Goal: Information Seeking & Learning: Learn about a topic

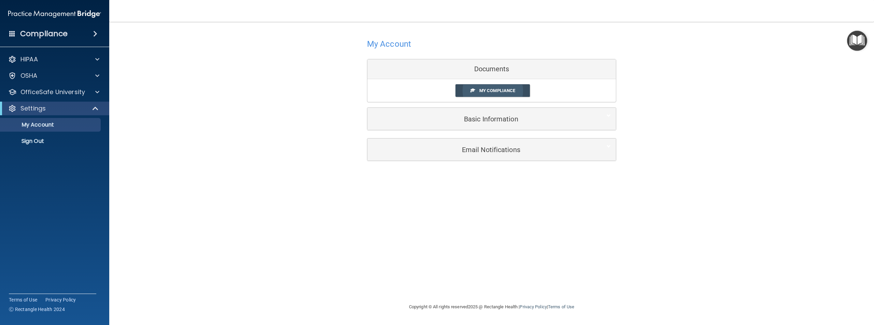
click at [483, 92] on span "My Compliance" at bounding box center [497, 90] width 36 height 5
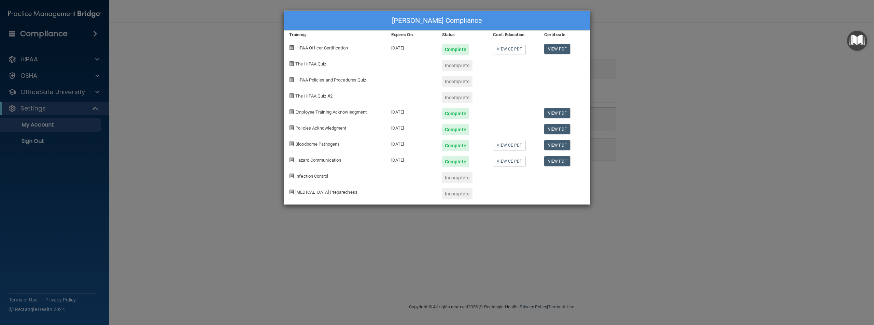
click at [258, 123] on div "Jameia Brown's Compliance Training Expires On Status Cont. Education Certificat…" at bounding box center [437, 162] width 874 height 325
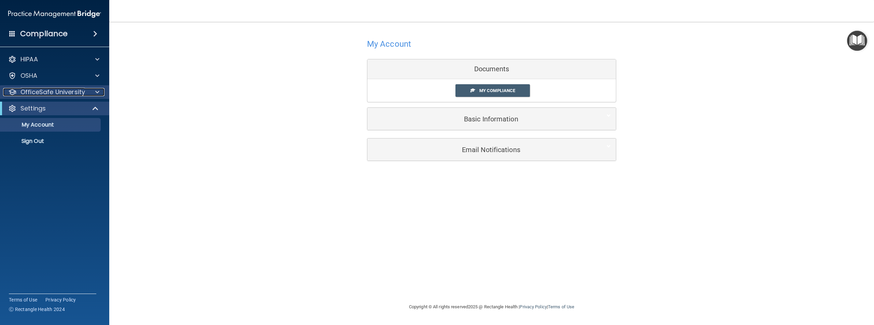
click at [98, 88] on span at bounding box center [97, 92] width 4 height 8
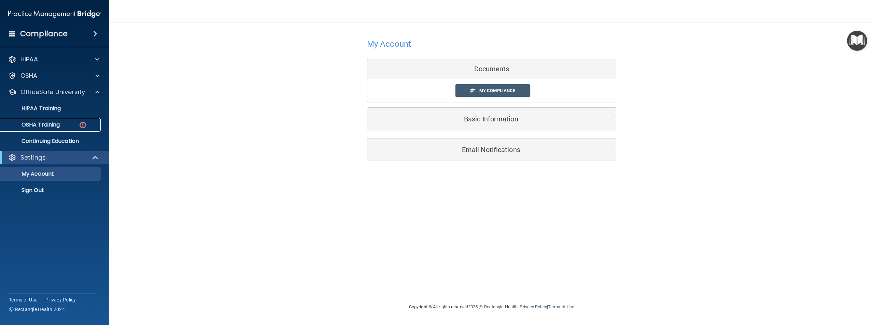
click at [83, 120] on link "OSHA Training" at bounding box center [47, 125] width 108 height 14
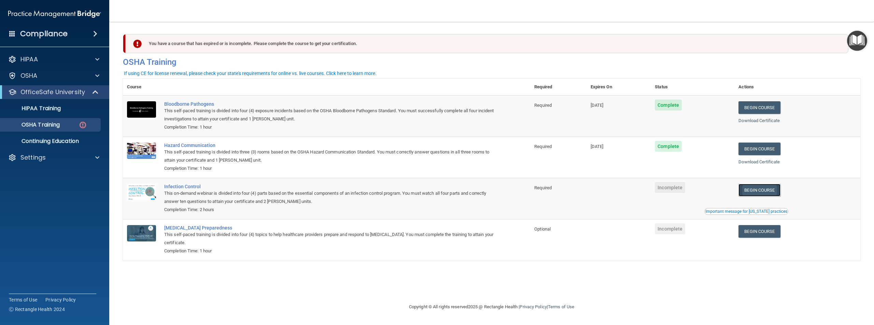
click at [767, 192] on link "Begin Course" at bounding box center [759, 190] width 42 height 13
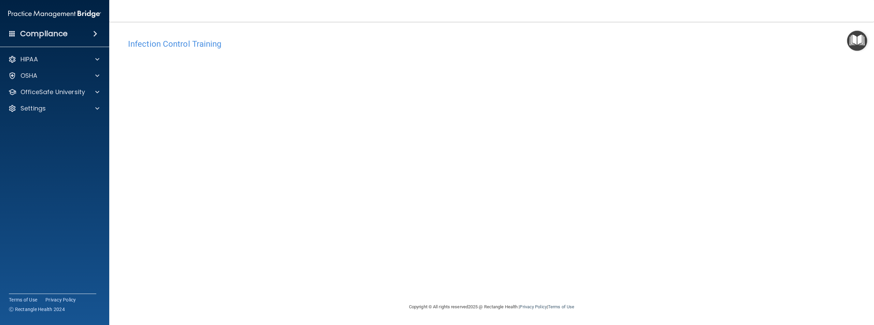
click at [550, 233] on div "Infection Control Training This course doesn’t expire until . Are you sure you …" at bounding box center [491, 169] width 737 height 268
drag, startPoint x: 319, startPoint y: 276, endPoint x: 327, endPoint y: 275, distance: 7.9
click at [319, 276] on div "Infection Control Training This course doesn’t expire until . Are you sure you …" at bounding box center [491, 169] width 737 height 268
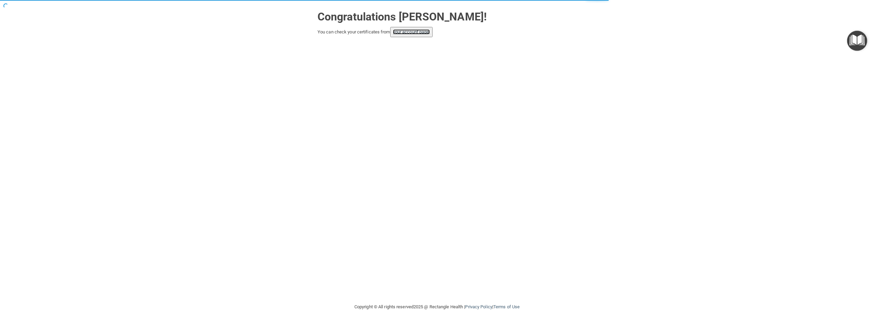
click at [407, 34] on link "your account page!" at bounding box center [411, 31] width 37 height 5
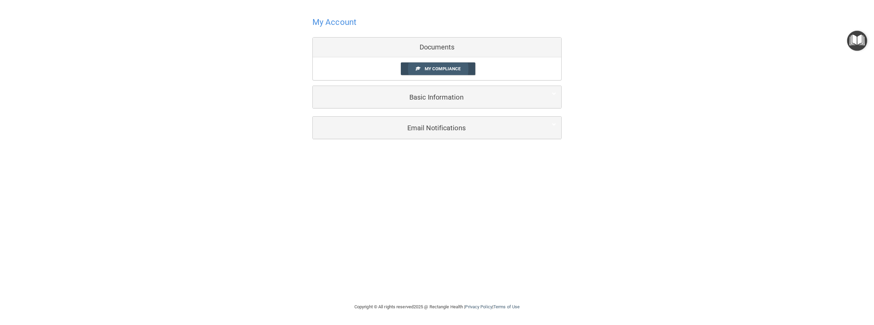
click at [411, 66] on link "My Compliance" at bounding box center [438, 68] width 75 height 13
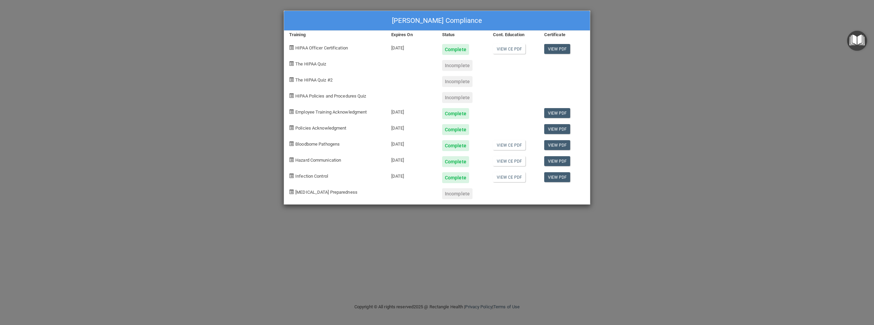
click at [244, 149] on div "Jameia Brown's Compliance Training Expires On Status Cont. Education Certificat…" at bounding box center [437, 162] width 874 height 325
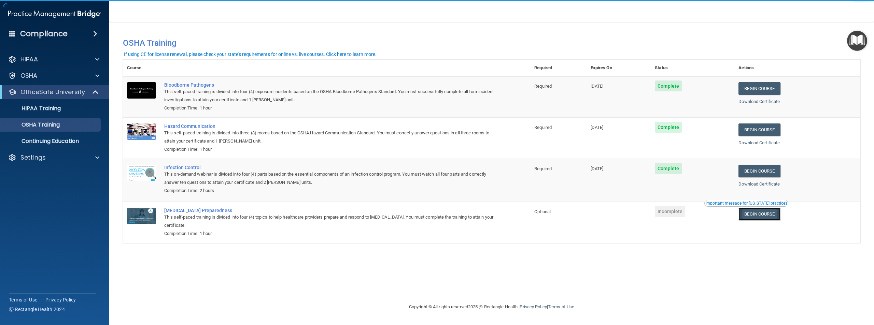
click at [764, 215] on link "Begin Course" at bounding box center [759, 214] width 42 height 13
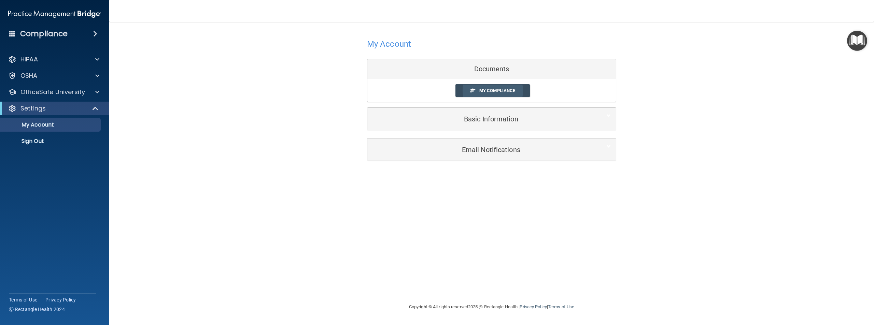
click at [482, 92] on span "My Compliance" at bounding box center [497, 90] width 36 height 5
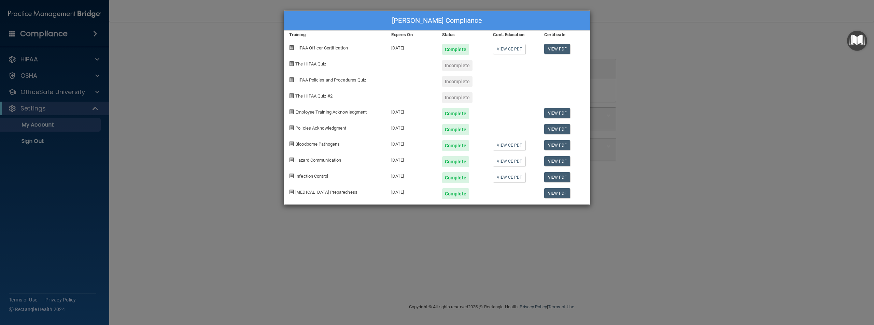
click at [167, 93] on div "[PERSON_NAME] Compliance Training Expires On Status Cont. Education Certificate…" at bounding box center [437, 162] width 874 height 325
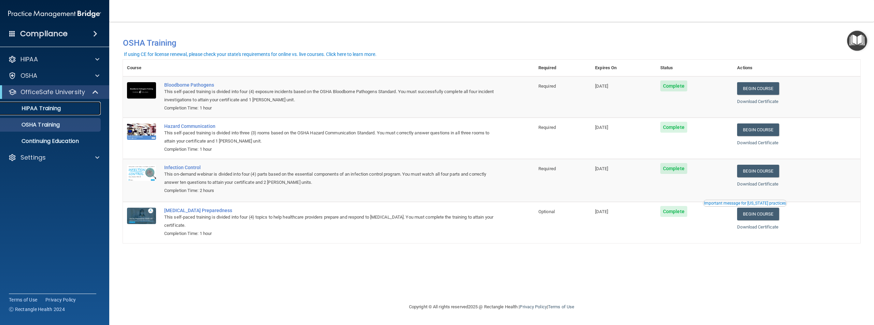
click at [80, 111] on div "HIPAA Training" at bounding box center [50, 108] width 93 height 7
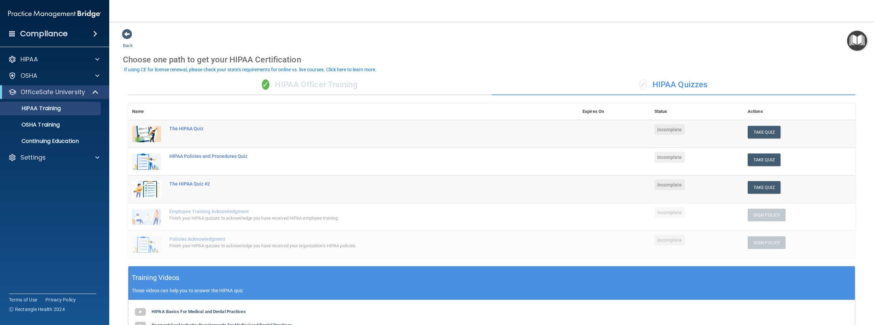
click at [281, 87] on div "✓ HIPAA Officer Training" at bounding box center [309, 85] width 363 height 20
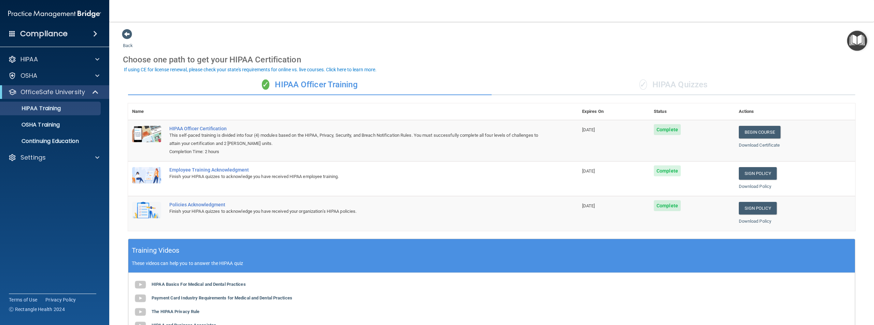
click at [697, 87] on div "✓ HIPAA Quizzes" at bounding box center [672, 85] width 363 height 20
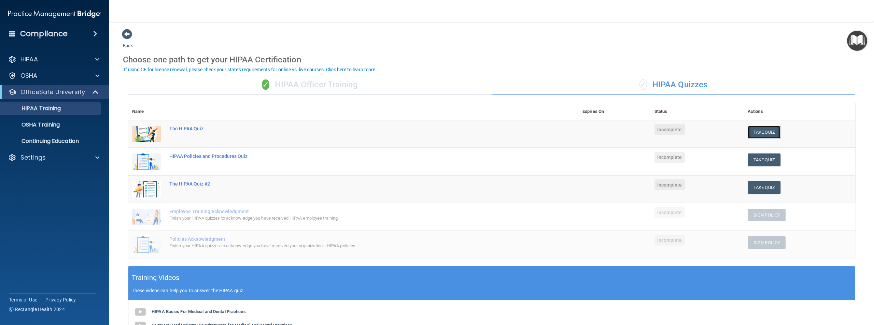
click at [757, 134] on button "Take Quiz" at bounding box center [763, 132] width 33 height 13
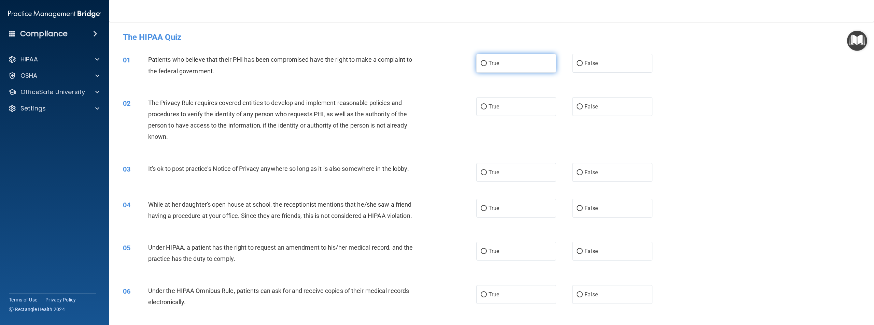
click at [498, 68] on label "True" at bounding box center [516, 63] width 80 height 19
click at [487, 66] on input "True" at bounding box center [484, 63] width 6 height 5
radio input "true"
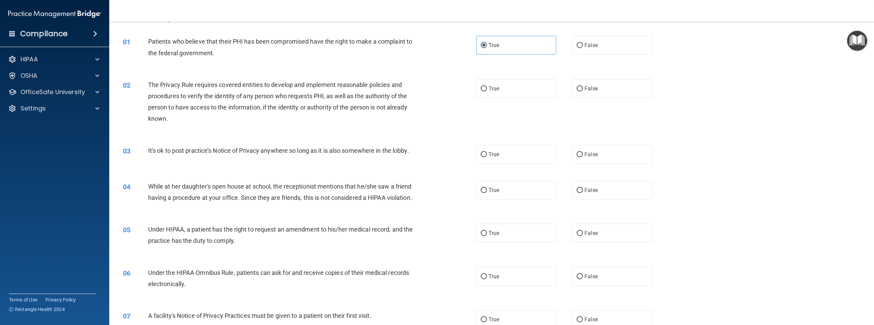
scroll to position [34, 0]
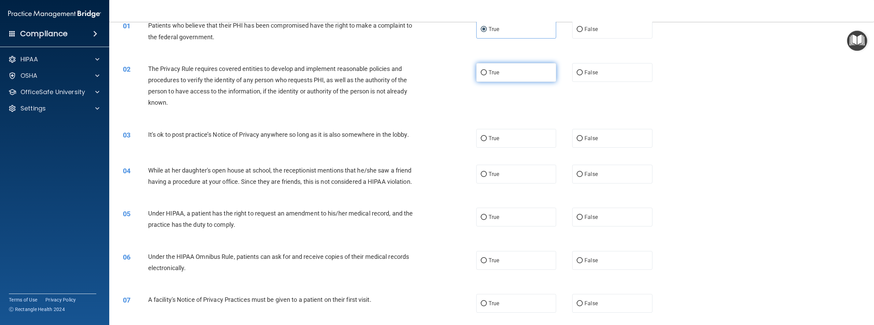
click at [514, 72] on label "True" at bounding box center [516, 72] width 80 height 19
click at [487, 72] on input "True" at bounding box center [484, 72] width 6 height 5
radio input "true"
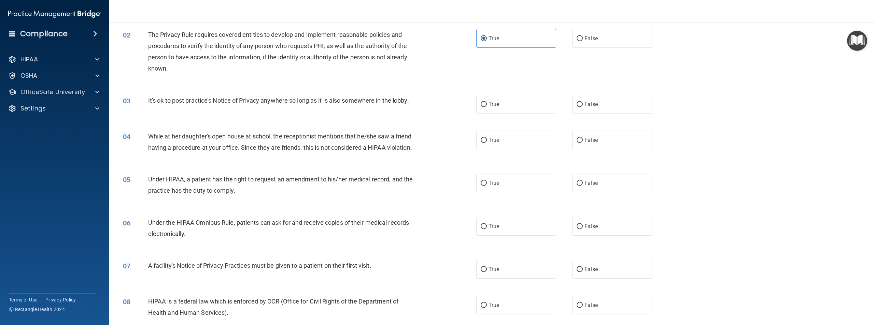
scroll to position [102, 0]
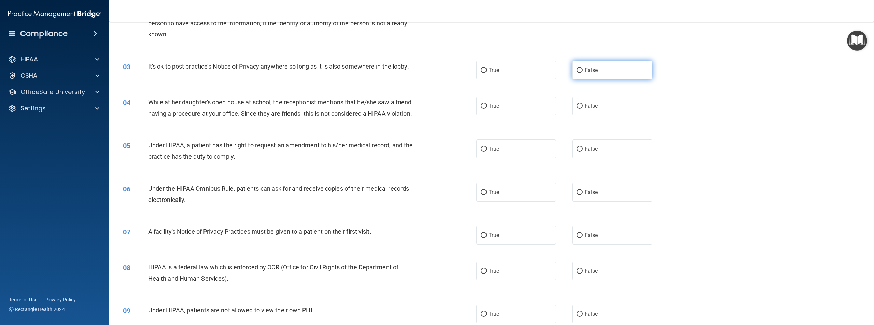
click at [578, 74] on label "False" at bounding box center [612, 70] width 80 height 19
click at [578, 73] on input "False" at bounding box center [579, 70] width 6 height 5
radio input "true"
click at [577, 107] on input "False" at bounding box center [579, 106] width 6 height 5
radio input "true"
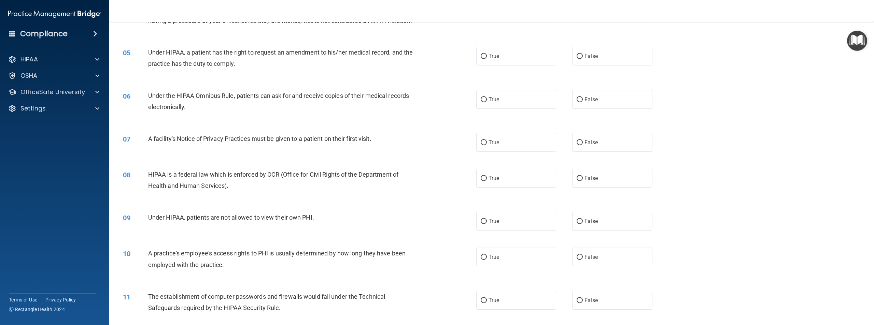
scroll to position [205, 0]
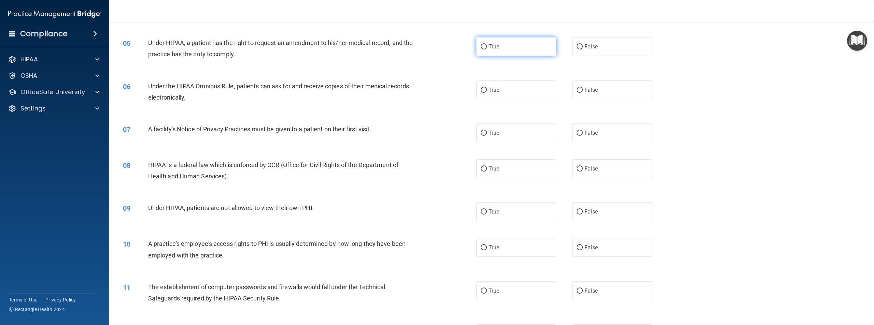
click at [480, 56] on label "True" at bounding box center [516, 46] width 80 height 19
click at [481, 49] on input "True" at bounding box center [484, 46] width 6 height 5
radio input "true"
click at [495, 93] on span "True" at bounding box center [493, 90] width 11 height 6
click at [487, 93] on input "True" at bounding box center [484, 90] width 6 height 5
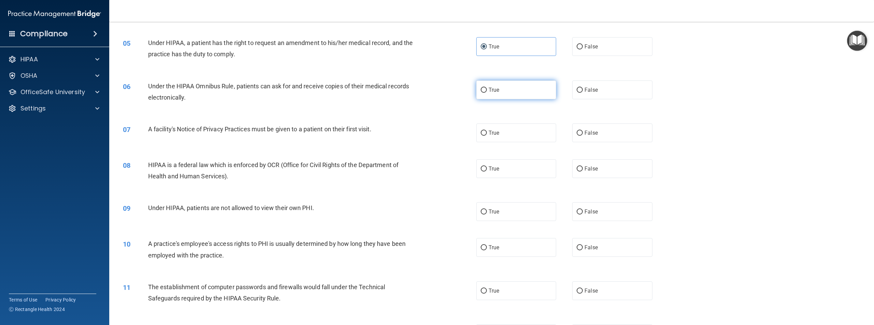
radio input "true"
click at [482, 136] on input "True" at bounding box center [484, 133] width 6 height 5
radio input "true"
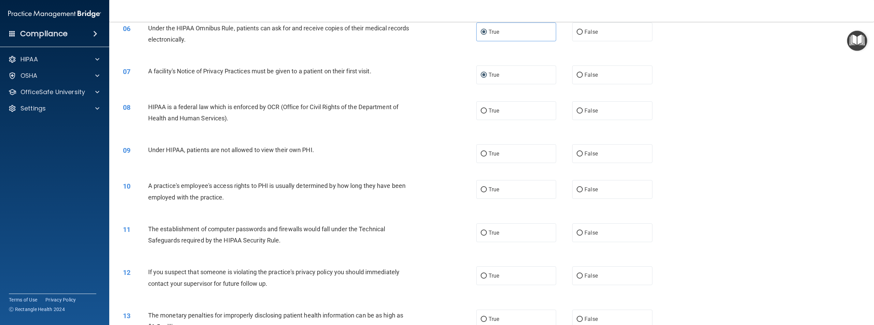
scroll to position [273, 0]
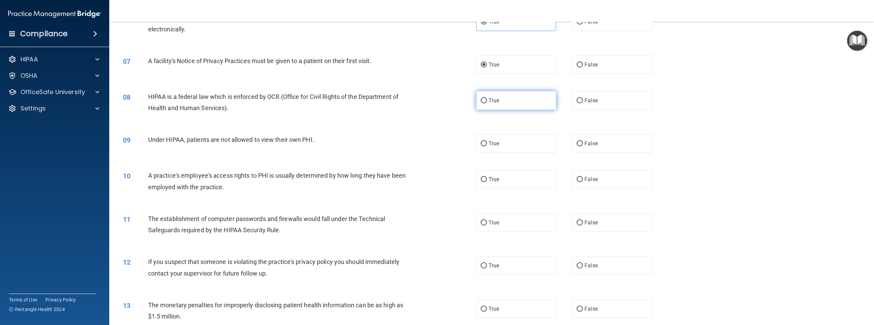
click at [488, 104] on span "True" at bounding box center [493, 100] width 11 height 6
click at [487, 103] on input "True" at bounding box center [484, 100] width 6 height 5
radio input "true"
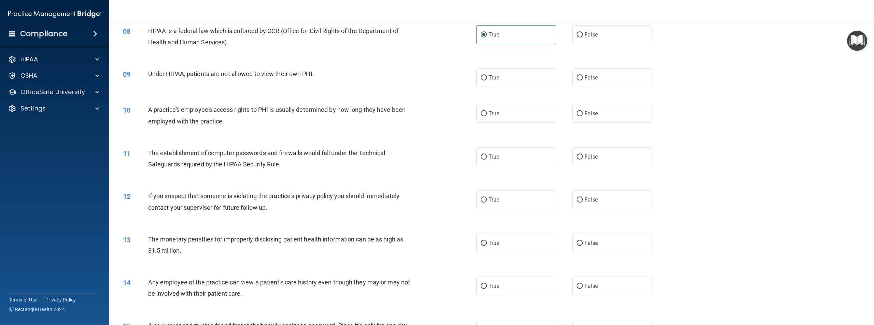
scroll to position [341, 0]
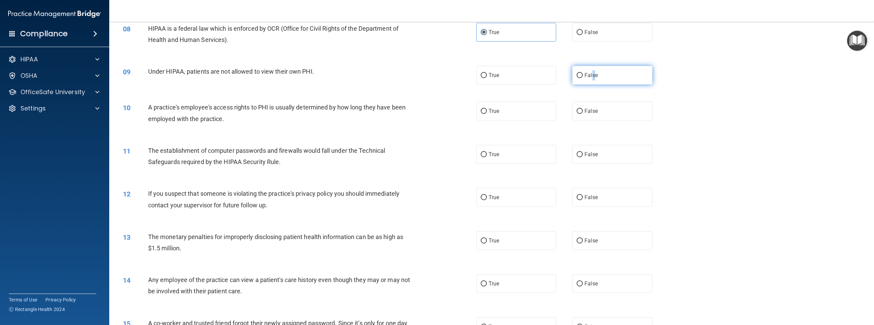
click at [590, 85] on label "False" at bounding box center [612, 75] width 80 height 19
click at [596, 81] on label "False" at bounding box center [612, 75] width 80 height 19
click at [583, 78] on input "False" at bounding box center [579, 75] width 6 height 5
radio input "true"
click at [586, 114] on span "False" at bounding box center [590, 111] width 13 height 6
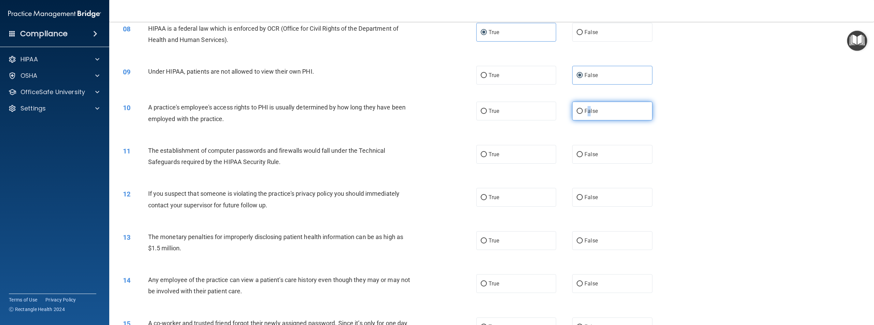
click at [576, 114] on input "False" at bounding box center [579, 111] width 6 height 5
radio input "true"
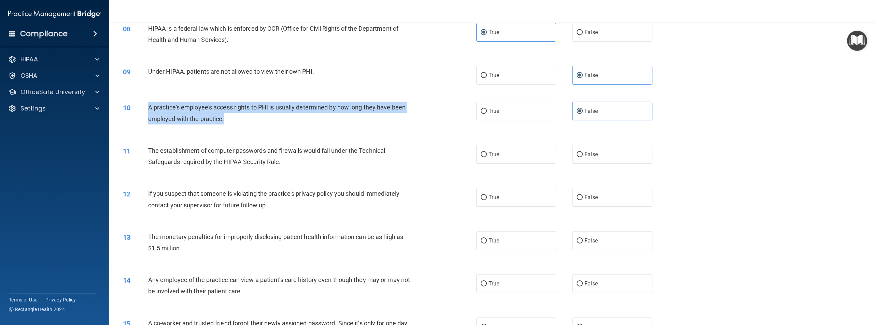
drag, startPoint x: 149, startPoint y: 119, endPoint x: 229, endPoint y: 135, distance: 81.5
click at [229, 124] on div "A practice's employee's access rights to PHI is usually determined by how long …" at bounding box center [284, 113] width 273 height 23
copy span "A practice's employee's access rights to PHI is usually determined by how long …"
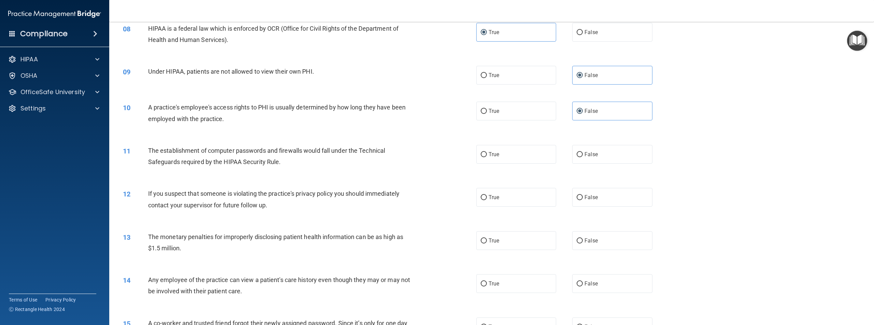
click at [423, 136] on div "10 A practice's employee's access rights to PHI is usually determined by how lo…" at bounding box center [491, 114] width 747 height 43
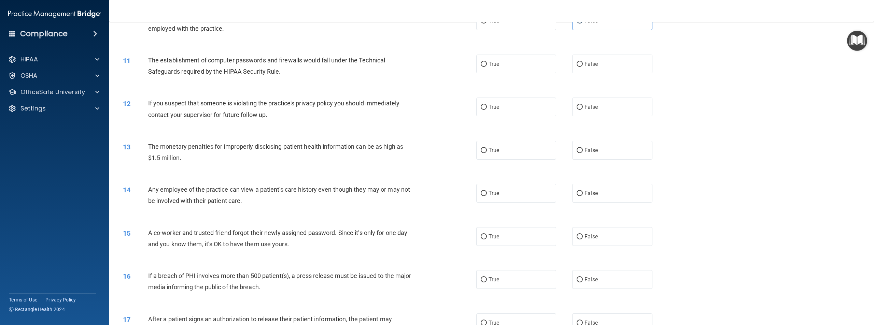
scroll to position [444, 0]
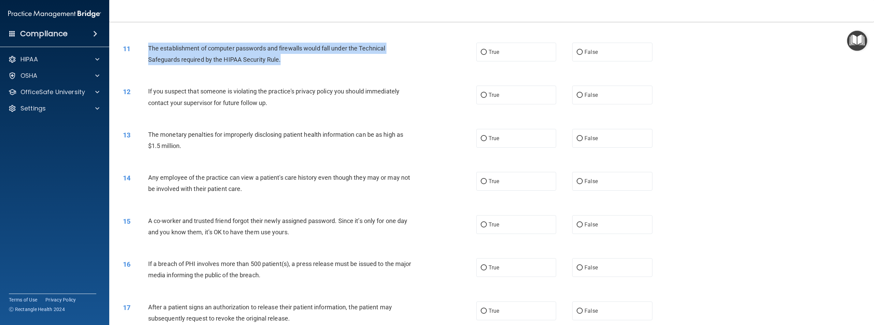
drag, startPoint x: 149, startPoint y: 59, endPoint x: 281, endPoint y: 73, distance: 132.5
click at [281, 65] on div "The establishment of computer passwords and firewalls would fall under the Tech…" at bounding box center [284, 54] width 273 height 23
copy span "The establishment of computer passwords and firewalls would fall under the Tech…"
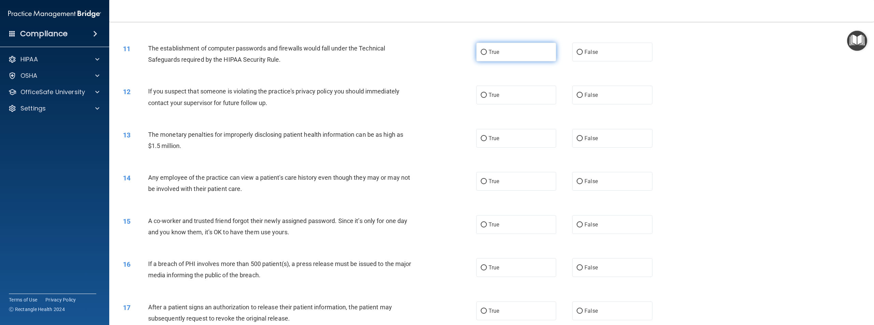
click at [484, 57] on label "True" at bounding box center [516, 52] width 80 height 19
click at [484, 55] on input "True" at bounding box center [484, 52] width 6 height 5
radio input "true"
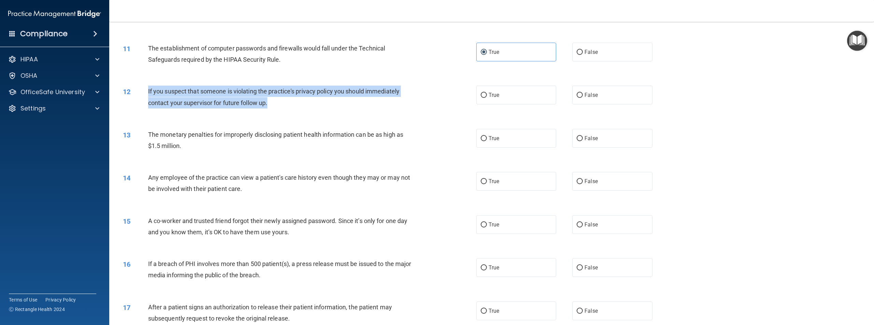
drag, startPoint x: 147, startPoint y: 102, endPoint x: 274, endPoint y: 116, distance: 127.8
click at [274, 112] on div "12 If you suspect that someone is violating the practice's privacy policy you s…" at bounding box center [300, 99] width 374 height 26
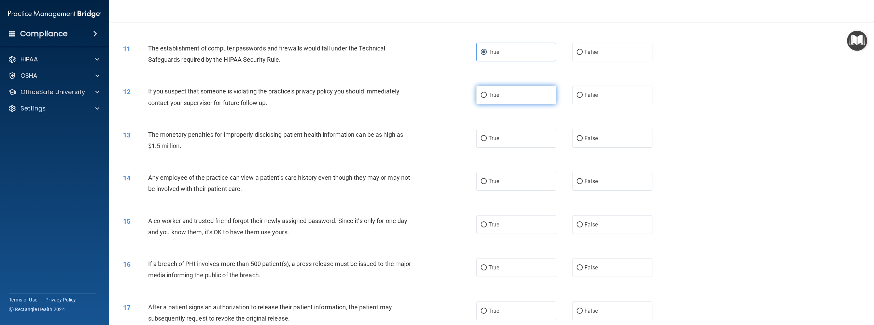
click at [482, 100] on label "True" at bounding box center [516, 95] width 80 height 19
click at [482, 98] on input "True" at bounding box center [484, 95] width 6 height 5
radio input "true"
drag, startPoint x: 148, startPoint y: 102, endPoint x: 291, endPoint y: 124, distance: 144.3
click at [291, 120] on div "12 If you suspect that someone is violating the practice's privacy policy you s…" at bounding box center [491, 98] width 747 height 43
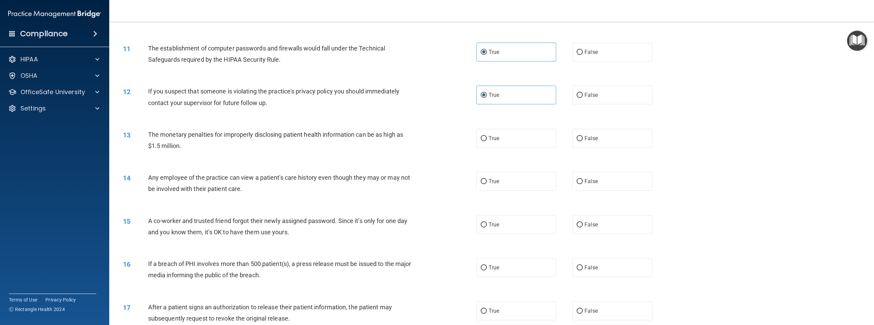
click at [174, 108] on div "If you suspect that someone is violating the practice's privacy policy you shou…" at bounding box center [284, 97] width 273 height 23
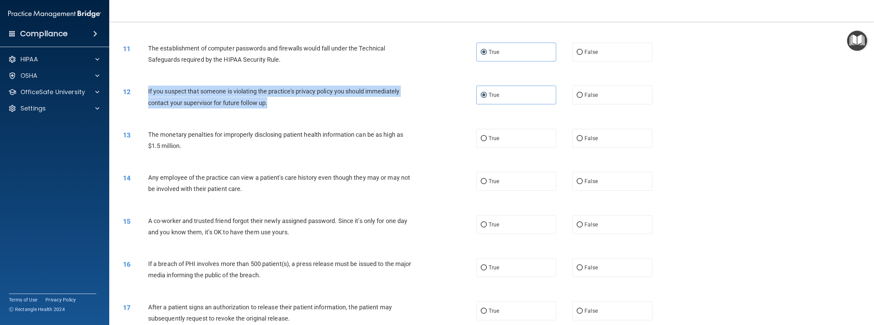
drag, startPoint x: 147, startPoint y: 103, endPoint x: 254, endPoint y: 113, distance: 107.7
click at [273, 112] on div "12 If you suspect that someone is violating the practice's privacy policy you s…" at bounding box center [300, 99] width 374 height 26
copy div "If you suspect that someone is violating the practice's privacy policy you shou…"
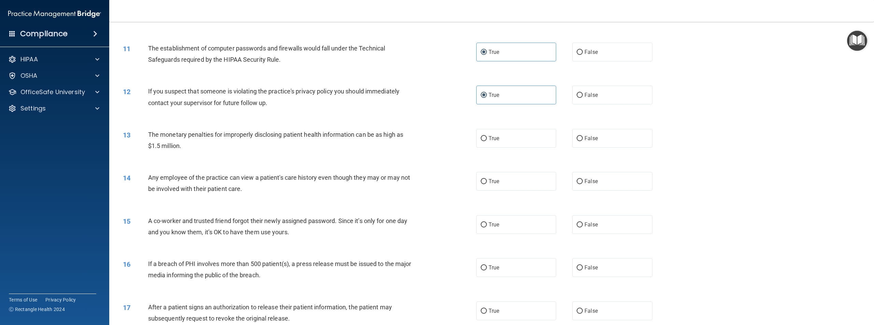
click at [325, 120] on div "12 If you suspect that someone is violating the practice's privacy policy you s…" at bounding box center [491, 98] width 747 height 43
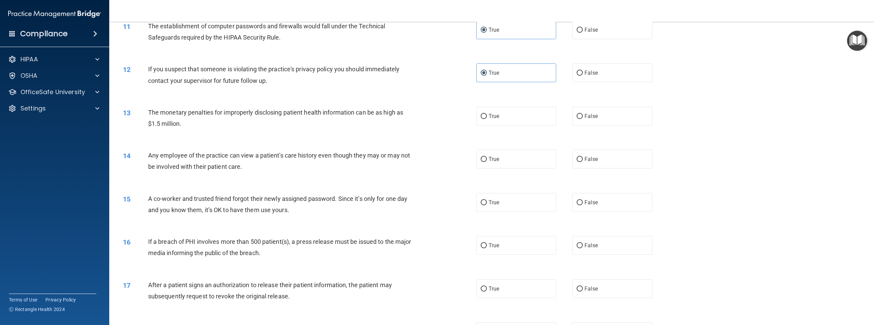
scroll to position [478, 0]
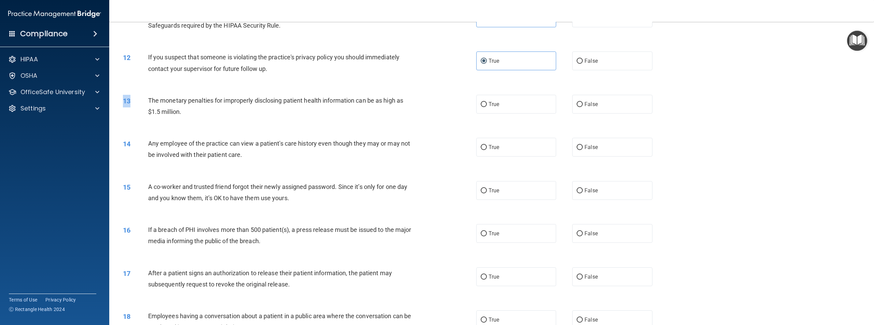
drag, startPoint x: 147, startPoint y: 110, endPoint x: 174, endPoint y: 132, distance: 34.7
click at [174, 129] on div "13 The monetary penalties for improperly disclosing patient health information …" at bounding box center [491, 107] width 747 height 43
click at [158, 113] on span "The monetary penalties for improperly disclosing patient health information can…" at bounding box center [275, 106] width 255 height 18
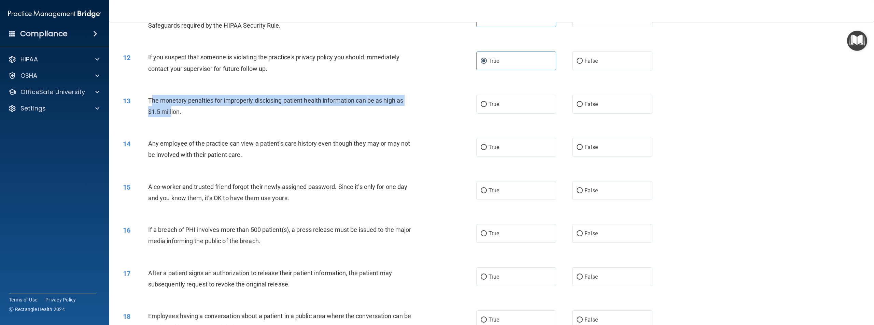
drag, startPoint x: 150, startPoint y: 111, endPoint x: 172, endPoint y: 129, distance: 28.6
click at [172, 121] on div "13 The monetary penalties for improperly disclosing patient health information …" at bounding box center [300, 108] width 374 height 26
click at [158, 110] on span "The monetary penalties for improperly disclosing patient health information can…" at bounding box center [275, 106] width 255 height 18
drag, startPoint x: 148, startPoint y: 111, endPoint x: 190, endPoint y: 128, distance: 45.6
click at [190, 117] on div "The monetary penalties for improperly disclosing patient health information can…" at bounding box center [284, 106] width 273 height 23
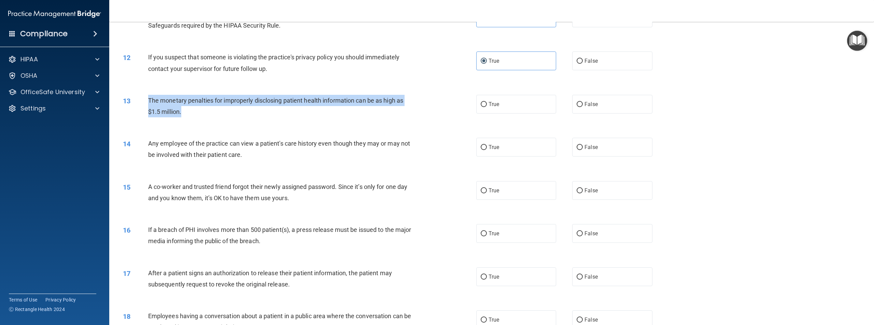
copy span "The monetary penalties for improperly disclosing patient health information can…"
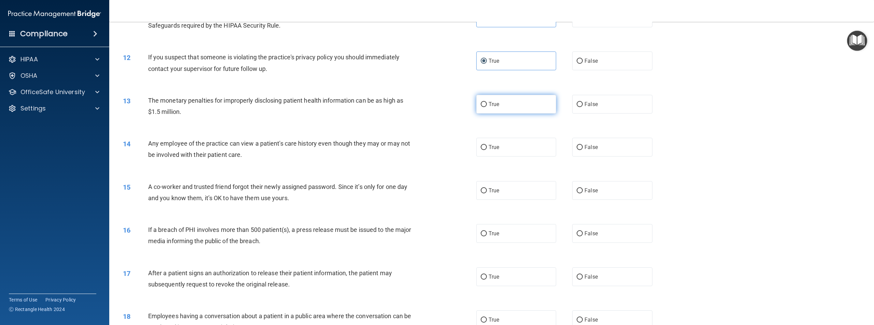
click at [487, 111] on label "True" at bounding box center [516, 104] width 80 height 19
click at [487, 107] on input "True" at bounding box center [484, 104] width 6 height 5
radio input "true"
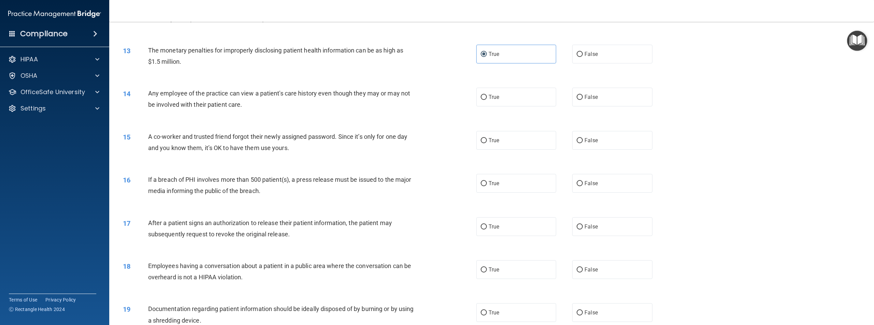
scroll to position [512, 0]
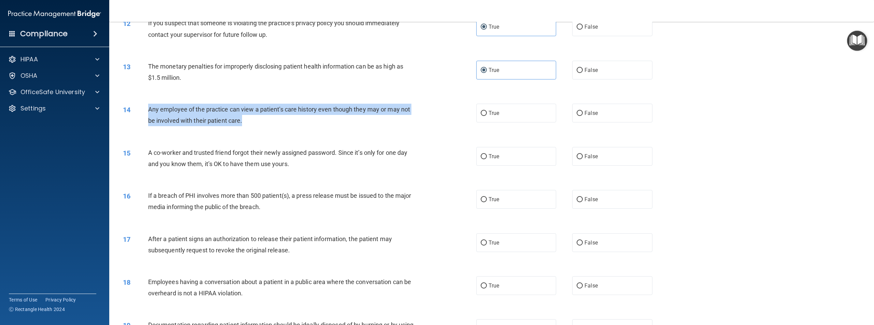
drag, startPoint x: 149, startPoint y: 119, endPoint x: 244, endPoint y: 136, distance: 97.1
click at [244, 126] on div "Any employee of the practice can view a patient's care history even though they…" at bounding box center [284, 115] width 273 height 23
copy span "Any employee of the practice can view a patient's care history even though they…"
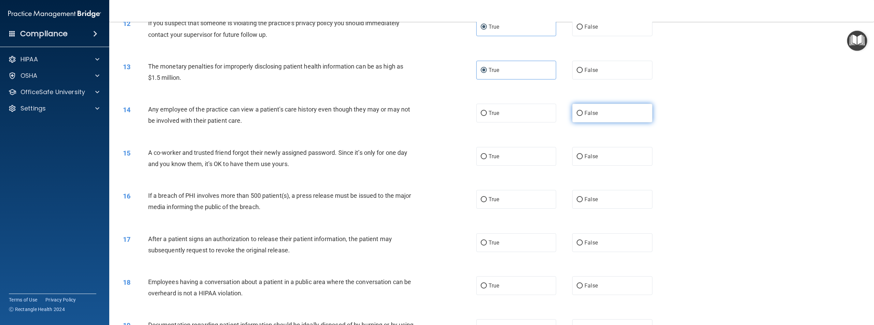
click at [584, 116] on span "False" at bounding box center [590, 113] width 13 height 6
click at [582, 116] on input "False" at bounding box center [579, 113] width 6 height 5
radio input "true"
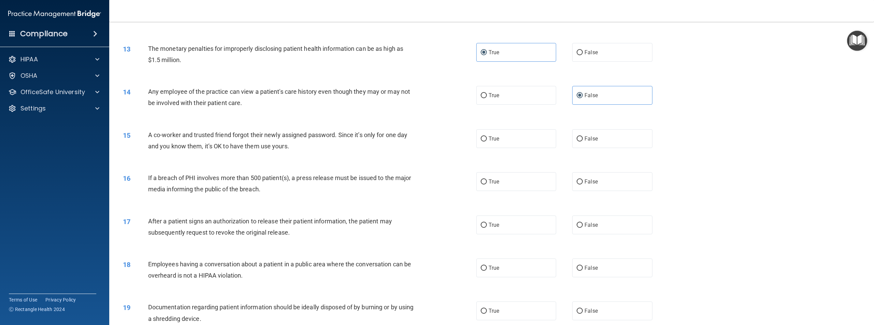
scroll to position [546, 0]
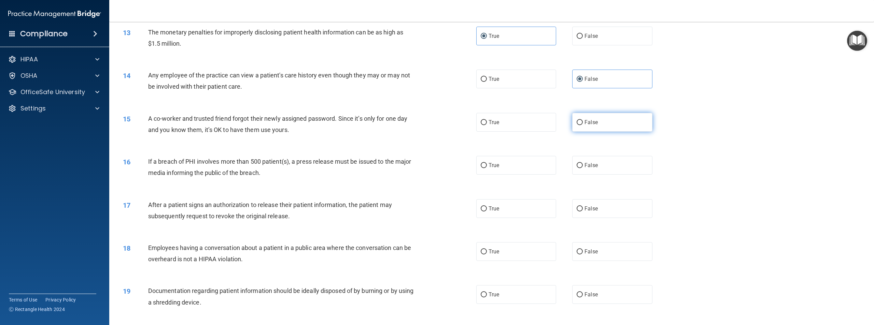
click at [572, 132] on label "False" at bounding box center [612, 122] width 80 height 19
click at [576, 125] on input "False" at bounding box center [579, 122] width 6 height 5
radio input "true"
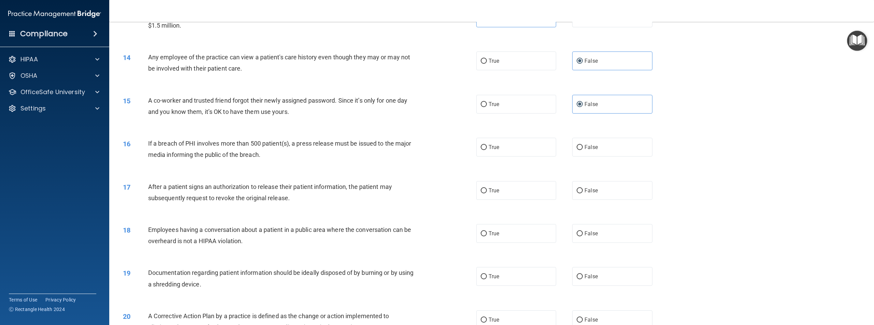
scroll to position [614, 0]
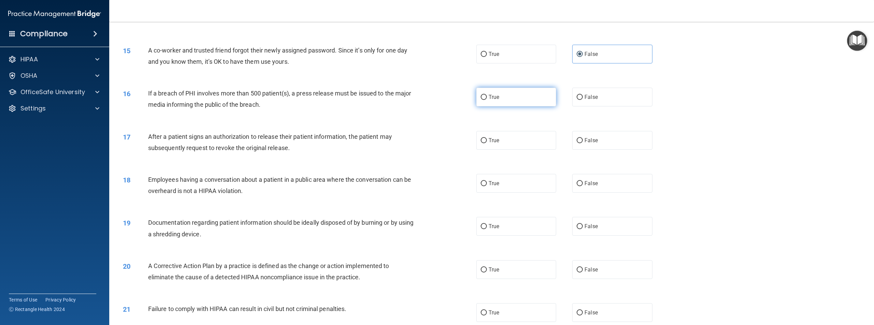
click at [485, 106] on label "True" at bounding box center [516, 97] width 80 height 19
click at [485, 100] on input "True" at bounding box center [484, 97] width 6 height 5
radio input "true"
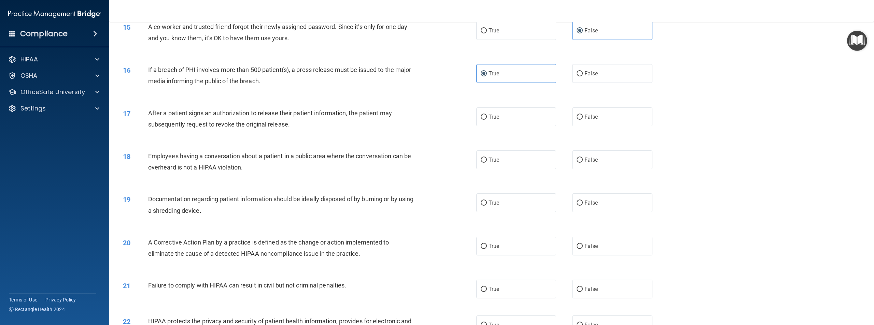
scroll to position [648, 0]
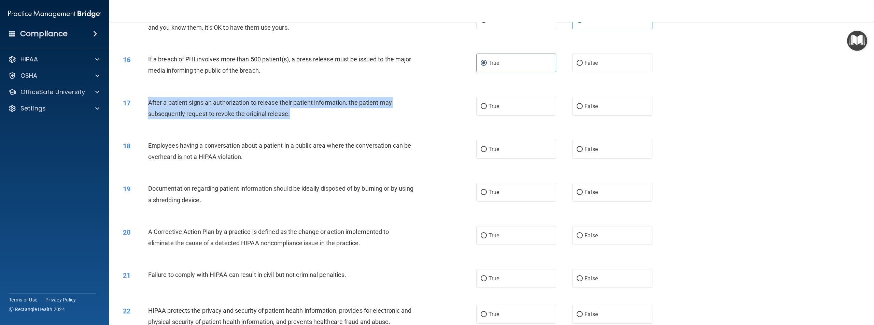
drag, startPoint x: 151, startPoint y: 113, endPoint x: 292, endPoint y: 124, distance: 141.7
click at [292, 119] on div "After a patient signs an authorization to release their patient information, th…" at bounding box center [284, 108] width 273 height 23
copy span "After a patient signs an authorization to release their patient information, th…"
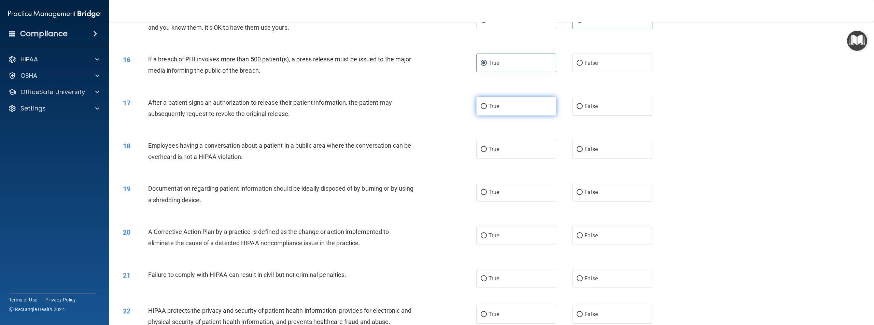
click at [495, 110] on span "True" at bounding box center [493, 106] width 11 height 6
click at [487, 109] on input "True" at bounding box center [484, 106] width 6 height 5
radio input "true"
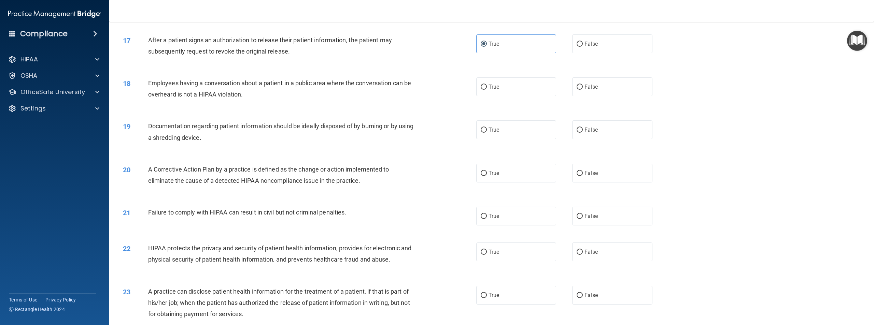
scroll to position [717, 0]
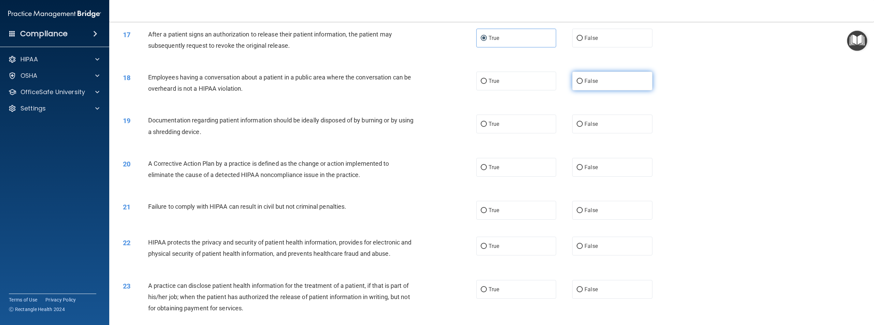
click at [581, 89] on label "False" at bounding box center [612, 81] width 80 height 19
click at [581, 84] on input "False" at bounding box center [579, 81] width 6 height 5
radio input "true"
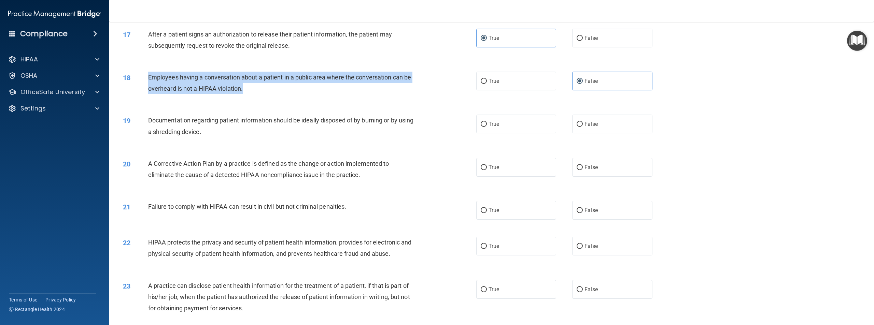
drag, startPoint x: 148, startPoint y: 86, endPoint x: 254, endPoint y: 105, distance: 107.0
click at [254, 94] on div "Employees having a conversation about a patient in a public area where the conv…" at bounding box center [284, 83] width 273 height 23
copy span "Employees having a conversation about a patient in a public area where the conv…"
click at [296, 94] on div "Employees having a conversation about a patient in a public area where the conv…" at bounding box center [284, 83] width 273 height 23
click at [306, 94] on div "Employees having a conversation about a patient in a public area where the conv…" at bounding box center [284, 83] width 273 height 23
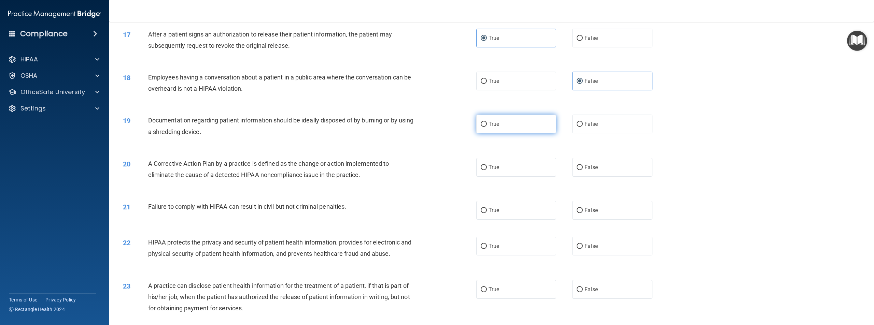
click at [481, 127] on input "True" at bounding box center [484, 124] width 6 height 5
radio input "true"
drag, startPoint x: 147, startPoint y: 132, endPoint x: 227, endPoint y: 154, distance: 83.1
click at [227, 149] on div "19 Documentation regarding patient information should be ideally disposed of by…" at bounding box center [491, 127] width 747 height 43
click at [188, 137] on div "Documentation regarding patient information should be ideally disposed of by bu…" at bounding box center [284, 126] width 273 height 23
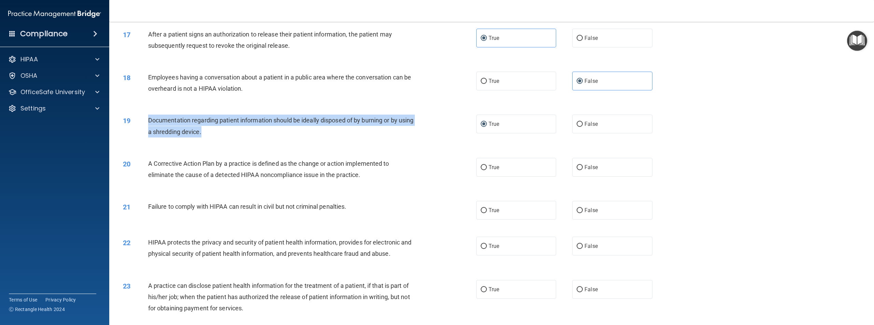
drag, startPoint x: 149, startPoint y: 132, endPoint x: 219, endPoint y: 143, distance: 70.8
click at [219, 137] on div "Documentation regarding patient information should be ideally disposed of by bu…" at bounding box center [284, 126] width 273 height 23
copy span "Documentation regarding patient information should be ideally disposed of by bu…"
click at [416, 141] on div "19 Documentation regarding patient information should be ideally disposed of by…" at bounding box center [300, 128] width 374 height 26
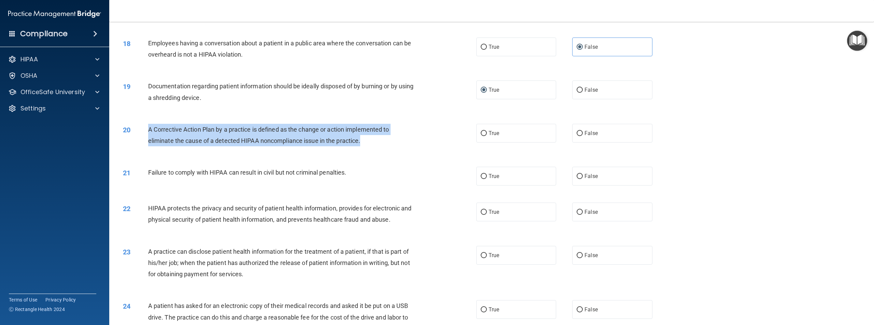
drag, startPoint x: 147, startPoint y: 141, endPoint x: 407, endPoint y: 152, distance: 260.7
click at [424, 150] on div "20 A Corrective Action Plan by a practice is defined as the change or action im…" at bounding box center [300, 137] width 374 height 26
copy div "A Corrective Action Plan by a practice is defined as the change or action imple…"
click at [481, 136] on input "True" at bounding box center [484, 133] width 6 height 5
radio input "true"
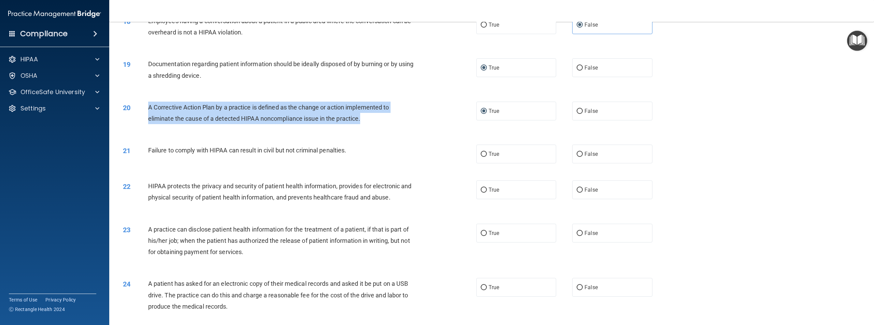
scroll to position [785, 0]
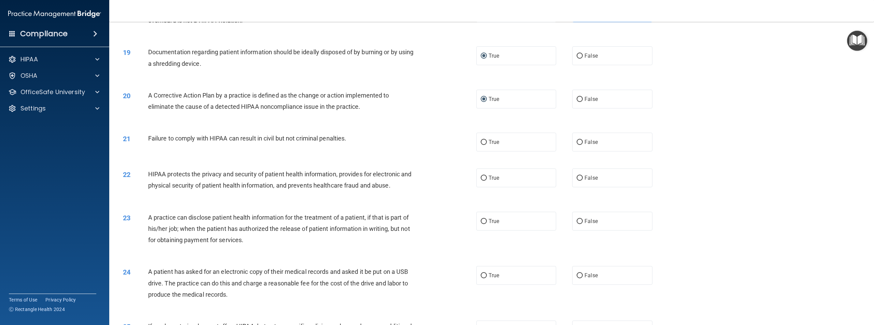
click at [567, 149] on div "True False" at bounding box center [572, 142] width 192 height 19
click at [580, 152] on label "False" at bounding box center [612, 142] width 80 height 19
click at [580, 145] on input "False" at bounding box center [579, 142] width 6 height 5
radio input "true"
drag, startPoint x: 149, startPoint y: 150, endPoint x: 351, endPoint y: 152, distance: 201.4
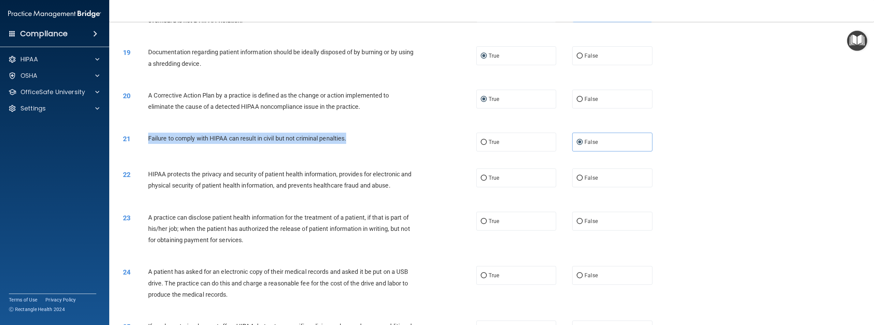
click at [351, 144] on div "Failure to comply with HIPAA can result in civil but not criminal penalties." at bounding box center [284, 138] width 273 height 11
copy span "Failure to comply with HIPAA can result in civil but not criminal penalties."
drag, startPoint x: 342, startPoint y: 155, endPoint x: 346, endPoint y: 156, distance: 4.4
click at [343, 144] on div "Failure to comply with HIPAA can result in civil but not criminal penalties." at bounding box center [284, 138] width 273 height 11
click at [356, 160] on div "21 Failure to comply with HIPAA can result in civil but not criminal penalties.…" at bounding box center [491, 142] width 747 height 36
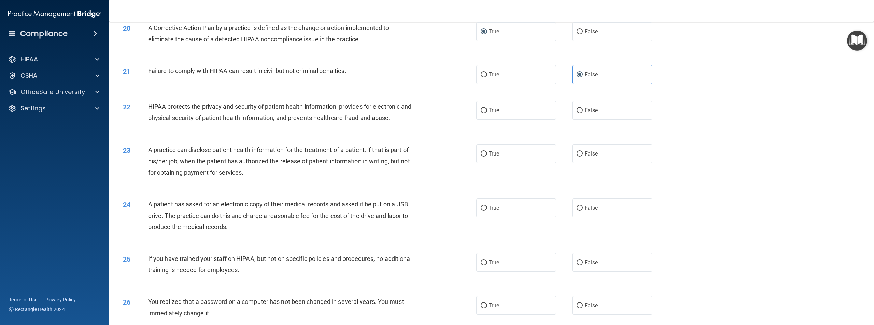
scroll to position [853, 0]
click at [480, 116] on label "True" at bounding box center [516, 109] width 80 height 19
click at [481, 113] on input "True" at bounding box center [484, 110] width 6 height 5
radio input "true"
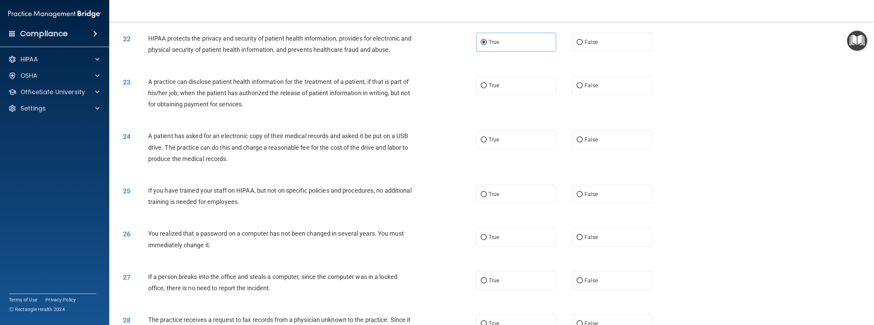
scroll to position [922, 0]
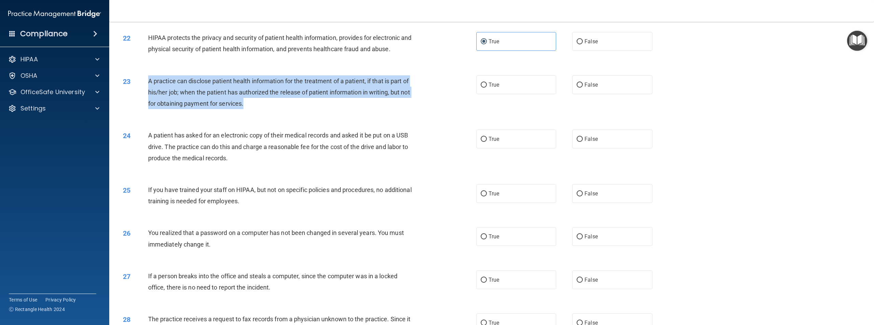
drag, startPoint x: 160, startPoint y: 94, endPoint x: 249, endPoint y: 119, distance: 93.3
click at [249, 110] on div "A practice can disclose patient health information for the treatment of a patie…" at bounding box center [284, 92] width 273 height 34
click at [577, 88] on input "False" at bounding box center [579, 85] width 6 height 5
radio input "true"
click at [420, 113] on div "23 A practice can disclose patient health information for the treatment of a pa…" at bounding box center [300, 94] width 374 height 38
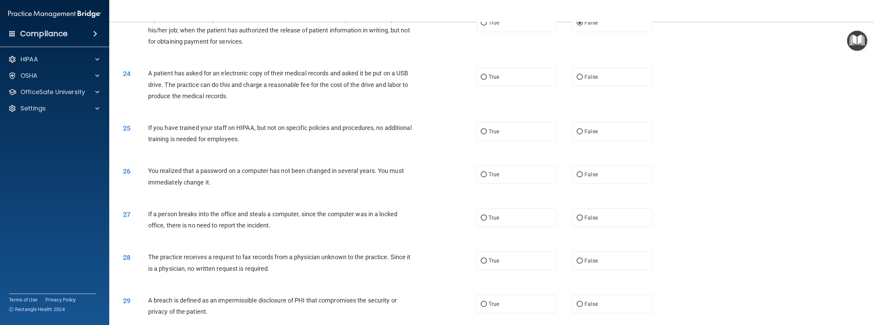
scroll to position [990, 0]
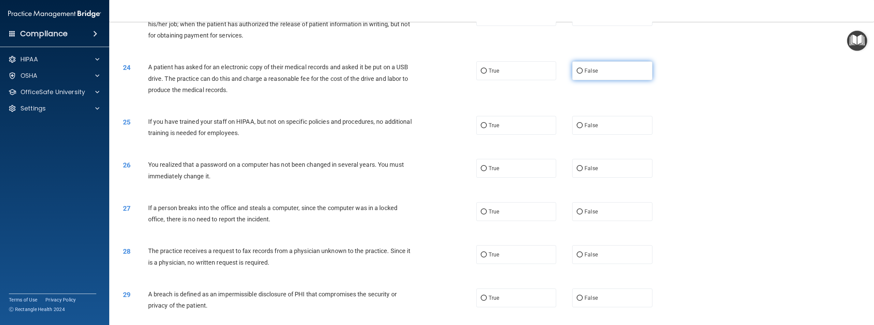
click at [579, 74] on input "False" at bounding box center [579, 71] width 6 height 5
radio input "true"
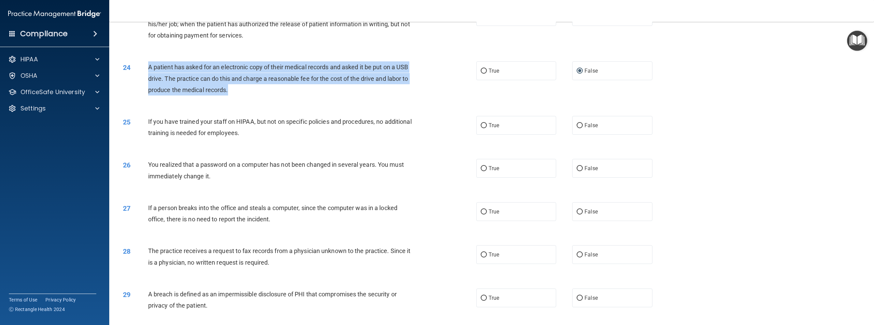
drag, startPoint x: 150, startPoint y: 78, endPoint x: 252, endPoint y: 109, distance: 106.2
click at [252, 99] on div "24 A patient has asked for an electronic copy of their medical records and aske…" at bounding box center [300, 80] width 374 height 38
click at [484, 74] on input "True" at bounding box center [484, 71] width 6 height 5
radio input "true"
radio input "false"
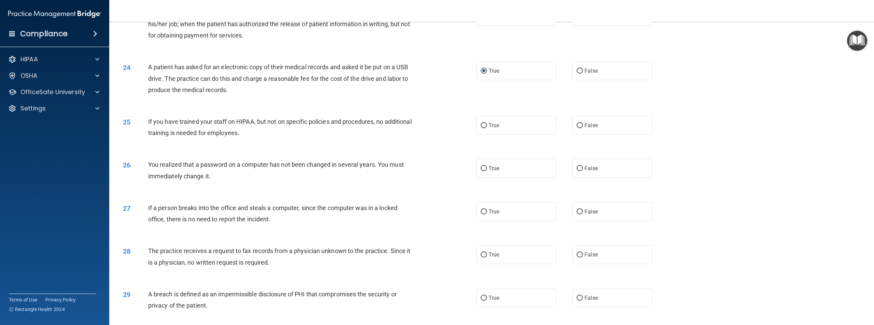
drag, startPoint x: 434, startPoint y: 115, endPoint x: 423, endPoint y: 117, distance: 12.2
click at [434, 108] on div "24 A patient has asked for an electronic copy of their medical records and aske…" at bounding box center [491, 80] width 747 height 55
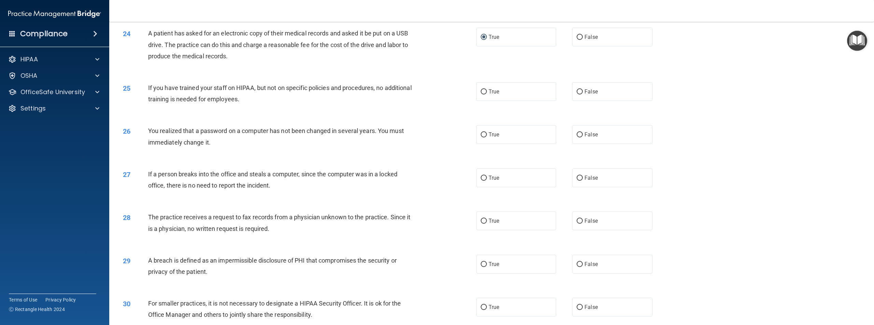
scroll to position [1024, 0]
click at [572, 100] on label "False" at bounding box center [612, 91] width 80 height 19
click at [576, 94] on input "False" at bounding box center [579, 91] width 6 height 5
radio input "true"
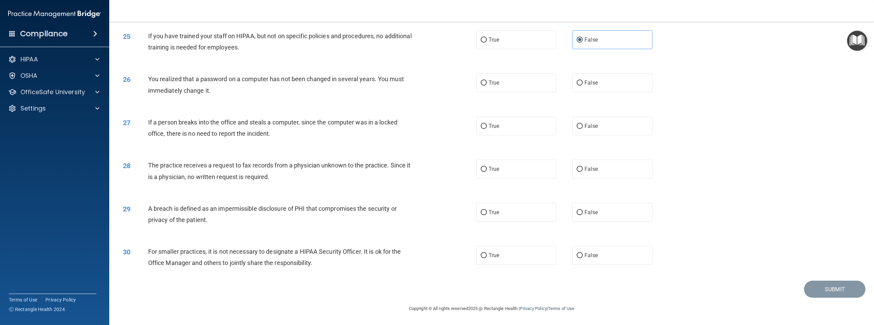
scroll to position [1087, 0]
click at [493, 84] on span "True" at bounding box center [493, 83] width 11 height 6
click at [487, 84] on input "True" at bounding box center [484, 83] width 6 height 5
radio input "true"
click at [572, 127] on label "False" at bounding box center [612, 126] width 80 height 19
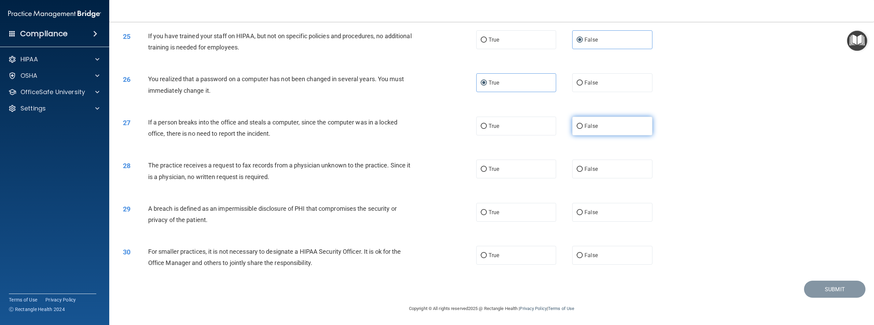
click at [576, 127] on input "False" at bounding box center [579, 126] width 6 height 5
radio input "true"
click at [586, 166] on span "False" at bounding box center [590, 169] width 13 height 6
click at [583, 167] on input "False" at bounding box center [579, 169] width 6 height 5
radio input "true"
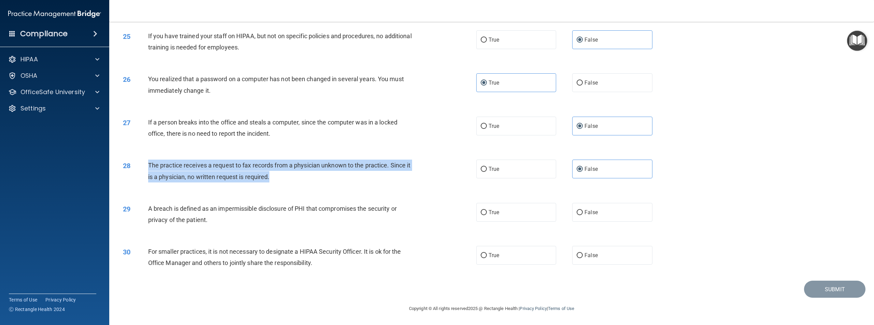
drag, startPoint x: 148, startPoint y: 165, endPoint x: 282, endPoint y: 184, distance: 134.9
click at [282, 184] on div "28 The practice receives a request to fax records from a physician unknown to t…" at bounding box center [300, 173] width 374 height 26
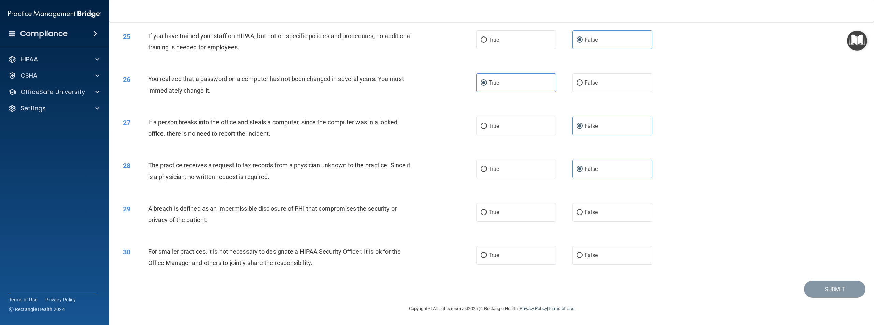
click at [250, 218] on div "A breach is defined as an impermissible disclosure of PHI that compromises the …" at bounding box center [284, 214] width 273 height 23
click at [488, 212] on span "True" at bounding box center [493, 212] width 11 height 6
click at [486, 212] on input "True" at bounding box center [484, 212] width 6 height 5
radio input "true"
drag, startPoint x: 149, startPoint y: 210, endPoint x: 218, endPoint y: 229, distance: 72.3
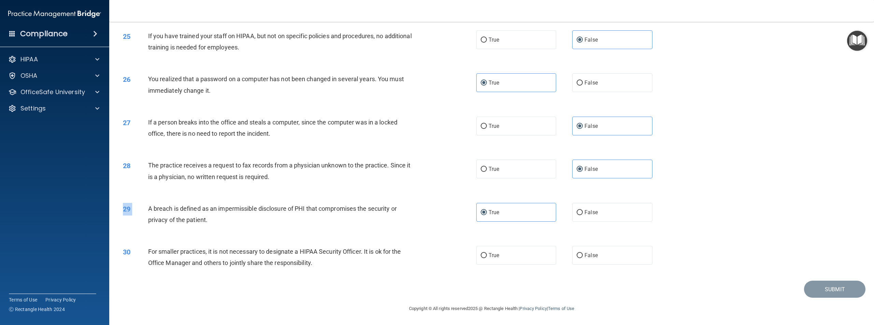
click at [218, 229] on div "29 A breach is defined as an impermissible disclosure of PHI that compromises t…" at bounding box center [491, 216] width 747 height 43
click at [178, 214] on div "A breach is defined as an impermissible disclosure of PHI that compromises the …" at bounding box center [284, 214] width 273 height 23
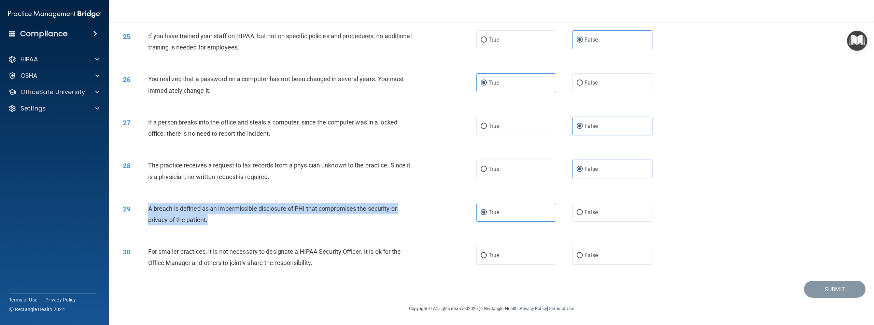
drag, startPoint x: 147, startPoint y: 209, endPoint x: 211, endPoint y: 223, distance: 65.3
click at [211, 223] on div "29 A breach is defined as an impermissible disclosure of PHI that compromises t…" at bounding box center [300, 216] width 374 height 26
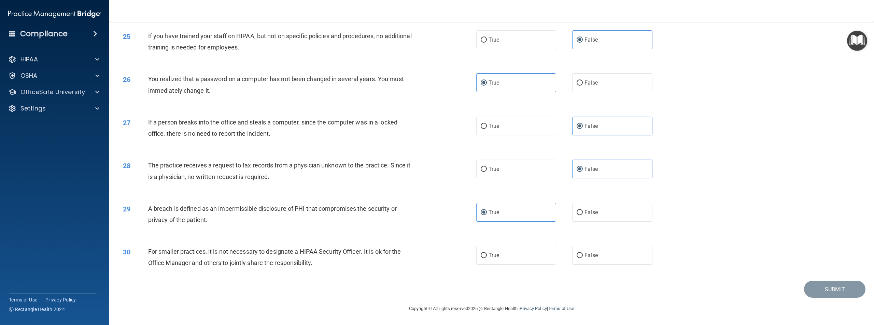
click at [183, 255] on span "For smaller practices, it is not necessary to designate a HIPAA Security Office…" at bounding box center [274, 257] width 253 height 18
click at [576, 255] on input "False" at bounding box center [579, 255] width 6 height 5
radio input "true"
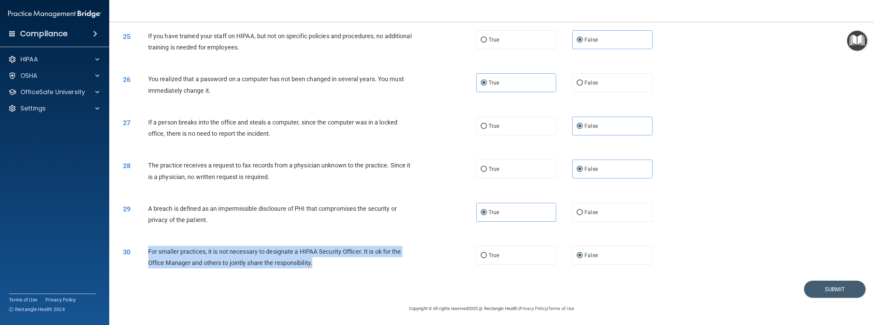
drag, startPoint x: 149, startPoint y: 249, endPoint x: 341, endPoint y: 262, distance: 192.2
click at [341, 262] on div "For smaller practices, it is not necessary to designate a HIPAA Security Office…" at bounding box center [284, 257] width 273 height 23
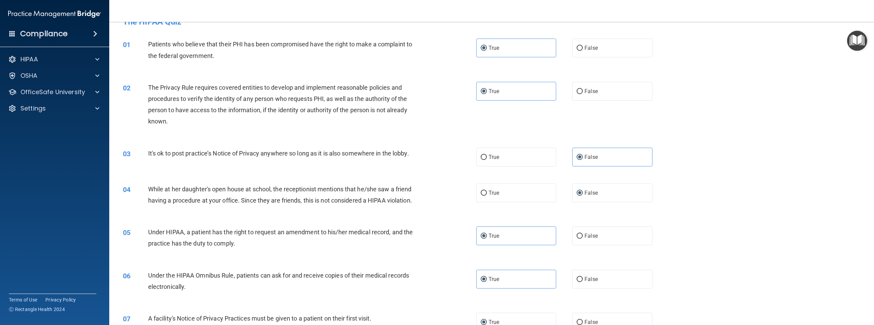
scroll to position [0, 0]
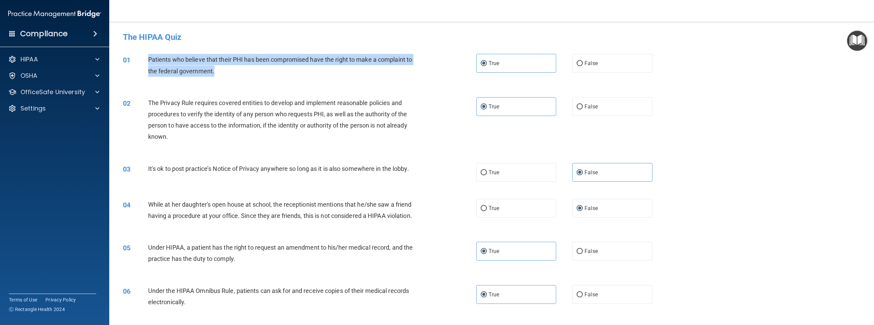
drag, startPoint x: 147, startPoint y: 58, endPoint x: 217, endPoint y: 79, distance: 73.9
click at [217, 79] on div "01 Patients who believe that their PHI has been compromised have the right to m…" at bounding box center [300, 67] width 374 height 26
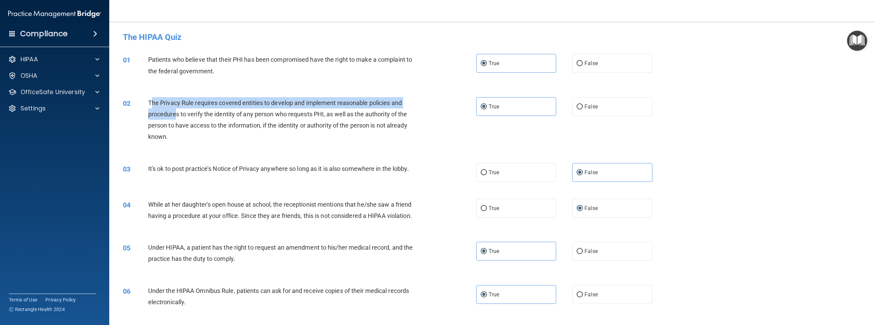
drag, startPoint x: 151, startPoint y: 103, endPoint x: 171, endPoint y: 112, distance: 22.5
click at [175, 114] on span "The Privacy Rule requires covered entities to develop and implement reasonable …" at bounding box center [277, 119] width 259 height 41
click at [156, 101] on span "The Privacy Rule requires covered entities to develop and implement reasonable …" at bounding box center [277, 119] width 259 height 41
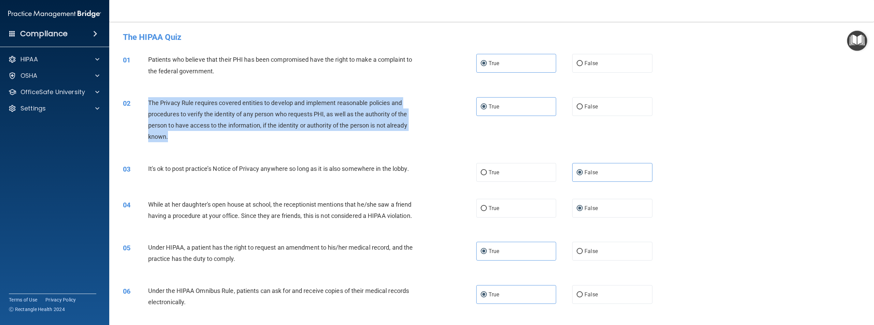
drag, startPoint x: 149, startPoint y: 103, endPoint x: 211, endPoint y: 145, distance: 73.9
click at [211, 145] on div "02 The Privacy Rule requires covered entities to develop and implement reasonab…" at bounding box center [300, 121] width 374 height 49
drag, startPoint x: 259, startPoint y: 140, endPoint x: 262, endPoint y: 133, distance: 8.0
click at [259, 140] on div "The Privacy Rule requires covered entities to develop and implement reasonable …" at bounding box center [284, 119] width 273 height 45
click at [266, 124] on span "The Privacy Rule requires covered entities to develop and implement reasonable …" at bounding box center [277, 119] width 259 height 41
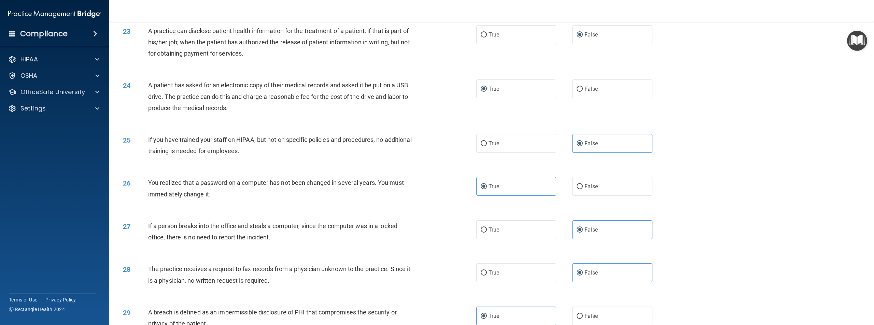
scroll to position [1087, 0]
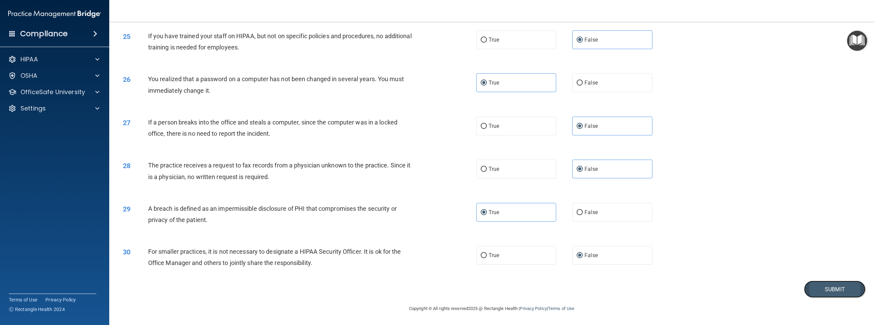
click at [822, 284] on button "Submit" at bounding box center [834, 289] width 61 height 17
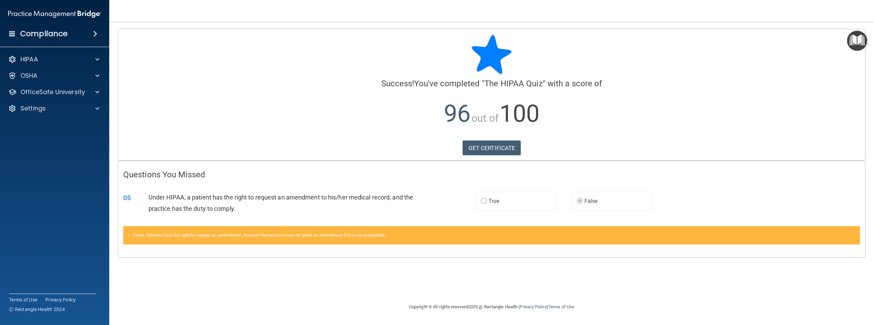
click at [857, 38] on img "Open Resource Center" at bounding box center [857, 41] width 20 height 20
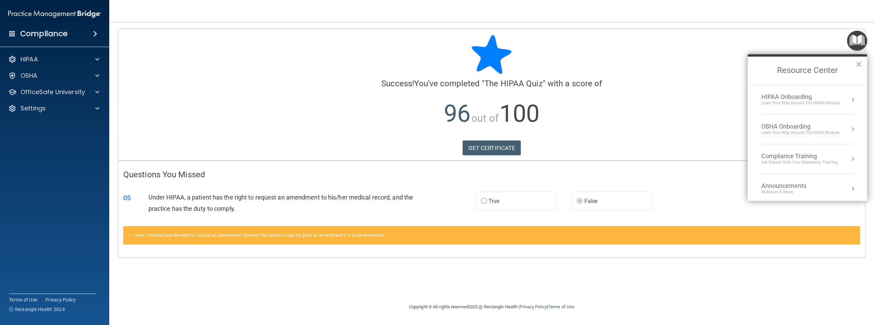
click at [843, 101] on div "HIPAA Onboarding Learn Your Way around the HIPAA module" at bounding box center [807, 99] width 92 height 13
click at [757, 69] on button "Back to Resource Center Home" at bounding box center [755, 70] width 7 height 7
click at [819, 131] on div "Learn your way around the OSHA module" at bounding box center [800, 133] width 78 height 6
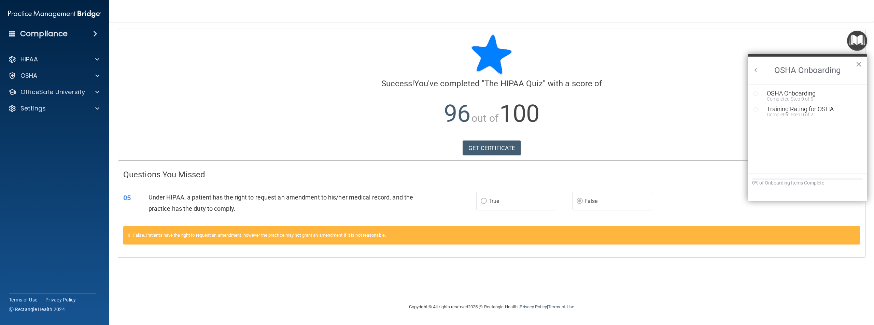
click at [857, 62] on button "×" at bounding box center [858, 64] width 6 height 11
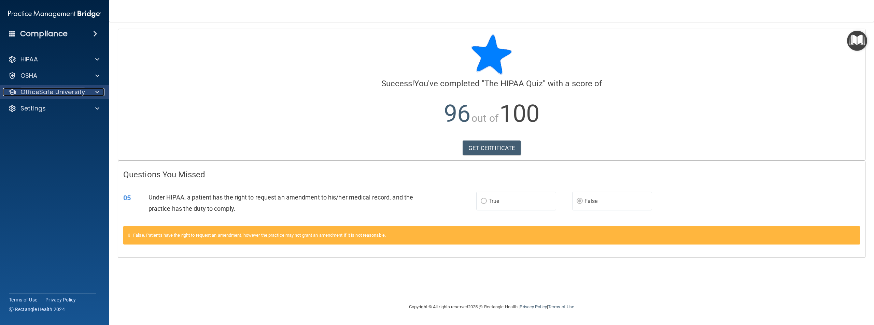
click at [98, 94] on span at bounding box center [97, 92] width 4 height 8
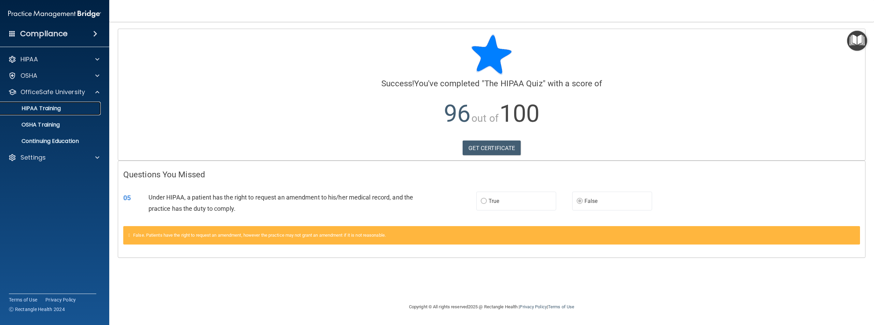
click at [86, 106] on div "HIPAA Training" at bounding box center [50, 108] width 93 height 7
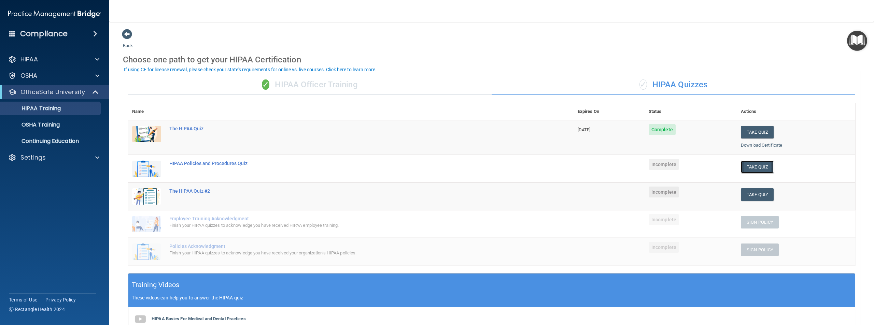
click at [751, 167] on button "Take Quiz" at bounding box center [757, 167] width 33 height 13
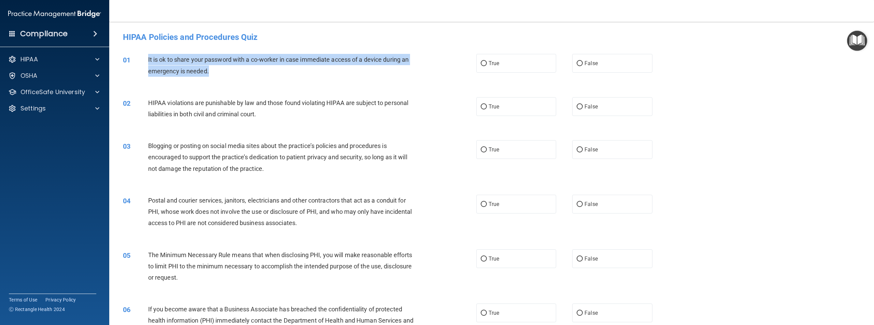
drag, startPoint x: 149, startPoint y: 60, endPoint x: 214, endPoint y: 77, distance: 67.4
click at [214, 77] on div "01 It is ok to share your password with a co-worker in case immediate access of…" at bounding box center [300, 67] width 374 height 26
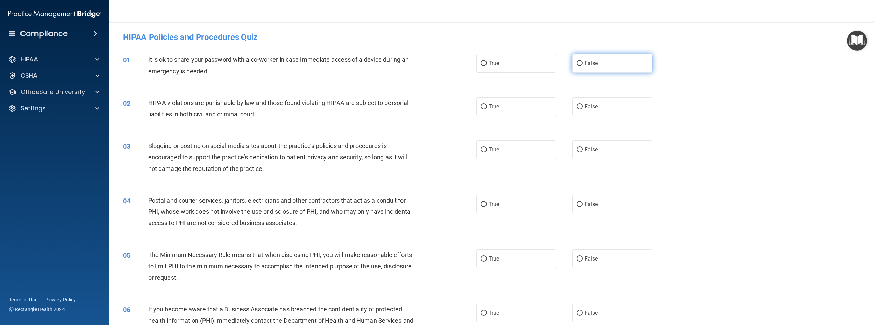
click at [572, 58] on label "False" at bounding box center [612, 63] width 80 height 19
click at [576, 61] on input "False" at bounding box center [579, 63] width 6 height 5
radio input "true"
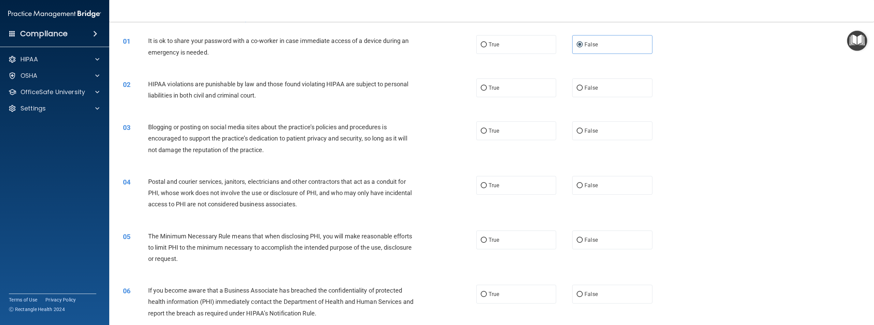
scroll to position [34, 0]
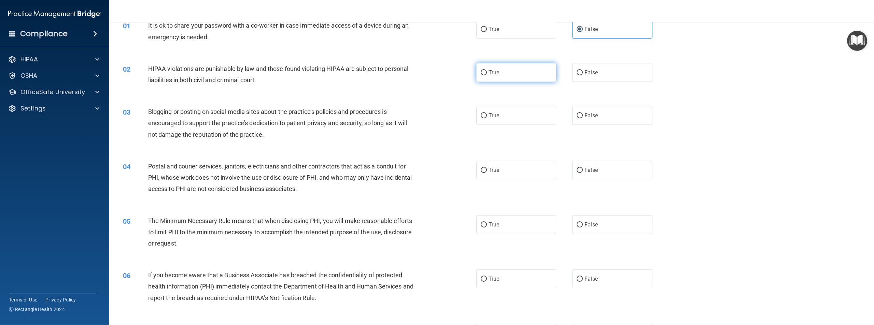
click at [479, 69] on label "True" at bounding box center [516, 72] width 80 height 19
click at [481, 70] on input "True" at bounding box center [484, 72] width 6 height 5
radio input "true"
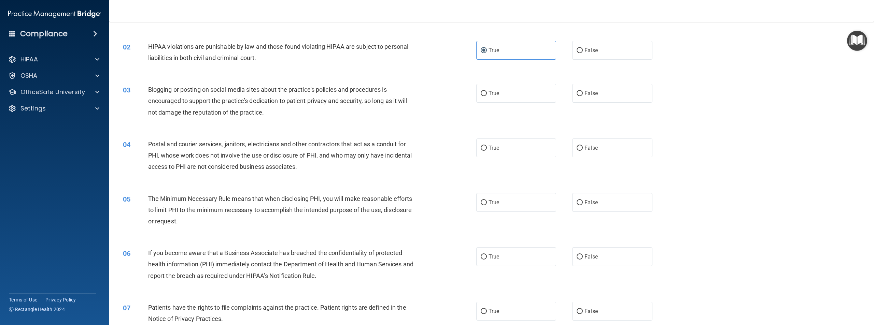
scroll to position [68, 0]
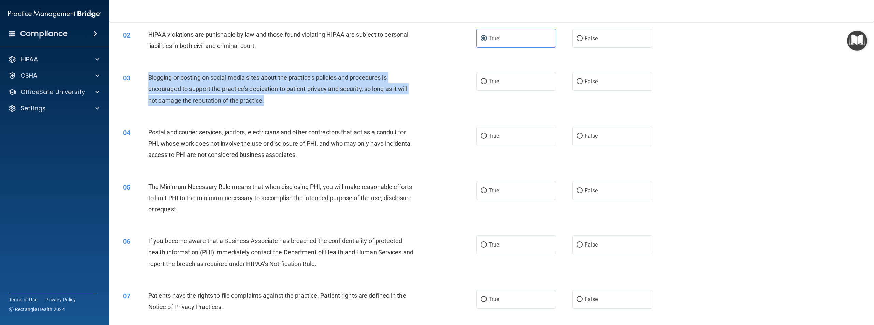
drag, startPoint x: 148, startPoint y: 77, endPoint x: 281, endPoint y: 109, distance: 137.3
click at [281, 109] on div "03 Blogging or posting on social media sites about the practice’s policies and …" at bounding box center [300, 91] width 374 height 38
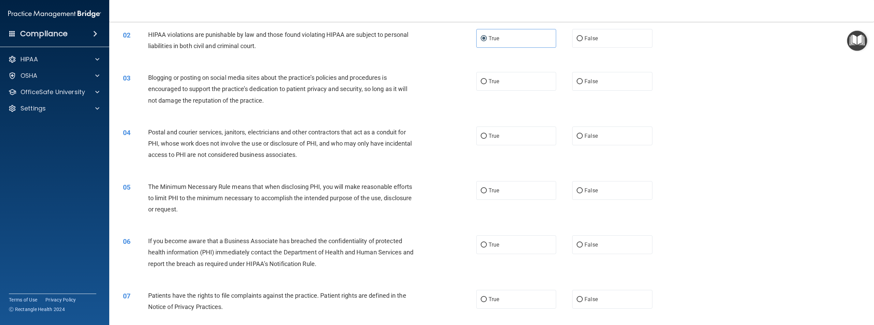
click at [339, 116] on div "03 Blogging or posting on social media sites about the practice’s policies and …" at bounding box center [491, 90] width 747 height 55
click at [577, 82] on input "False" at bounding box center [579, 81] width 6 height 5
radio input "true"
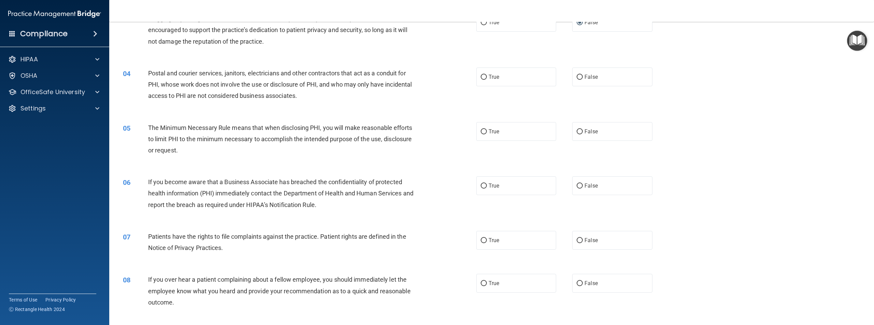
scroll to position [137, 0]
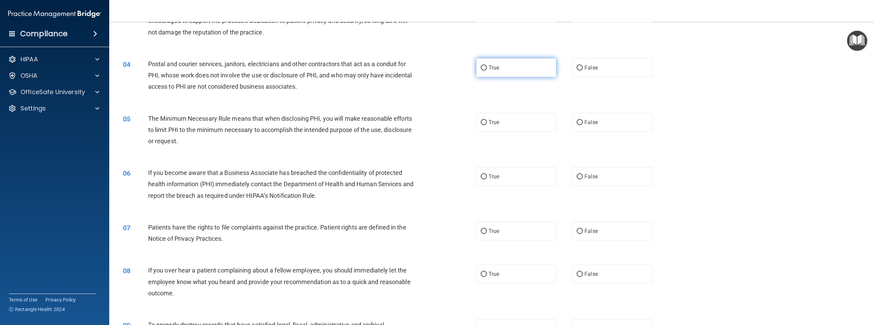
drag, startPoint x: 484, startPoint y: 70, endPoint x: 481, endPoint y: 74, distance: 5.7
click at [484, 70] on label "True" at bounding box center [516, 67] width 80 height 19
click at [479, 64] on label "True" at bounding box center [516, 67] width 80 height 19
click at [481, 66] on input "True" at bounding box center [484, 68] width 6 height 5
radio input "true"
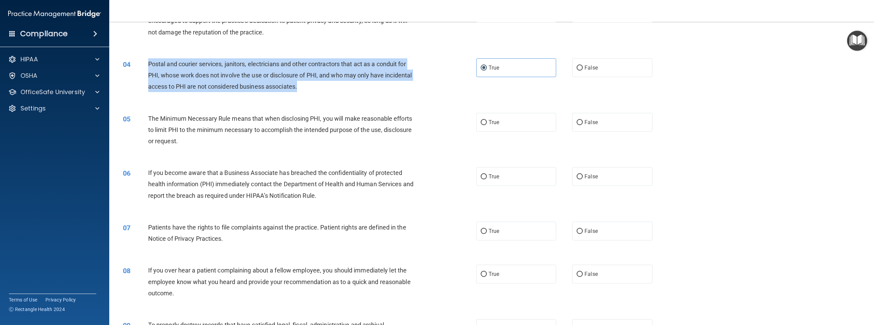
drag, startPoint x: 147, startPoint y: 65, endPoint x: 365, endPoint y: 92, distance: 218.8
click at [365, 91] on div "04 Postal and courier services, janitors, electricians and other contractors th…" at bounding box center [300, 77] width 374 height 38
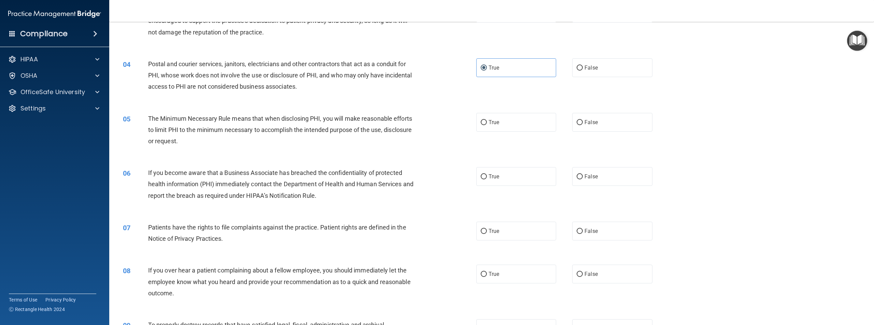
click at [298, 106] on div "05 The Minimum Necessary Rule means that when disclosing PHI, you will make rea…" at bounding box center [491, 131] width 747 height 55
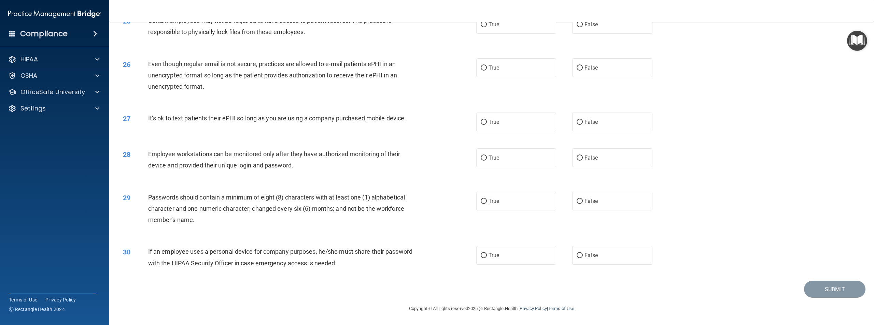
scroll to position [1140, 0]
click at [581, 249] on label "False" at bounding box center [612, 255] width 80 height 19
click at [581, 253] on input "False" at bounding box center [579, 255] width 6 height 5
radio input "true"
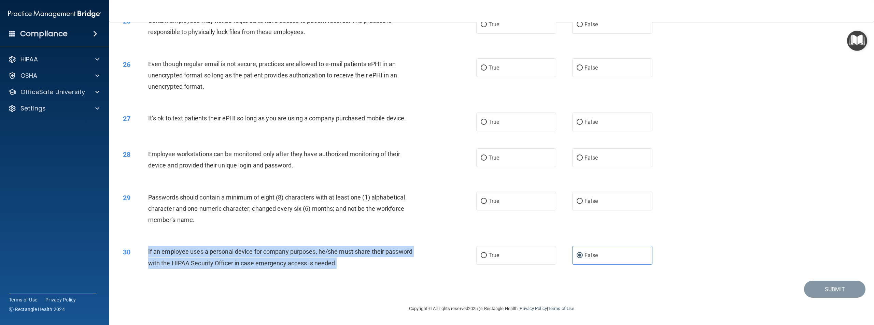
drag, startPoint x: 145, startPoint y: 253, endPoint x: 376, endPoint y: 263, distance: 230.6
click at [376, 263] on div "30 If an employee uses a personal device for company purposes, he/she must shar…" at bounding box center [300, 259] width 374 height 26
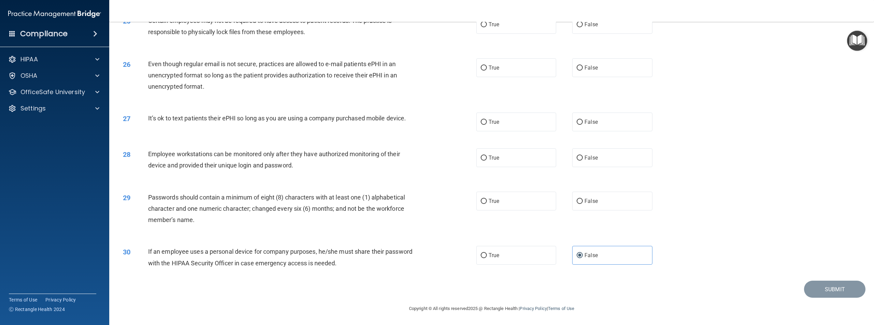
click at [273, 231] on div "29 Passwords should contain a minimum of eight (8) characters with at least one…" at bounding box center [491, 210] width 747 height 55
click at [243, 204] on div "Passwords should contain a minimum of eight (8) characters with at least one (1…" at bounding box center [284, 209] width 273 height 34
click at [481, 201] on input "True" at bounding box center [484, 201] width 6 height 5
radio input "true"
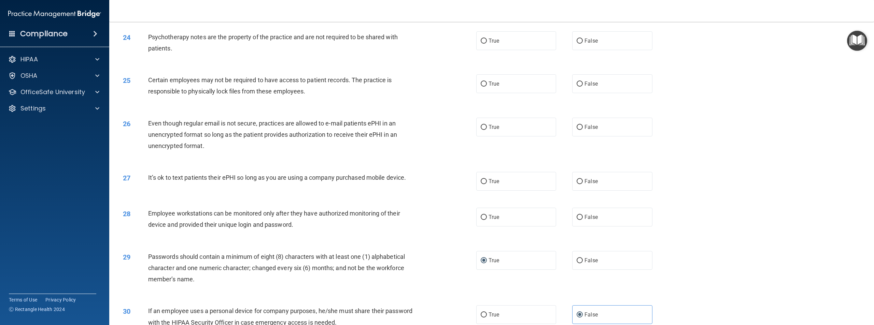
scroll to position [1071, 0]
drag, startPoint x: 150, startPoint y: 221, endPoint x: 216, endPoint y: 228, distance: 66.6
click at [220, 227] on div "Employee workstations can be monitored only after they have authorized monitori…" at bounding box center [284, 220] width 273 height 23
click at [173, 227] on div "Employee workstations can be monitored only after they have authorized monitori…" at bounding box center [284, 220] width 273 height 23
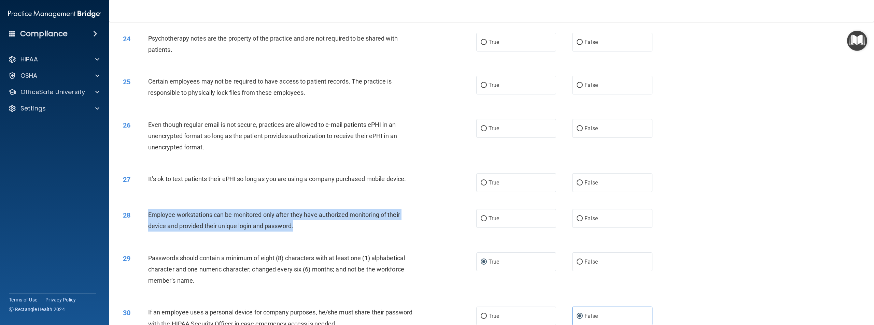
drag, startPoint x: 149, startPoint y: 222, endPoint x: 303, endPoint y: 230, distance: 154.5
click at [304, 230] on div "Employee workstations can be monitored only after they have authorized monitori…" at bounding box center [284, 220] width 273 height 23
click at [324, 232] on div "Employee workstations can be monitored only after they have authorized monitori…" at bounding box center [284, 220] width 273 height 23
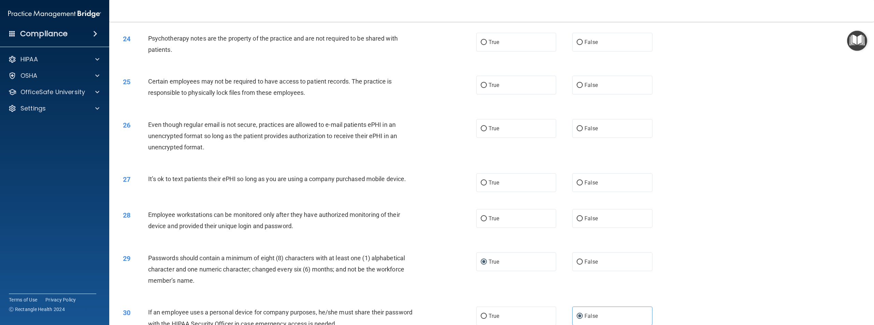
click at [562, 227] on div "True False" at bounding box center [572, 218] width 192 height 19
click at [572, 227] on label "False" at bounding box center [612, 218] width 80 height 19
click at [576, 222] on input "False" at bounding box center [579, 218] width 6 height 5
radio input "true"
drag, startPoint x: 148, startPoint y: 187, endPoint x: 397, endPoint y: 181, distance: 248.9
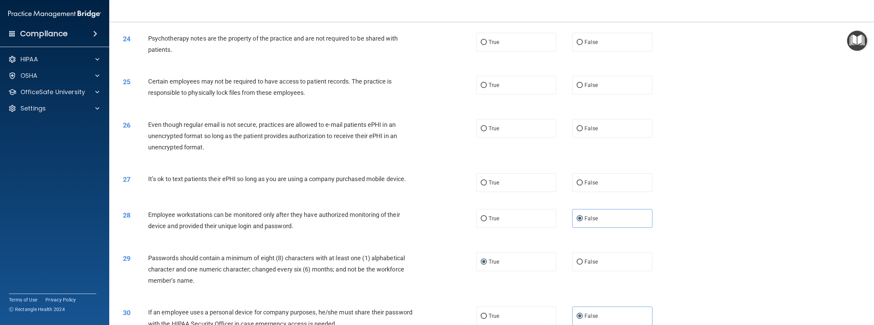
click at [446, 183] on div "27 It’s ok to text patients their ePHI so long as you are using a company purch…" at bounding box center [300, 180] width 374 height 15
click at [483, 186] on input "True" at bounding box center [484, 183] width 6 height 5
radio input "true"
click at [409, 183] on div "It’s ok to text patients their ePHI so long as you are using a company purchase…" at bounding box center [284, 178] width 273 height 11
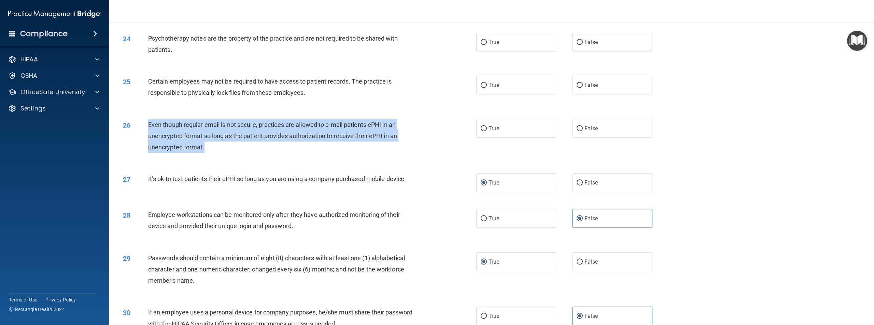
drag, startPoint x: 149, startPoint y: 132, endPoint x: 221, endPoint y: 156, distance: 75.7
click at [227, 153] on div "Even though regular email is not secure, practices are allowed to e-mail patien…" at bounding box center [284, 136] width 273 height 34
click at [374, 153] on div "Even though regular email is not secure, practices are allowed to e-mail patien…" at bounding box center [284, 136] width 273 height 34
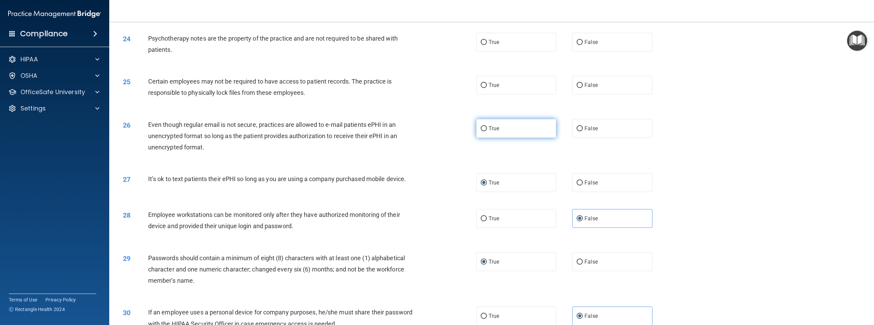
click at [481, 131] on input "True" at bounding box center [484, 128] width 6 height 5
radio input "true"
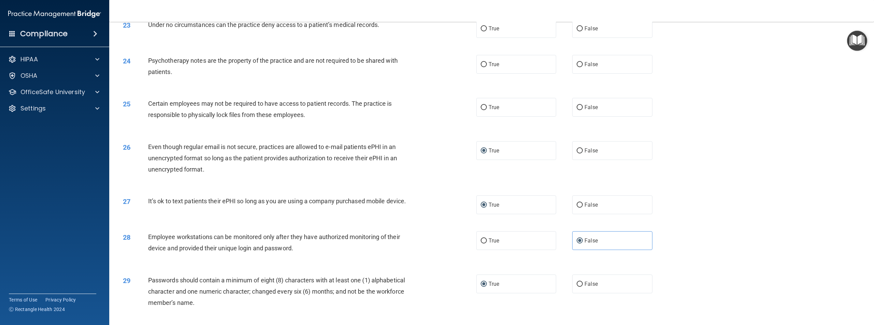
scroll to position [1037, 0]
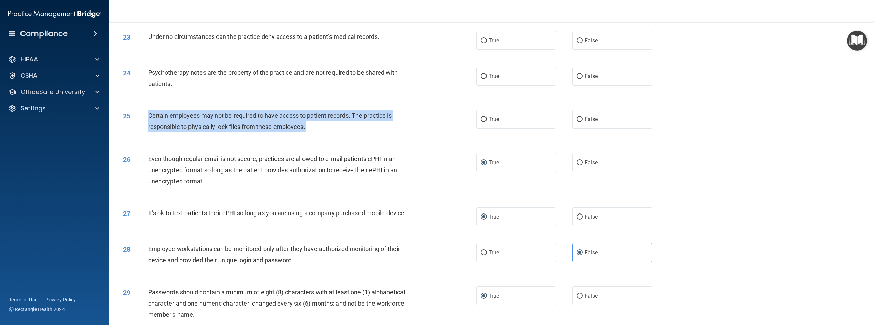
drag, startPoint x: 147, startPoint y: 121, endPoint x: 332, endPoint y: 131, distance: 184.9
click at [332, 131] on div "25 Certain employees may not be required to have access to patient records. The…" at bounding box center [300, 123] width 374 height 26
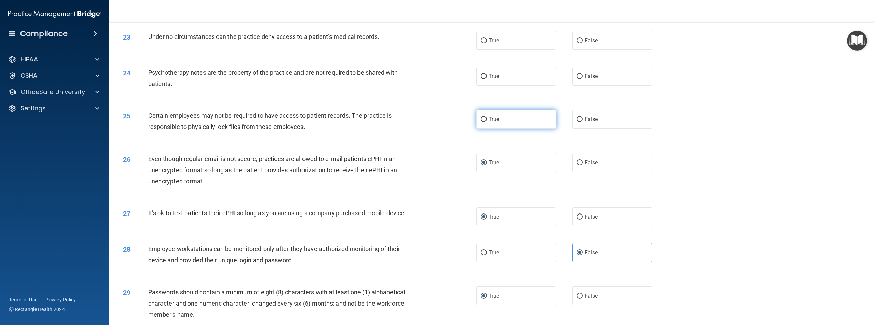
click at [484, 126] on label "True" at bounding box center [516, 119] width 80 height 19
click at [484, 122] on input "True" at bounding box center [484, 119] width 6 height 5
radio input "true"
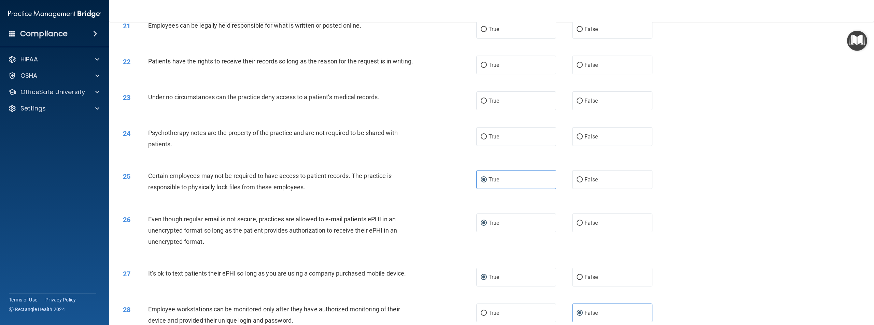
scroll to position [969, 0]
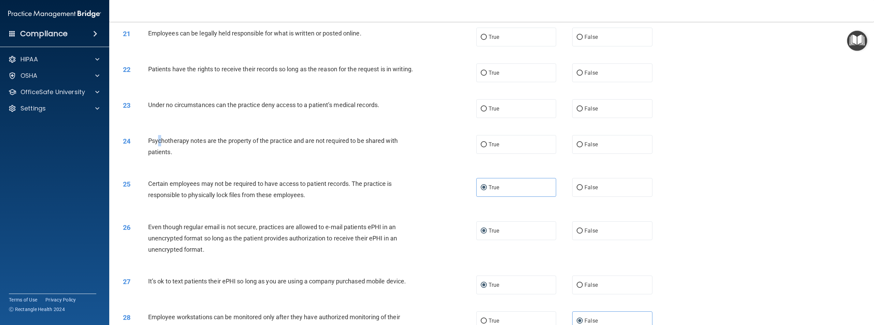
click at [160, 146] on span "Psychotherapy notes are the property of the practice and are not required to be…" at bounding box center [272, 146] width 249 height 18
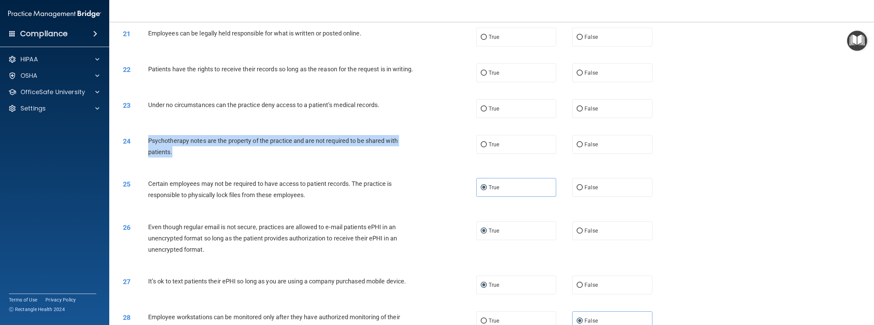
drag, startPoint x: 149, startPoint y: 147, endPoint x: 188, endPoint y: 154, distance: 39.6
click at [187, 158] on div "Psychotherapy notes are the property of the practice and are not required to be…" at bounding box center [284, 146] width 273 height 23
click at [277, 153] on div "Psychotherapy notes are the property of the practice and are not required to be…" at bounding box center [284, 146] width 273 height 23
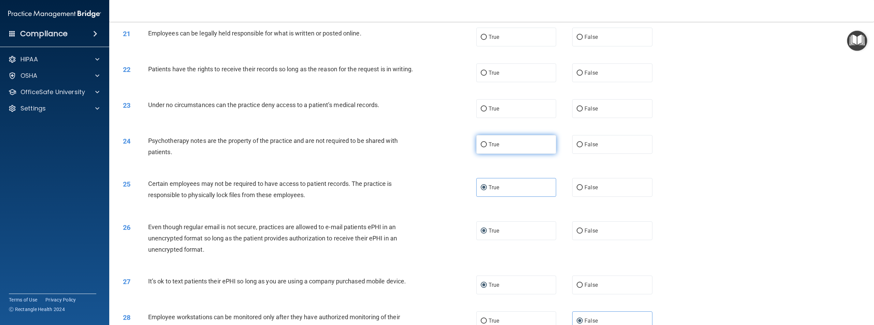
drag, startPoint x: 542, startPoint y: 149, endPoint x: 558, endPoint y: 154, distance: 17.2
click at [543, 149] on label "True" at bounding box center [516, 144] width 80 height 19
click at [487, 147] on input "True" at bounding box center [484, 144] width 6 height 5
radio input "true"
click at [566, 151] on div "True False" at bounding box center [572, 144] width 192 height 19
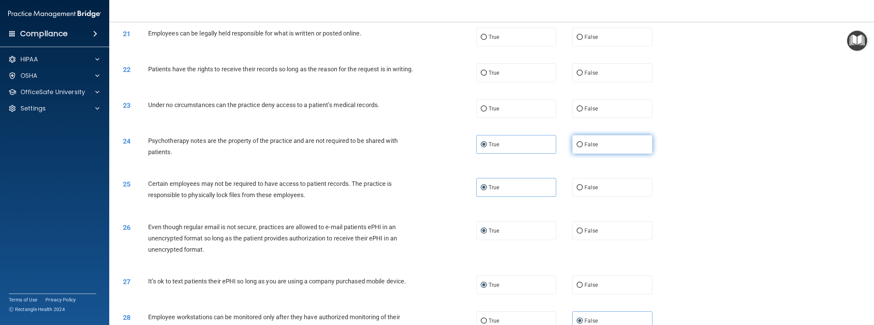
click at [572, 146] on label "False" at bounding box center [612, 144] width 80 height 19
click at [576, 146] on input "False" at bounding box center [579, 144] width 6 height 5
radio input "true"
click at [488, 148] on span "True" at bounding box center [493, 144] width 11 height 6
click at [487, 147] on input "True" at bounding box center [484, 144] width 6 height 5
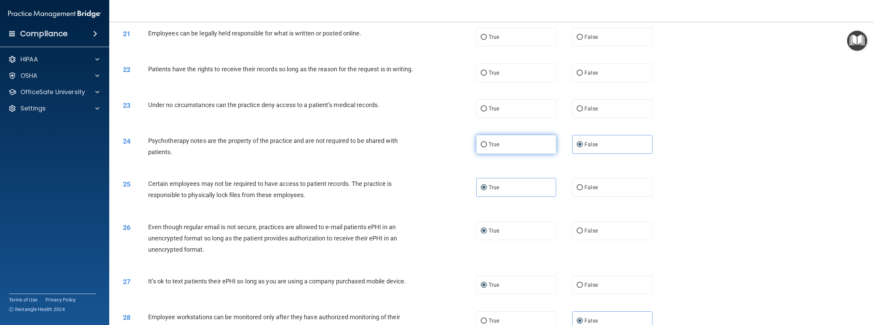
radio input "true"
radio input "false"
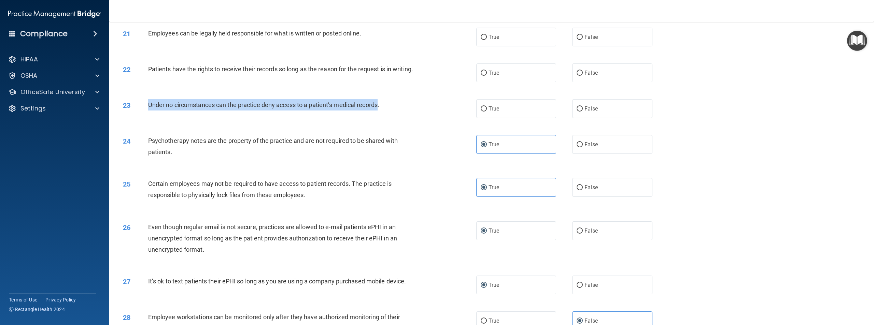
drag, startPoint x: 149, startPoint y: 112, endPoint x: 380, endPoint y: 109, distance: 231.1
click at [379, 109] on span "Under no circumstances can the practice deny access to a patient’s medical reco…" at bounding box center [263, 104] width 231 height 7
click at [312, 114] on div "23 Under no circumstances can the practice deny access to a patient’s medical r…" at bounding box center [300, 106] width 374 height 15
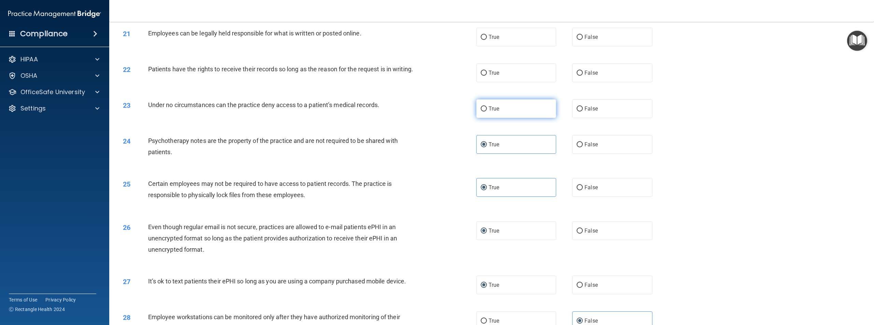
click at [548, 110] on label "True" at bounding box center [516, 108] width 80 height 19
click at [487, 110] on input "True" at bounding box center [484, 108] width 6 height 5
radio input "true"
click at [579, 112] on input "False" at bounding box center [579, 108] width 6 height 5
radio input "true"
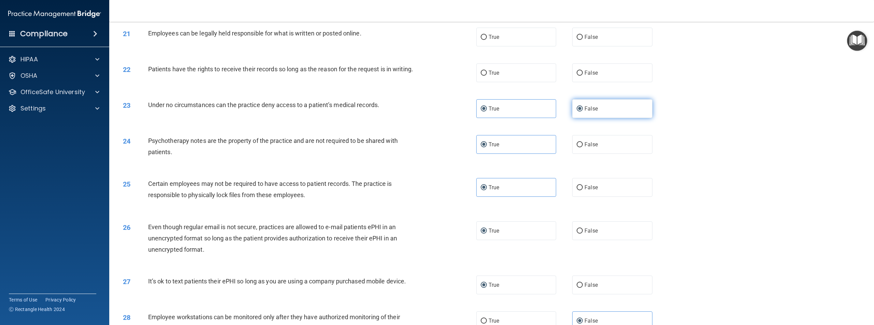
radio input "false"
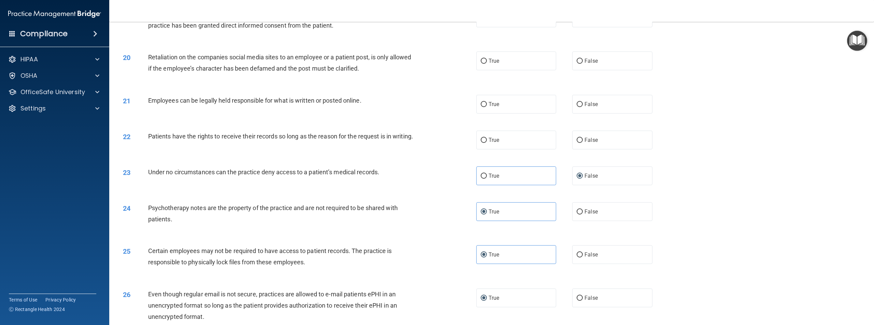
scroll to position [901, 0]
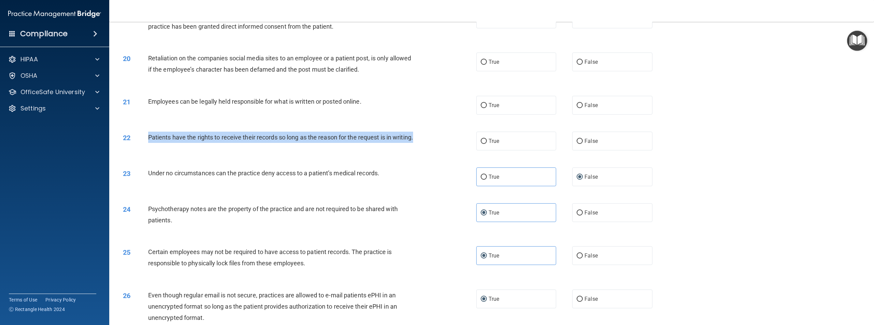
drag, startPoint x: 147, startPoint y: 138, endPoint x: 171, endPoint y: 153, distance: 28.9
click at [171, 146] on div "22 Patients have the rights to receive their records so long as the reason for …" at bounding box center [300, 139] width 374 height 15
click at [333, 143] on div "Patients have the rights to receive their records so long as the reason for the…" at bounding box center [284, 137] width 273 height 11
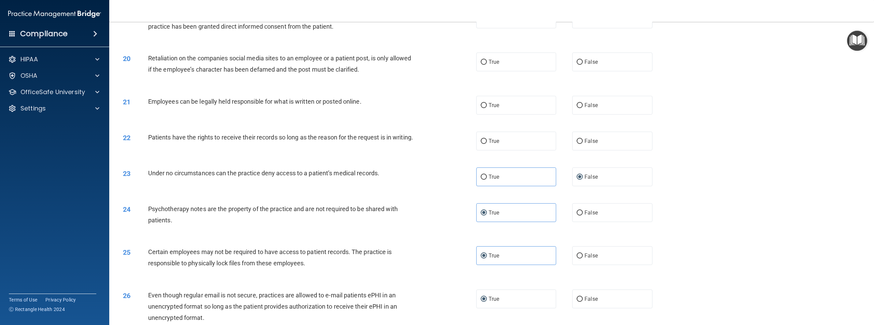
click at [565, 136] on div "True False" at bounding box center [572, 141] width 192 height 19
click at [577, 139] on input "False" at bounding box center [579, 141] width 6 height 5
radio input "true"
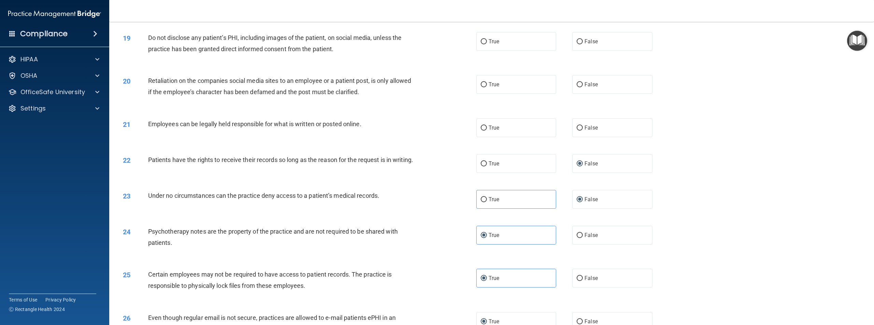
scroll to position [867, 0]
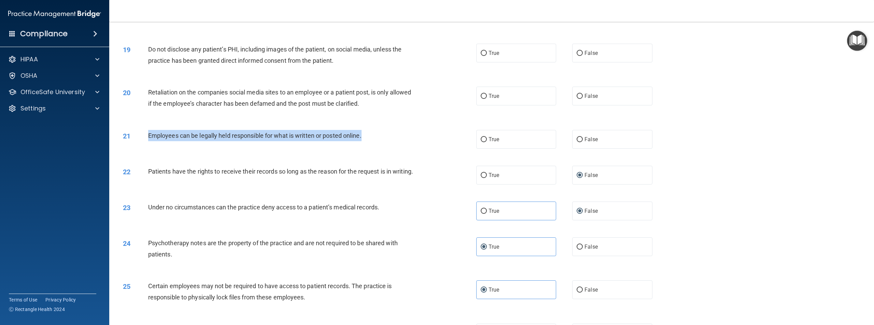
drag, startPoint x: 147, startPoint y: 136, endPoint x: 368, endPoint y: 135, distance: 220.8
click at [368, 135] on div "21 Employees can be legally held responsible for what is written or posted onli…" at bounding box center [300, 137] width 374 height 15
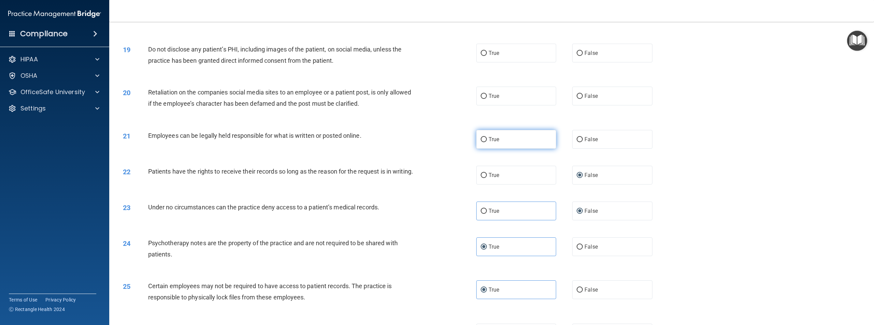
click at [482, 142] on label "True" at bounding box center [516, 139] width 80 height 19
click at [482, 142] on input "True" at bounding box center [484, 139] width 6 height 5
radio input "true"
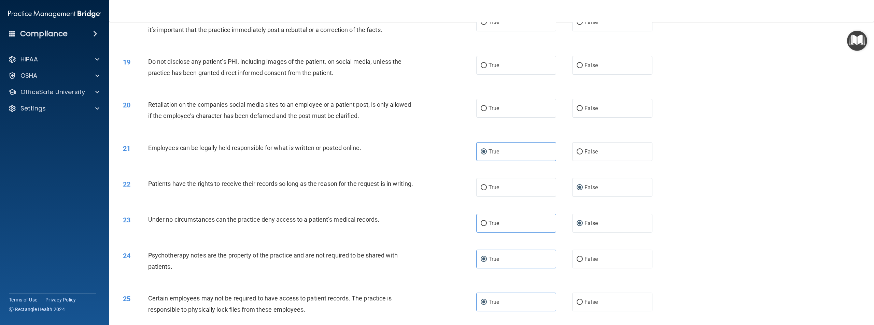
scroll to position [832, 0]
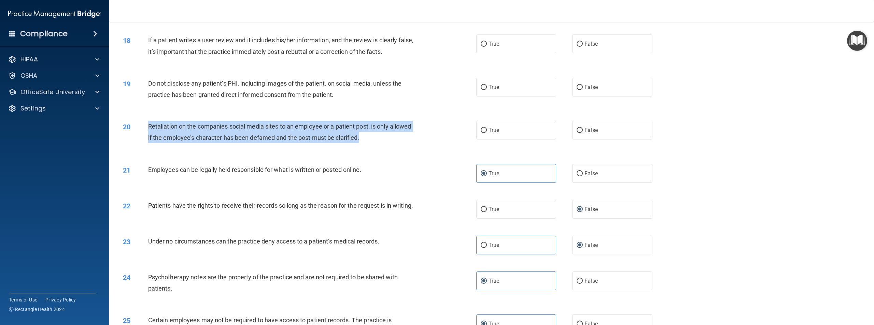
drag, startPoint x: 150, startPoint y: 126, endPoint x: 374, endPoint y: 131, distance: 224.0
click at [388, 137] on div "Retaliation on the companies social media sites to an employee or a patient pos…" at bounding box center [284, 132] width 273 height 23
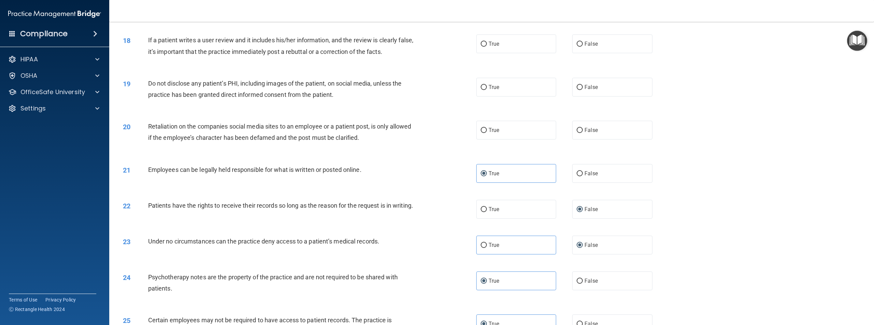
click at [362, 153] on div "20 Retaliation on the companies social media sites to an employee or a patient …" at bounding box center [491, 133] width 747 height 43
click at [572, 131] on label "False" at bounding box center [612, 130] width 80 height 19
click at [576, 131] on input "False" at bounding box center [579, 130] width 6 height 5
radio input "true"
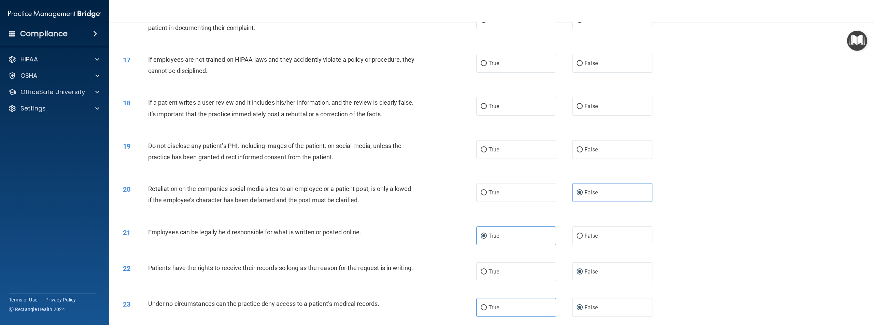
scroll to position [764, 0]
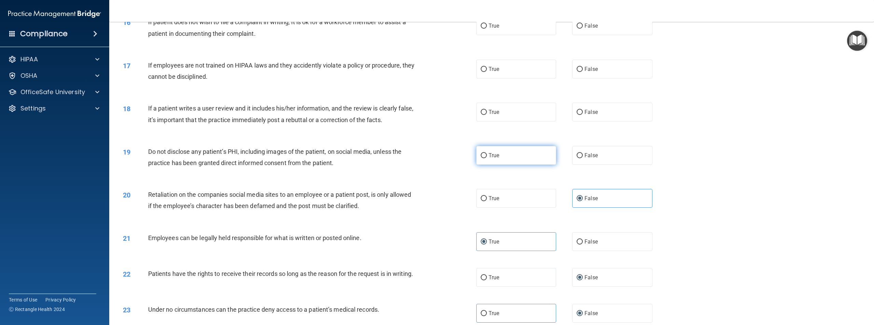
click at [482, 149] on label "True" at bounding box center [516, 155] width 80 height 19
click at [482, 153] on input "True" at bounding box center [484, 155] width 6 height 5
radio input "true"
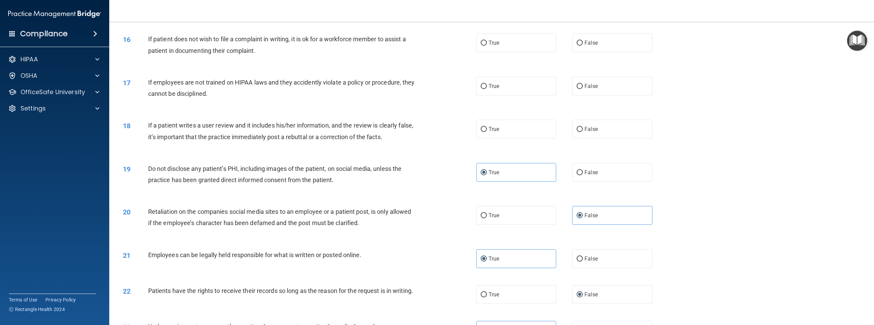
scroll to position [730, 0]
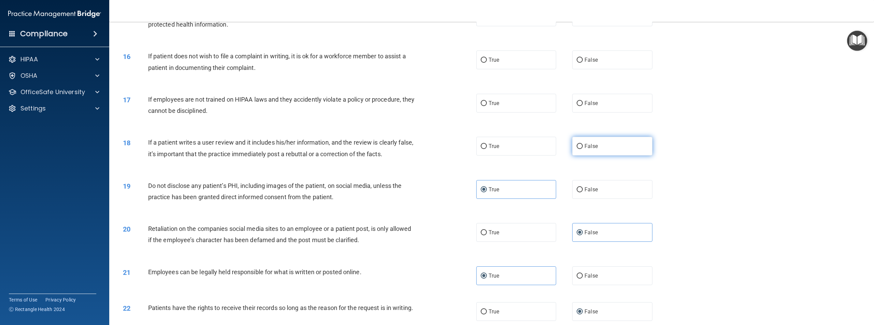
click at [580, 149] on label "False" at bounding box center [612, 146] width 80 height 19
click at [580, 149] on input "False" at bounding box center [579, 146] width 6 height 5
radio input "true"
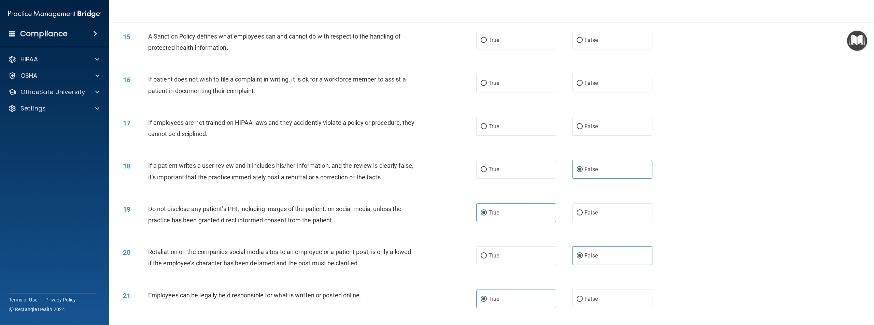
scroll to position [696, 0]
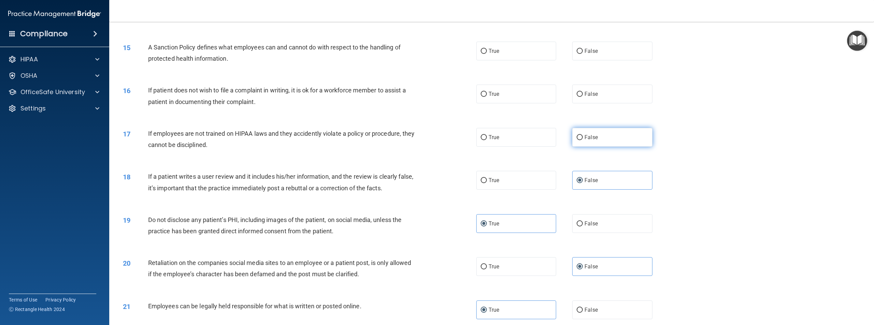
click at [584, 142] on label "False" at bounding box center [612, 137] width 80 height 19
click at [583, 140] on input "False" at bounding box center [579, 137] width 6 height 5
radio input "true"
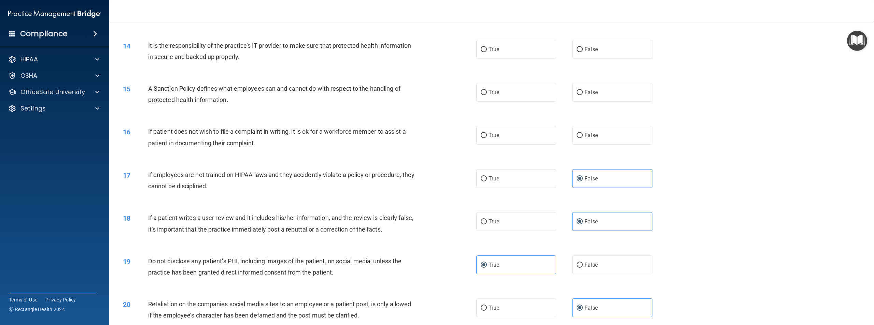
scroll to position [628, 0]
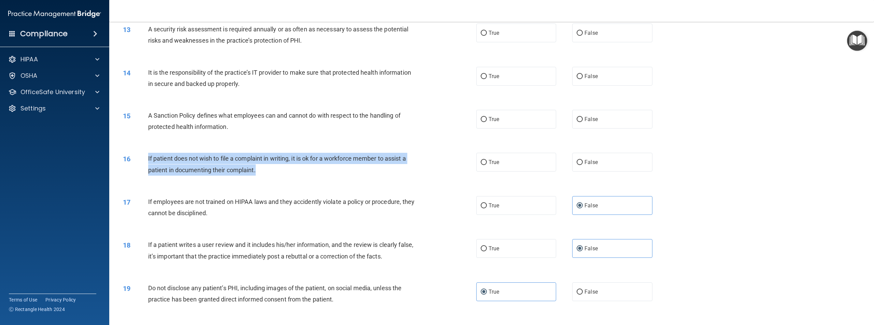
drag, startPoint x: 148, startPoint y: 158, endPoint x: 264, endPoint y: 171, distance: 116.4
click at [266, 172] on div "If patient does not wish to file a complaint in writing, it is ok for a workfor…" at bounding box center [284, 164] width 273 height 23
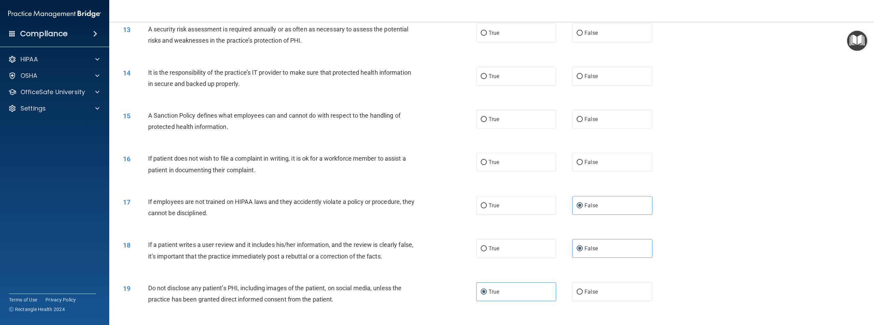
click at [435, 186] on div "16 If patient does not wish to file a complaint in writing, it is ok for a work…" at bounding box center [491, 165] width 747 height 43
click at [490, 165] on span "True" at bounding box center [493, 162] width 11 height 6
click at [487, 165] on input "True" at bounding box center [484, 162] width 6 height 5
radio input "true"
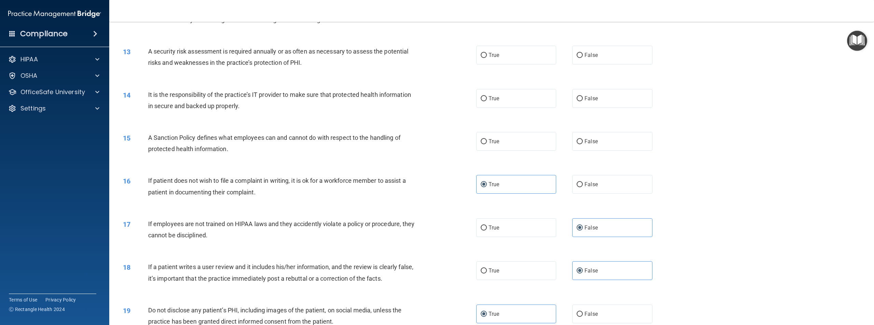
scroll to position [594, 0]
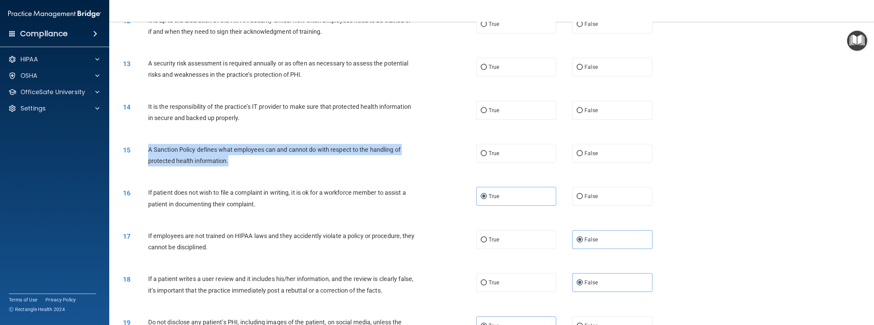
drag, startPoint x: 149, startPoint y: 150, endPoint x: 251, endPoint y: 166, distance: 102.2
click at [251, 166] on div "A Sanction Policy defines what employees can and cannot do with respect to the …" at bounding box center [284, 155] width 273 height 23
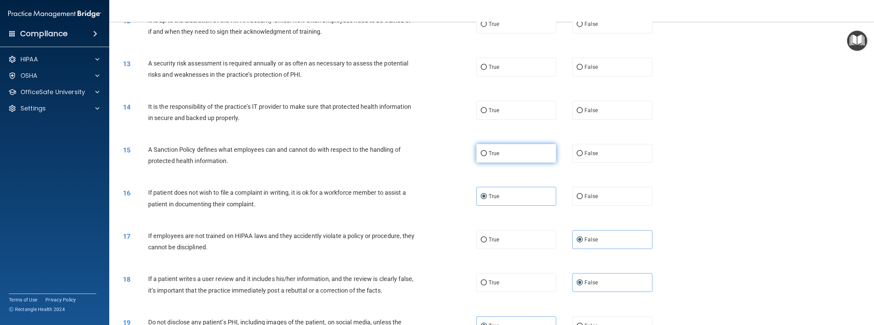
click at [488, 153] on span "True" at bounding box center [493, 153] width 11 height 6
click at [487, 153] on input "True" at bounding box center [484, 153] width 6 height 5
radio input "true"
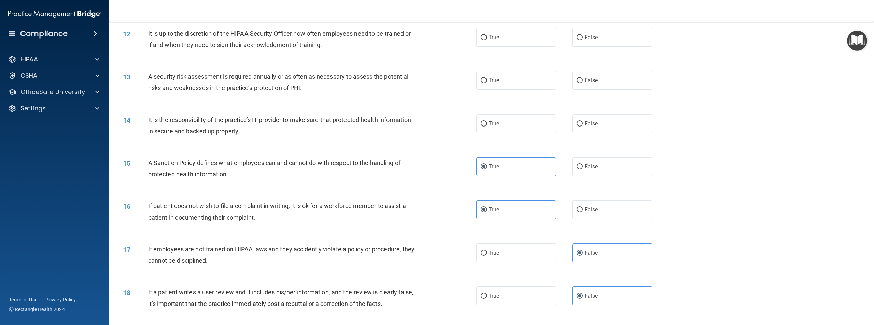
scroll to position [559, 0]
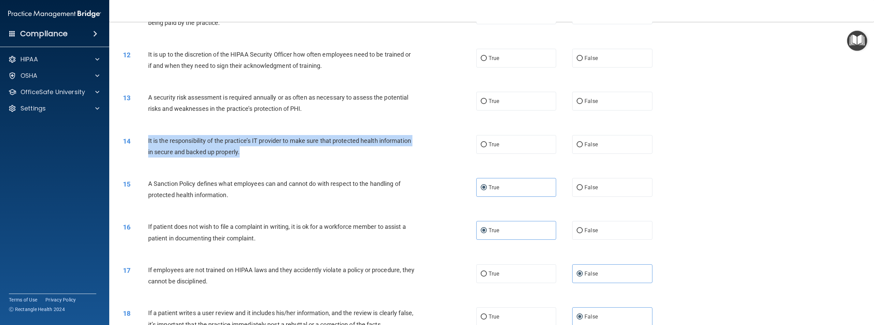
drag, startPoint x: 147, startPoint y: 142, endPoint x: 242, endPoint y: 157, distance: 96.1
click at [242, 157] on div "14 It is the responsibility of the practice’s IT provider to make sure that pro…" at bounding box center [300, 148] width 374 height 26
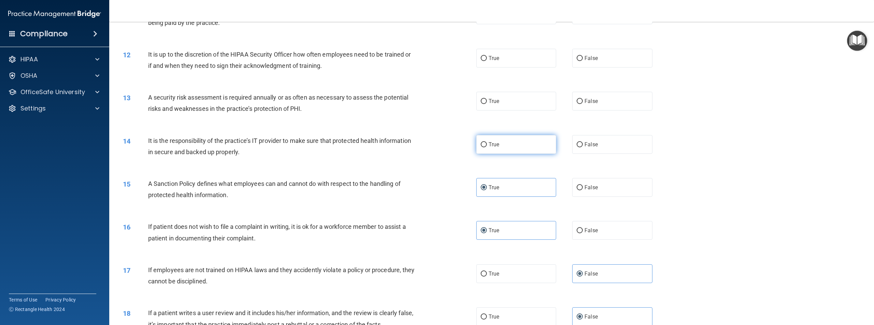
click at [485, 143] on label "True" at bounding box center [516, 144] width 80 height 19
click at [485, 143] on input "True" at bounding box center [484, 144] width 6 height 5
radio input "true"
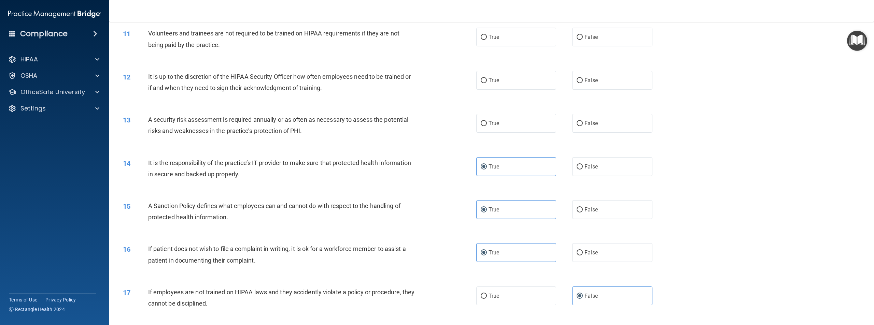
scroll to position [525, 0]
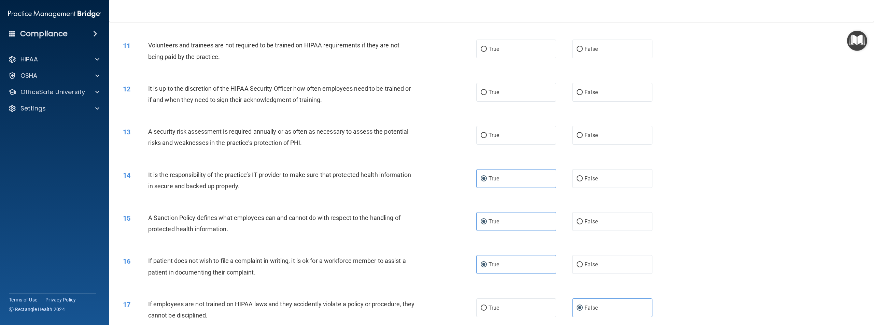
click at [269, 136] on div "A security risk assessment is required annually or as often as necessary to ass…" at bounding box center [284, 137] width 273 height 23
click at [269, 132] on span "A security risk assessment is required annually or as often as necessary to ass…" at bounding box center [278, 137] width 260 height 18
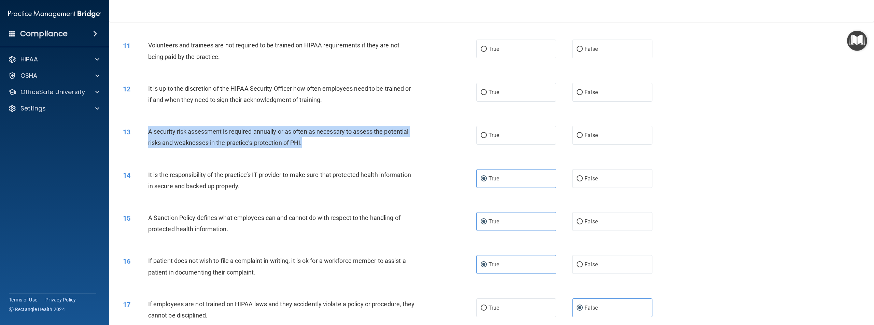
drag, startPoint x: 150, startPoint y: 131, endPoint x: 312, endPoint y: 140, distance: 162.4
click at [312, 140] on div "A security risk assessment is required annually or as often as necessary to ass…" at bounding box center [284, 137] width 273 height 23
click at [416, 145] on div "A security risk assessment is required annually or as often as necessary to ass…" at bounding box center [284, 137] width 273 height 23
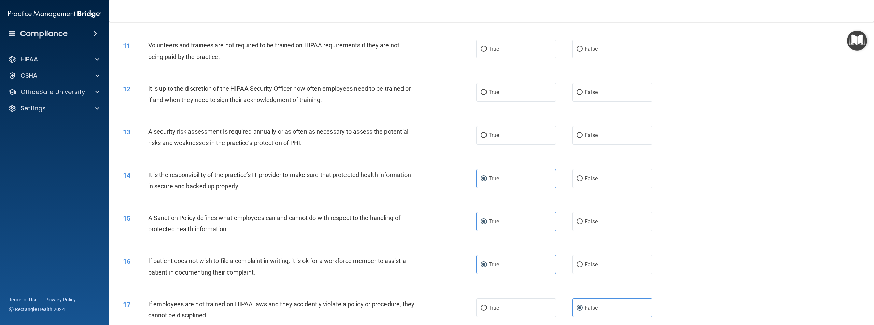
click at [458, 139] on div "13 A security risk assessment is required annually or as often as necessary to …" at bounding box center [300, 139] width 374 height 26
click at [476, 137] on label "True" at bounding box center [516, 135] width 80 height 19
click at [481, 137] on input "True" at bounding box center [484, 135] width 6 height 5
radio input "true"
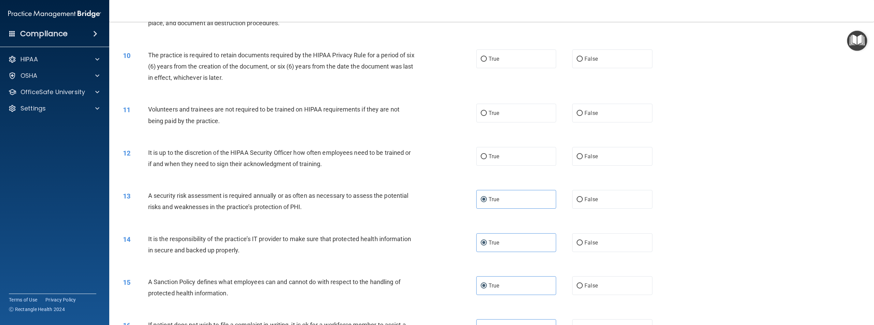
scroll to position [457, 0]
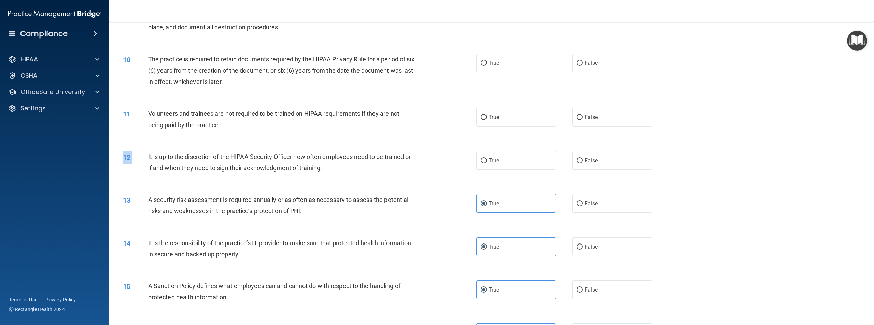
drag, startPoint x: 148, startPoint y: 156, endPoint x: 322, endPoint y: 171, distance: 174.0
click at [331, 176] on div "12 It is up to the discretion of the HIPAA Security Officer how often employees…" at bounding box center [300, 164] width 374 height 26
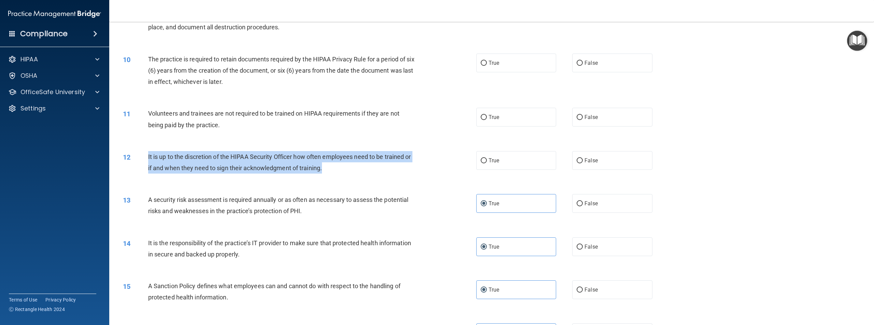
click at [470, 158] on div "12 It is up to the discretion of the HIPAA Security Officer how often employees…" at bounding box center [300, 164] width 374 height 26
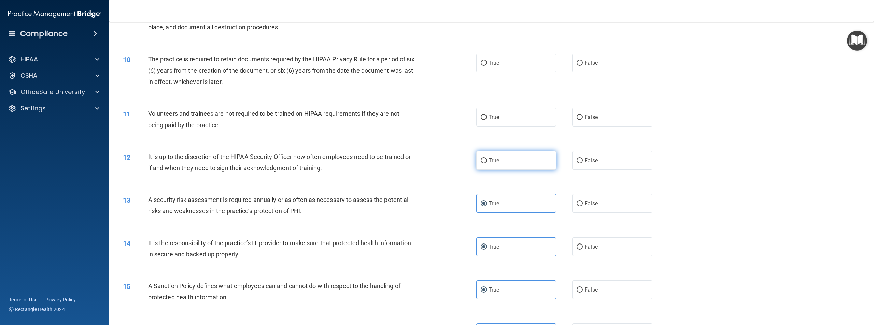
click at [484, 162] on input "True" at bounding box center [484, 160] width 6 height 5
radio input "true"
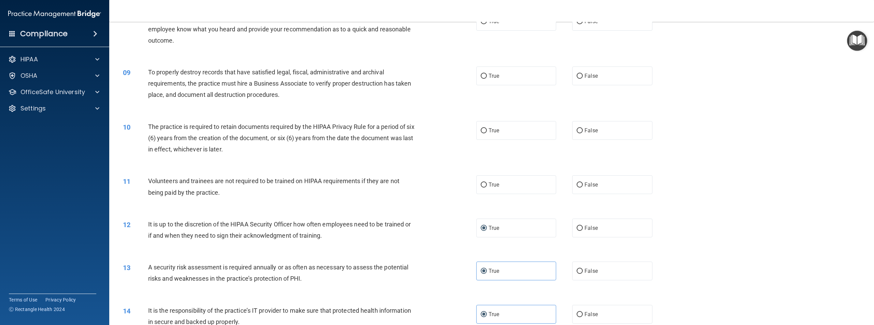
scroll to position [389, 0]
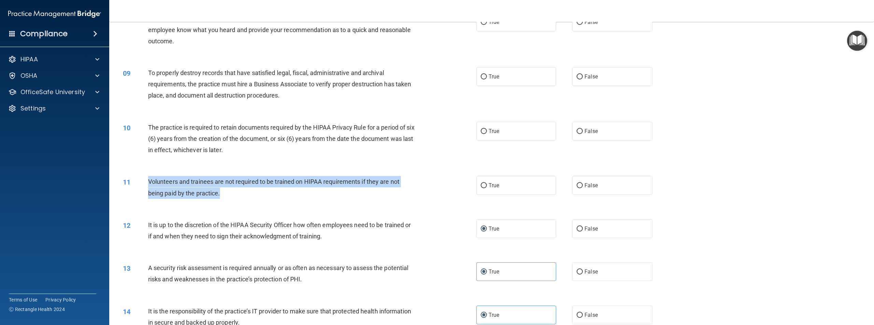
drag, startPoint x: 149, startPoint y: 180, endPoint x: 234, endPoint y: 197, distance: 86.2
click at [234, 197] on div "Volunteers and trainees are not required to be trained on HIPAA requirements if…" at bounding box center [284, 187] width 273 height 23
click at [577, 188] on input "False" at bounding box center [579, 185] width 6 height 5
radio input "true"
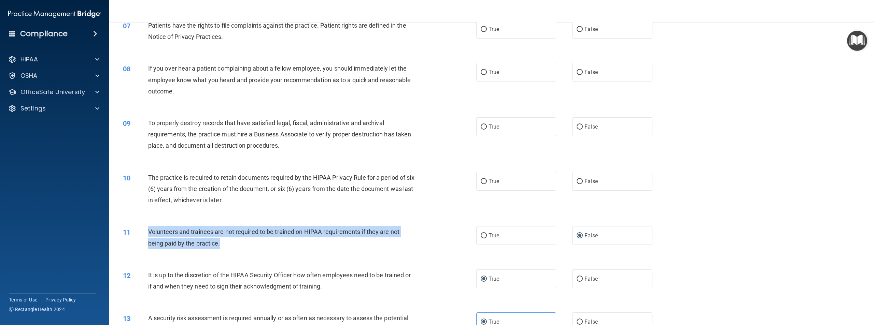
scroll to position [320, 0]
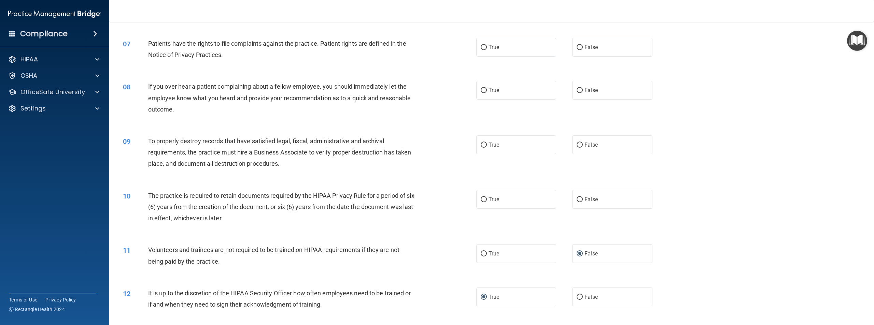
click at [296, 194] on span "The practice is required to retain documents required by the HIPAA Privacy Rule…" at bounding box center [281, 207] width 266 height 30
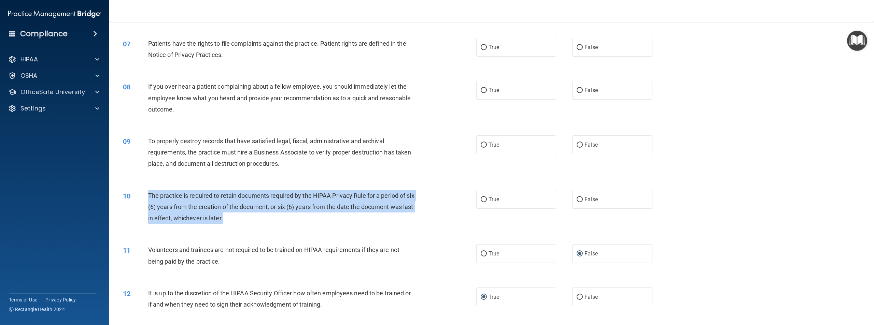
drag, startPoint x: 149, startPoint y: 195, endPoint x: 248, endPoint y: 222, distance: 103.0
click at [248, 222] on div "The practice is required to retain documents required by the HIPAA Privacy Rule…" at bounding box center [284, 207] width 273 height 34
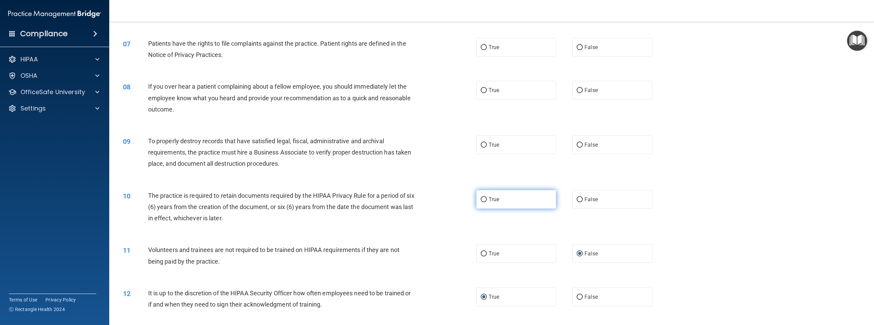
click at [493, 194] on label "True" at bounding box center [516, 199] width 80 height 19
click at [487, 197] on input "True" at bounding box center [484, 199] width 6 height 5
radio input "true"
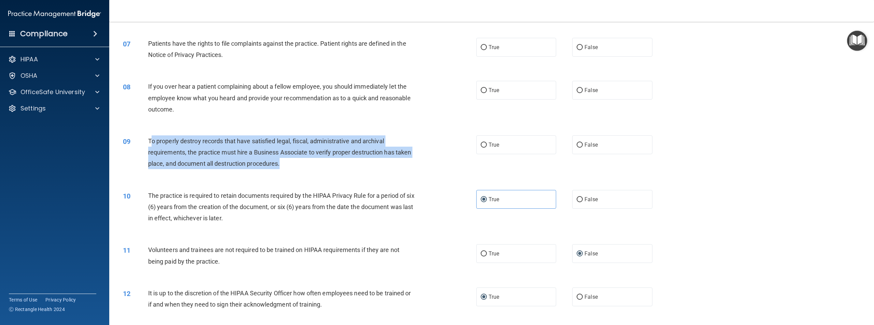
drag, startPoint x: 150, startPoint y: 139, endPoint x: 299, endPoint y: 170, distance: 151.5
click at [299, 170] on div "09 To properly destroy records that have satisfied legal, fiscal, administrativ…" at bounding box center [300, 155] width 374 height 38
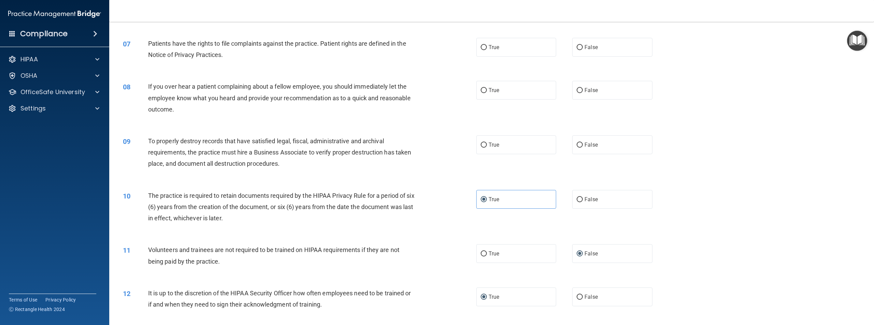
click at [416, 126] on div "08 If you over hear a patient complaining about a fellow employee, you should i…" at bounding box center [491, 99] width 747 height 55
click at [481, 141] on label "True" at bounding box center [516, 145] width 80 height 19
click at [481, 143] on input "True" at bounding box center [484, 145] width 6 height 5
radio input "true"
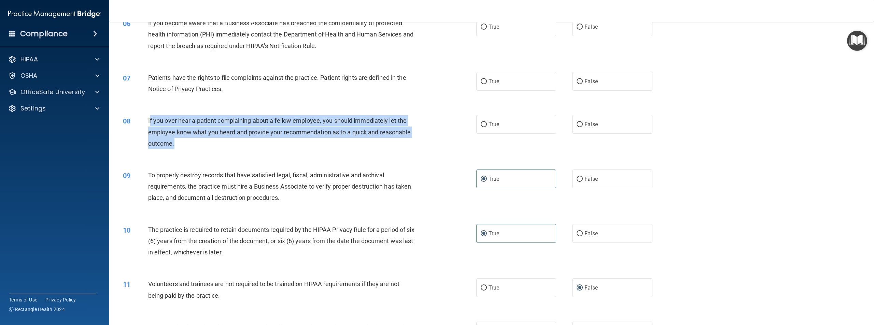
drag, startPoint x: 150, startPoint y: 120, endPoint x: 274, endPoint y: 147, distance: 126.9
click at [274, 147] on div "If you over hear a patient complaining about a fellow employee, you should imme…" at bounding box center [284, 132] width 273 height 34
click at [577, 123] on input "False" at bounding box center [579, 124] width 6 height 5
radio input "true"
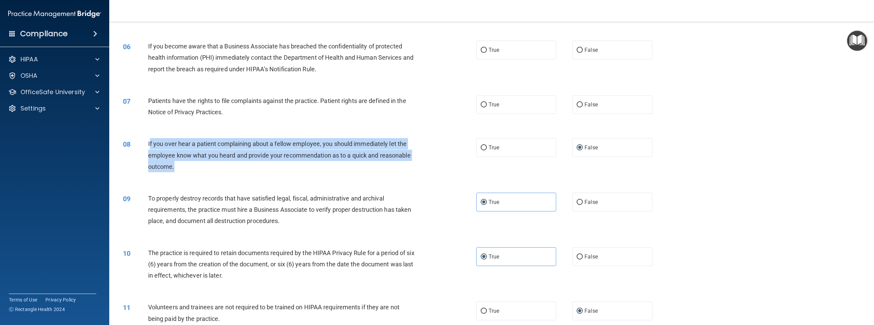
scroll to position [252, 0]
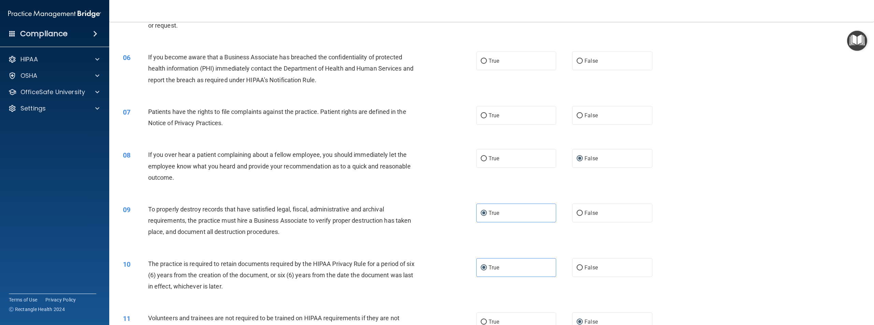
click at [290, 123] on div "Patients have the rights to file complaints against the practice. Patient right…" at bounding box center [284, 117] width 273 height 23
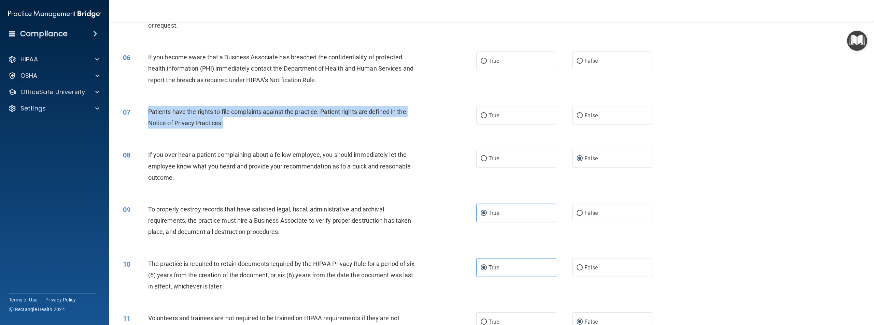
drag, startPoint x: 148, startPoint y: 112, endPoint x: 237, endPoint y: 122, distance: 89.0
click at [241, 123] on div "Patients have the rights to file complaints against the practice. Patient right…" at bounding box center [284, 117] width 273 height 23
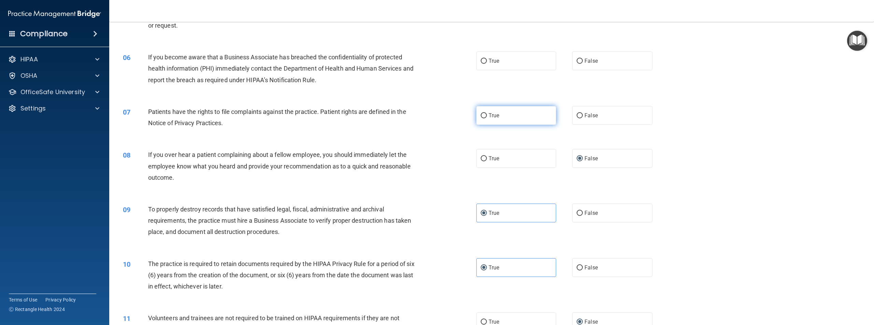
click at [476, 115] on label "True" at bounding box center [516, 115] width 80 height 19
click at [481, 115] on input "True" at bounding box center [484, 115] width 6 height 5
radio input "true"
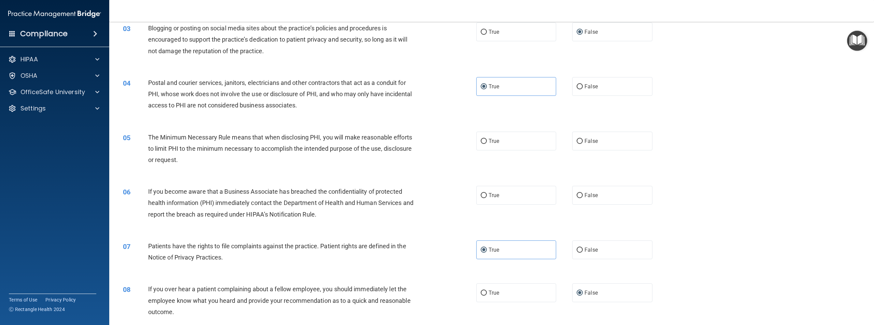
scroll to position [116, 0]
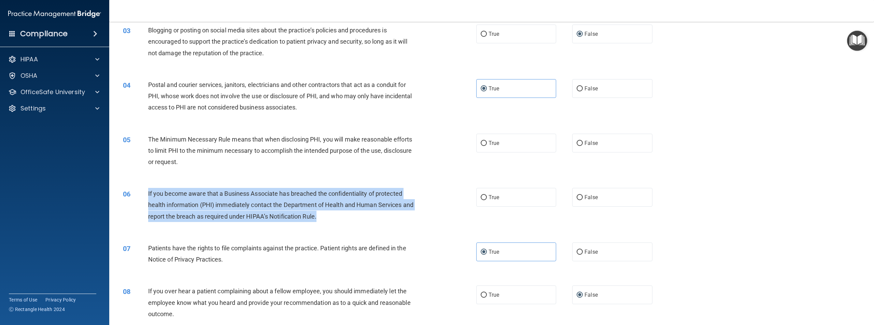
drag, startPoint x: 147, startPoint y: 194, endPoint x: 342, endPoint y: 215, distance: 196.0
click at [342, 216] on div "06 If you become aware that a Business Associate has breached the confidentiali…" at bounding box center [300, 207] width 374 height 38
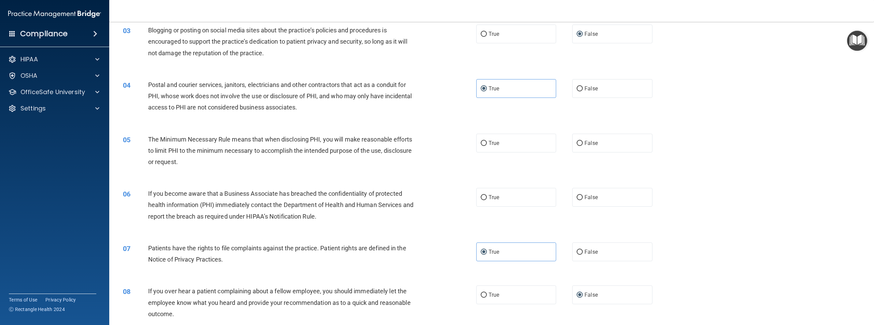
click at [370, 165] on div "The Minimum Necessary Rule means that when disclosing PHI, you will make reason…" at bounding box center [284, 151] width 273 height 34
click at [496, 197] on span "True" at bounding box center [493, 197] width 11 height 6
click at [487, 197] on input "True" at bounding box center [484, 197] width 6 height 5
radio input "true"
click at [476, 145] on label "True" at bounding box center [516, 143] width 80 height 19
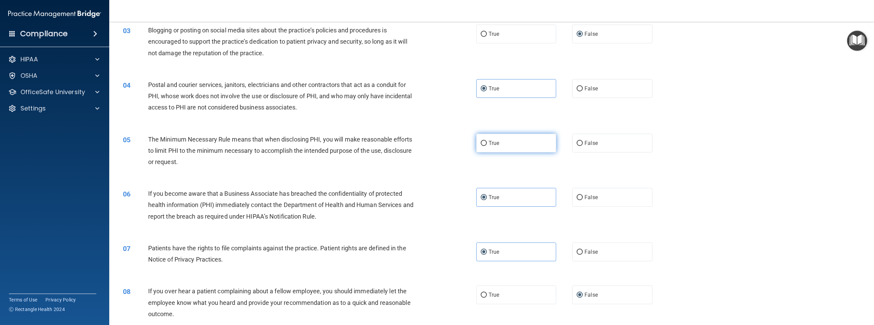
click at [481, 145] on input "True" at bounding box center [484, 143] width 6 height 5
radio input "true"
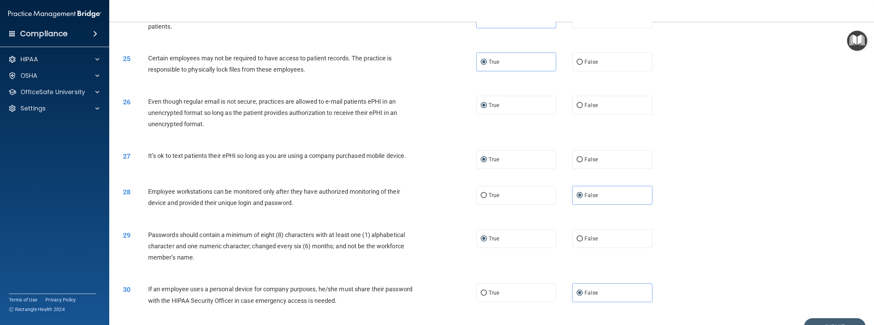
scroll to position [1140, 0]
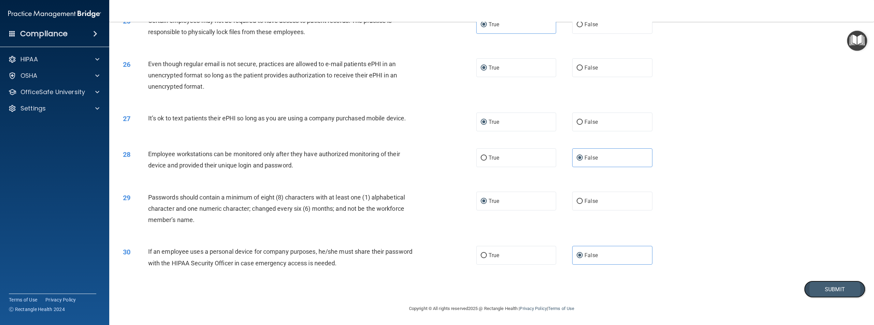
click at [827, 290] on button "Submit" at bounding box center [834, 289] width 61 height 17
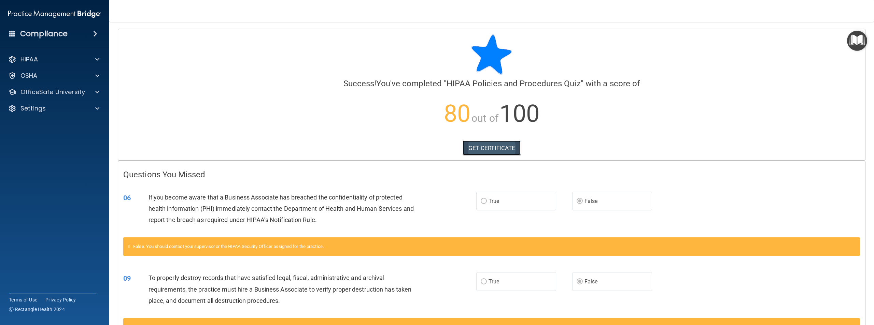
click at [507, 147] on link "GET CERTIFICATE" at bounding box center [491, 148] width 58 height 15
click at [97, 94] on span at bounding box center [97, 92] width 4 height 8
click at [88, 114] on link "HIPAA Training" at bounding box center [47, 109] width 108 height 14
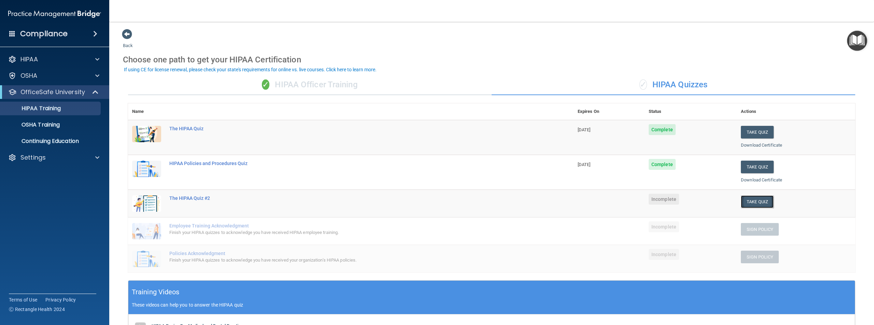
click at [755, 203] on button "Take Quiz" at bounding box center [757, 202] width 33 height 13
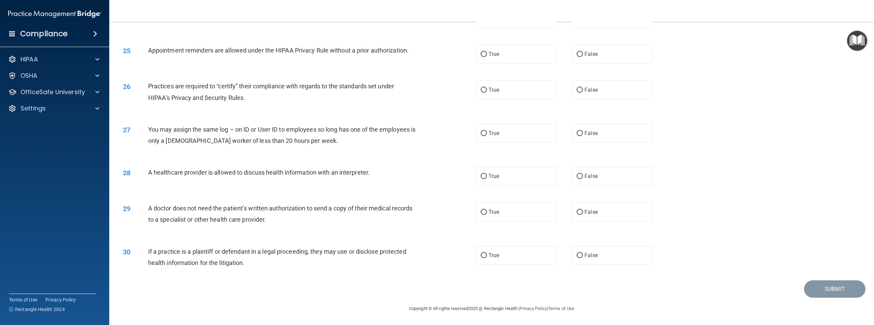
scroll to position [1050, 0]
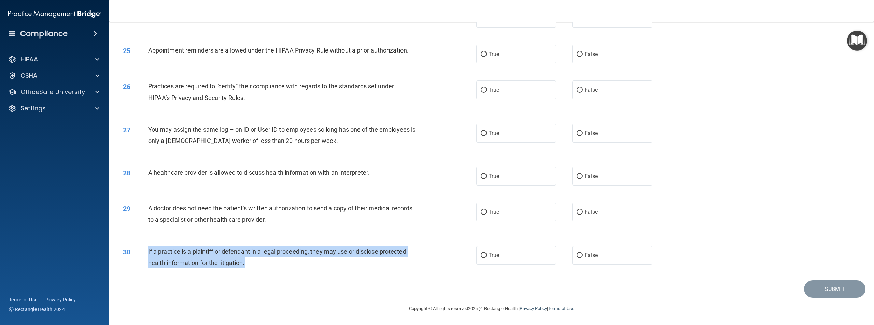
drag, startPoint x: 147, startPoint y: 251, endPoint x: 250, endPoint y: 270, distance: 104.6
click at [250, 272] on div "30 If a practice is a plaintiff or defendant in a legal proceeding, they may us…" at bounding box center [300, 259] width 374 height 26
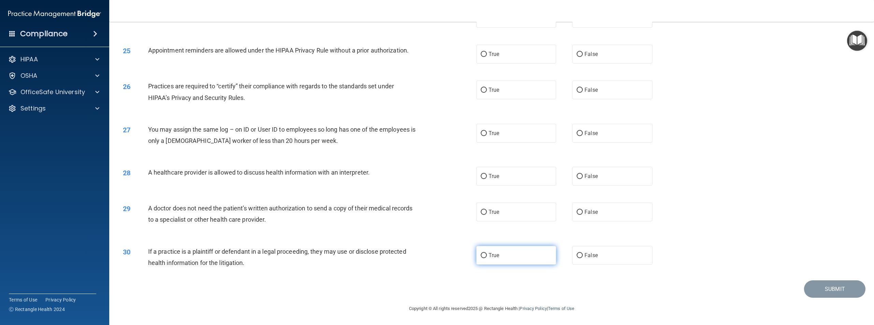
drag, startPoint x: 497, startPoint y: 258, endPoint x: 489, endPoint y: 256, distance: 8.1
click at [497, 258] on label "True" at bounding box center [516, 255] width 80 height 19
click at [487, 258] on input "True" at bounding box center [484, 255] width 6 height 5
radio input "true"
click at [499, 211] on label "True" at bounding box center [516, 212] width 80 height 19
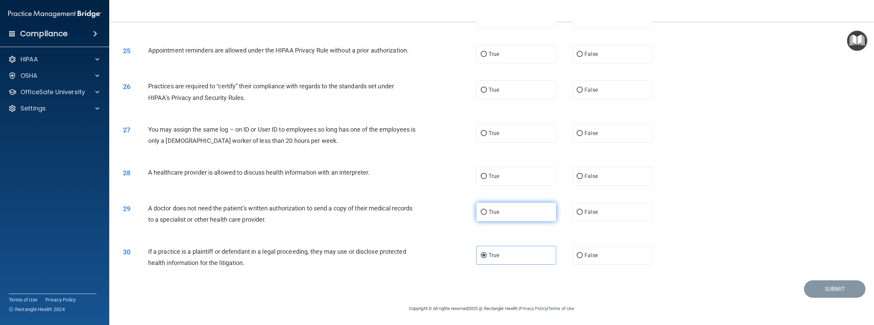
click at [487, 211] on input "True" at bounding box center [484, 212] width 6 height 5
radio input "true"
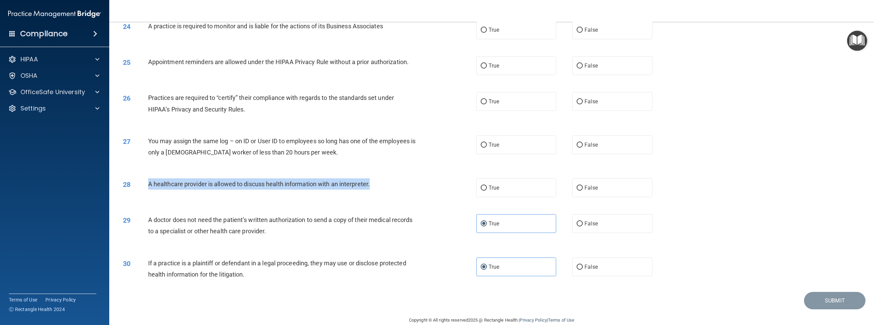
drag, startPoint x: 148, startPoint y: 207, endPoint x: 399, endPoint y: 210, distance: 250.9
click at [399, 190] on div "A healthcare provider is allowed to discuss health information with an interpre…" at bounding box center [284, 184] width 273 height 11
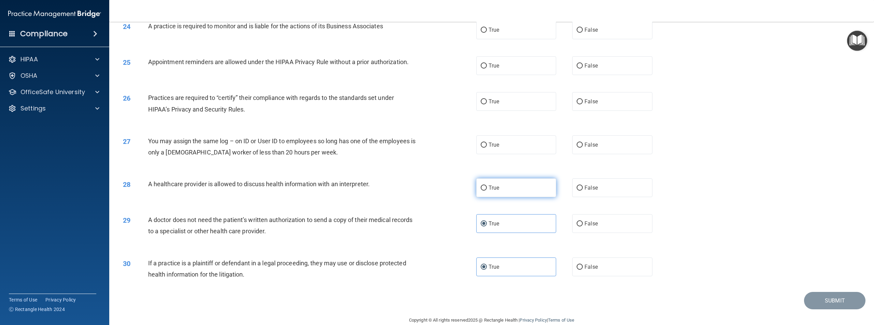
click at [489, 191] on span "True" at bounding box center [493, 188] width 11 height 6
click at [487, 191] on input "True" at bounding box center [484, 188] width 6 height 5
radio input "true"
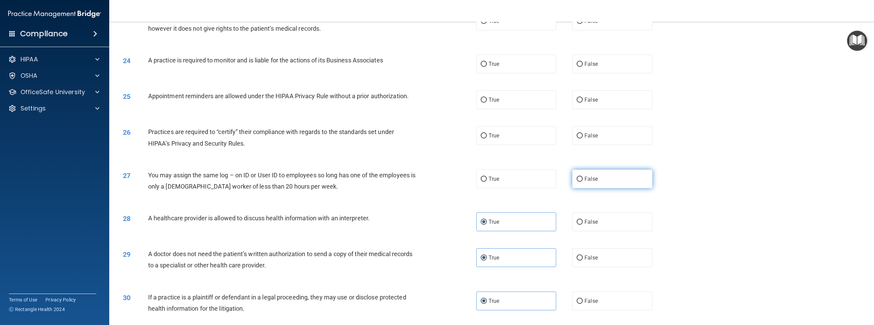
click at [590, 182] on span "False" at bounding box center [590, 179] width 13 height 6
click at [583, 182] on input "False" at bounding box center [579, 179] width 6 height 5
radio input "true"
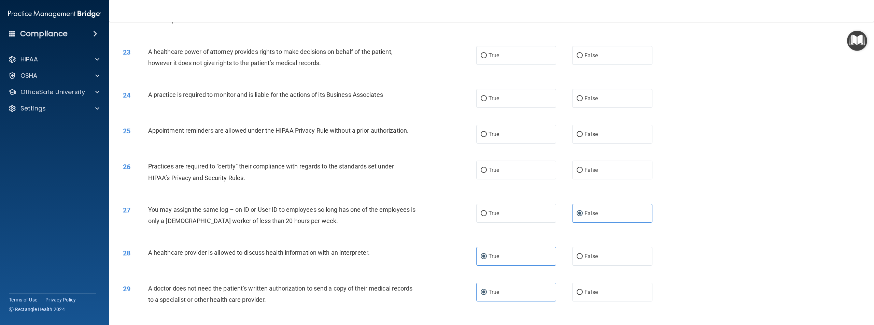
scroll to position [913, 0]
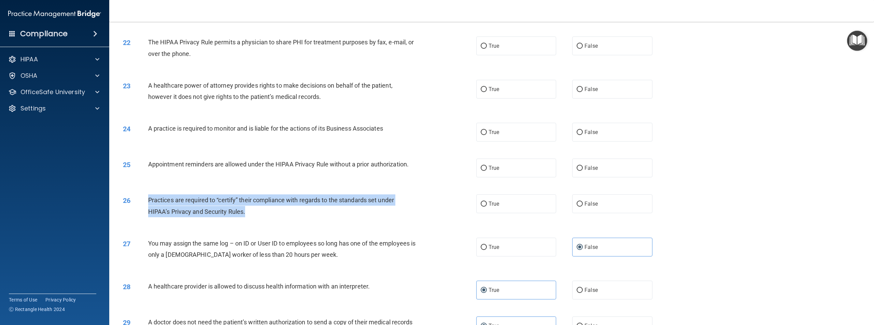
drag, startPoint x: 149, startPoint y: 223, endPoint x: 254, endPoint y: 241, distance: 106.4
click at [254, 220] on div "26 Practices are required to “certify” their compliance with regards to the sta…" at bounding box center [300, 208] width 374 height 26
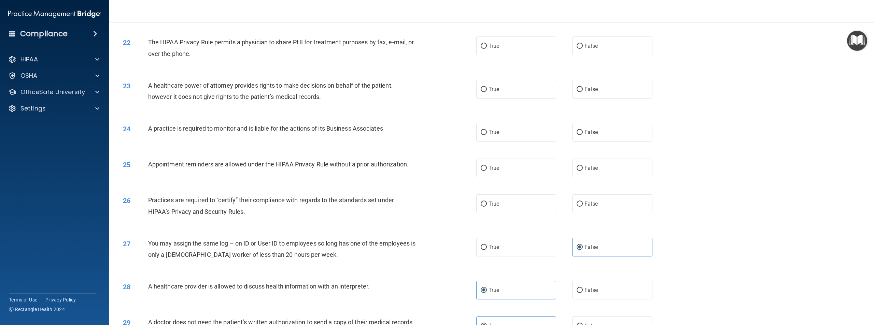
click at [565, 213] on div "True False" at bounding box center [572, 204] width 192 height 19
click at [576, 207] on input "False" at bounding box center [579, 204] width 6 height 5
radio input "true"
click at [490, 171] on span "True" at bounding box center [493, 168] width 11 height 6
click at [487, 171] on input "True" at bounding box center [484, 168] width 6 height 5
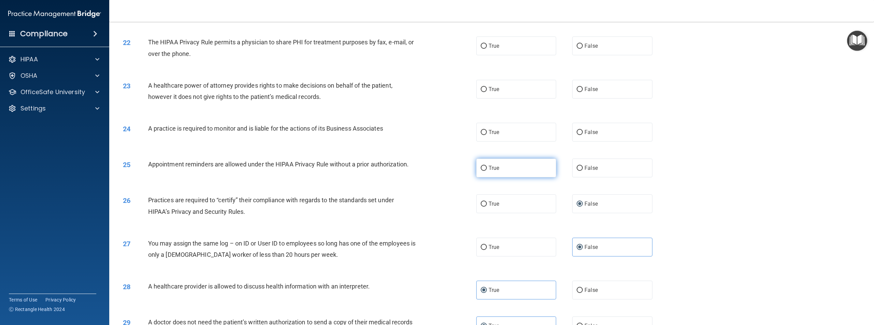
radio input "true"
click at [495, 136] on span "True" at bounding box center [493, 132] width 11 height 6
click at [487, 135] on input "True" at bounding box center [484, 132] width 6 height 5
radio input "true"
click at [152, 132] on span "A practice is required to monitor and is liable for the actions of its Business…" at bounding box center [265, 128] width 235 height 7
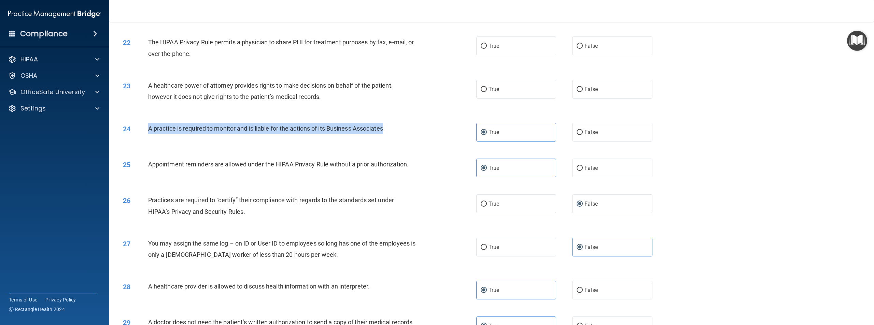
drag, startPoint x: 148, startPoint y: 151, endPoint x: 403, endPoint y: 152, distance: 255.3
click at [403, 134] on div "A practice is required to monitor and is liable for the actions of its Business…" at bounding box center [284, 128] width 273 height 11
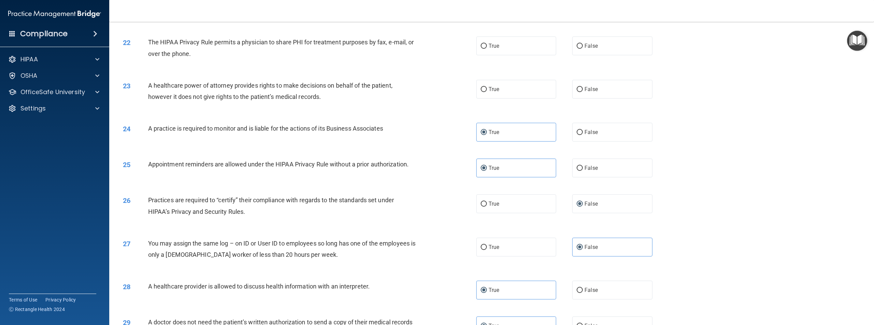
click at [340, 150] on div "24 A practice is required to monitor and is liable for the actions of its Busin…" at bounding box center [491, 132] width 747 height 36
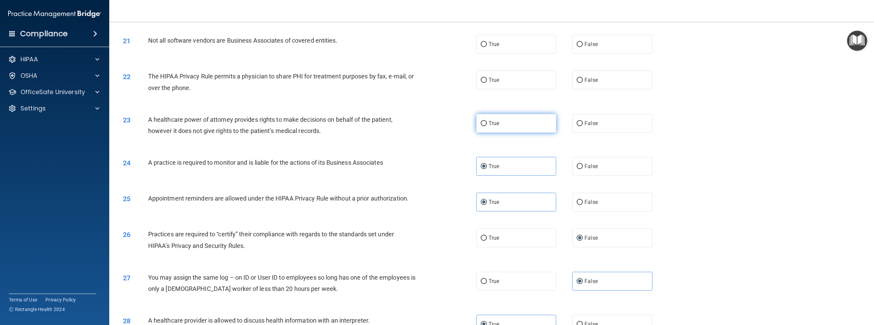
click at [481, 126] on input "True" at bounding box center [484, 123] width 6 height 5
radio input "true"
drag, startPoint x: 149, startPoint y: 143, endPoint x: 332, endPoint y: 163, distance: 184.5
click at [332, 148] on div "23 A healthcare power of attorney provides rights to make decisions on behalf o…" at bounding box center [491, 126] width 747 height 43
drag, startPoint x: 235, startPoint y: 144, endPoint x: 218, endPoint y: 139, distance: 17.5
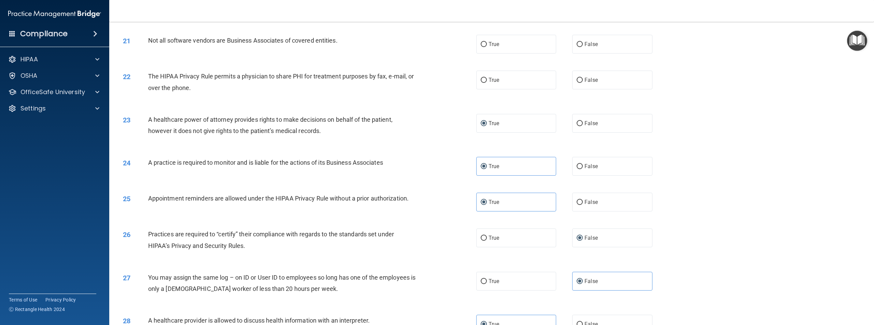
click at [234, 134] on span "A healthcare power of attorney provides rights to make decisions on behalf of t…" at bounding box center [270, 125] width 244 height 18
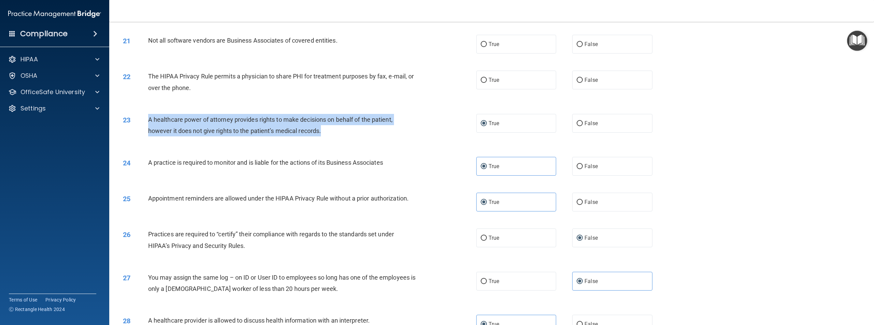
drag, startPoint x: 149, startPoint y: 142, endPoint x: 347, endPoint y: 161, distance: 198.8
click at [347, 140] on div "23 A healthcare power of attorney provides rights to make decisions on behalf o…" at bounding box center [300, 127] width 374 height 26
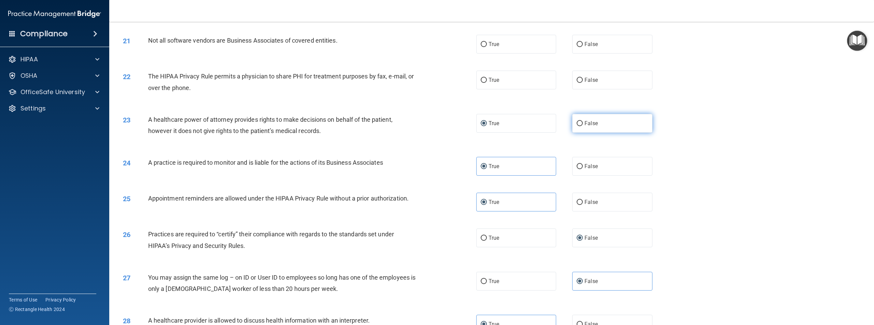
click at [572, 133] on label "False" at bounding box center [612, 123] width 80 height 19
click at [576, 126] on input "False" at bounding box center [579, 123] width 6 height 5
radio input "true"
radio input "false"
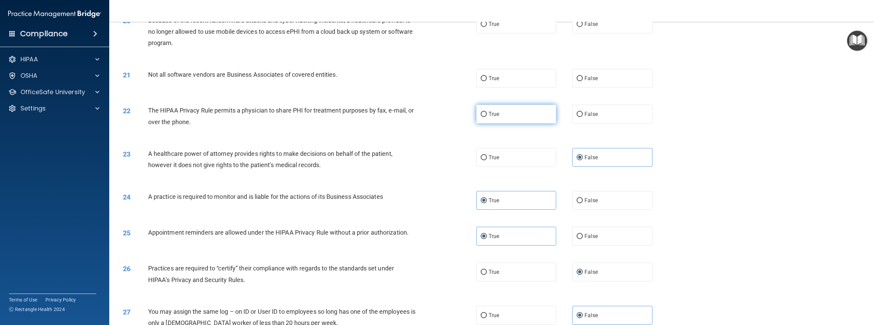
click at [484, 124] on label "True" at bounding box center [516, 114] width 80 height 19
click at [484, 117] on input "True" at bounding box center [484, 114] width 6 height 5
radio input "true"
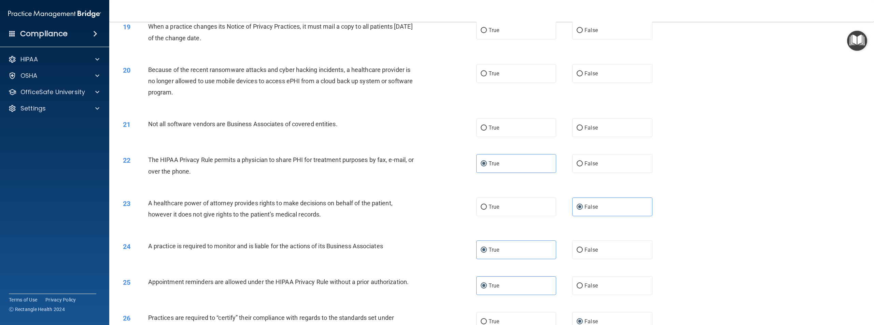
scroll to position [776, 0]
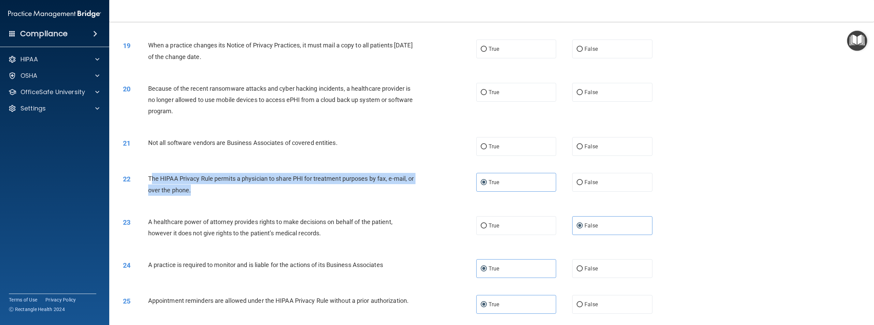
drag, startPoint x: 156, startPoint y: 201, endPoint x: 218, endPoint y: 215, distance: 63.5
click at [218, 196] on div "The HIPAA Privacy Rule permits a physician to share PHI for treatment purposes …" at bounding box center [284, 184] width 273 height 23
drag, startPoint x: 204, startPoint y: 203, endPoint x: 210, endPoint y: 196, distance: 9.3
click at [210, 196] on div "The HIPAA Privacy Rule permits a physician to share PHI for treatment purposes …" at bounding box center [284, 184] width 273 height 23
drag, startPoint x: 148, startPoint y: 200, endPoint x: 224, endPoint y: 216, distance: 77.8
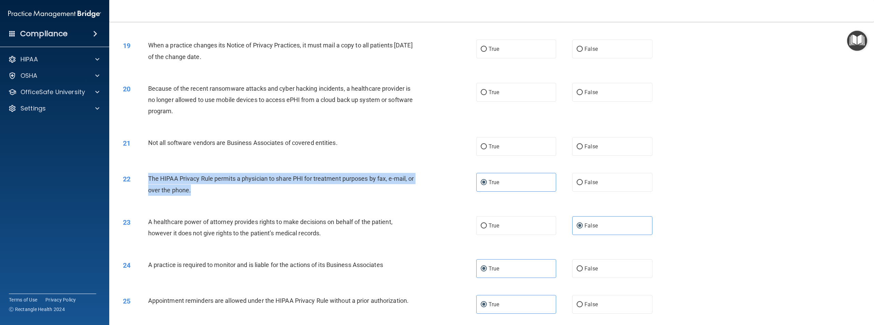
click at [224, 196] on div "The HIPAA Privacy Rule permits a physician to share PHI for treatment purposes …" at bounding box center [284, 184] width 273 height 23
click at [394, 196] on div "The HIPAA Privacy Rule permits a physician to share PHI for treatment purposes …" at bounding box center [284, 184] width 273 height 23
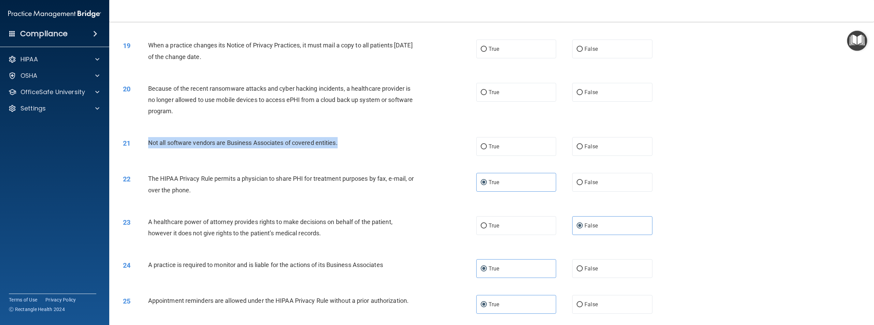
drag, startPoint x: 148, startPoint y: 165, endPoint x: 349, endPoint y: 167, distance: 201.4
click at [350, 148] on div "Not all software vendors are Business Associates of covered entities." at bounding box center [284, 142] width 273 height 11
click at [281, 146] on span "Not all software vendors are Business Associates of covered entities." at bounding box center [242, 142] width 189 height 7
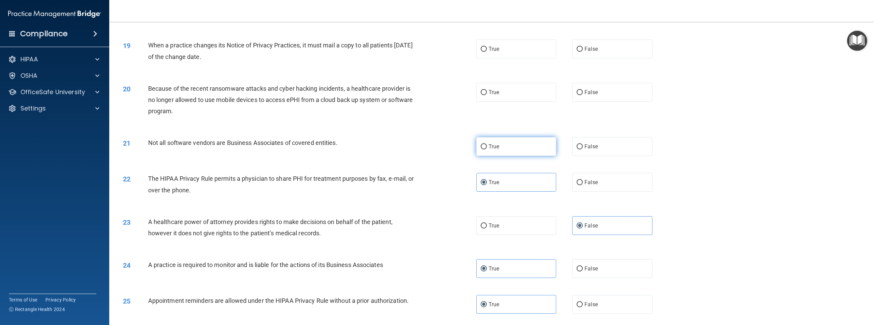
click at [490, 156] on label "True" at bounding box center [516, 146] width 80 height 19
click at [487, 149] on input "True" at bounding box center [484, 146] width 6 height 5
radio input "true"
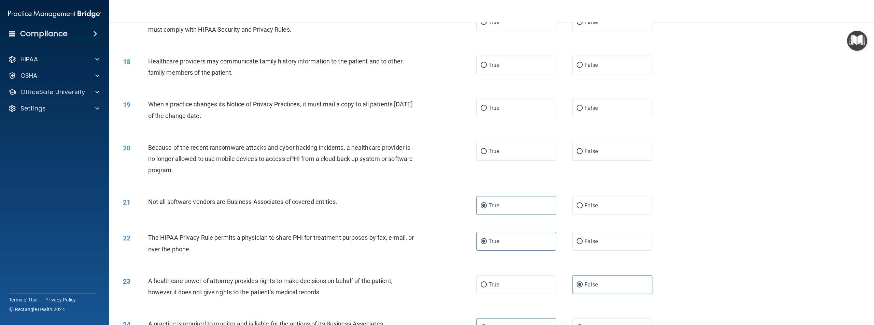
scroll to position [708, 0]
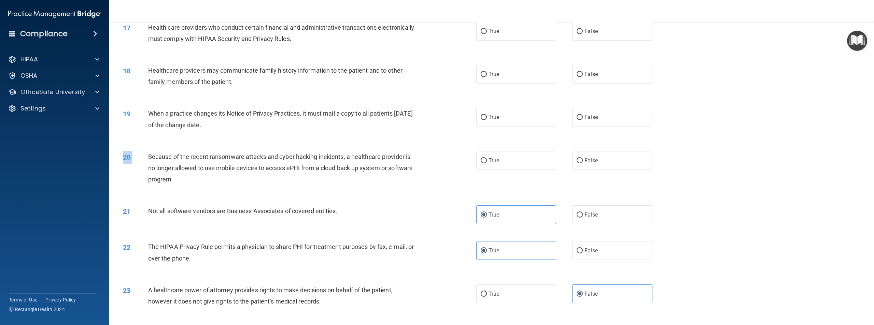
drag, startPoint x: 149, startPoint y: 179, endPoint x: 199, endPoint y: 212, distance: 60.0
click at [199, 197] on div "20 Because of the recent ransomware attacks and cyber hacking incidents, a heal…" at bounding box center [491, 170] width 747 height 55
click at [180, 185] on div "Because of the recent ransomware attacks and cyber hacking incidents, a healthc…" at bounding box center [284, 168] width 273 height 34
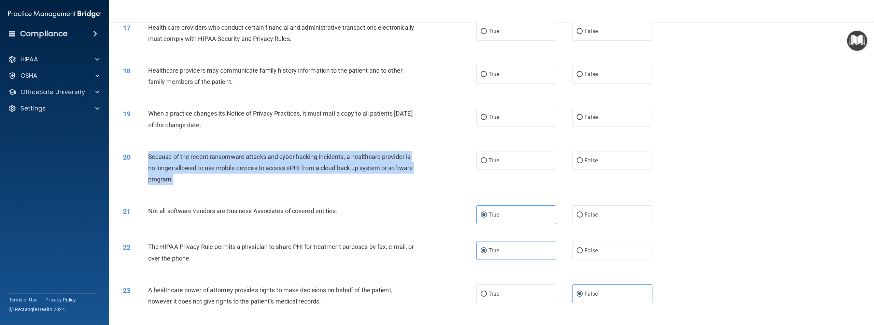
drag, startPoint x: 153, startPoint y: 182, endPoint x: 202, endPoint y: 204, distance: 54.5
click at [202, 185] on div "Because of the recent ransomware attacks and cyber hacking incidents, a healthc…" at bounding box center [284, 168] width 273 height 34
click at [371, 189] on div "20 Because of the recent ransomware attacks and cyber hacking incidents, a heal…" at bounding box center [300, 170] width 374 height 38
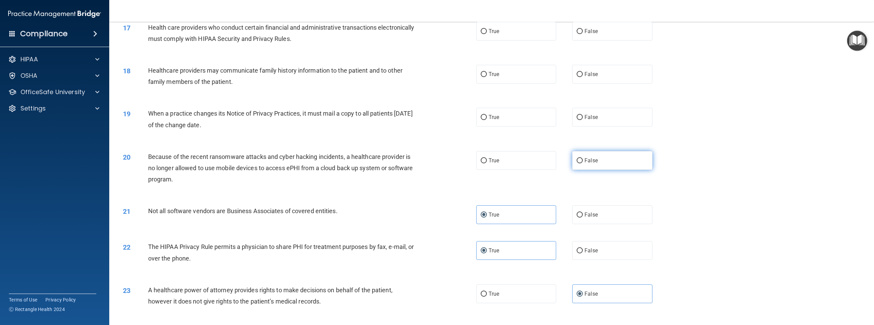
click at [576, 163] on input "False" at bounding box center [579, 160] width 6 height 5
radio input "true"
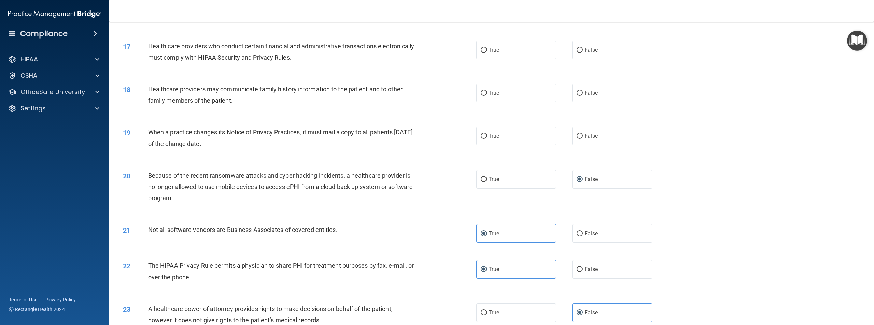
scroll to position [674, 0]
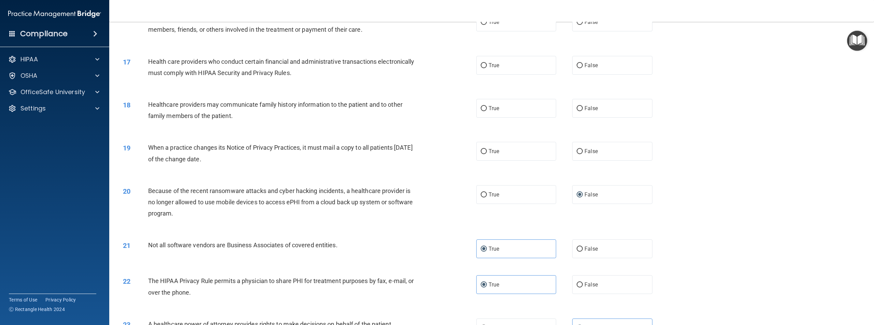
drag, startPoint x: 157, startPoint y: 173, endPoint x: 252, endPoint y: 188, distance: 96.1
click at [252, 168] on div "19 When a practice changes its Notice of Privacy Practices, it must mail a copy…" at bounding box center [300, 155] width 374 height 26
click at [322, 168] on div "19 When a practice changes its Notice of Privacy Practices, it must mail a copy…" at bounding box center [300, 155] width 374 height 26
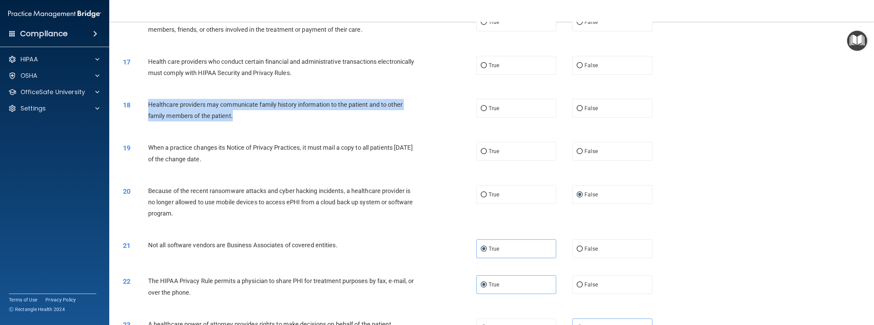
drag, startPoint x: 148, startPoint y: 126, endPoint x: 246, endPoint y: 145, distance: 99.5
click at [246, 125] on div "18 Healthcare providers may communicate family history information to the patie…" at bounding box center [300, 112] width 374 height 26
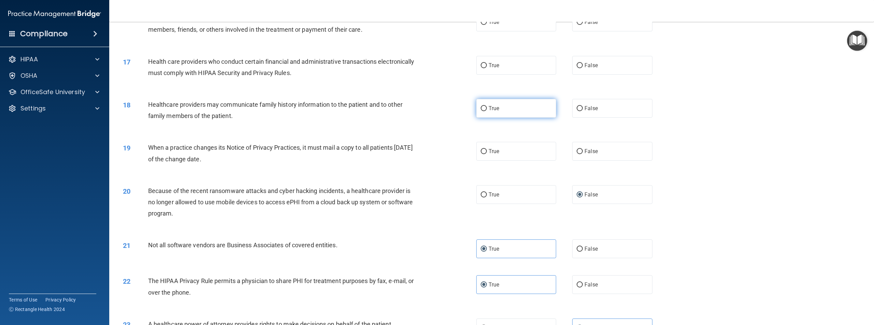
click at [488, 112] on span "True" at bounding box center [493, 108] width 11 height 6
click at [487, 111] on input "True" at bounding box center [484, 108] width 6 height 5
radio input "true"
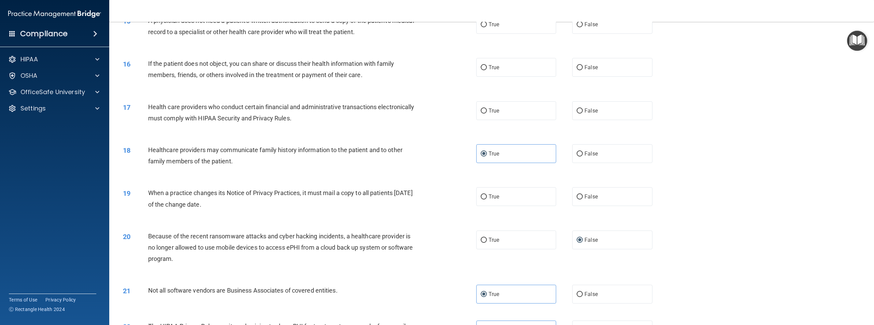
scroll to position [606, 0]
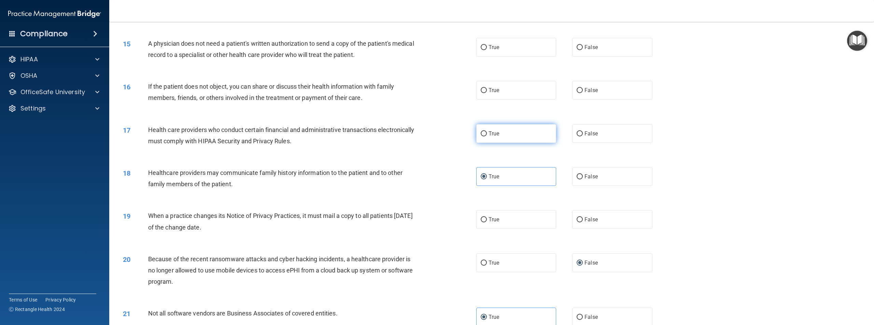
click at [494, 137] on span "True" at bounding box center [493, 133] width 11 height 6
click at [487, 137] on input "True" at bounding box center [484, 133] width 6 height 5
radio input "true"
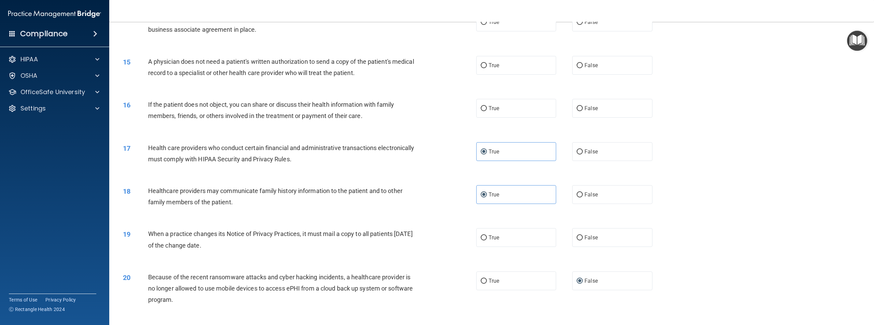
scroll to position [538, 0]
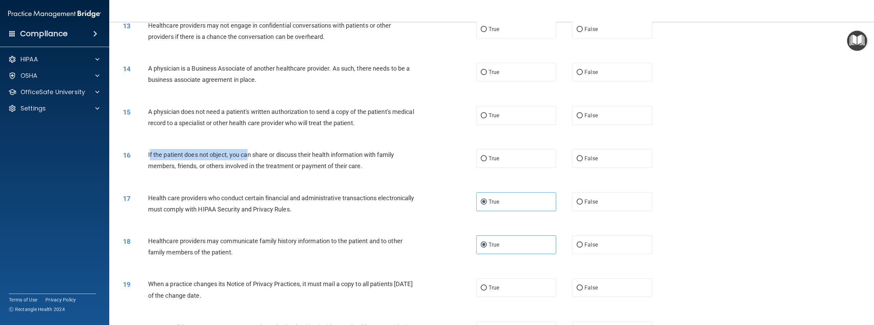
drag, startPoint x: 150, startPoint y: 176, endPoint x: 248, endPoint y: 182, distance: 98.5
click at [248, 172] on div "If the patient does not object, you can share or discuss their health informati…" at bounding box center [284, 160] width 273 height 23
click at [222, 172] on div "If the patient does not object, you can share or discuss their health informati…" at bounding box center [284, 160] width 273 height 23
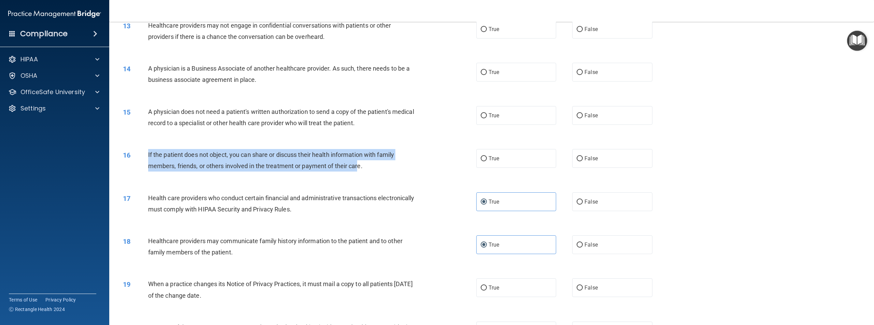
drag, startPoint x: 144, startPoint y: 178, endPoint x: 357, endPoint y: 194, distance: 213.6
click at [358, 175] on div "16 If the patient does not object, you can share or discuss their health inform…" at bounding box center [300, 162] width 374 height 26
click at [258, 170] on span "If the patient does not object, you can share or discuss their health informati…" at bounding box center [271, 160] width 246 height 18
drag, startPoint x: 146, startPoint y: 177, endPoint x: 368, endPoint y: 192, distance: 222.3
click at [368, 175] on div "16 If the patient does not object, you can share or discuss their health inform…" at bounding box center [300, 162] width 374 height 26
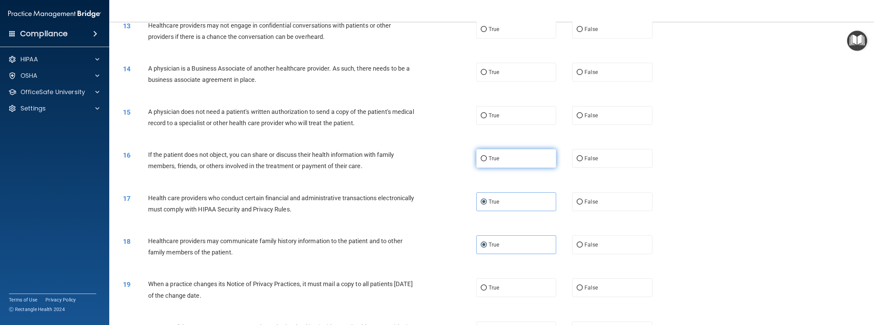
click at [486, 168] on label "True" at bounding box center [516, 158] width 80 height 19
click at [486, 161] on input "True" at bounding box center [484, 158] width 6 height 5
radio input "true"
click at [483, 118] on input "True" at bounding box center [484, 115] width 6 height 5
radio input "true"
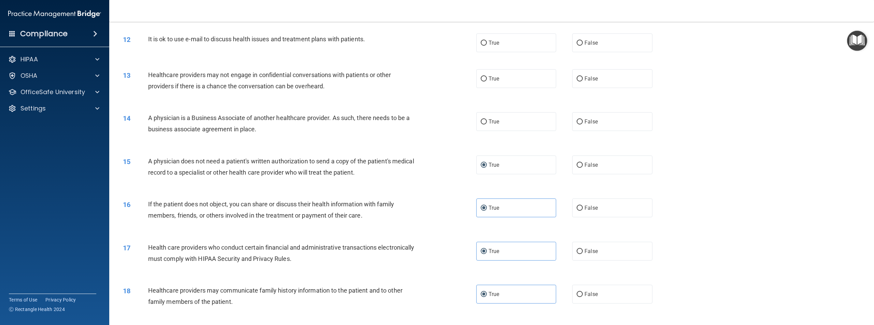
scroll to position [469, 0]
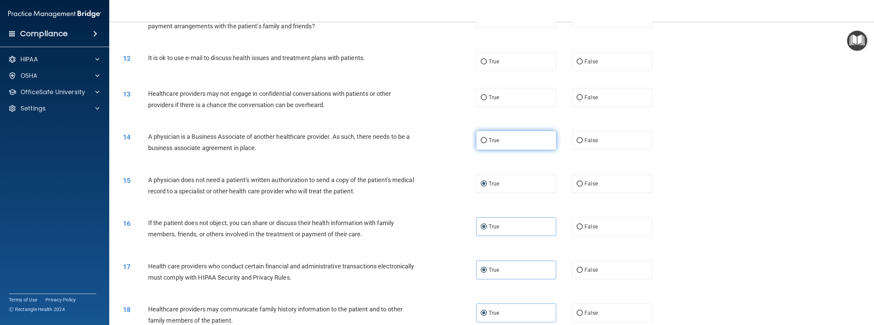
click at [488, 144] on span "True" at bounding box center [493, 140] width 11 height 6
click at [487, 143] on input "True" at bounding box center [484, 140] width 6 height 5
radio input "true"
drag, startPoint x: 148, startPoint y: 159, endPoint x: 275, endPoint y: 175, distance: 127.6
click at [275, 154] on div "A physician is a Business Associate of another healthcare provider. As such, th…" at bounding box center [284, 142] width 273 height 23
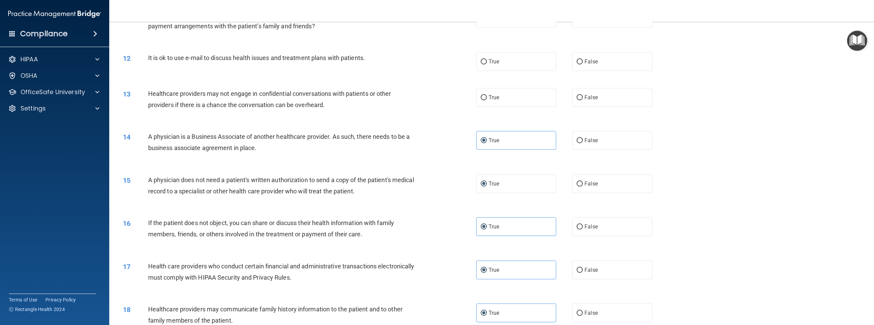
click at [291, 152] on div "14 A physician is a Business Associate of another healthcare provider. As such,…" at bounding box center [491, 144] width 747 height 43
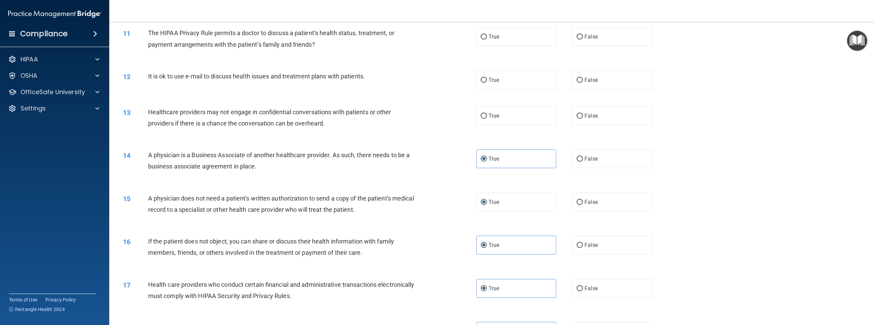
scroll to position [435, 0]
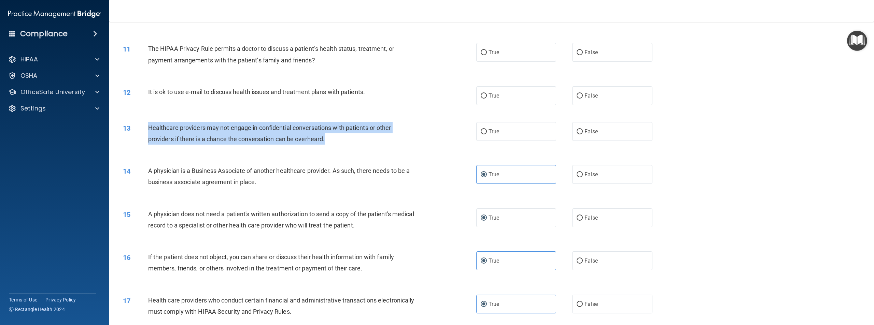
drag, startPoint x: 148, startPoint y: 149, endPoint x: 330, endPoint y: 162, distance: 182.7
click at [330, 145] on div "Healthcare providers may not engage in confidential conversations with patients…" at bounding box center [284, 133] width 273 height 23
click at [250, 148] on div "13 Healthcare providers may not engage in confidential conversations with patie…" at bounding box center [300, 135] width 374 height 26
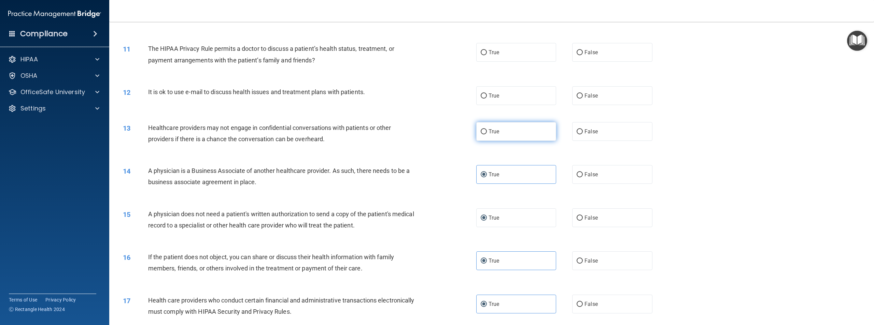
click at [492, 135] on span "True" at bounding box center [493, 131] width 11 height 6
click at [496, 135] on span "True" at bounding box center [493, 131] width 11 height 6
click at [487, 134] on input "True" at bounding box center [484, 131] width 6 height 5
radio input "true"
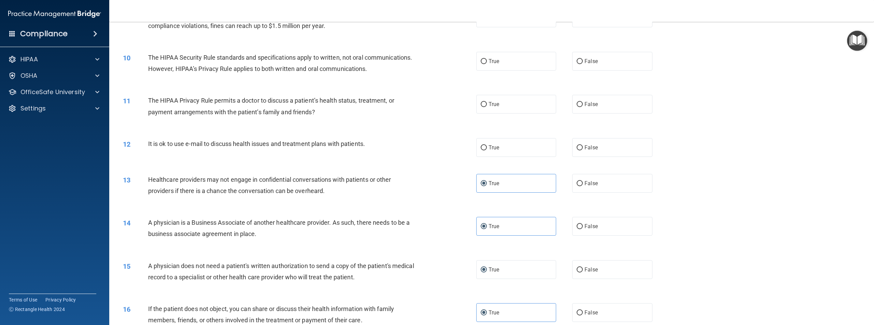
scroll to position [367, 0]
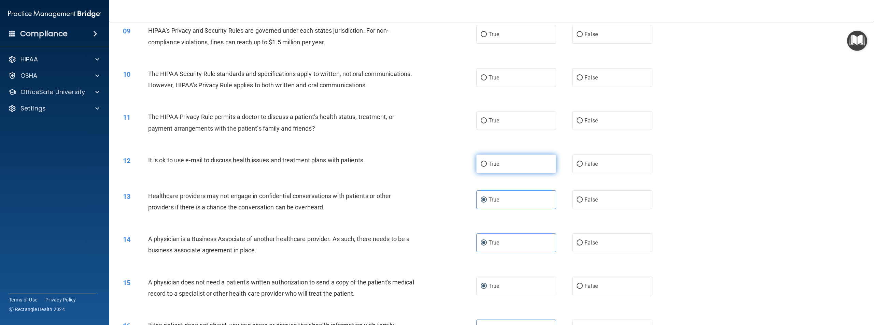
click at [502, 173] on label "True" at bounding box center [516, 164] width 80 height 19
click at [487, 167] on input "True" at bounding box center [484, 164] width 6 height 5
radio input "true"
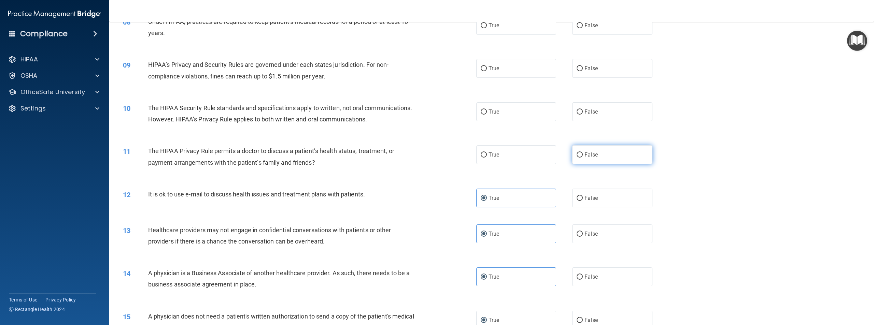
click at [584, 158] on span "False" at bounding box center [590, 155] width 13 height 6
click at [583, 158] on input "False" at bounding box center [579, 155] width 6 height 5
radio input "true"
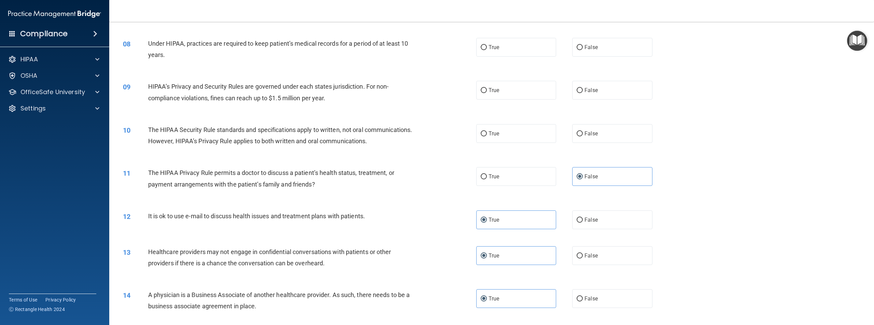
scroll to position [299, 0]
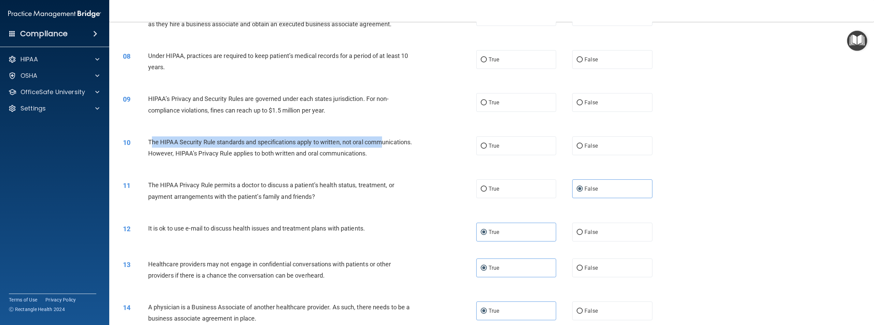
drag, startPoint x: 151, startPoint y: 152, endPoint x: 168, endPoint y: 163, distance: 20.5
click at [168, 157] on span "The HIPAA Security Rule standards and specifications apply to written, not oral…" at bounding box center [280, 148] width 264 height 18
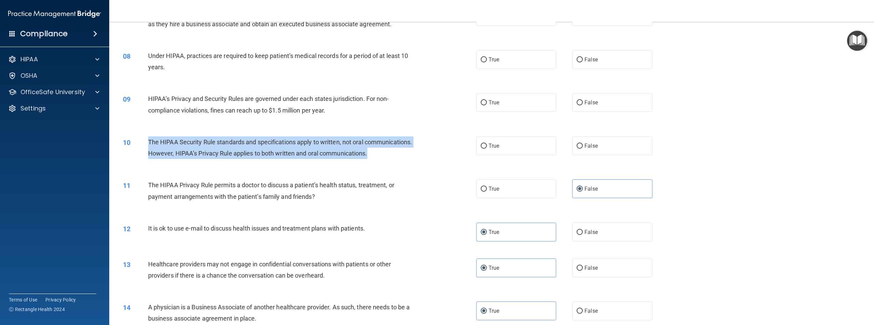
drag, startPoint x: 149, startPoint y: 152, endPoint x: 203, endPoint y: 178, distance: 59.8
click at [200, 159] on div "The HIPAA Security Rule standards and specifications apply to written, not oral…" at bounding box center [284, 148] width 273 height 23
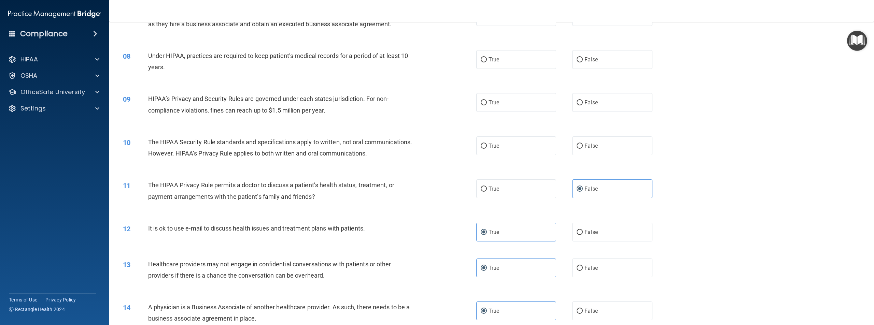
click at [566, 155] on div "True False" at bounding box center [572, 146] width 192 height 19
click at [573, 155] on label "False" at bounding box center [612, 146] width 80 height 19
click at [577, 149] on input "False" at bounding box center [579, 146] width 6 height 5
radio input "true"
click at [453, 119] on div "09 HIPAA’s Privacy and Security Rules are governed under each states jurisdicti…" at bounding box center [300, 106] width 374 height 26
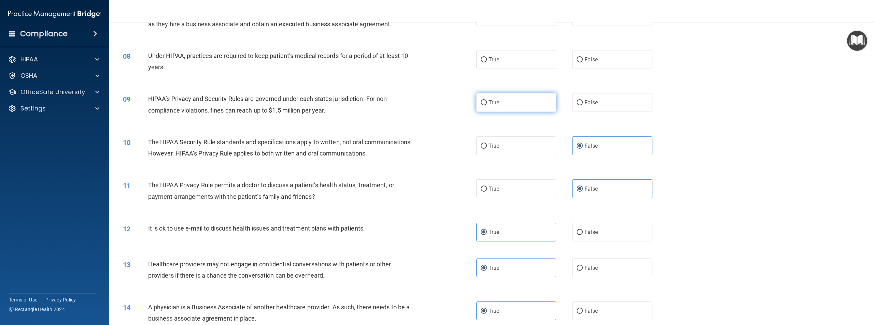
drag, startPoint x: 470, startPoint y: 116, endPoint x: 483, endPoint y: 115, distance: 12.3
click at [472, 115] on div "09 HIPAA’s Privacy and Security Rules are governed under each states jurisdicti…" at bounding box center [300, 106] width 374 height 26
click at [484, 105] on input "True" at bounding box center [484, 102] width 6 height 5
radio input "true"
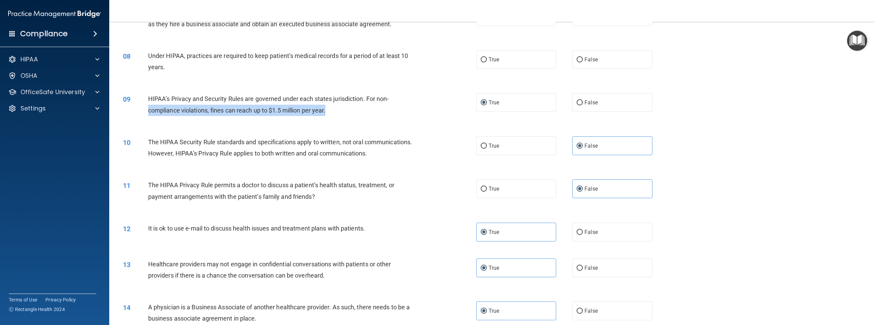
click at [370, 116] on div "HIPAA’s Privacy and Security Rules are governed under each states jurisdiction.…" at bounding box center [284, 104] width 273 height 23
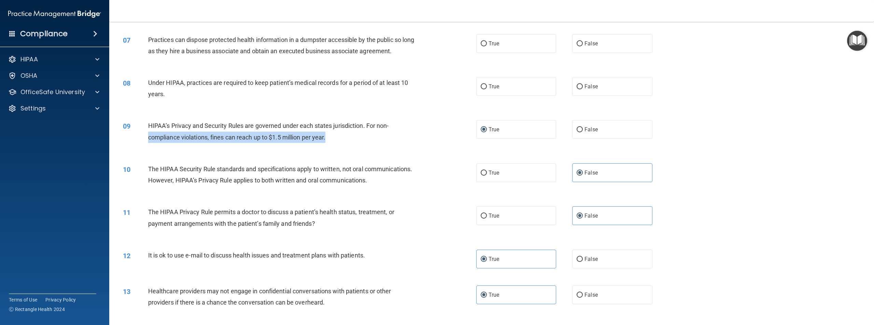
scroll to position [230, 0]
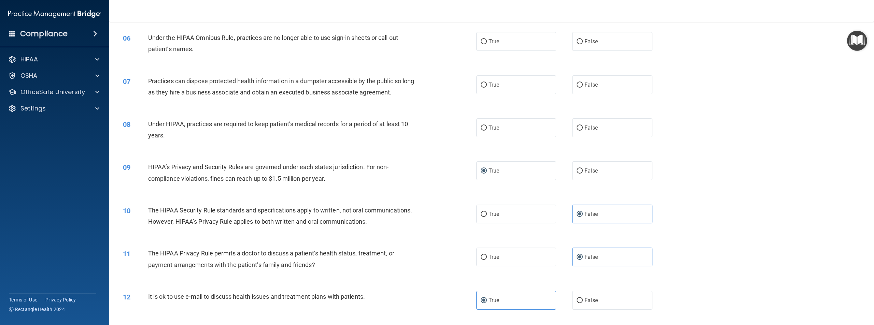
click at [353, 141] on div "Under HIPAA, practices are required to keep patient’s medical records for a per…" at bounding box center [284, 129] width 273 height 23
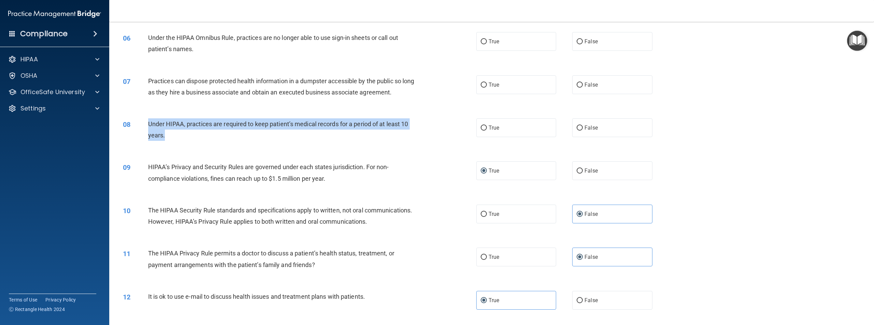
drag, startPoint x: 147, startPoint y: 133, endPoint x: 168, endPoint y: 148, distance: 25.6
click at [168, 144] on div "08 Under HIPAA, practices are required to keep patient’s medical records for a …" at bounding box center [300, 131] width 374 height 26
click at [225, 141] on div "Under HIPAA, practices are required to keep patient’s medical records for a per…" at bounding box center [284, 129] width 273 height 23
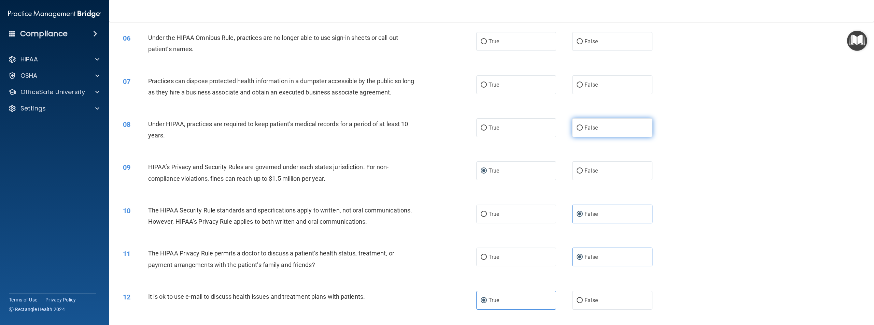
click at [572, 137] on label "False" at bounding box center [612, 127] width 80 height 19
click at [576, 131] on input "False" at bounding box center [579, 128] width 6 height 5
radio input "true"
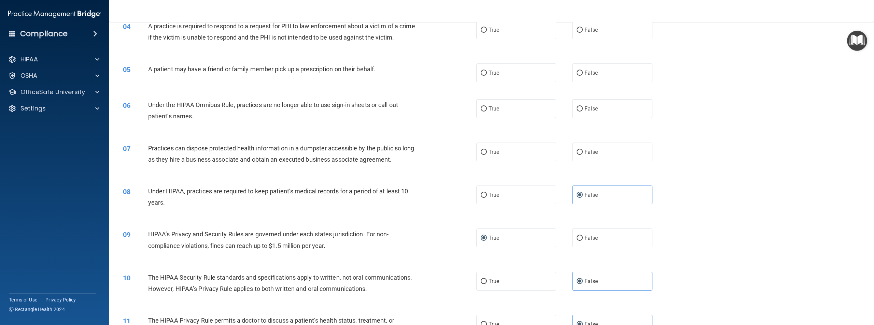
scroll to position [162, 0]
click at [586, 156] on span "False" at bounding box center [590, 153] width 13 height 6
click at [583, 156] on input "False" at bounding box center [579, 153] width 6 height 5
radio input "true"
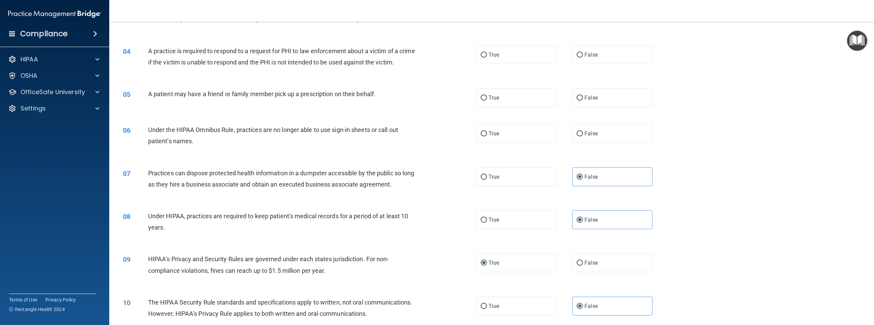
scroll to position [128, 0]
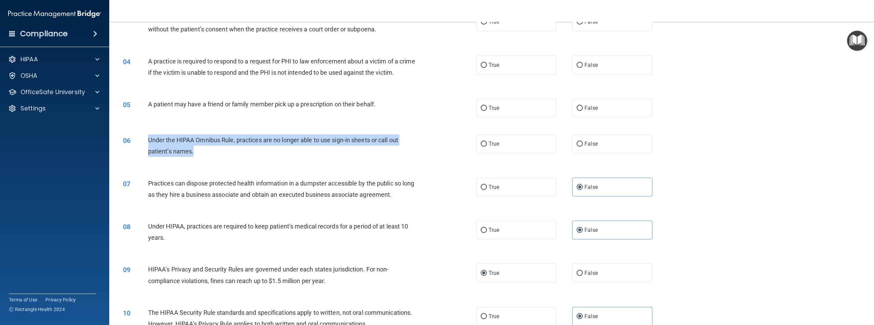
drag, startPoint x: 148, startPoint y: 152, endPoint x: 192, endPoint y: 171, distance: 48.3
click at [192, 160] on div "06 Under the HIPAA Omnibus Rule, practices are no longer able to use sign-in sh…" at bounding box center [300, 147] width 374 height 26
click at [576, 147] on input "False" at bounding box center [579, 144] width 6 height 5
radio input "true"
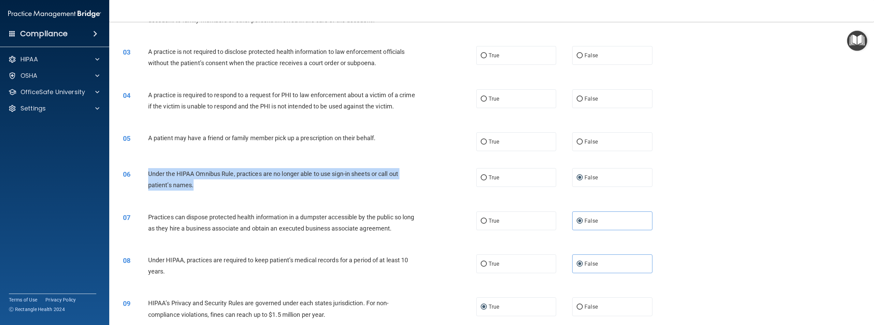
scroll to position [94, 0]
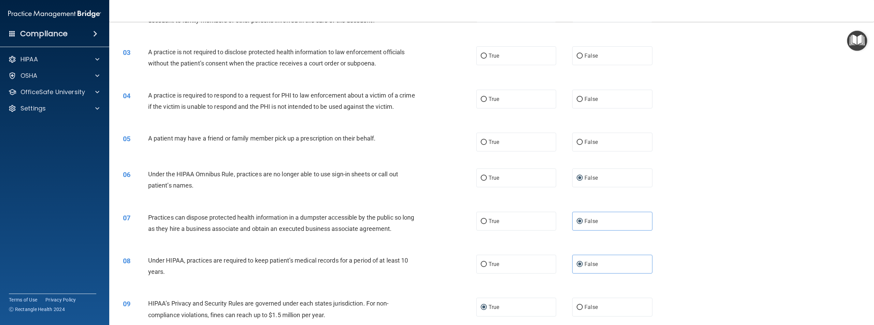
click at [267, 160] on div "05 A patient may have a friend or family member pick up a prescription on their…" at bounding box center [491, 142] width 747 height 36
click at [579, 145] on input "False" at bounding box center [579, 142] width 6 height 5
radio input "true"
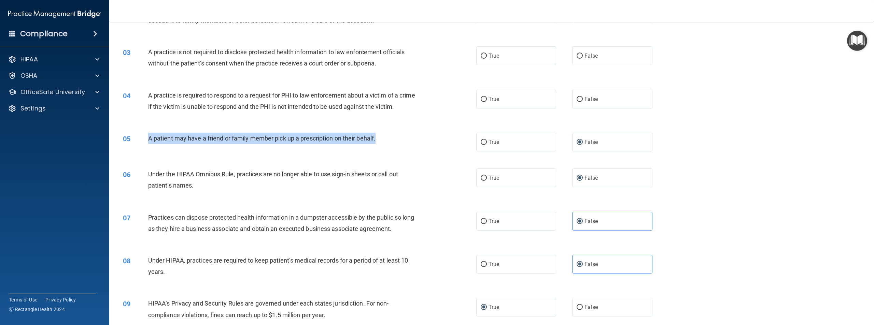
drag, startPoint x: 149, startPoint y: 148, endPoint x: 407, endPoint y: 149, distance: 257.7
click at [407, 144] on div "A patient may have a friend or family member pick up a prescription on their be…" at bounding box center [284, 138] width 273 height 11
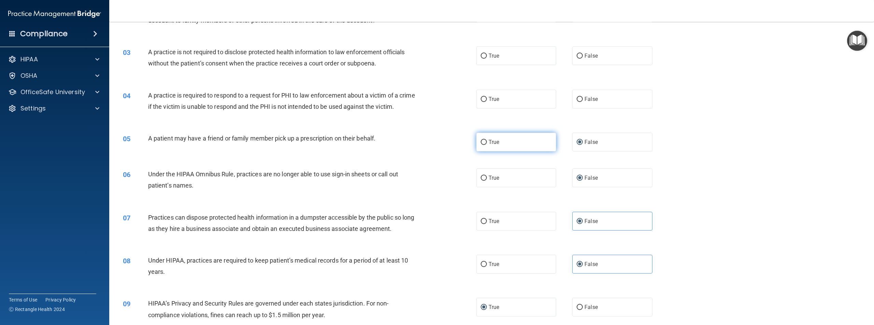
click at [476, 152] on label "True" at bounding box center [516, 142] width 80 height 19
click at [481, 145] on input "True" at bounding box center [484, 142] width 6 height 5
radio input "true"
radio input "false"
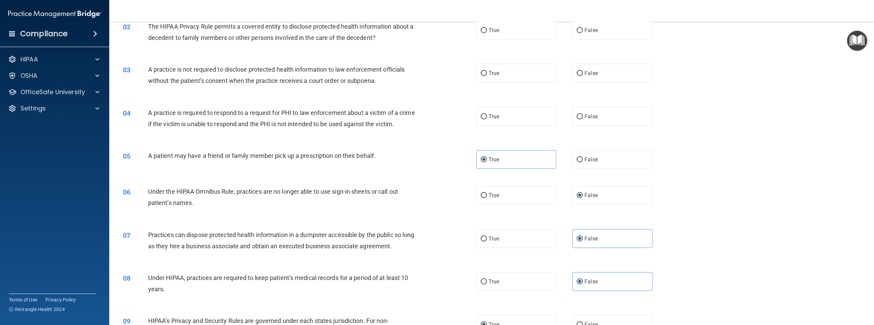
scroll to position [60, 0]
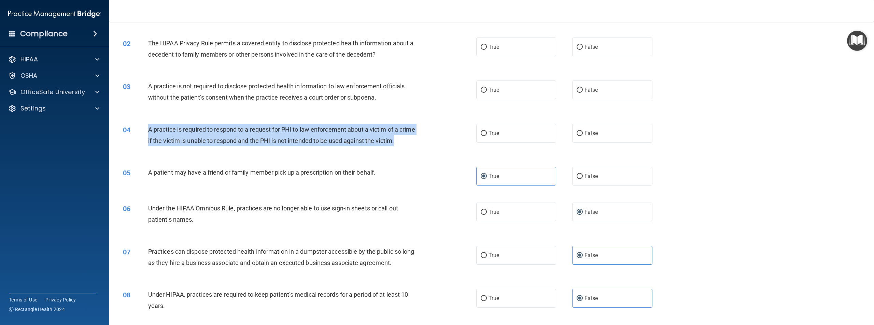
drag, startPoint x: 147, startPoint y: 128, endPoint x: 220, endPoint y: 148, distance: 75.4
click at [218, 150] on div "04 A practice is required to respond to a request for PHI to law enforcement ab…" at bounding box center [300, 137] width 374 height 26
click at [317, 146] on div "A practice is required to respond to a request for PHI to law enforcement about…" at bounding box center [284, 135] width 273 height 23
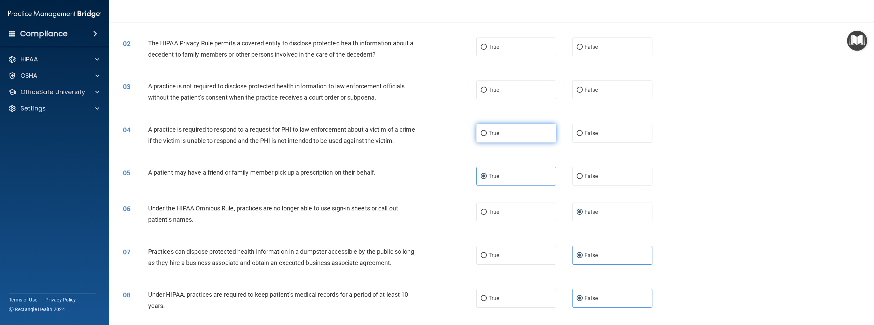
click at [482, 131] on input "True" at bounding box center [484, 133] width 6 height 5
radio input "true"
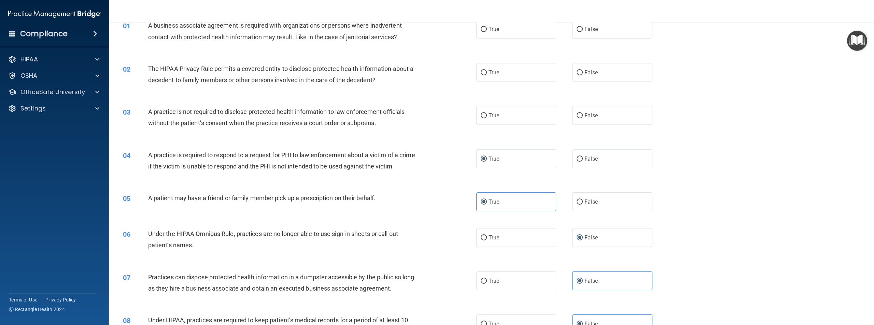
scroll to position [0, 0]
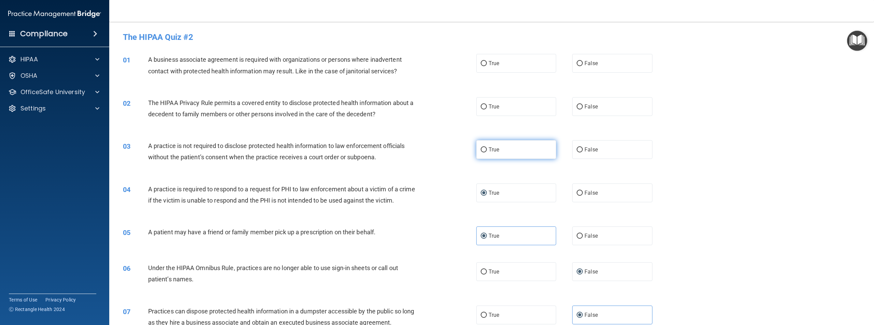
click at [491, 150] on span "True" at bounding box center [493, 149] width 11 height 6
click at [487, 150] on input "True" at bounding box center [484, 149] width 6 height 5
radio input "true"
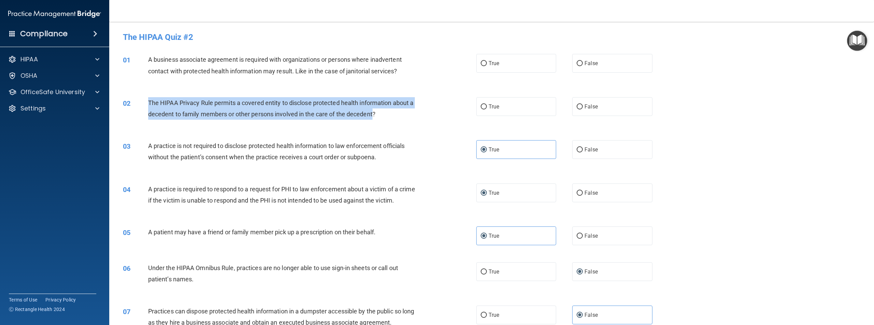
drag, startPoint x: 149, startPoint y: 103, endPoint x: 380, endPoint y: 109, distance: 230.8
click at [380, 109] on div "The HIPAA Privacy Rule permits a covered entity to disclose protected health in…" at bounding box center [284, 108] width 273 height 23
click at [481, 107] on input "True" at bounding box center [484, 106] width 6 height 5
radio input "true"
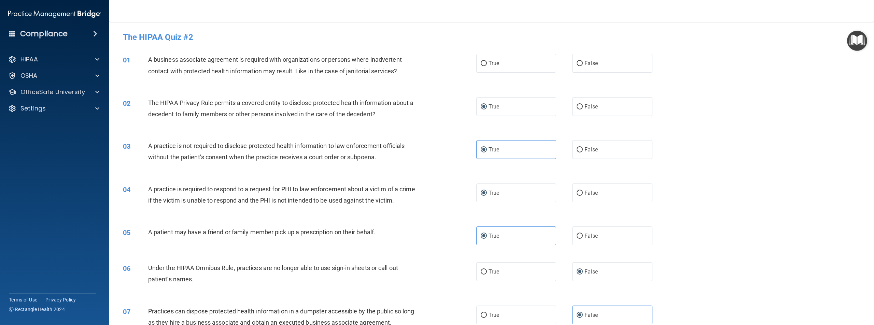
click at [233, 63] on span "A business associate agreement is required with organizations or persons where …" at bounding box center [275, 65] width 254 height 18
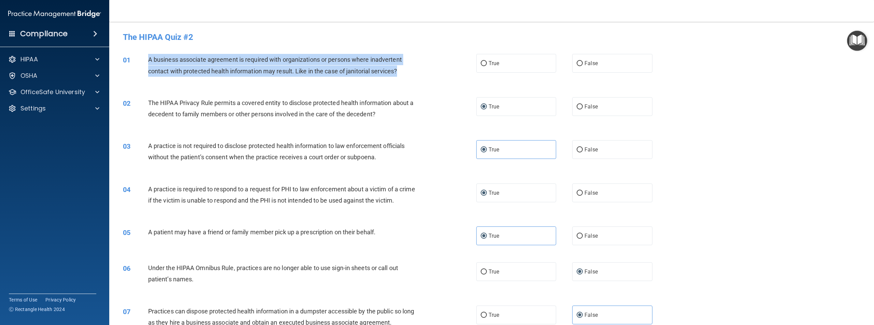
drag, startPoint x: 148, startPoint y: 59, endPoint x: 422, endPoint y: 76, distance: 274.6
click at [422, 76] on div "01 A business associate agreement is required with organizations or persons whe…" at bounding box center [300, 67] width 374 height 26
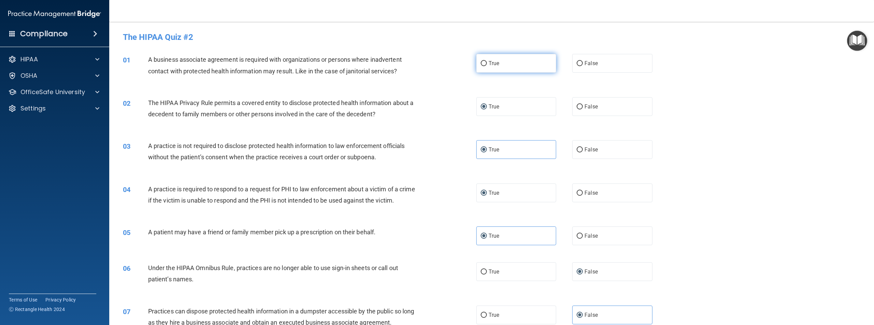
click at [478, 61] on label "True" at bounding box center [516, 63] width 80 height 19
click at [481, 61] on input "True" at bounding box center [484, 63] width 6 height 5
radio input "true"
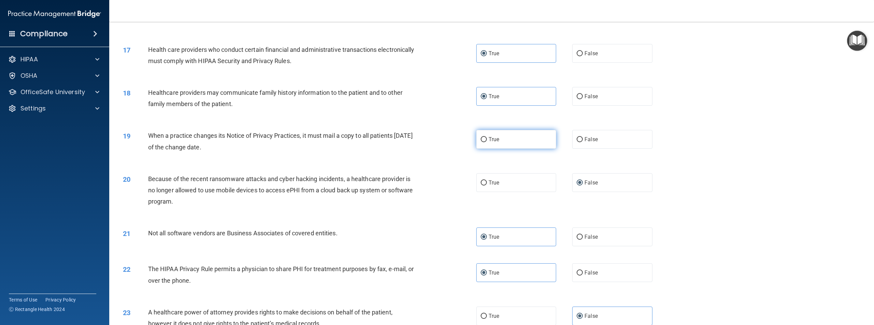
scroll to position [674, 0]
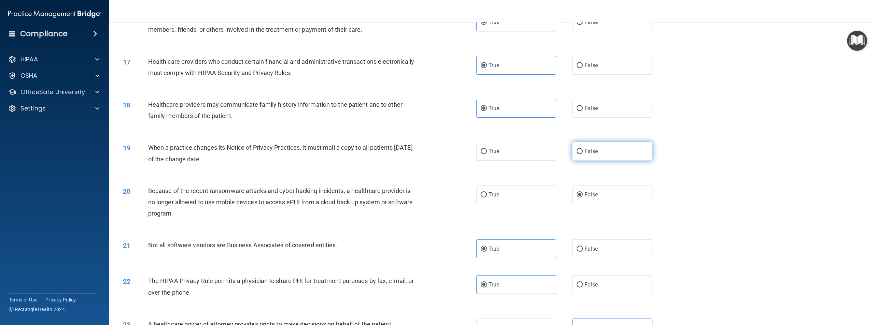
click at [580, 161] on label "False" at bounding box center [612, 151] width 80 height 19
click at [580, 154] on input "False" at bounding box center [579, 151] width 6 height 5
radio input "true"
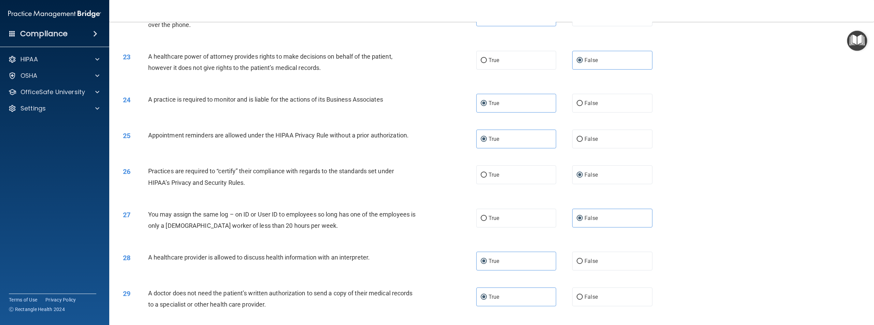
scroll to position [1050, 0]
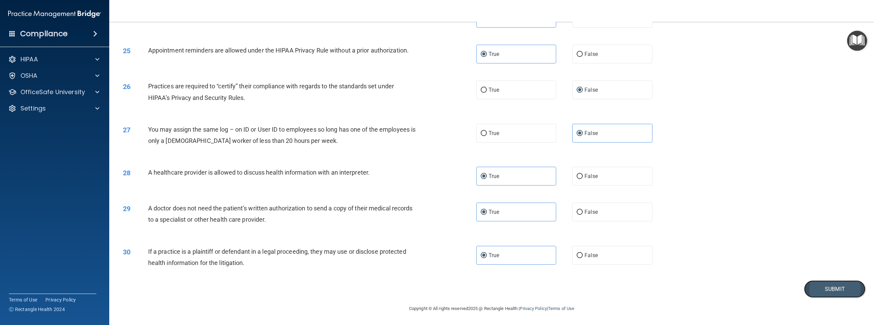
click at [845, 285] on button "Submit" at bounding box center [834, 289] width 61 height 17
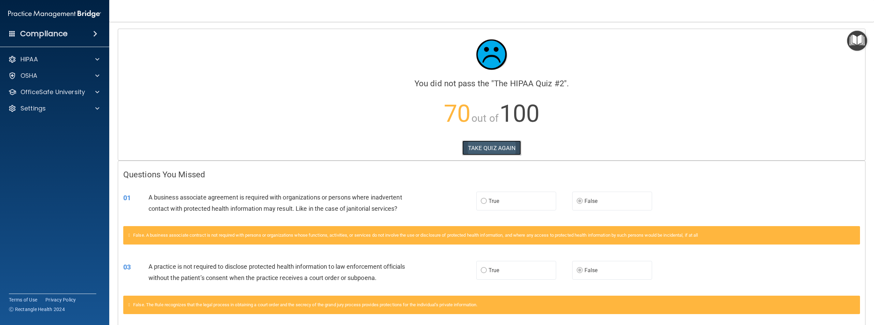
click at [481, 142] on button "TAKE QUIZ AGAIN" at bounding box center [491, 148] width 59 height 15
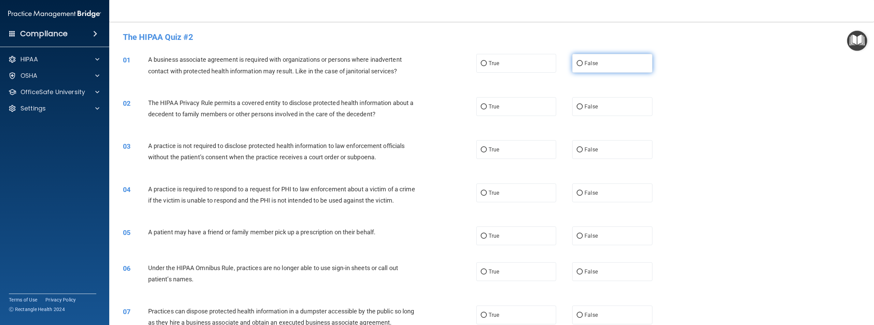
click at [580, 65] on label "False" at bounding box center [612, 63] width 80 height 19
click at [580, 65] on input "False" at bounding box center [579, 63] width 6 height 5
radio input "true"
click at [586, 153] on label "False" at bounding box center [612, 149] width 80 height 19
click at [583, 153] on input "False" at bounding box center [579, 149] width 6 height 5
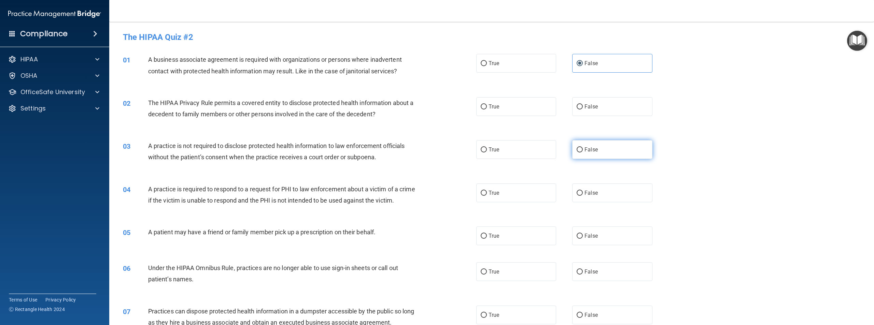
radio input "true"
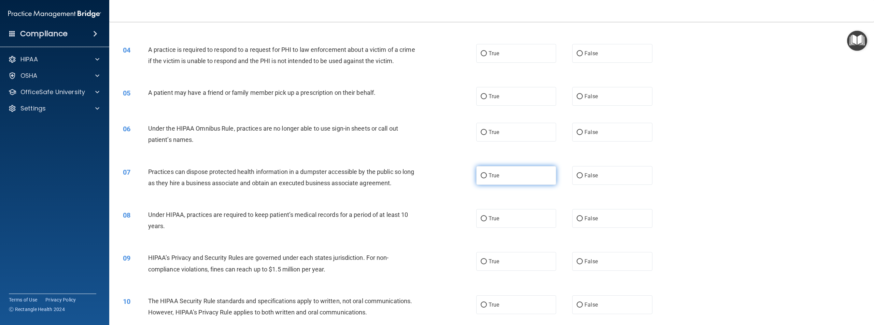
scroll to position [205, 0]
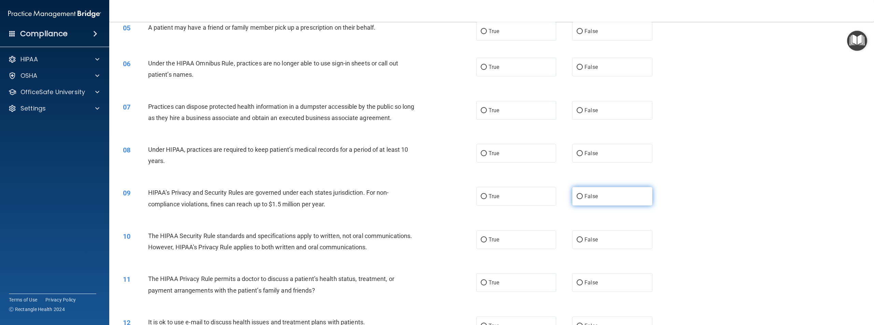
click at [584, 200] on span "False" at bounding box center [590, 196] width 13 height 6
click at [582, 199] on input "False" at bounding box center [579, 196] width 6 height 5
radio input "true"
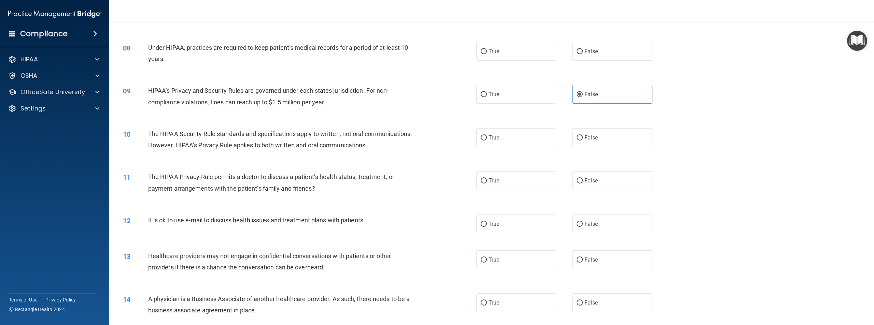
scroll to position [307, 0]
click at [509, 147] on label "True" at bounding box center [516, 137] width 80 height 19
click at [487, 140] on input "True" at bounding box center [484, 137] width 6 height 5
radio input "true"
click at [508, 190] on label "True" at bounding box center [516, 180] width 80 height 19
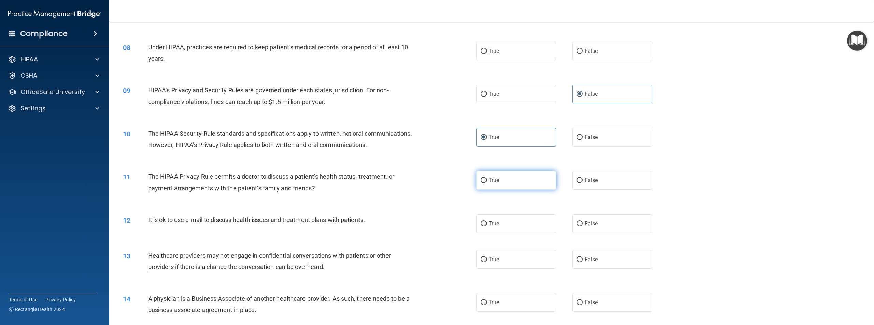
click at [487, 183] on input "True" at bounding box center [484, 180] width 6 height 5
radio input "true"
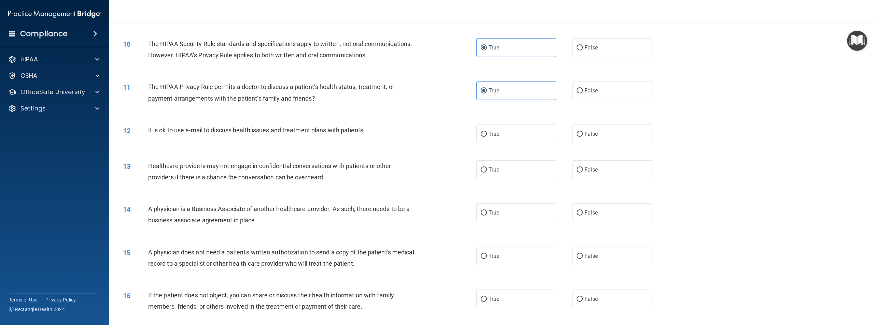
scroll to position [410, 0]
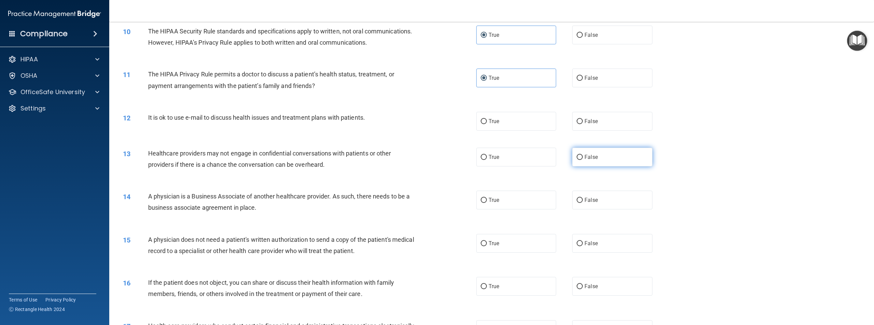
click at [579, 160] on input "False" at bounding box center [579, 157] width 6 height 5
radio input "true"
click at [576, 203] on input "False" at bounding box center [579, 200] width 6 height 5
radio input "true"
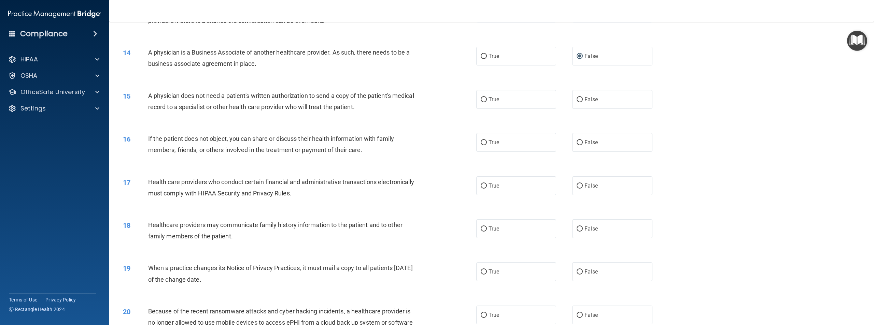
scroll to position [580, 0]
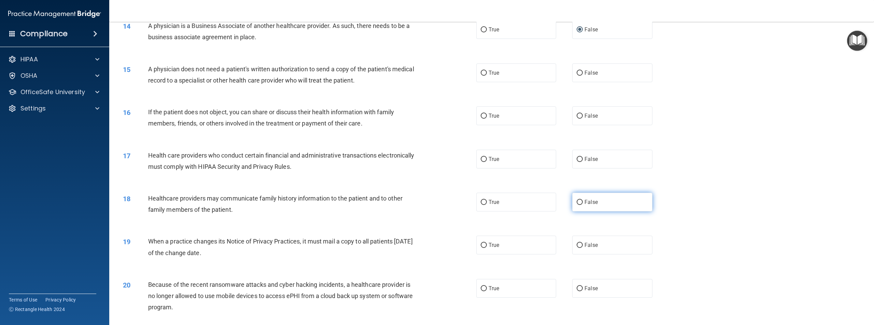
click at [578, 212] on label "False" at bounding box center [612, 202] width 80 height 19
click at [578, 205] on input "False" at bounding box center [579, 202] width 6 height 5
radio input "true"
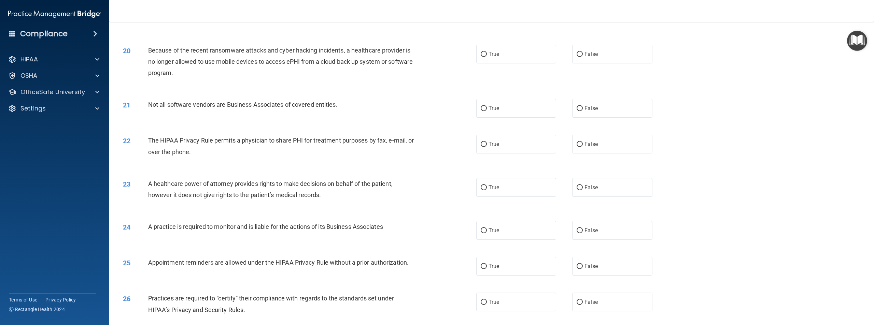
scroll to position [819, 0]
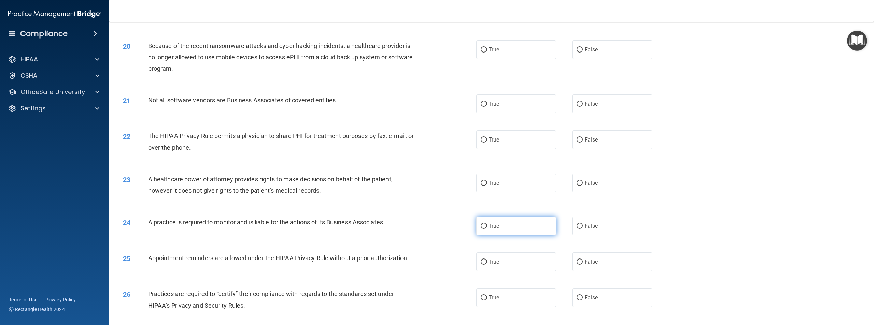
click at [525, 236] on label "True" at bounding box center [516, 226] width 80 height 19
click at [487, 229] on input "True" at bounding box center [484, 226] width 6 height 5
radio input "true"
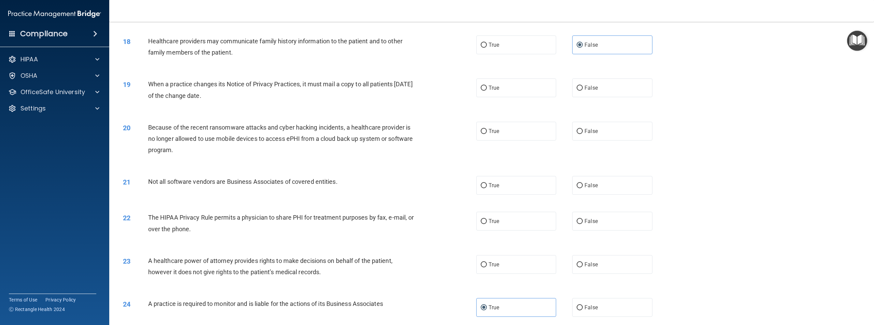
scroll to position [717, 0]
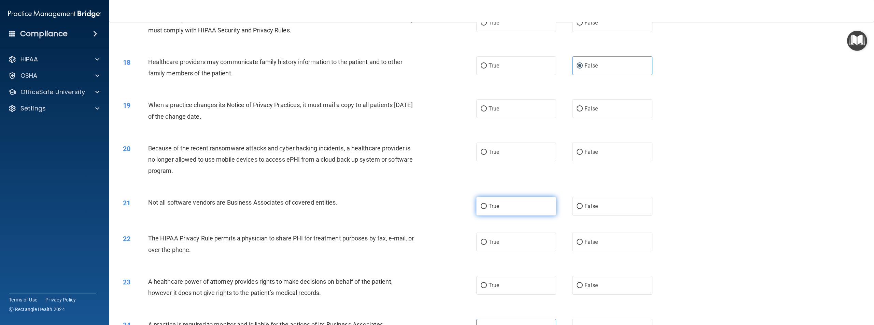
click at [522, 216] on label "True" at bounding box center [516, 206] width 80 height 19
click at [487, 209] on input "True" at bounding box center [484, 206] width 6 height 5
radio input "true"
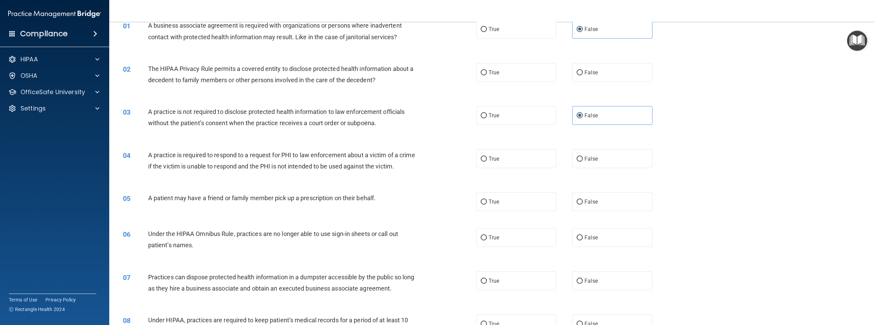
scroll to position [0, 0]
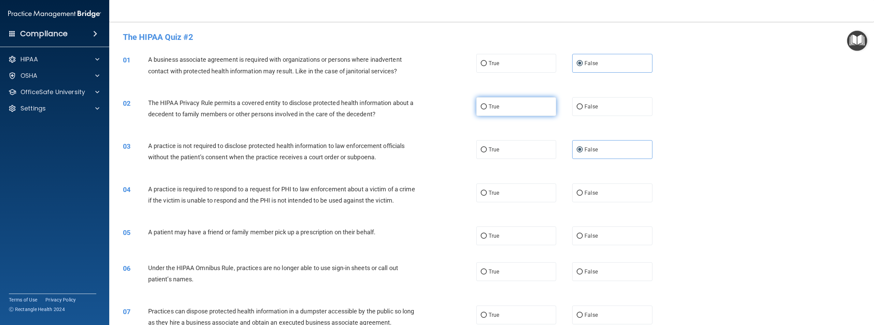
click at [488, 109] on span "True" at bounding box center [493, 106] width 11 height 6
click at [487, 109] on input "True" at bounding box center [484, 106] width 6 height 5
radio input "true"
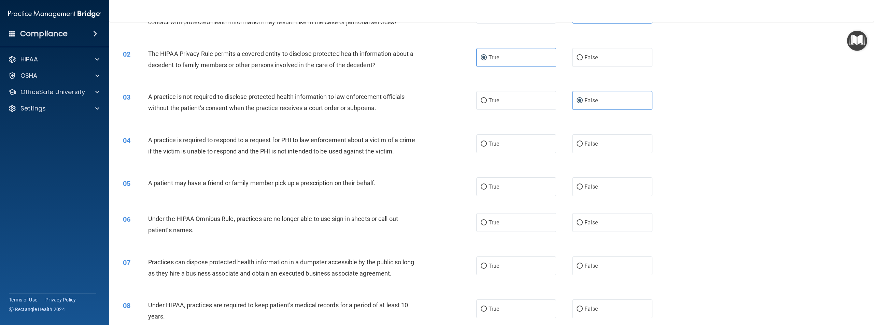
scroll to position [68, 0]
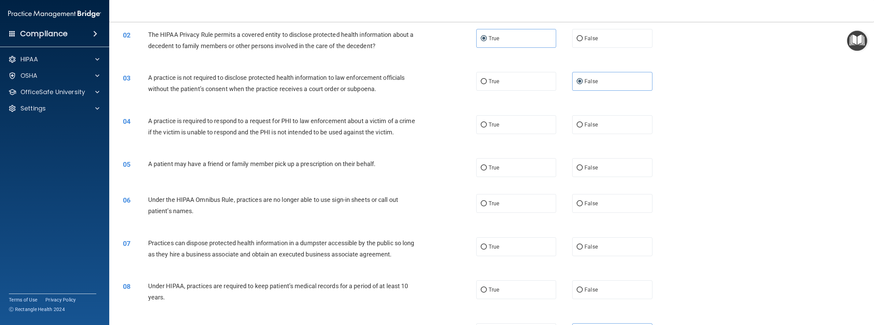
click at [293, 131] on span "A practice is required to respond to a request for PHI to law enforcement about…" at bounding box center [281, 126] width 267 height 18
click at [486, 128] on label "True" at bounding box center [516, 124] width 80 height 19
click at [486, 128] on input "True" at bounding box center [484, 125] width 6 height 5
radio input "true"
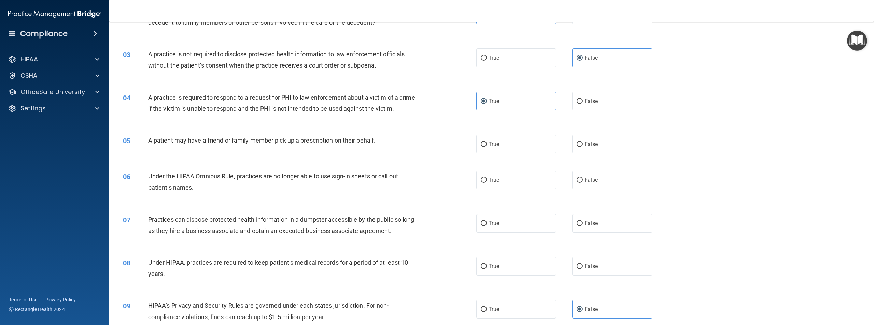
scroll to position [137, 0]
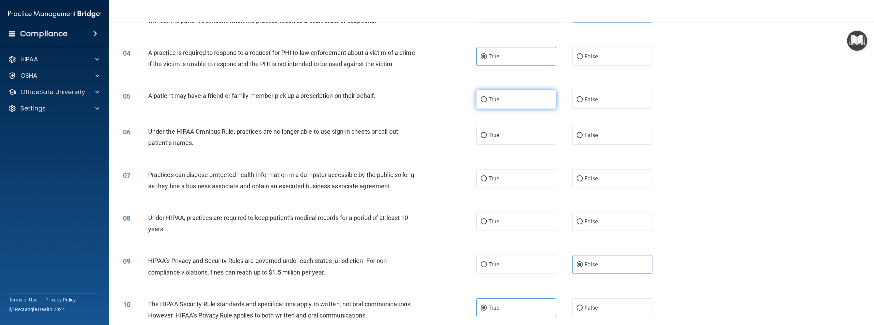
click at [514, 109] on label "True" at bounding box center [516, 99] width 80 height 19
click at [487, 102] on input "True" at bounding box center [484, 99] width 6 height 5
radio input "true"
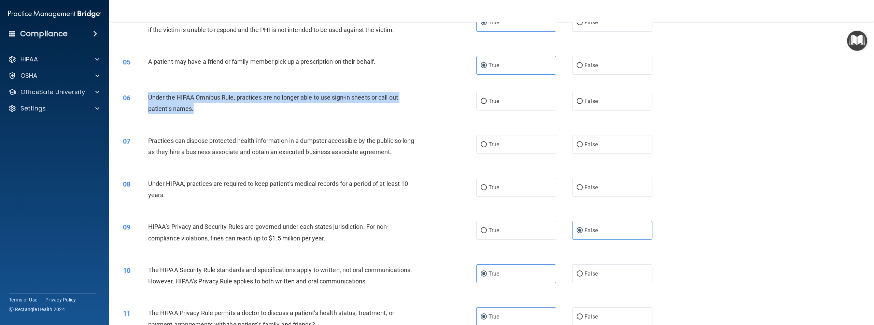
drag, startPoint x: 149, startPoint y: 108, endPoint x: 202, endPoint y: 122, distance: 55.1
click at [203, 114] on div "Under the HIPAA Omnibus Rule, practices are no longer able to use sign-in sheet…" at bounding box center [284, 103] width 273 height 23
click at [576, 104] on input "False" at bounding box center [579, 101] width 6 height 5
radio input "true"
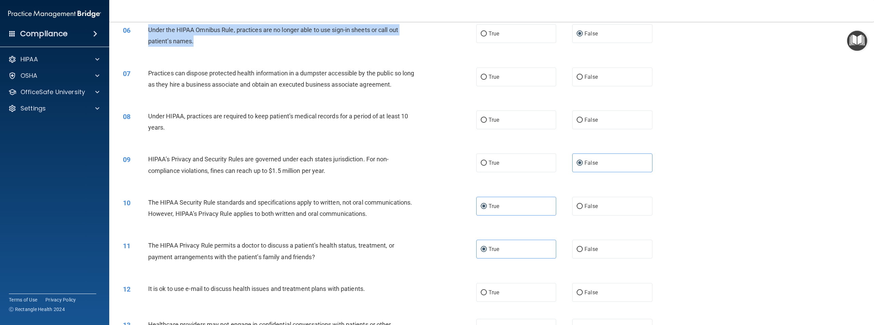
scroll to position [239, 0]
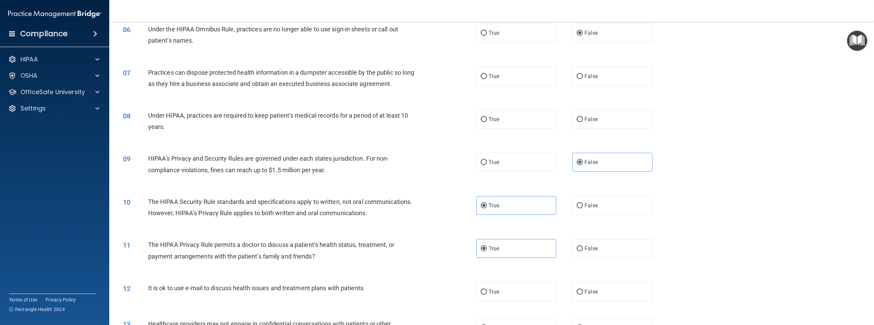
click at [211, 93] on div "07 Practices can dispose protected health information in a dumpster accessible …" at bounding box center [300, 80] width 374 height 26
click at [585, 80] on span "False" at bounding box center [590, 76] width 13 height 6
click at [583, 79] on input "False" at bounding box center [579, 76] width 6 height 5
radio input "true"
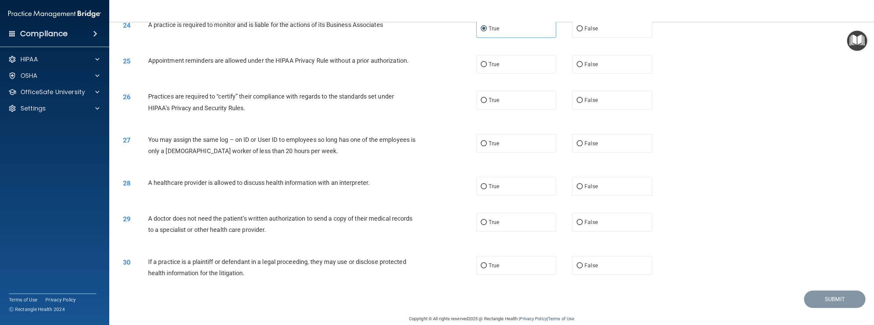
scroll to position [1050, 0]
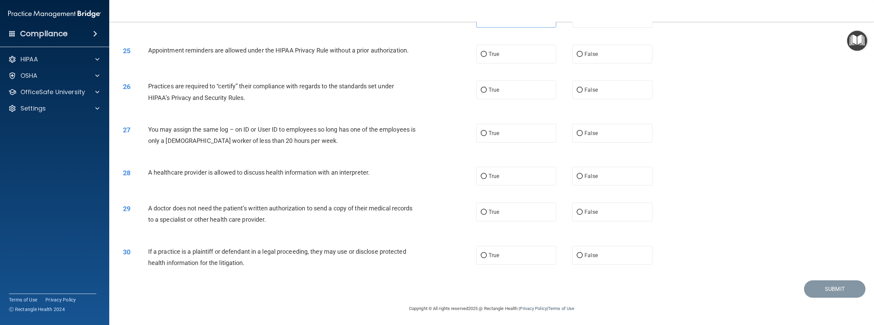
click at [471, 257] on div "30 If a practice is a plaintiff or defendant in a legal proceeding, they may us…" at bounding box center [300, 259] width 374 height 26
click at [481, 256] on input "True" at bounding box center [484, 255] width 6 height 5
radio input "true"
click at [492, 215] on span "True" at bounding box center [493, 212] width 11 height 6
click at [487, 215] on input "True" at bounding box center [484, 212] width 6 height 5
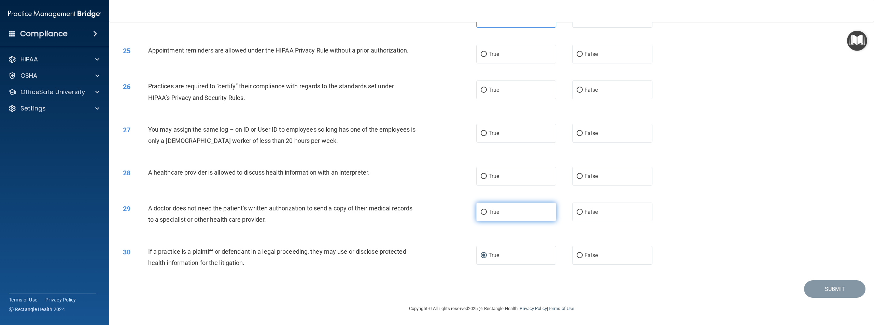
radio input "true"
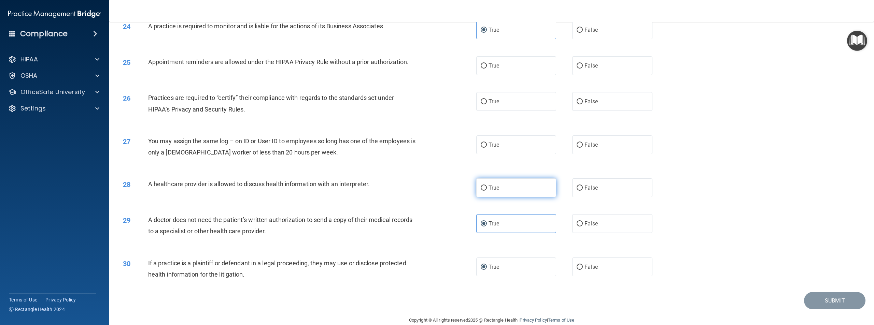
click at [497, 197] on label "True" at bounding box center [516, 188] width 80 height 19
click at [487, 191] on input "True" at bounding box center [484, 188] width 6 height 5
radio input "true"
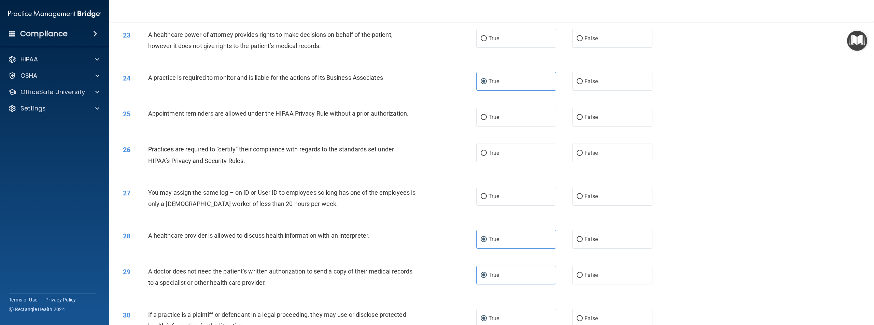
scroll to position [947, 0]
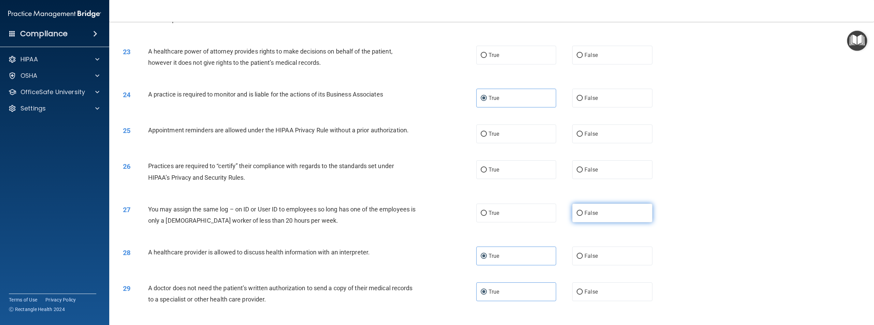
click at [579, 216] on input "False" at bounding box center [579, 213] width 6 height 5
radio input "true"
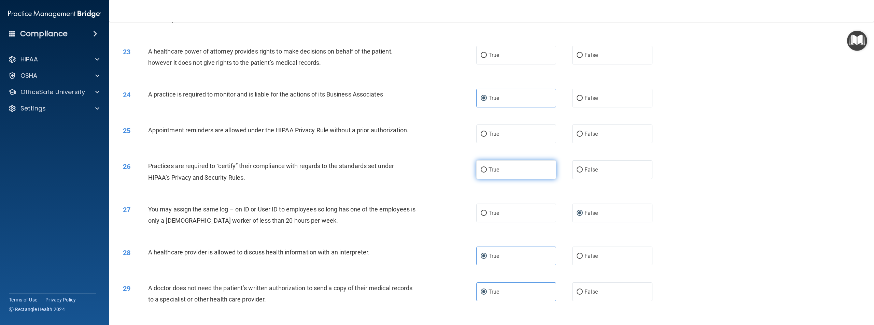
click at [481, 173] on input "True" at bounding box center [484, 170] width 6 height 5
radio input "true"
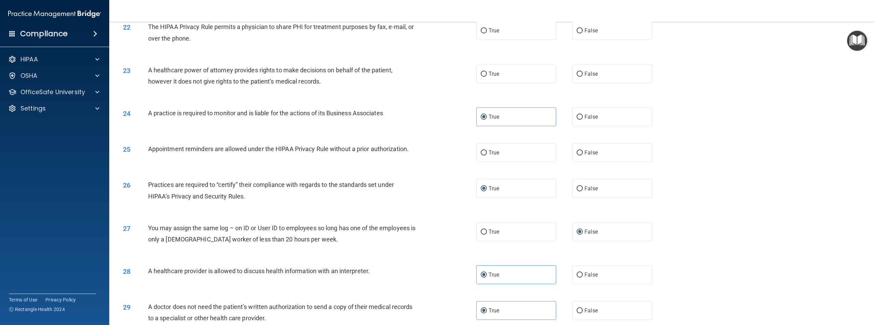
scroll to position [913, 0]
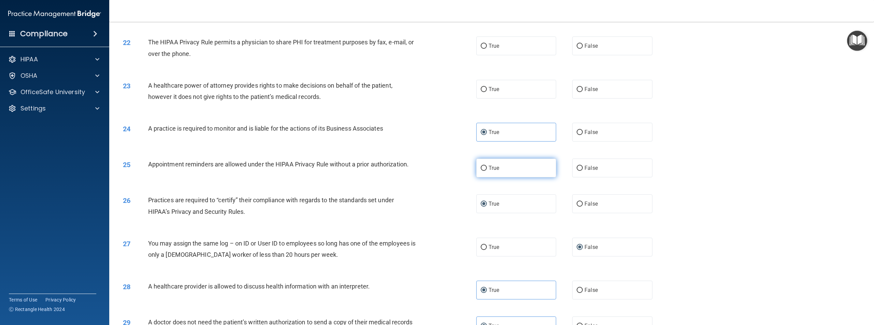
click at [481, 177] on label "True" at bounding box center [516, 168] width 80 height 19
click at [481, 171] on input "True" at bounding box center [484, 168] width 6 height 5
radio input "true"
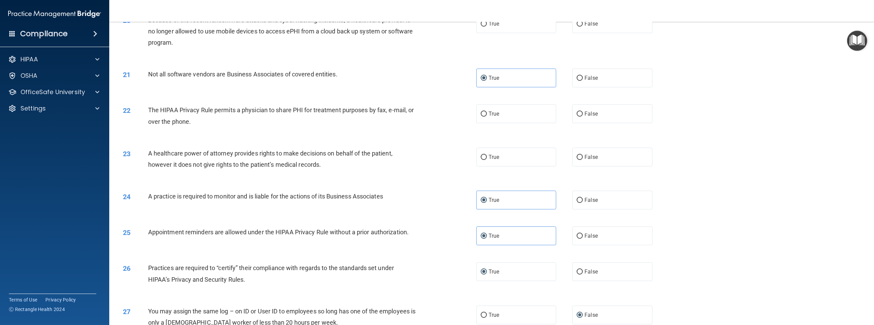
scroll to position [845, 0]
click at [496, 167] on label "True" at bounding box center [516, 157] width 80 height 19
click at [487, 160] on input "True" at bounding box center [484, 157] width 6 height 5
radio input "true"
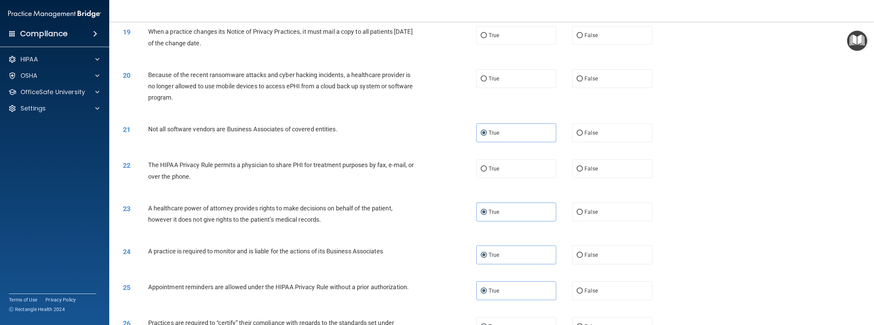
scroll to position [776, 0]
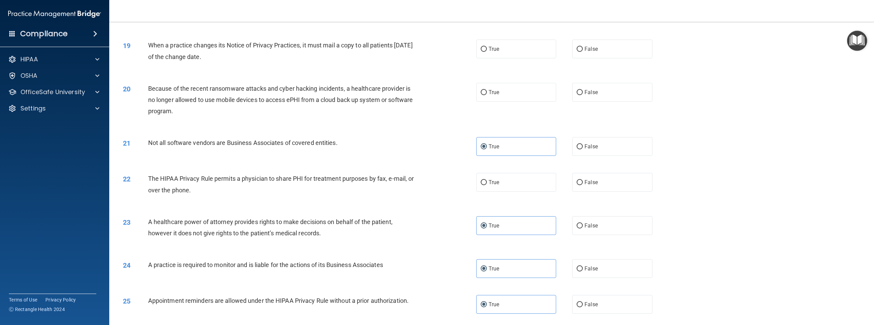
drag, startPoint x: 476, startPoint y: 209, endPoint x: 471, endPoint y: 208, distance: 5.1
click at [476, 192] on label "True" at bounding box center [516, 182] width 80 height 19
click at [481, 185] on input "True" at bounding box center [484, 182] width 6 height 5
radio input "true"
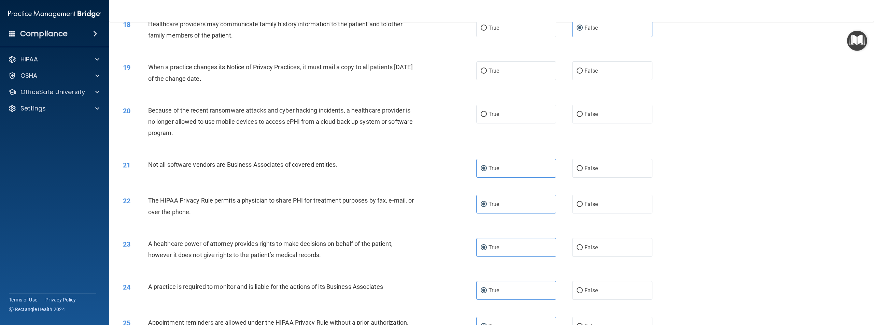
scroll to position [708, 0]
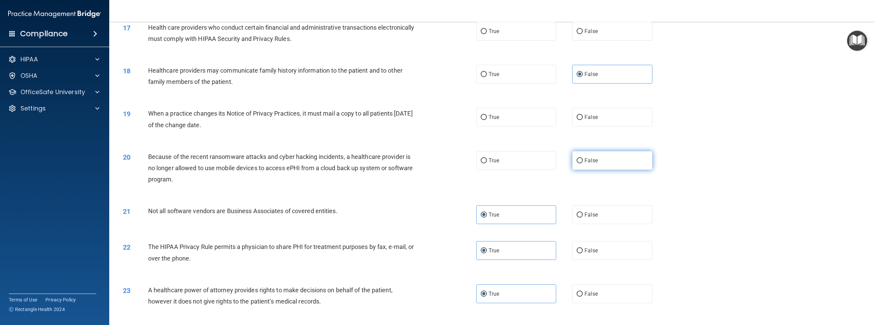
click at [581, 170] on label "False" at bounding box center [612, 160] width 80 height 19
click at [581, 163] on input "False" at bounding box center [579, 160] width 6 height 5
radio input "true"
click at [576, 127] on label "False" at bounding box center [612, 117] width 80 height 19
click at [576, 120] on input "False" at bounding box center [579, 117] width 6 height 5
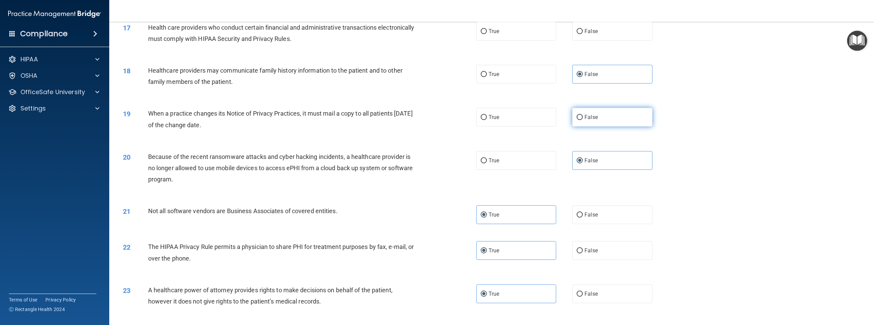
radio input "true"
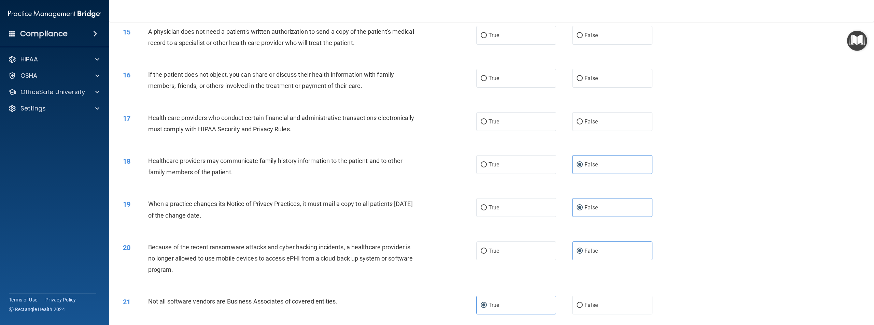
scroll to position [606, 0]
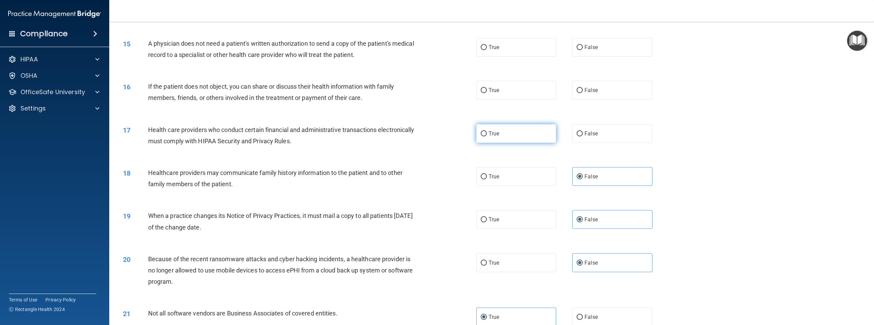
click at [498, 143] on label "True" at bounding box center [516, 133] width 80 height 19
click at [487, 137] on input "True" at bounding box center [484, 133] width 6 height 5
radio input "true"
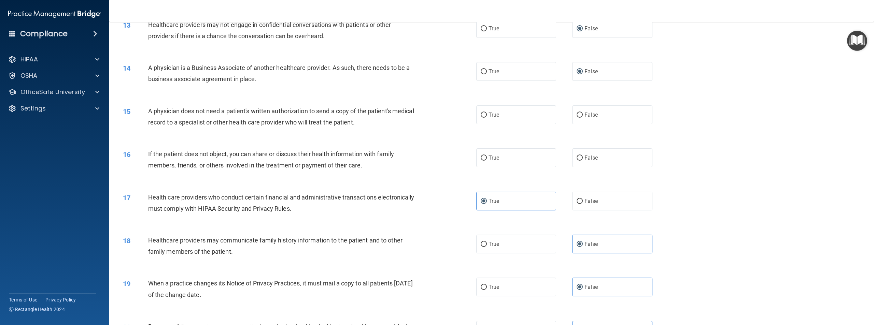
scroll to position [538, 0]
click at [482, 161] on input "True" at bounding box center [484, 158] width 6 height 5
radio input "true"
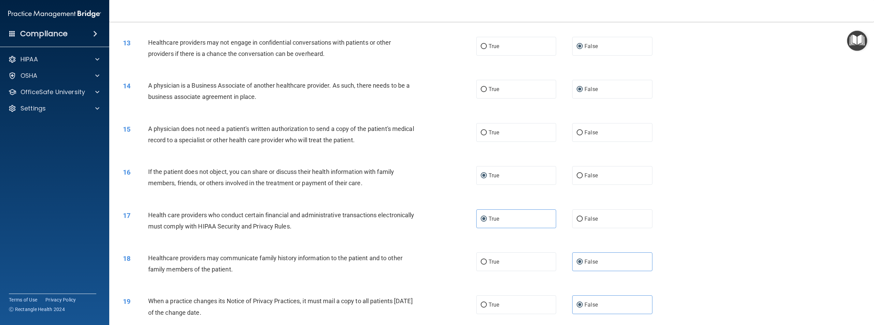
scroll to position [503, 0]
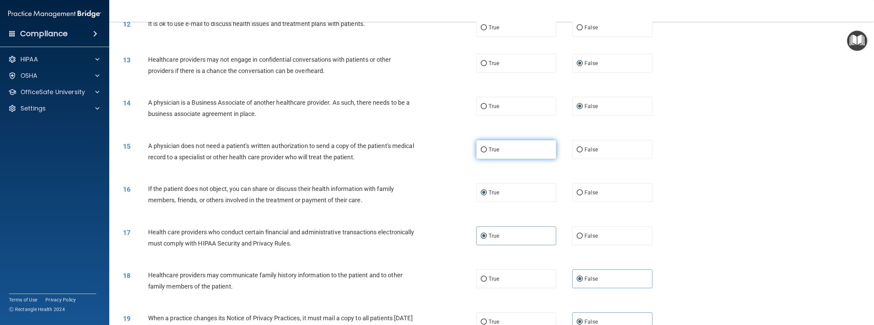
click at [498, 159] on label "True" at bounding box center [516, 149] width 80 height 19
click at [487, 153] on input "True" at bounding box center [484, 149] width 6 height 5
radio input "true"
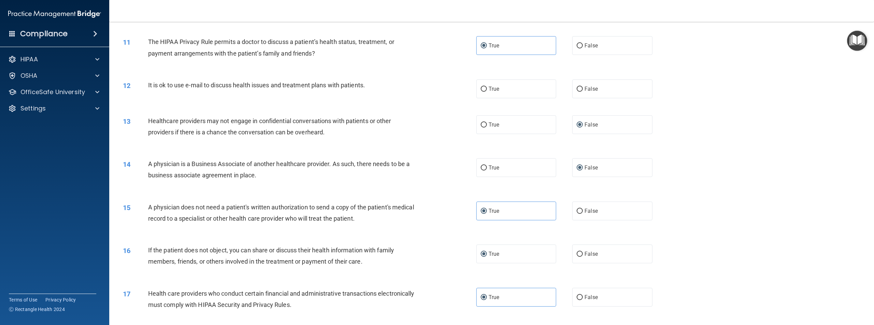
scroll to position [435, 0]
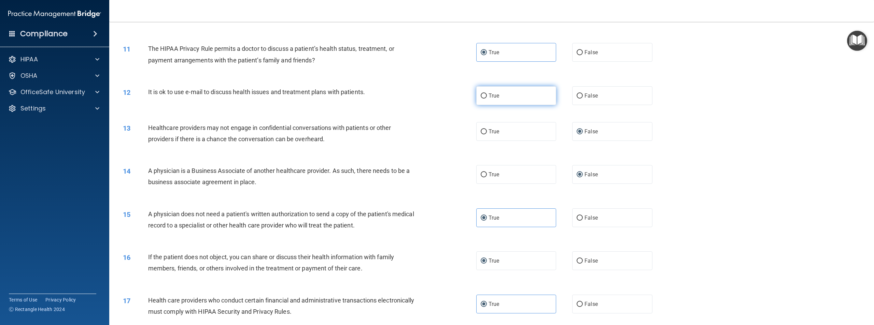
click at [490, 105] on label "True" at bounding box center [516, 95] width 80 height 19
click at [487, 99] on input "True" at bounding box center [484, 96] width 6 height 5
radio input "true"
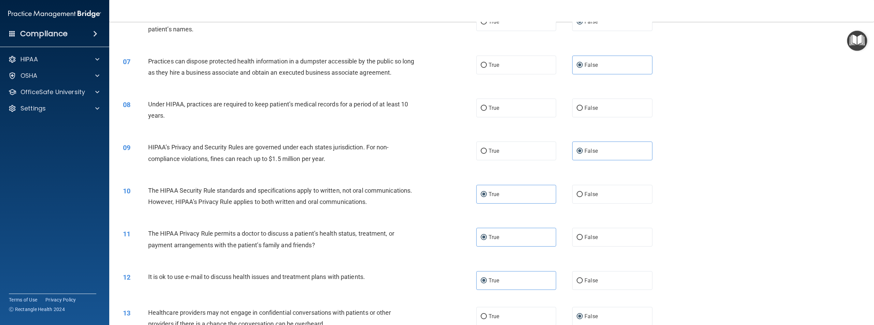
scroll to position [265, 0]
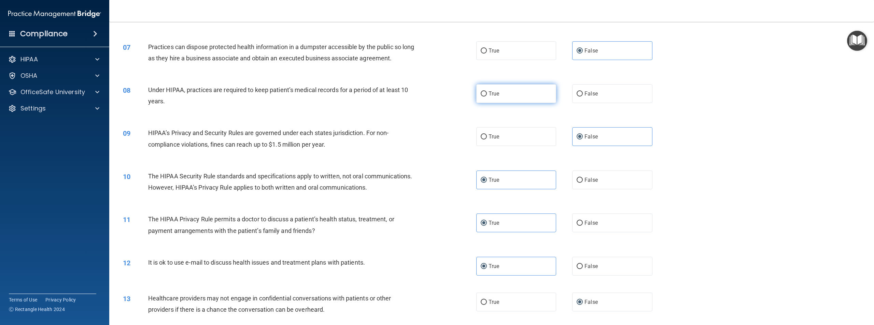
click at [509, 103] on label "True" at bounding box center [516, 93] width 80 height 19
click at [487, 97] on input "True" at bounding box center [484, 93] width 6 height 5
radio input "true"
click at [593, 97] on span "False" at bounding box center [590, 93] width 13 height 6
click at [583, 97] on input "False" at bounding box center [579, 93] width 6 height 5
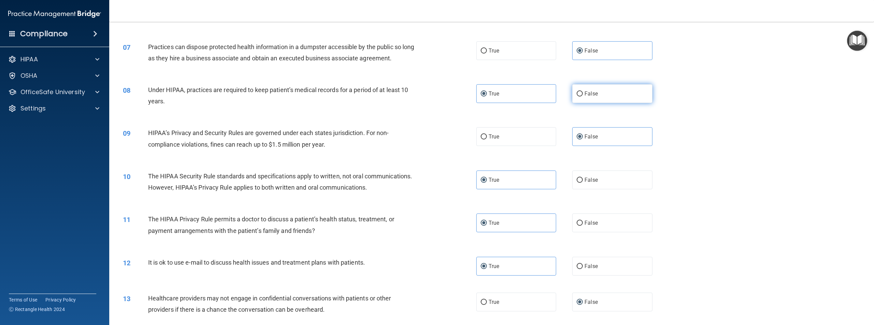
radio input "true"
radio input "false"
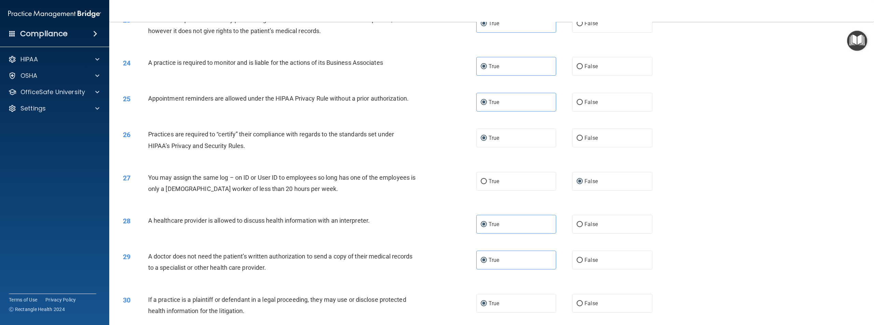
scroll to position [1050, 0]
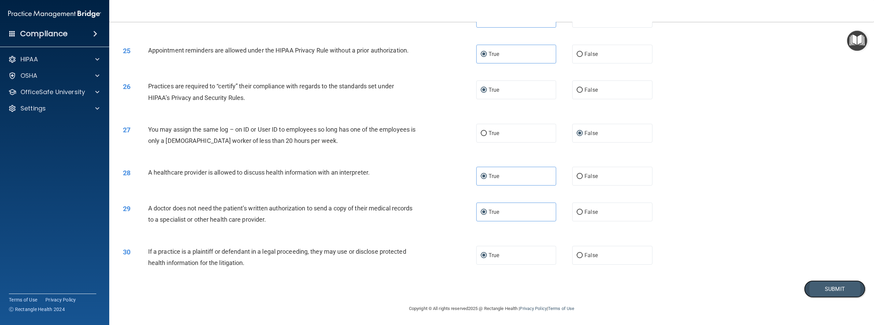
click at [815, 291] on button "Submit" at bounding box center [834, 289] width 61 height 17
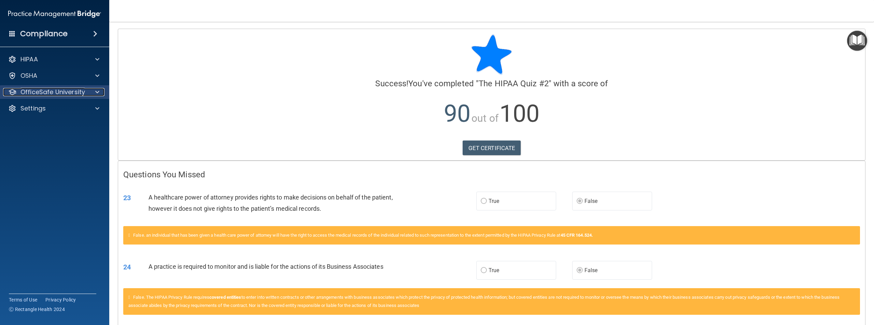
click at [99, 95] on span at bounding box center [97, 92] width 4 height 8
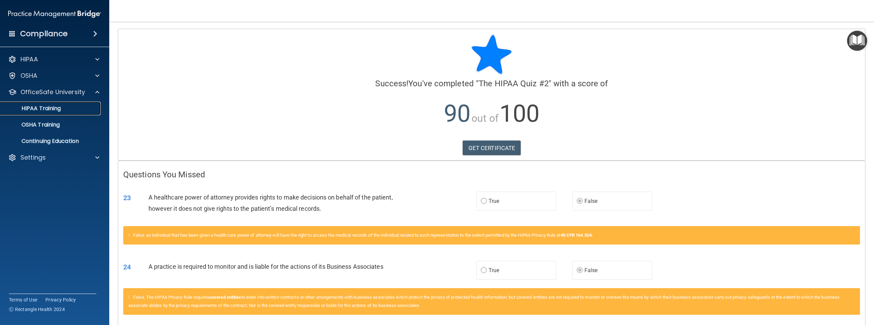
click at [84, 113] on link "HIPAA Training" at bounding box center [47, 109] width 108 height 14
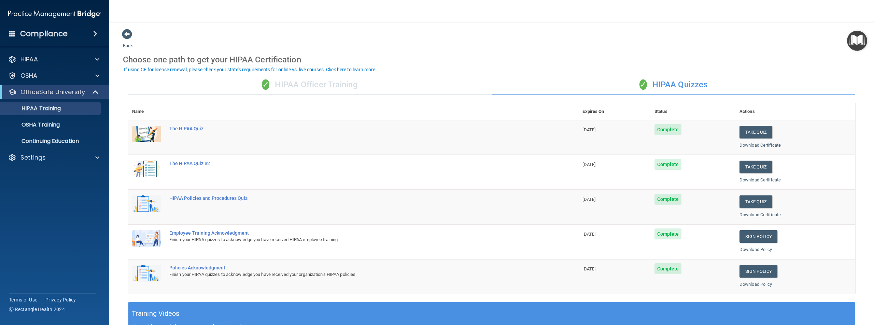
click at [329, 87] on div "✓ HIPAA Officer Training" at bounding box center [309, 85] width 363 height 20
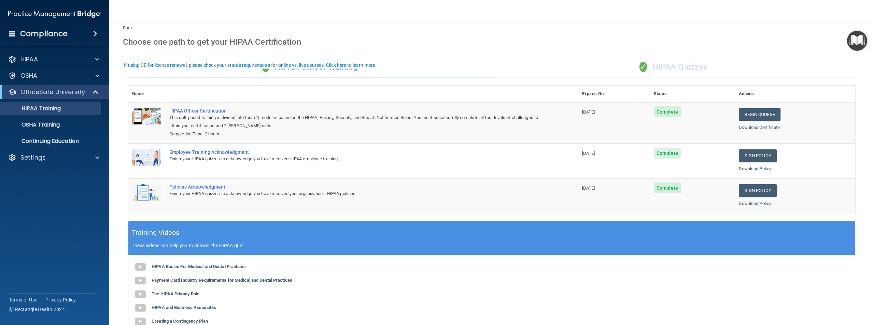
scroll to position [34, 0]
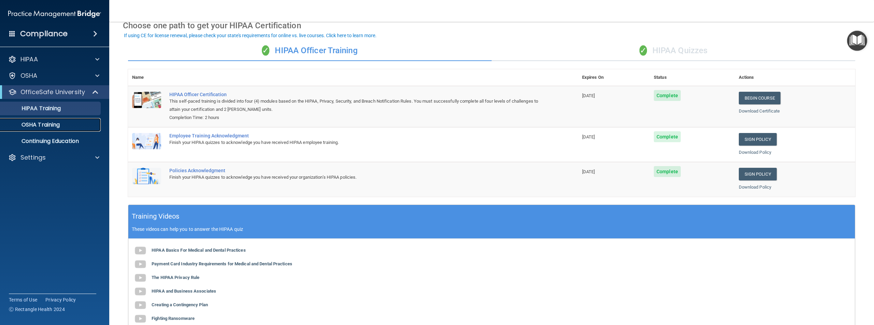
click at [57, 122] on p "OSHA Training" at bounding box center [31, 125] width 55 height 7
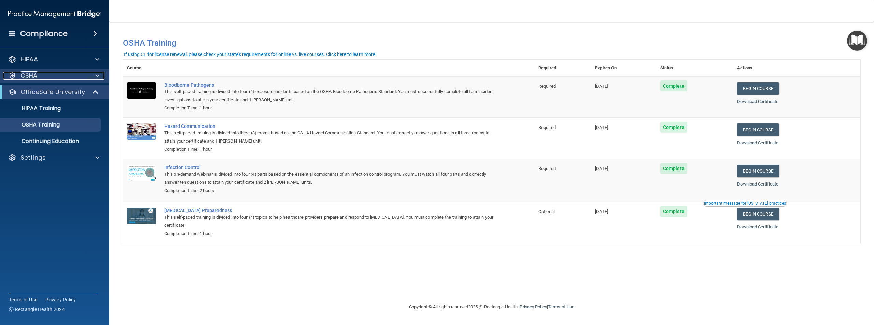
click at [95, 73] on span at bounding box center [97, 76] width 4 height 8
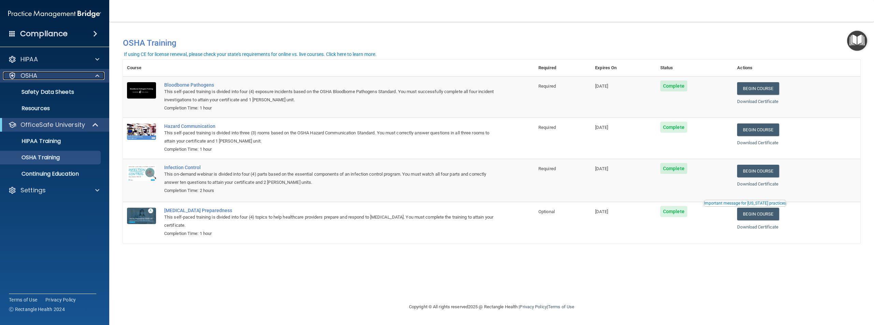
click at [97, 73] on span at bounding box center [97, 76] width 4 height 8
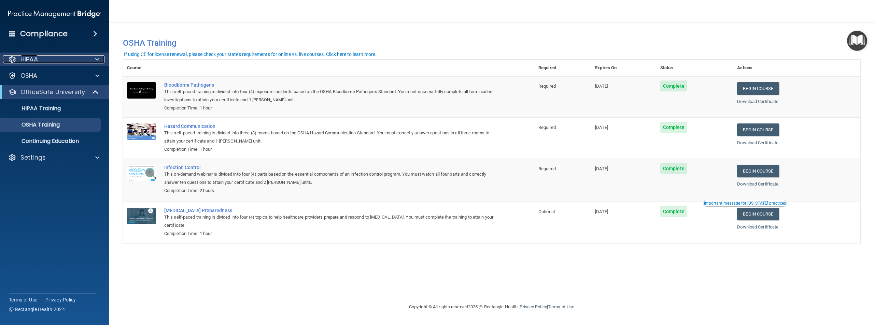
click at [98, 60] on span at bounding box center [97, 59] width 4 height 8
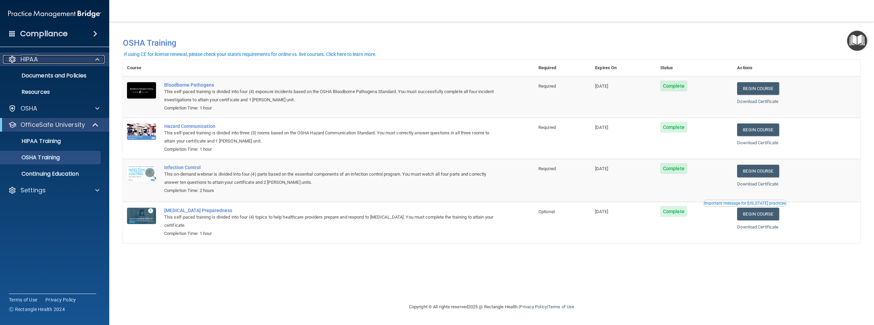
click at [98, 60] on span at bounding box center [97, 59] width 4 height 8
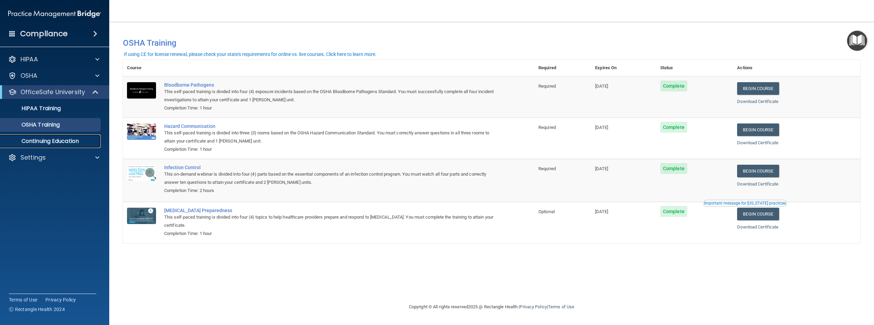
click at [79, 142] on p "Continuing Education" at bounding box center [50, 141] width 93 height 7
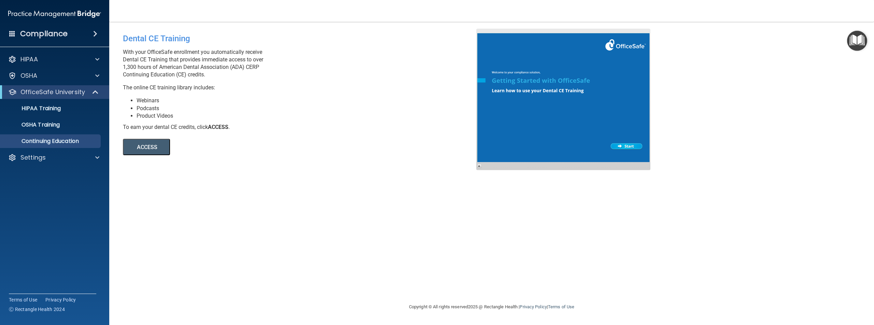
click at [157, 147] on button "ACCESS" at bounding box center [146, 147] width 47 height 16
click at [626, 147] on div at bounding box center [563, 100] width 174 height 142
drag, startPoint x: 79, startPoint y: 202, endPoint x: 91, endPoint y: 196, distance: 14.0
click at [80, 202] on accordion "HIPAA Documents and Policies Report an Incident Business Associates Emergency P…" at bounding box center [55, 143] width 110 height 187
click at [46, 28] on div "Compliance" at bounding box center [54, 33] width 109 height 15
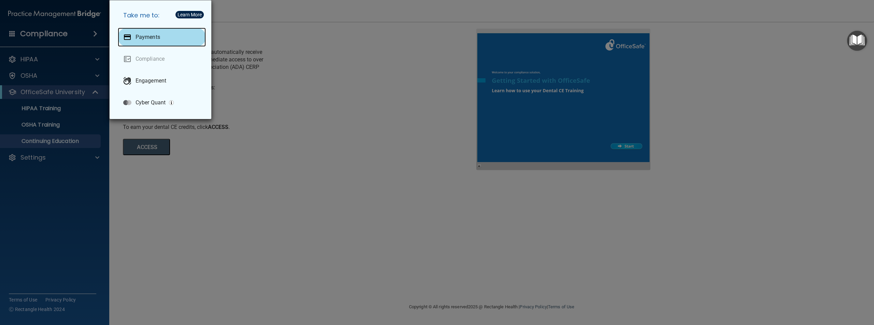
click at [161, 36] on div "Payments" at bounding box center [162, 37] width 88 height 19
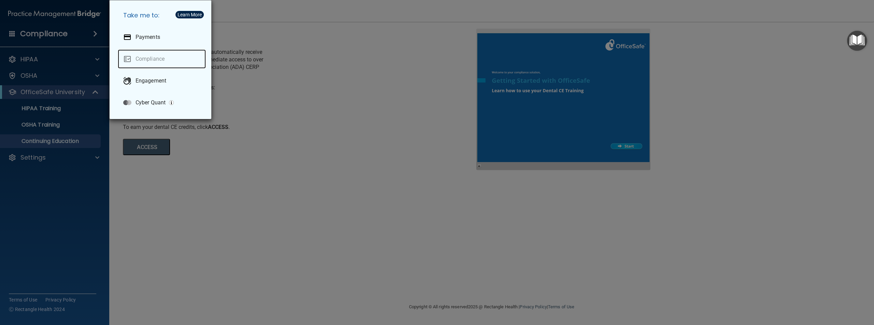
click at [155, 55] on link "Compliance" at bounding box center [162, 58] width 88 height 19
click at [147, 83] on p "Engagement" at bounding box center [151, 80] width 31 height 7
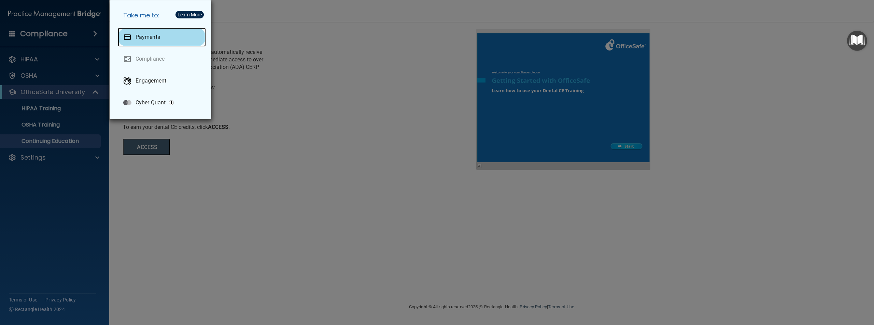
click at [163, 30] on div "Payments" at bounding box center [162, 37] width 88 height 19
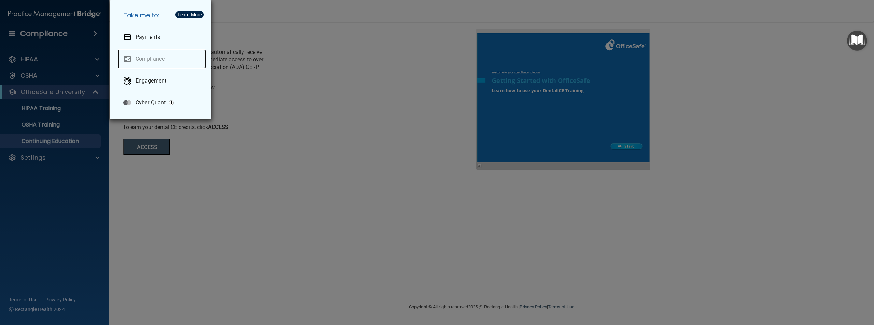
click at [175, 58] on link "Compliance" at bounding box center [162, 58] width 88 height 19
click at [82, 80] on div "Take me to: Payments Compliance Engagement Cyber Quant" at bounding box center [437, 162] width 874 height 325
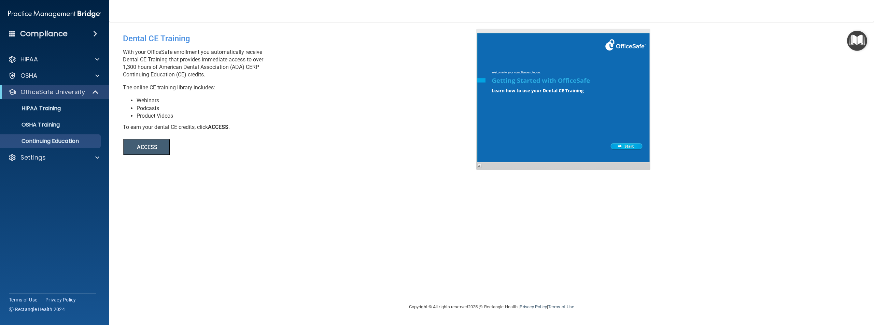
click at [27, 18] on img at bounding box center [54, 14] width 93 height 14
click at [42, 13] on img at bounding box center [54, 14] width 93 height 14
click at [10, 34] on span at bounding box center [12, 33] width 6 height 6
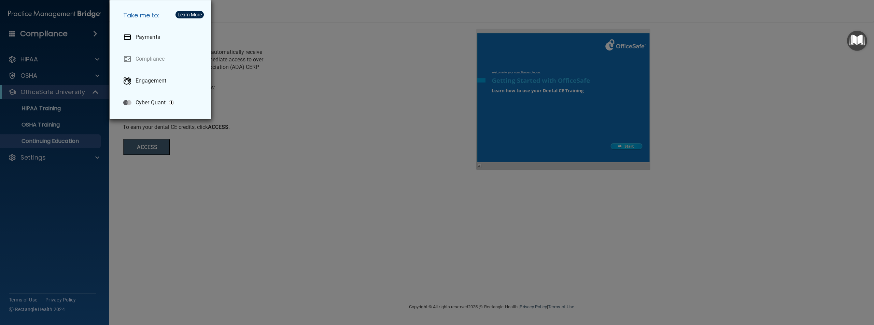
click at [136, 176] on div "Take me to: Payments Compliance Engagement Cyber Quant" at bounding box center [437, 162] width 874 height 325
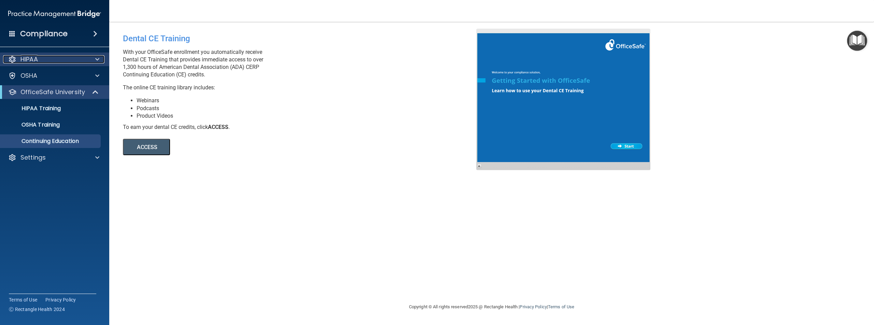
click at [53, 60] on div "HIPAA" at bounding box center [45, 59] width 85 height 8
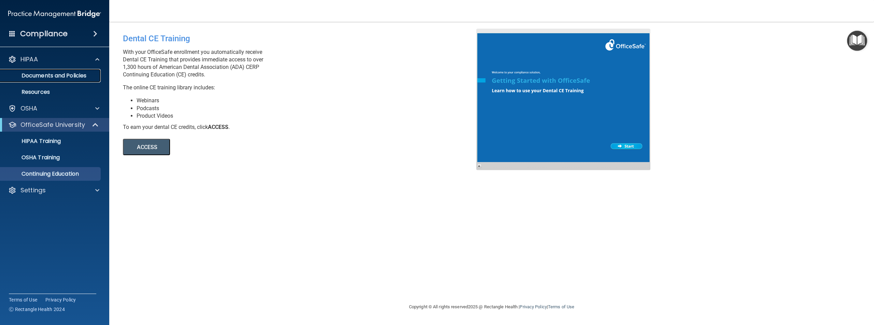
click at [62, 73] on p "Documents and Policies" at bounding box center [50, 75] width 93 height 7
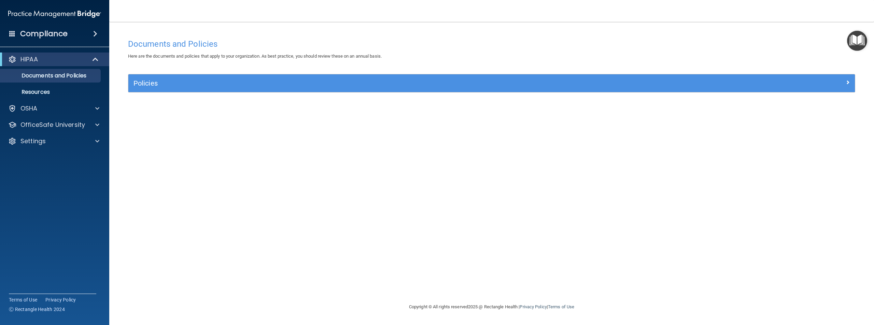
click at [847, 39] on img "Open Resource Center" at bounding box center [857, 41] width 20 height 20
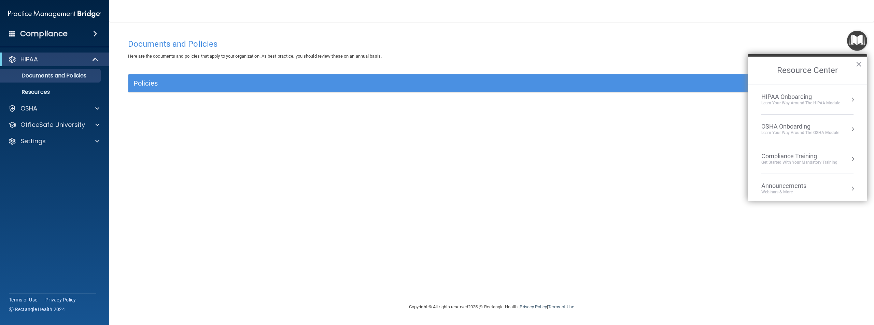
click at [819, 108] on li "HIPAA Onboarding Learn Your Way around the HIPAA module" at bounding box center [807, 100] width 92 height 30
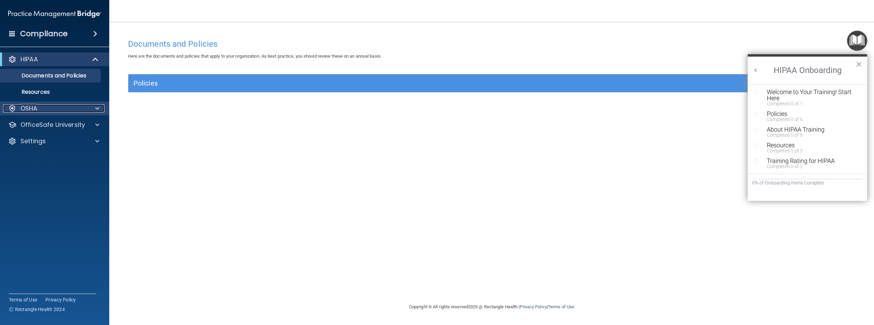
click at [95, 109] on span at bounding box center [97, 108] width 4 height 8
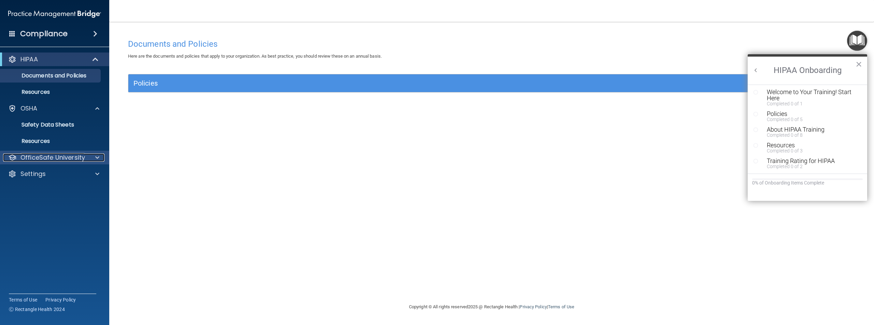
click at [101, 156] on div at bounding box center [96, 158] width 17 height 8
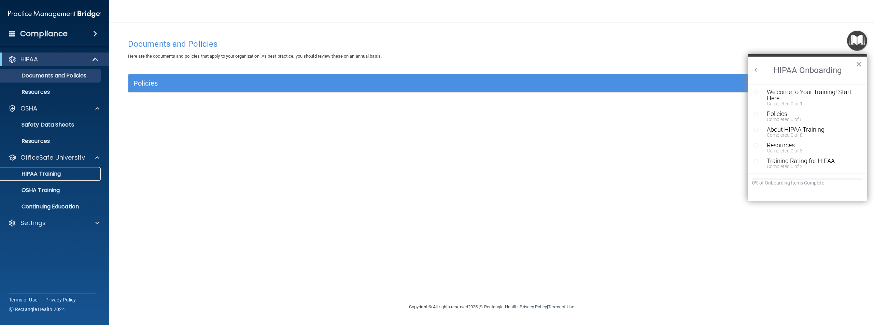
click at [72, 171] on div "HIPAA Training" at bounding box center [50, 174] width 93 height 7
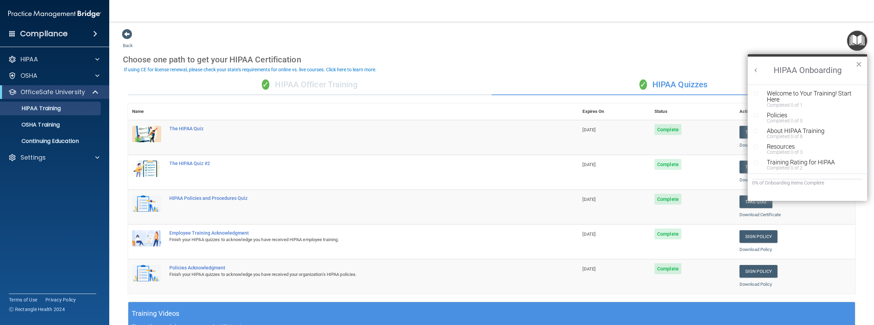
scroll to position [1, 0]
click at [802, 117] on div "Completed 0 of 5" at bounding box center [810, 119] width 86 height 5
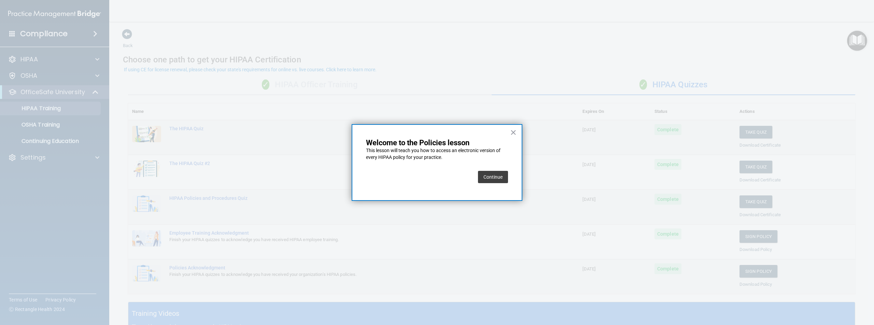
click at [503, 183] on button "Continue" at bounding box center [493, 177] width 30 height 12
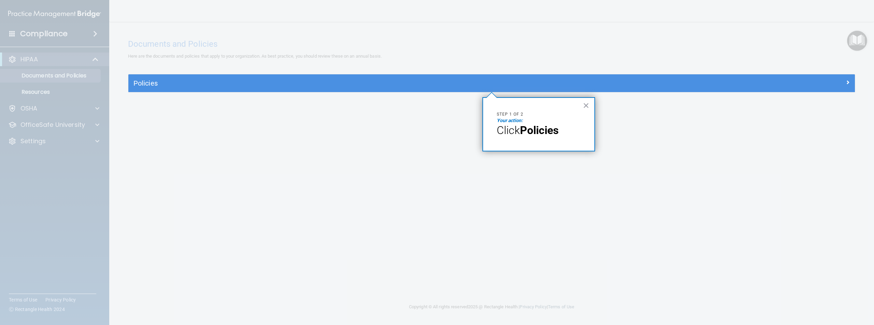
click at [591, 106] on div "× Step 1 of 2 Your action: Click Policies" at bounding box center [538, 124] width 113 height 54
drag, startPoint x: 802, startPoint y: 69, endPoint x: 802, endPoint y: 76, distance: 7.2
click at [803, 69] on div at bounding box center [491, 37] width 726 height 74
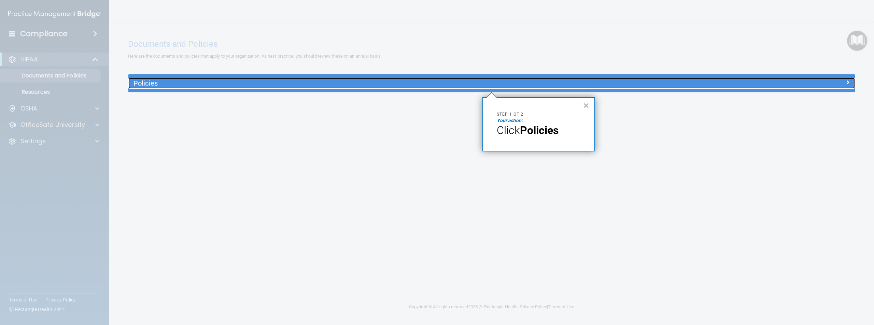
click at [801, 79] on div at bounding box center [764, 82] width 182 height 8
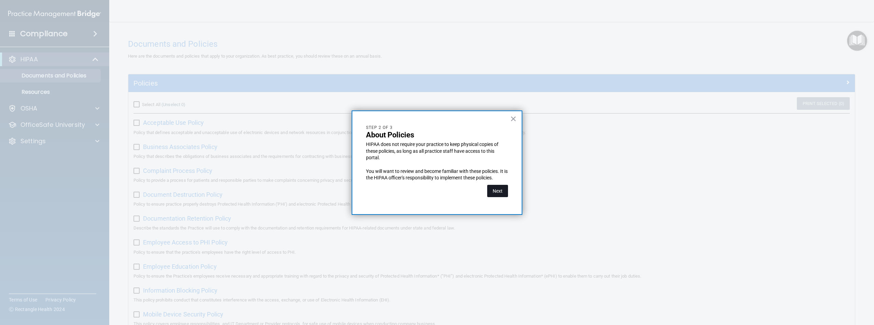
click at [499, 189] on button "Next" at bounding box center [497, 191] width 21 height 12
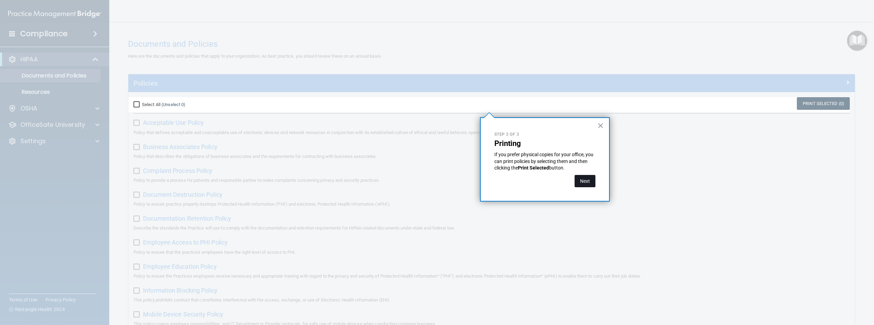
click at [585, 181] on button "Next" at bounding box center [584, 181] width 21 height 12
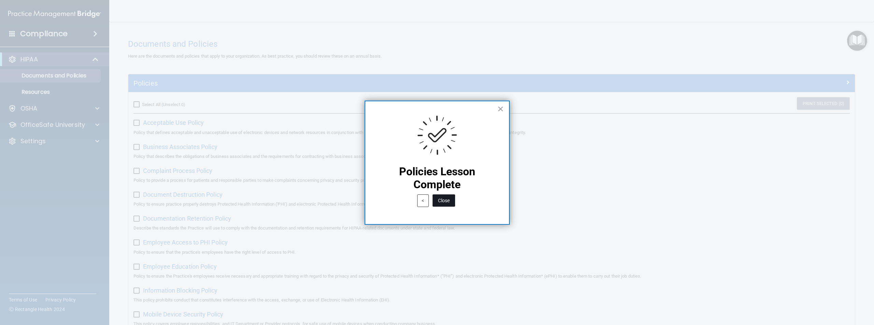
click at [450, 201] on button "Close" at bounding box center [443, 201] width 23 height 12
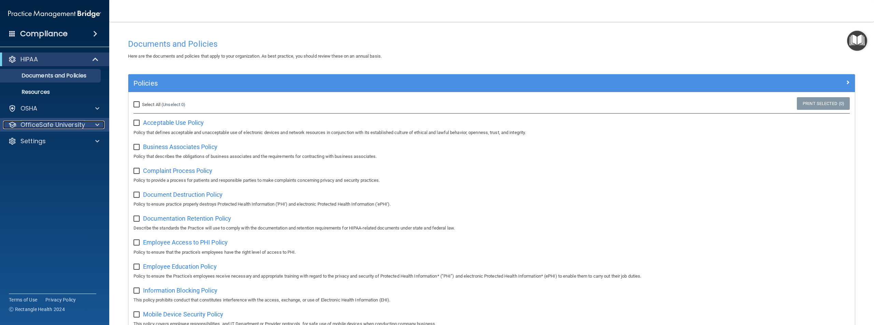
click at [95, 127] on div at bounding box center [96, 125] width 17 height 8
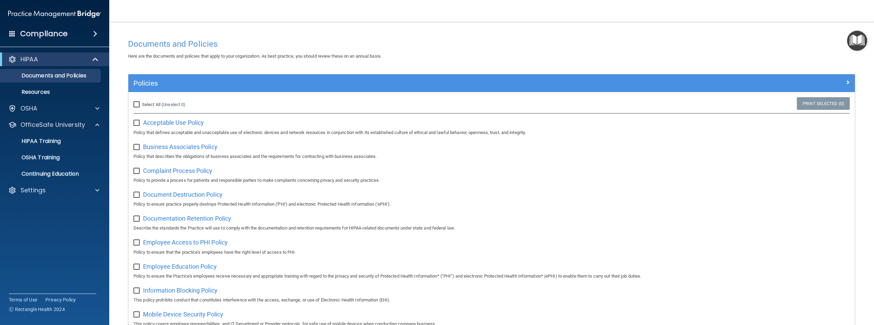
click at [861, 42] on img "Open Resource Center" at bounding box center [857, 41] width 20 height 20
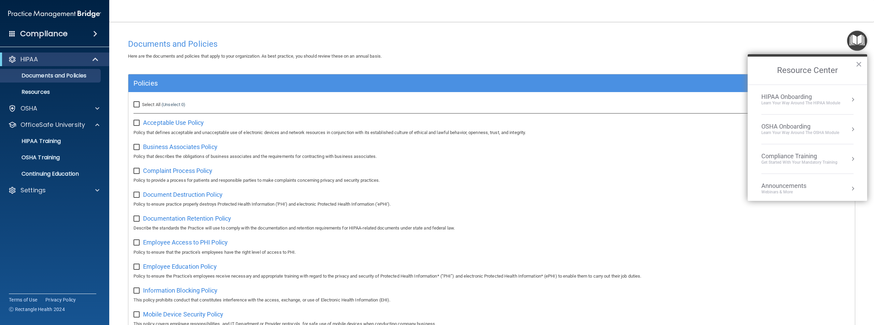
click at [799, 102] on div "Learn Your Way around the HIPAA module" at bounding box center [800, 103] width 79 height 6
click at [790, 98] on div "Welcome to Your Training! Start Here" at bounding box center [810, 96] width 86 height 12
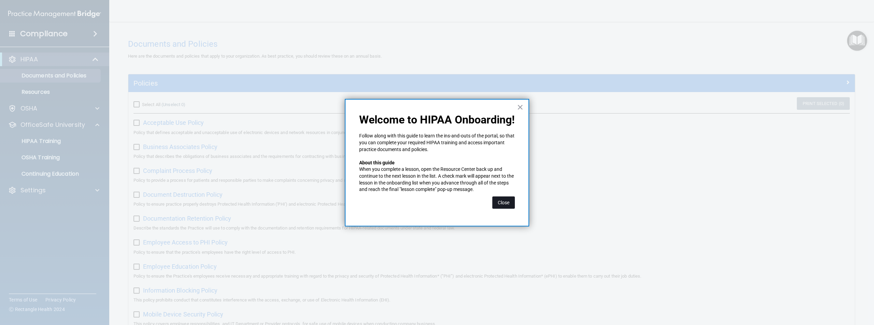
click at [501, 204] on button "Close" at bounding box center [503, 203] width 23 height 12
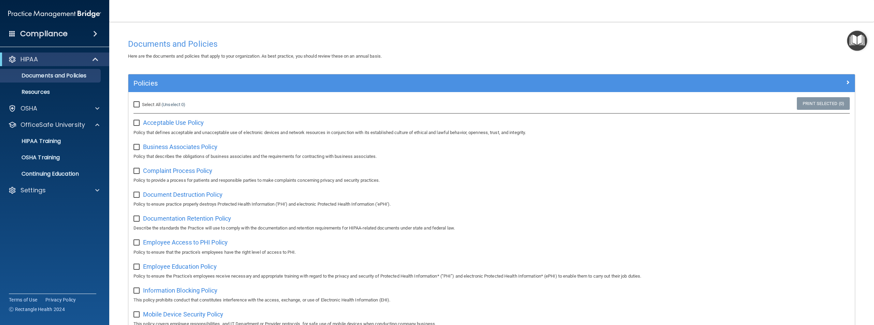
click at [851, 42] on img "Open Resource Center" at bounding box center [857, 41] width 20 height 20
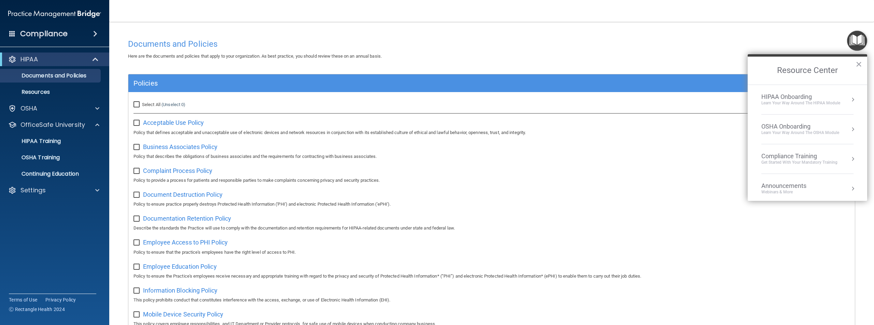
click at [814, 109] on li "HIPAA Onboarding Learn Your Way around the HIPAA module" at bounding box center [807, 100] width 92 height 30
click at [797, 130] on div "About HIPAA Training" at bounding box center [810, 130] width 86 height 6
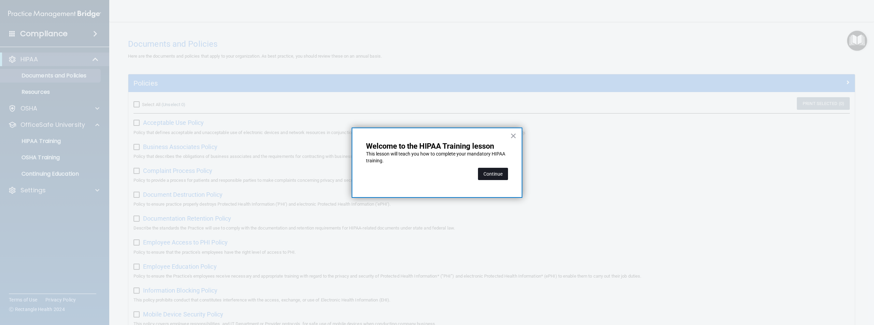
click at [491, 176] on button "Continue" at bounding box center [493, 174] width 30 height 12
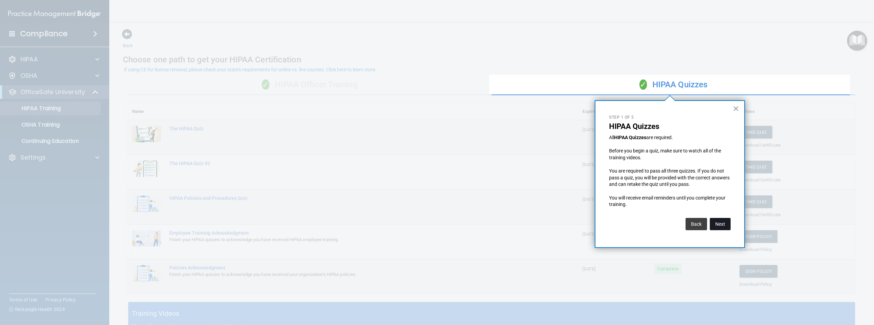
click at [718, 223] on button "Next" at bounding box center [720, 224] width 21 height 12
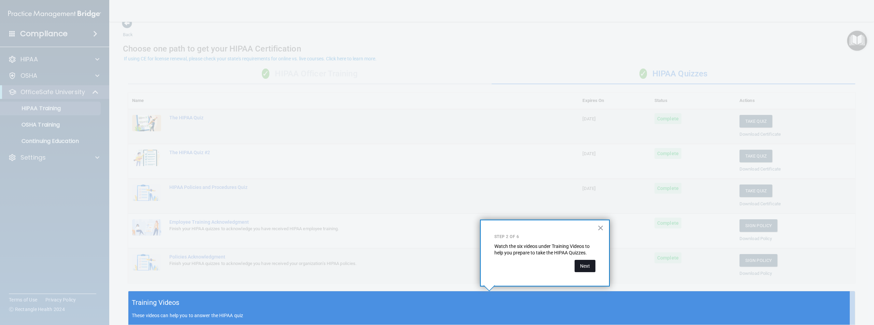
click at [584, 265] on button "Next" at bounding box center [584, 266] width 21 height 12
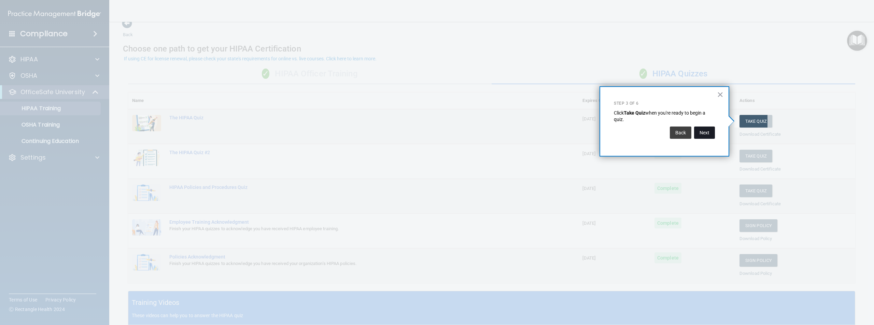
click at [704, 130] on button "Next" at bounding box center [704, 133] width 21 height 12
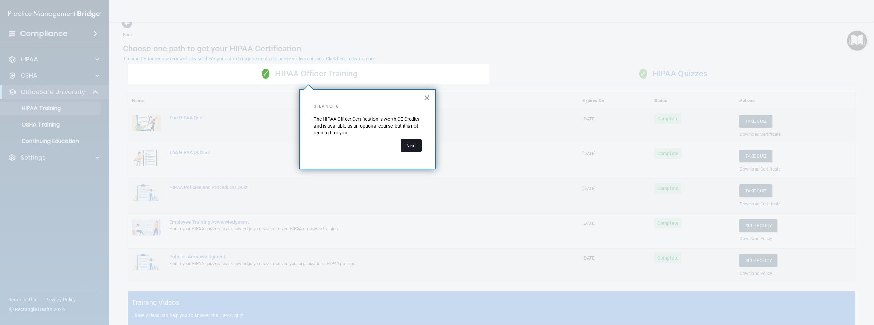
click at [411, 148] on button "Next" at bounding box center [411, 146] width 21 height 12
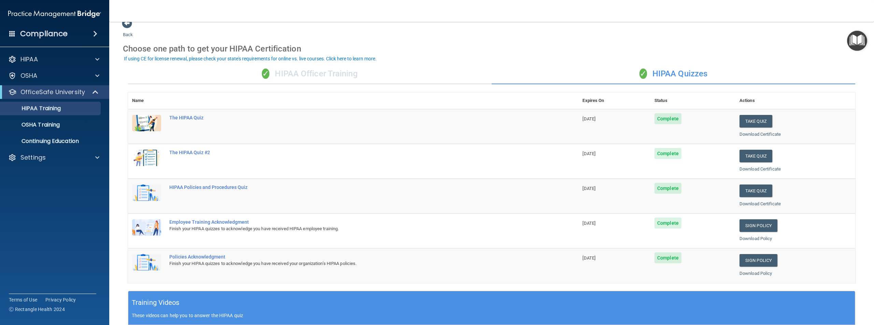
click at [851, 39] on img "Open Resource Center" at bounding box center [857, 41] width 20 height 20
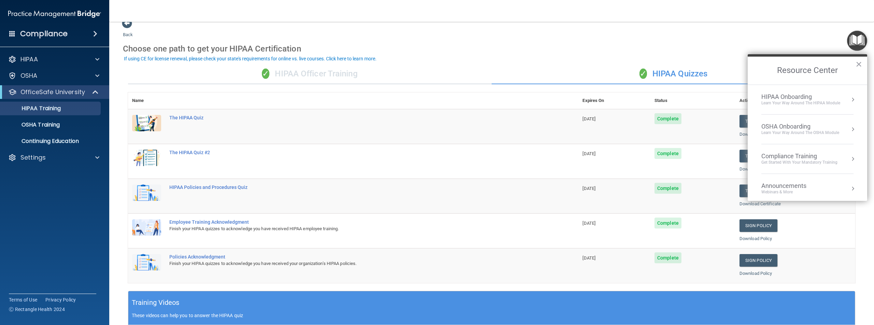
click at [807, 99] on div "HIPAA Onboarding" at bounding box center [800, 97] width 79 height 8
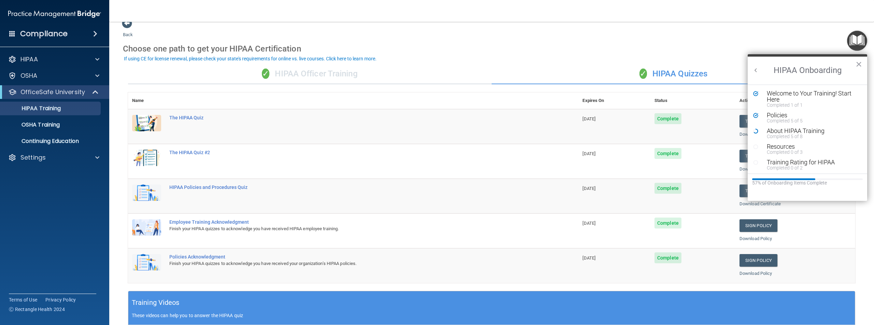
scroll to position [1, 0]
click at [789, 131] on div "About HIPAA Training" at bounding box center [810, 130] width 86 height 6
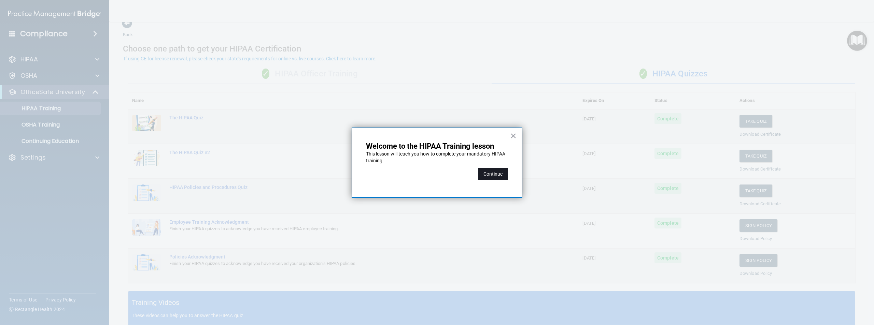
click at [498, 172] on button "Continue" at bounding box center [493, 174] width 30 height 12
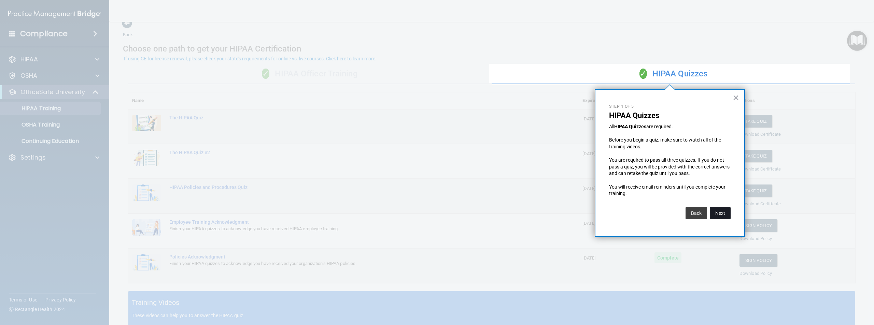
click at [716, 212] on button "Next" at bounding box center [720, 213] width 21 height 12
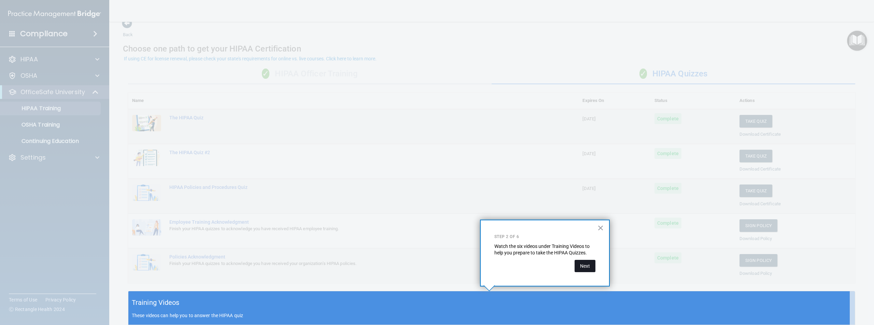
click at [581, 265] on button "Next" at bounding box center [584, 266] width 21 height 12
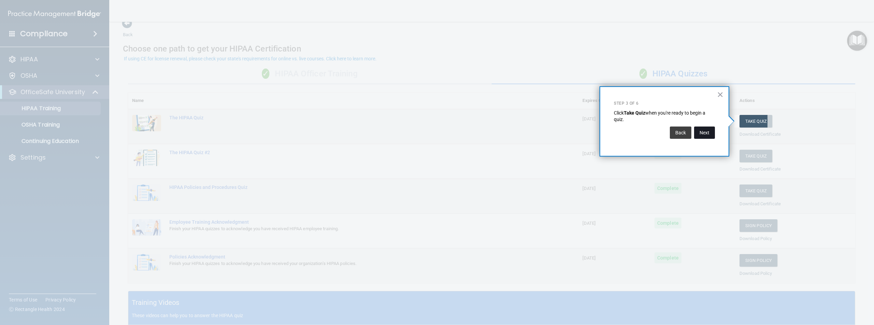
click at [704, 129] on button "Next" at bounding box center [704, 133] width 21 height 12
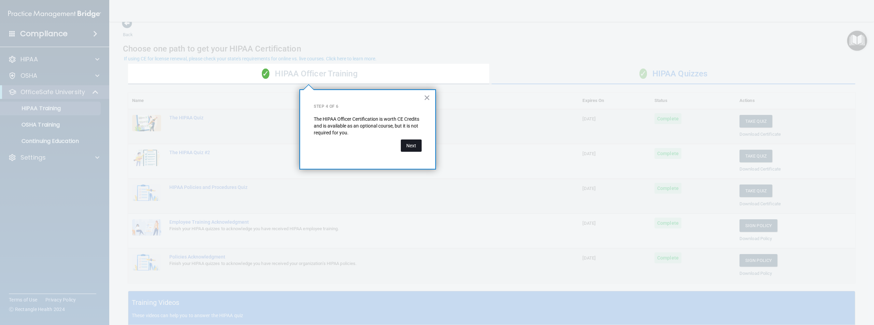
click at [411, 148] on button "Next" at bounding box center [411, 146] width 21 height 12
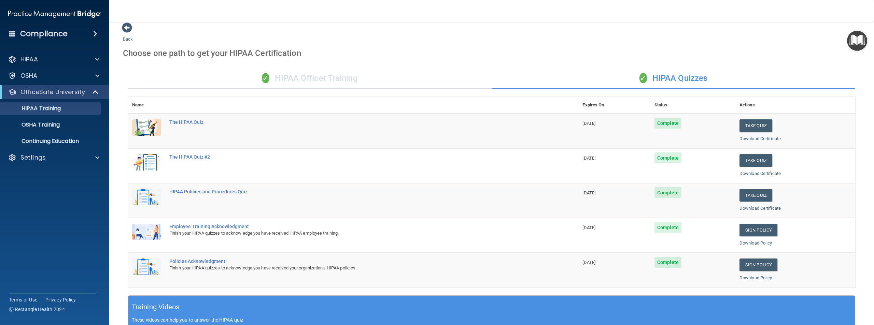
scroll to position [0, 0]
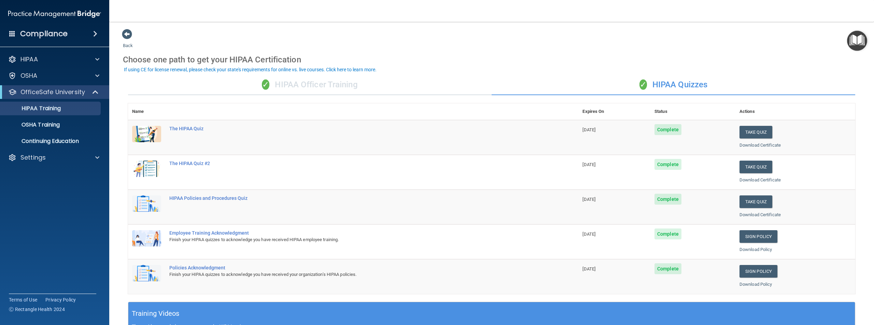
click at [863, 42] on img "Open Resource Center" at bounding box center [857, 41] width 20 height 20
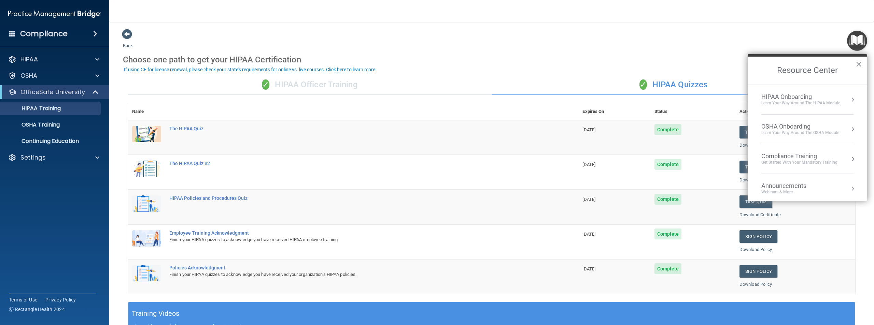
click at [807, 106] on div "Learn Your Way around the HIPAA module" at bounding box center [800, 103] width 79 height 6
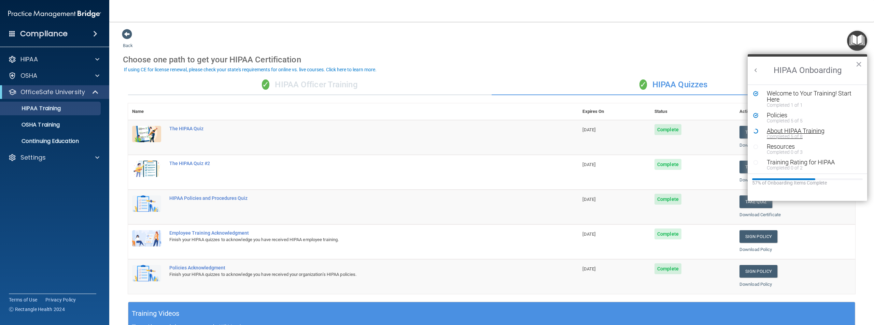
scroll to position [1, 0]
click at [787, 144] on div "Resources" at bounding box center [810, 145] width 86 height 6
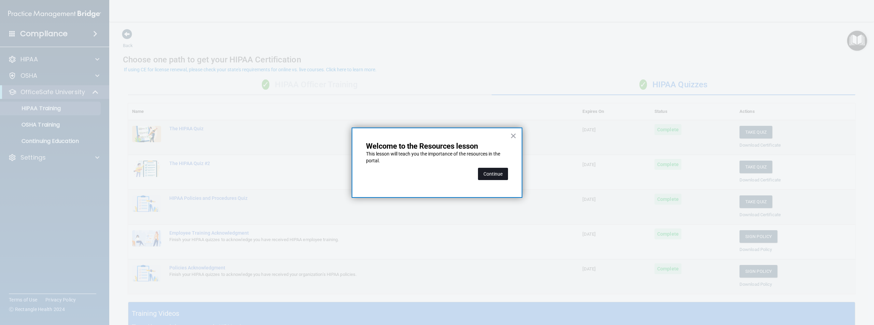
click at [501, 178] on button "Continue" at bounding box center [493, 174] width 30 height 12
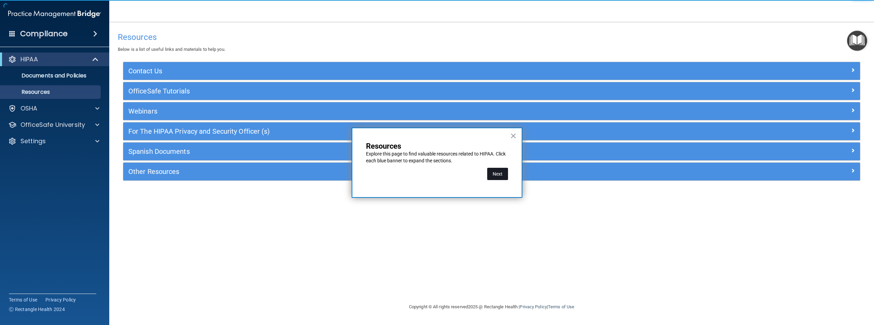
click at [507, 172] on button "Next" at bounding box center [497, 174] width 21 height 12
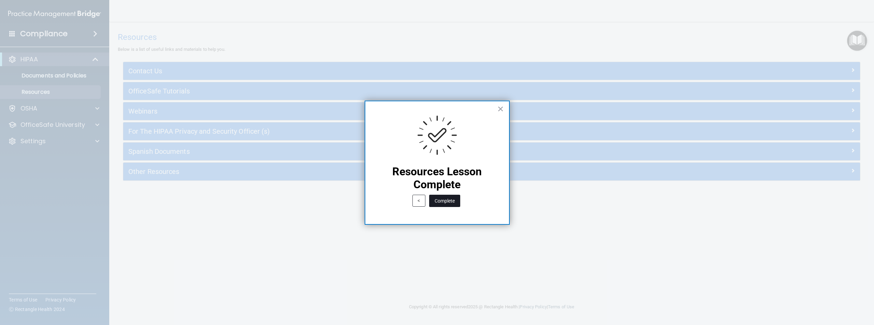
click at [453, 198] on button "Complete" at bounding box center [444, 201] width 31 height 12
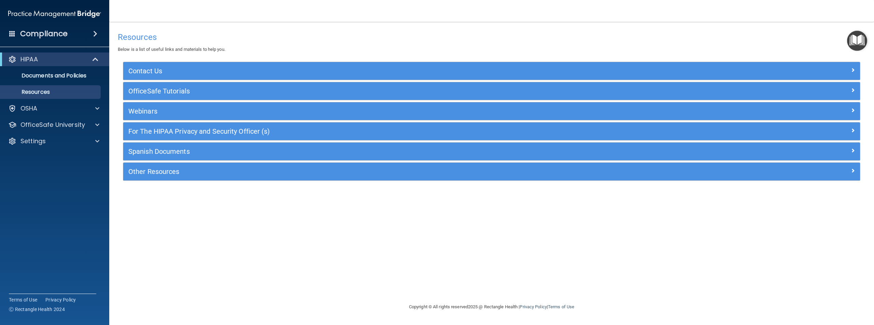
click at [859, 42] on img "Open Resource Center" at bounding box center [857, 41] width 20 height 20
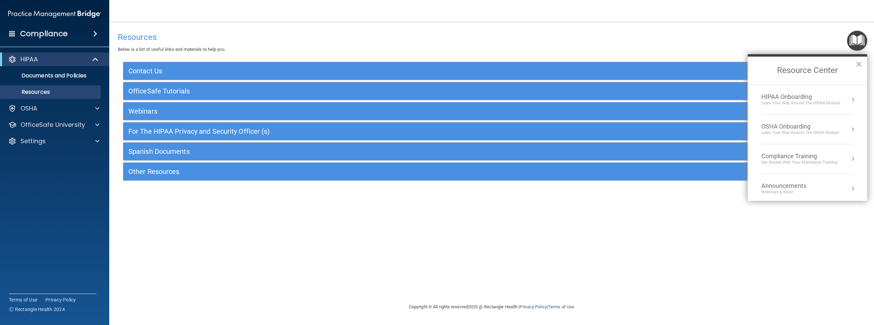
click at [789, 99] on div "HIPAA Onboarding" at bounding box center [800, 97] width 79 height 8
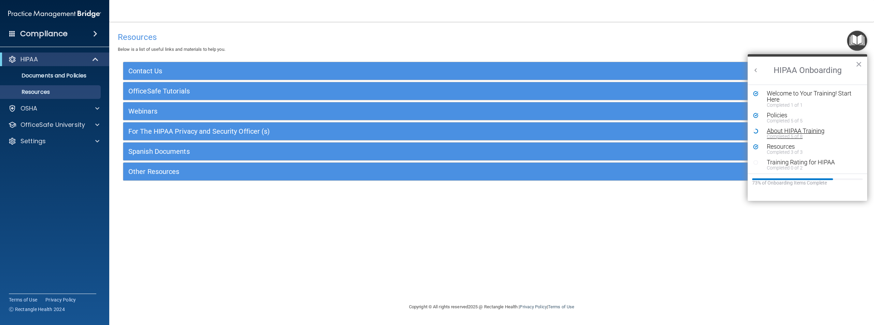
scroll to position [1, 0]
click at [798, 160] on div "Training Rating for HIPAA" at bounding box center [810, 161] width 86 height 6
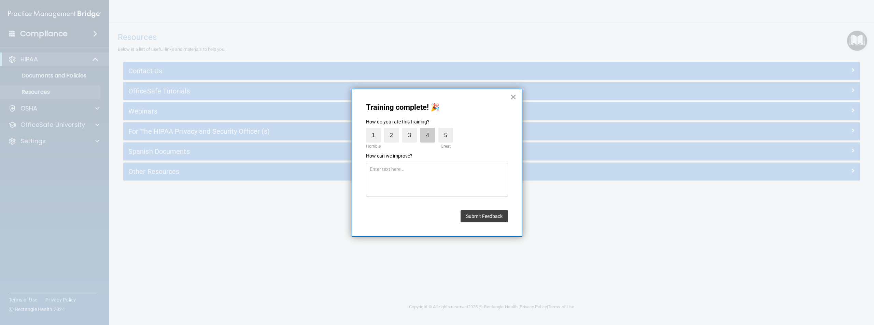
click at [424, 133] on label "4" at bounding box center [427, 135] width 15 height 15
click at [412, 130] on input "4" at bounding box center [412, 130] width 0 height 0
click at [486, 216] on button "Submit Feedback" at bounding box center [483, 216] width 47 height 12
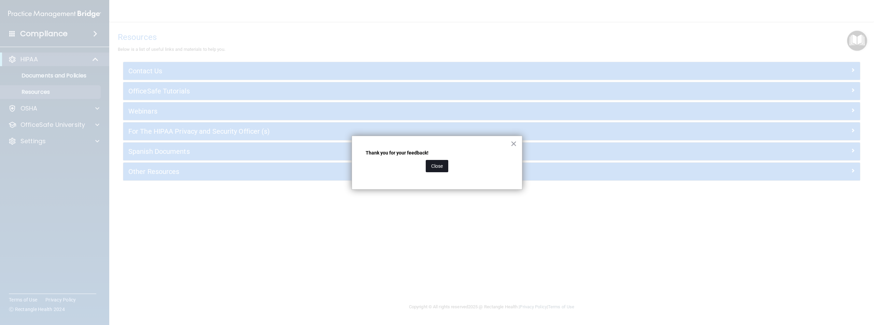
click at [436, 169] on button "Close" at bounding box center [437, 166] width 23 height 12
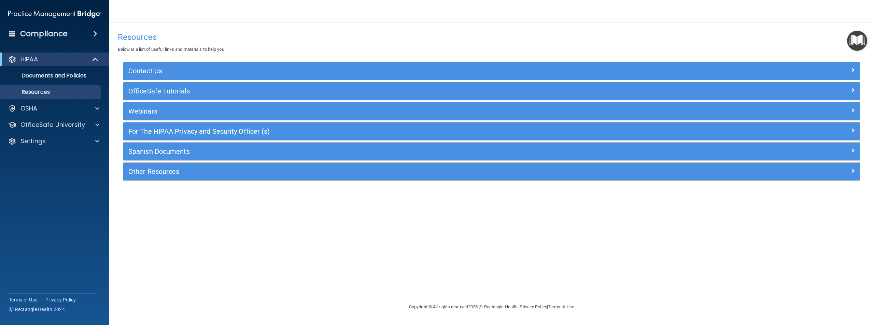
click at [857, 34] on img "Open Resource Center" at bounding box center [857, 41] width 20 height 20
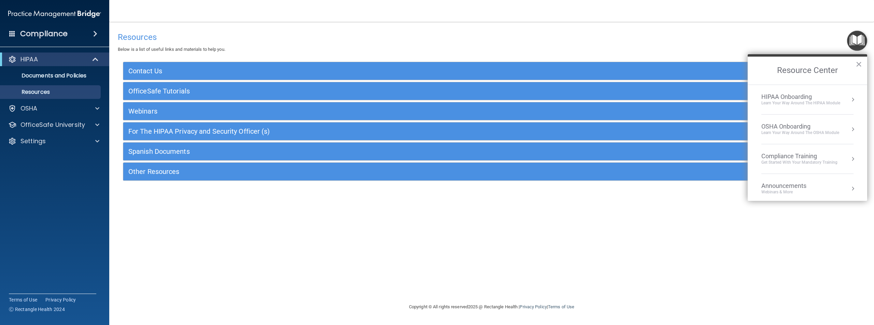
click at [831, 94] on div "HIPAA Onboarding" at bounding box center [800, 97] width 79 height 8
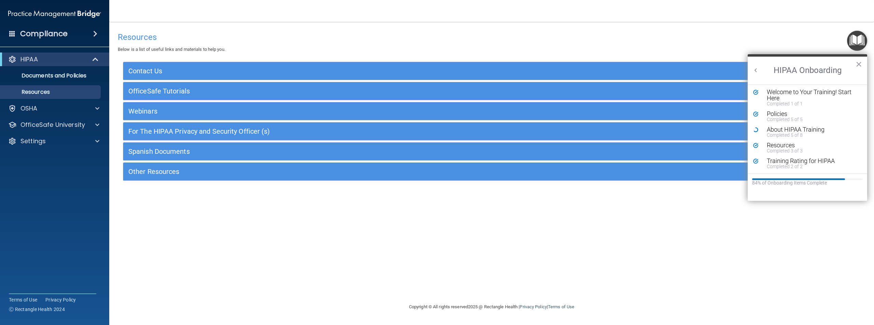
scroll to position [0, 0]
click at [757, 72] on button "Back to Resource Center Home" at bounding box center [755, 70] width 7 height 7
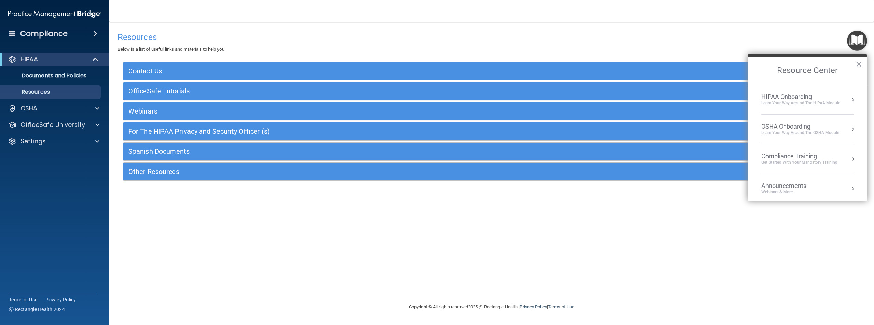
click at [806, 128] on div "OSHA Onboarding" at bounding box center [800, 127] width 78 height 8
click at [789, 95] on div "OSHA Onboarding" at bounding box center [812, 93] width 91 height 6
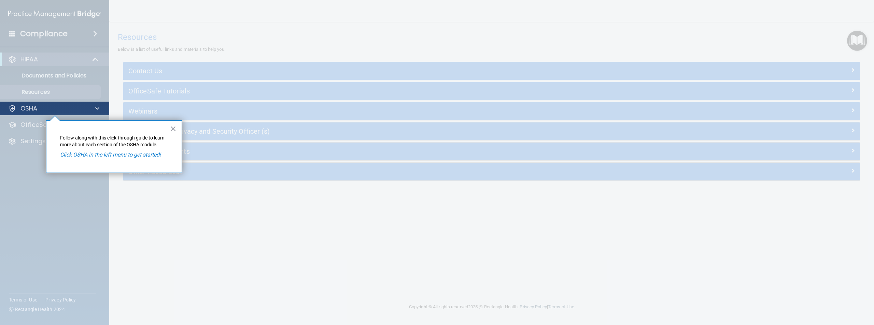
click at [14, 104] on div "OSHA" at bounding box center [55, 109] width 110 height 14
click at [24, 113] on div "OSHA" at bounding box center [55, 109] width 110 height 14
click at [23, 109] on p "OSHA" at bounding box center [28, 108] width 17 height 8
click at [96, 110] on span at bounding box center [97, 108] width 4 height 8
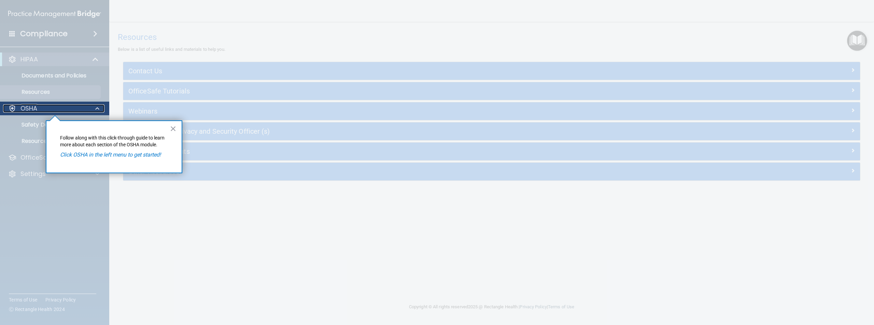
click at [11, 112] on div at bounding box center [12, 108] width 8 height 8
click at [27, 109] on p "OSHA" at bounding box center [28, 108] width 17 height 8
click at [174, 128] on button "×" at bounding box center [173, 128] width 6 height 11
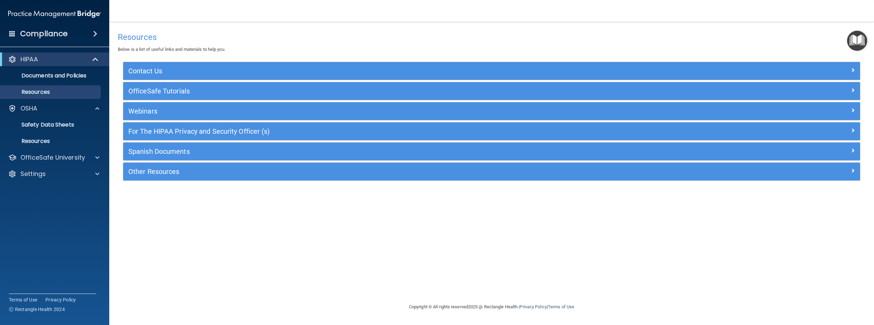
click at [858, 35] on img "Open Resource Center" at bounding box center [857, 41] width 20 height 20
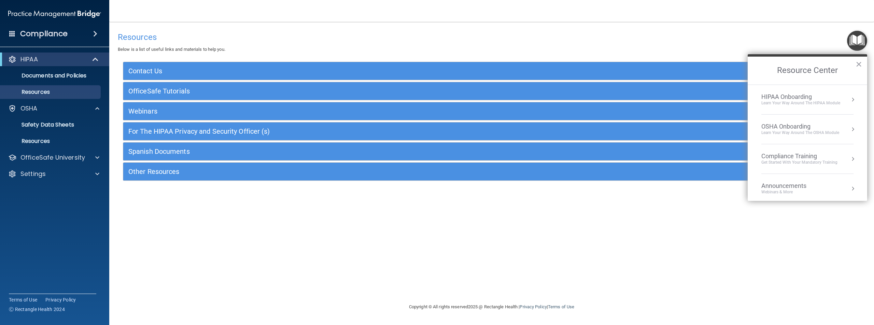
click at [799, 128] on div "OSHA Onboarding" at bounding box center [800, 127] width 78 height 8
click at [791, 98] on div "Completed Step 1 of 5" at bounding box center [812, 99] width 91 height 5
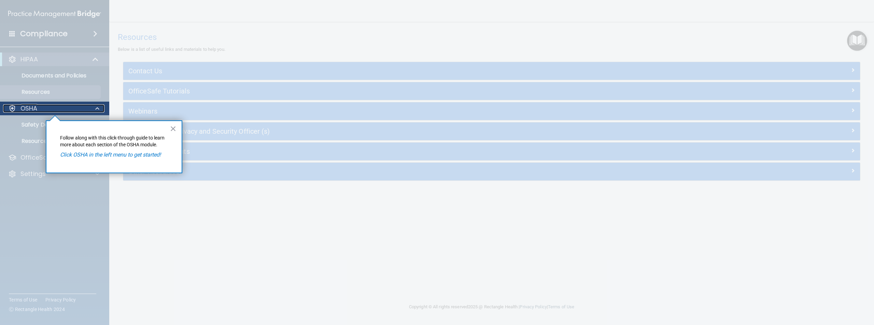
click at [28, 107] on p "OSHA" at bounding box center [28, 108] width 17 height 8
drag, startPoint x: 25, startPoint y: 110, endPoint x: 23, endPoint y: 107, distance: 4.2
click at [23, 107] on p "OSHA" at bounding box center [28, 108] width 17 height 8
click at [19, 106] on div "OSHA" at bounding box center [45, 108] width 85 height 8
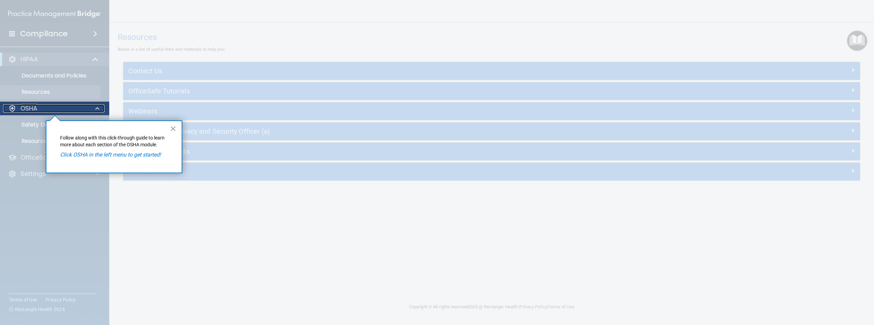
click at [9, 107] on div at bounding box center [12, 108] width 8 height 8
click at [17, 108] on div "OSHA" at bounding box center [45, 108] width 85 height 8
click at [36, 127] on div at bounding box center [55, 220] width 110 height 210
click at [39, 140] on div at bounding box center [55, 220] width 110 height 210
click at [173, 128] on button "×" at bounding box center [173, 128] width 6 height 11
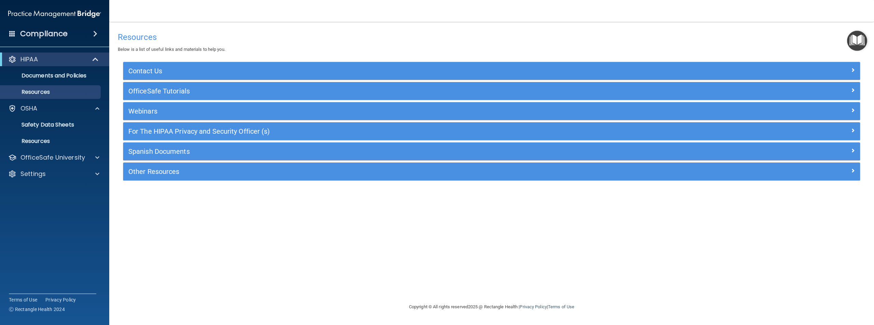
click at [856, 44] on img "Open Resource Center" at bounding box center [857, 41] width 20 height 20
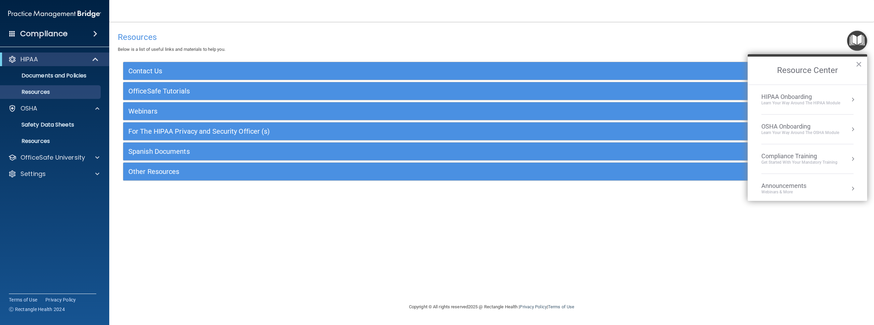
click at [783, 127] on div "OSHA Onboarding" at bounding box center [800, 127] width 78 height 8
click at [783, 116] on div "Completed Step 0 of 2" at bounding box center [812, 114] width 91 height 5
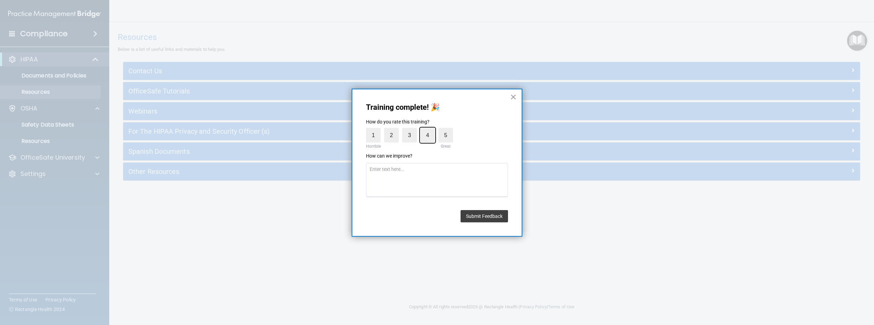
click at [412, 130] on input "4" at bounding box center [412, 130] width 0 height 0
click at [424, 134] on label "4" at bounding box center [427, 135] width 15 height 15
click at [412, 130] on input "4" at bounding box center [412, 130] width 0 height 0
click at [489, 222] on button "Submit Feedback" at bounding box center [483, 216] width 47 height 12
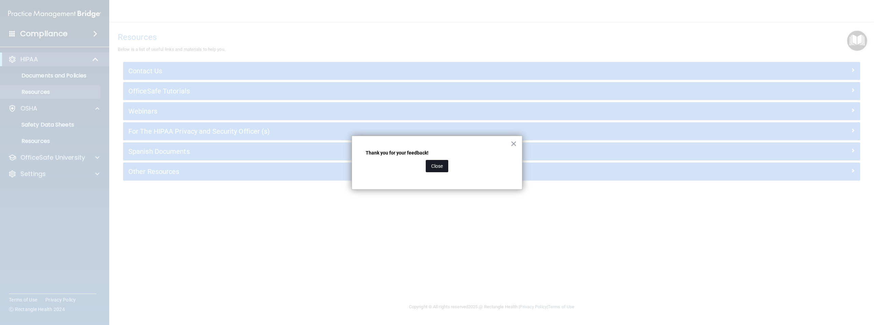
click at [441, 170] on button "Close" at bounding box center [437, 166] width 23 height 12
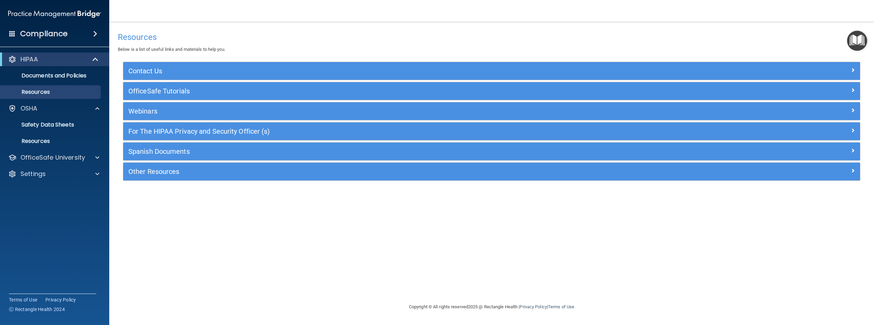
click at [861, 38] on img "Open Resource Center" at bounding box center [857, 41] width 20 height 20
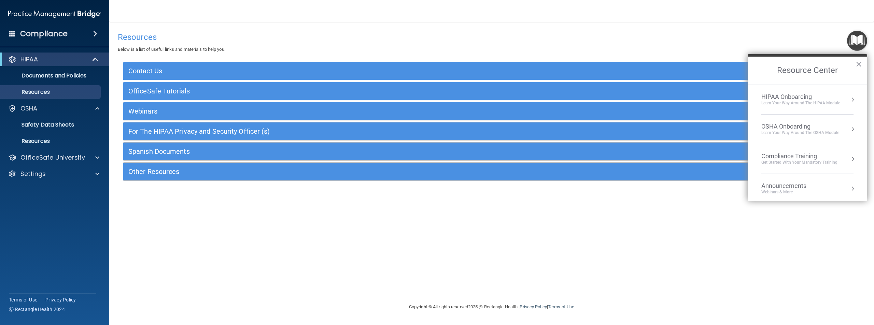
click at [804, 127] on div "OSHA Onboarding" at bounding box center [800, 127] width 78 height 8
click at [793, 94] on div "OSHA Onboarding" at bounding box center [812, 93] width 91 height 6
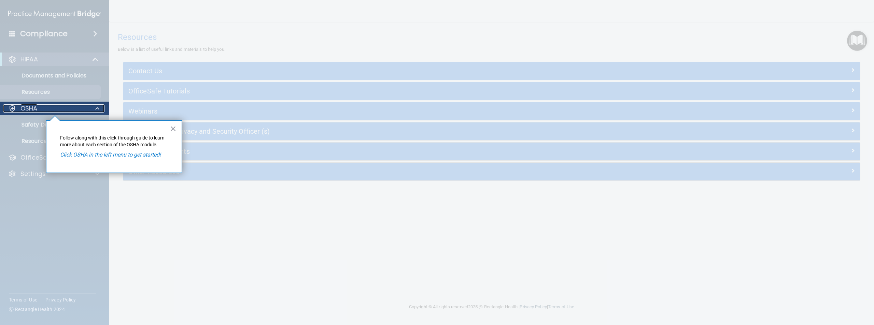
click at [31, 110] on p "OSHA" at bounding box center [28, 108] width 17 height 8
click at [79, 153] on em "Click OSHA in the left menu to get started!" at bounding box center [110, 155] width 101 height 6
drag, startPoint x: 129, startPoint y: 132, endPoint x: 139, endPoint y: 131, distance: 9.7
click at [138, 131] on div "× Follow along with this click-through guide to learn more about each section o…" at bounding box center [114, 146] width 137 height 53
click at [170, 127] on button "×" at bounding box center [173, 128] width 6 height 11
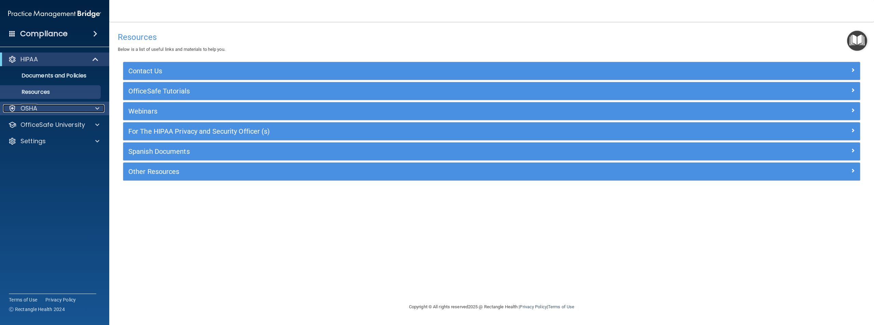
click at [71, 108] on div "OSHA" at bounding box center [45, 108] width 85 height 8
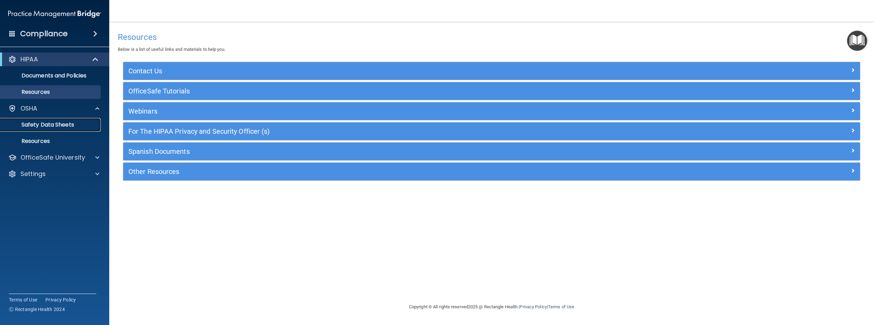
click at [77, 123] on p "Safety Data Sheets" at bounding box center [50, 125] width 93 height 7
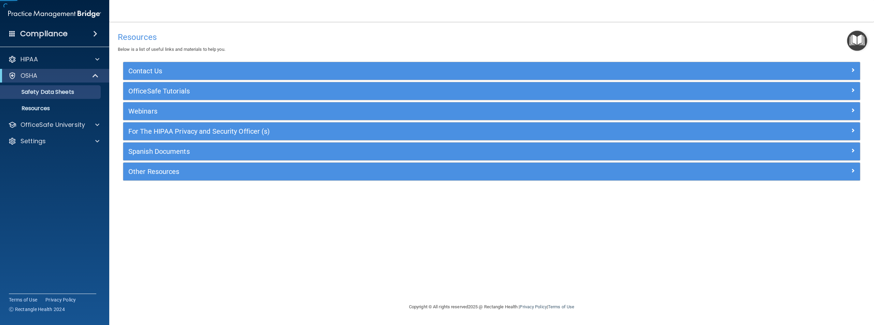
click at [80, 133] on div "HIPAA Documents and Policies Report an Incident Business Associates Emergency P…" at bounding box center [55, 102] width 110 height 104
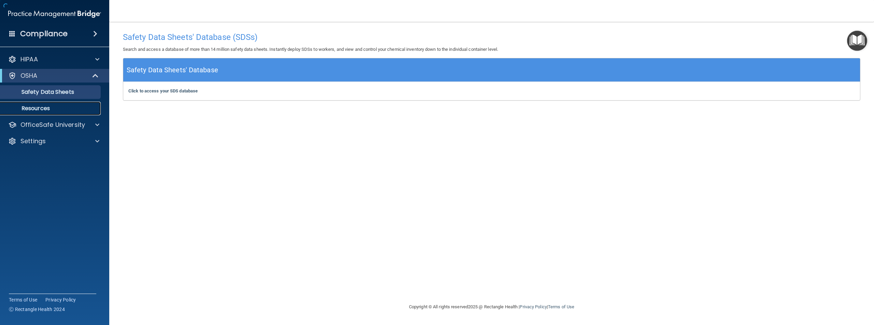
click at [76, 111] on p "Resources" at bounding box center [50, 108] width 93 height 7
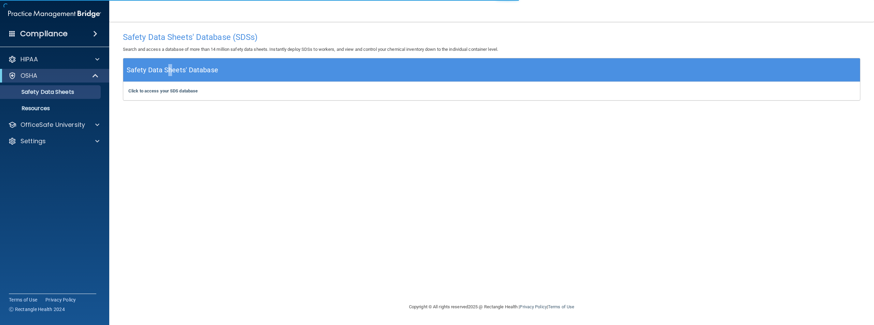
drag, startPoint x: 169, startPoint y: 65, endPoint x: 165, endPoint y: 71, distance: 7.8
click at [167, 65] on h5 "Safety Data Sheets' Database" at bounding box center [172, 70] width 91 height 12
click at [167, 91] on b "Click to access your SDS database" at bounding box center [162, 90] width 69 height 5
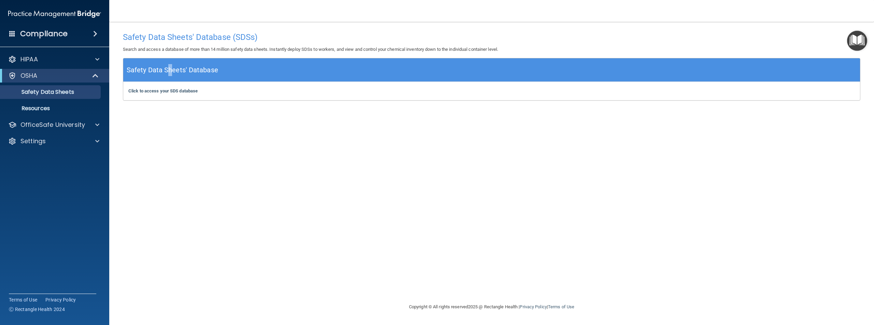
click at [851, 40] on img "Open Resource Center" at bounding box center [857, 41] width 20 height 20
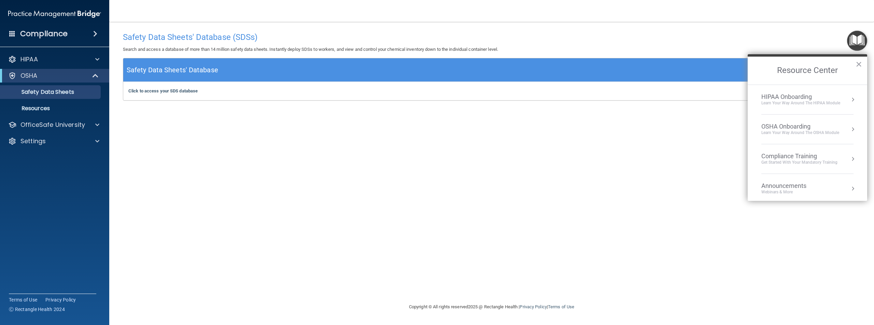
click at [802, 119] on li "OSHA Onboarding Learn your way around the OSHA module" at bounding box center [807, 130] width 92 height 30
click at [758, 69] on button "Back to Resource Center Home" at bounding box center [755, 70] width 7 height 7
click at [799, 124] on div "Get Started with your mandatory training" at bounding box center [799, 125] width 76 height 6
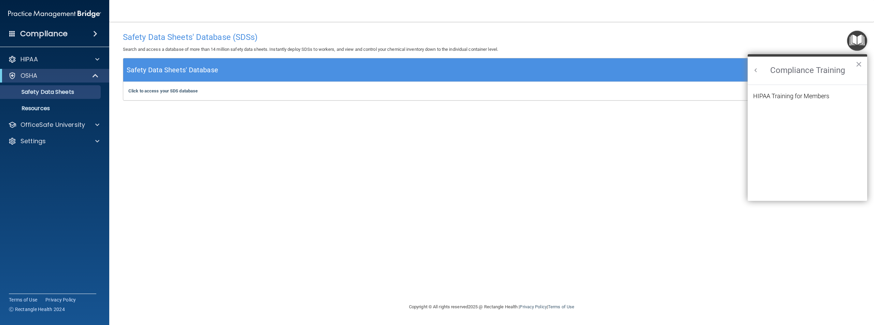
click at [760, 66] on h2 "Compliance Training" at bounding box center [806, 71] width 119 height 28
click at [758, 69] on button "Back to Resource Center Home" at bounding box center [755, 70] width 7 height 7
click at [796, 157] on div "Compliance Training" at bounding box center [799, 157] width 76 height 8
click at [756, 66] on h2 "Compliance Training" at bounding box center [806, 71] width 119 height 28
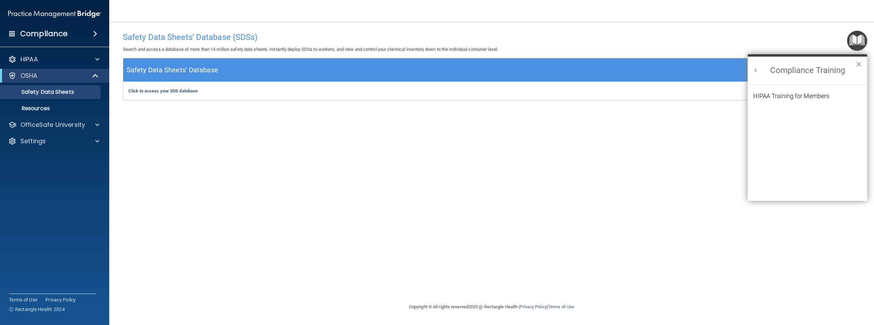
click at [754, 67] on h2 "Compliance Training" at bounding box center [806, 71] width 119 height 28
click at [755, 68] on button "Back to Resource Center Home" at bounding box center [755, 70] width 7 height 7
click at [795, 153] on div "Webinars & More" at bounding box center [790, 154] width 59 height 6
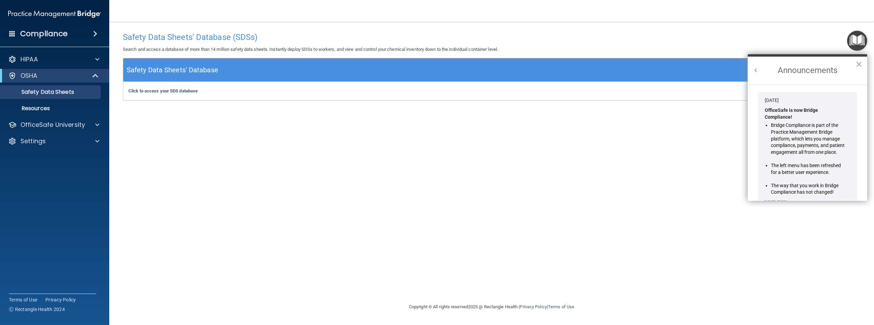
scroll to position [0, 0]
click at [854, 64] on h2 "Announcements" at bounding box center [806, 71] width 119 height 28
click at [858, 60] on button "×" at bounding box center [858, 64] width 6 height 11
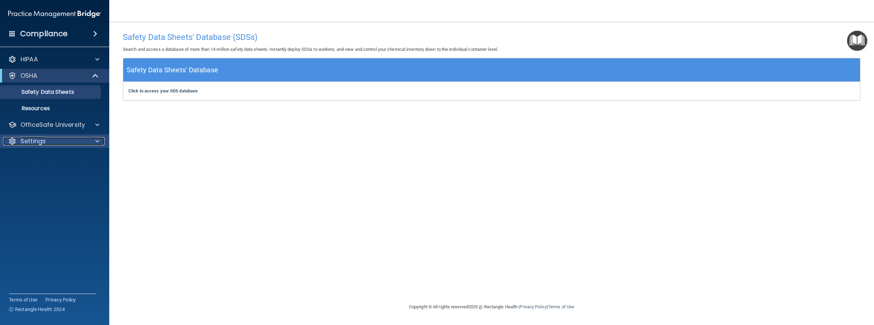
click at [91, 141] on div at bounding box center [96, 141] width 17 height 8
click at [52, 163] on link "My Account" at bounding box center [47, 158] width 108 height 14
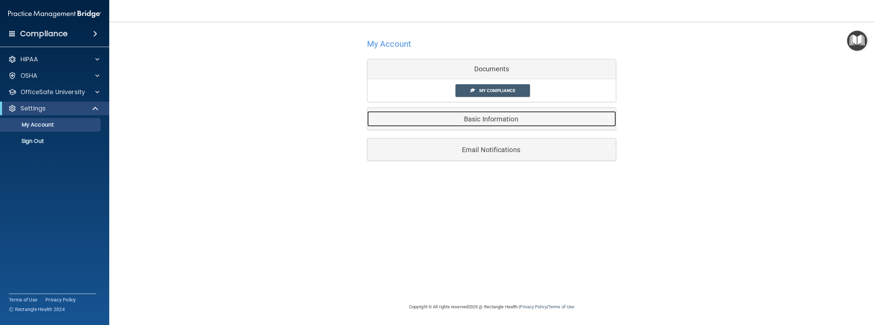
click at [501, 118] on h5 "Basic Information" at bounding box center [480, 119] width 217 height 8
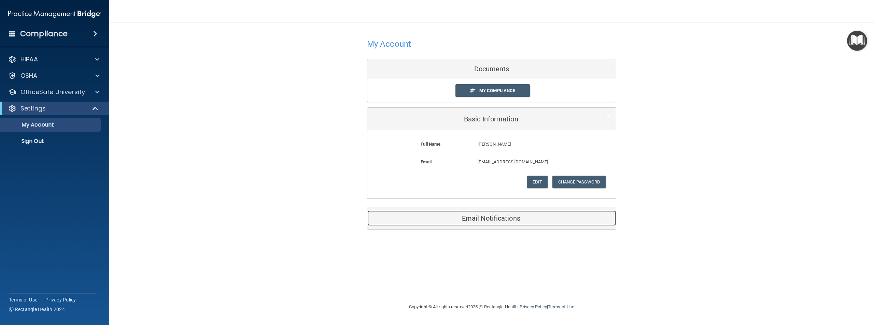
click at [482, 220] on h5 "Email Notifications" at bounding box center [480, 219] width 217 height 8
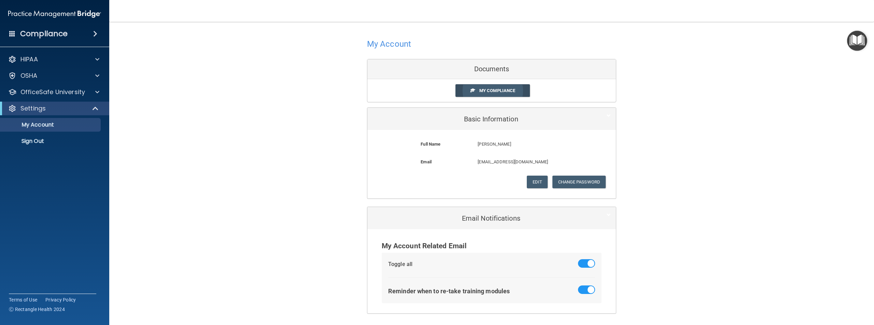
click at [490, 90] on span "My Compliance" at bounding box center [497, 90] width 36 height 5
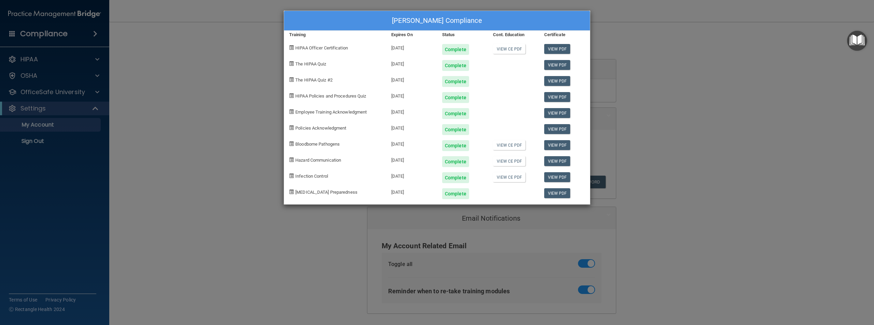
drag, startPoint x: 201, startPoint y: 119, endPoint x: 193, endPoint y: 117, distance: 9.0
click at [202, 119] on div "Jameia Brown's Compliance Training Expires On Status Cont. Education Certificat…" at bounding box center [437, 162] width 874 height 325
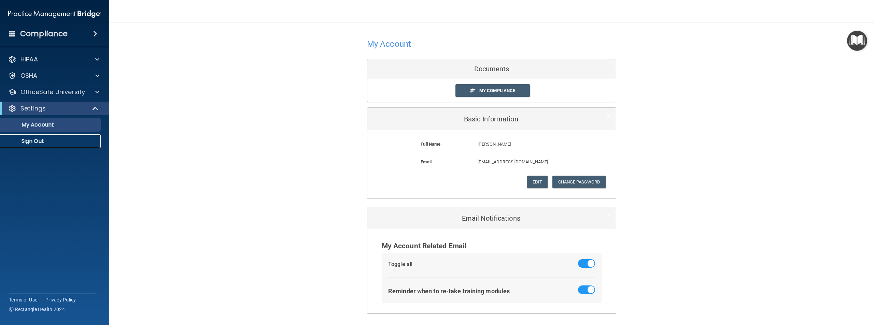
click at [44, 144] on p "Sign Out" at bounding box center [50, 141] width 93 height 7
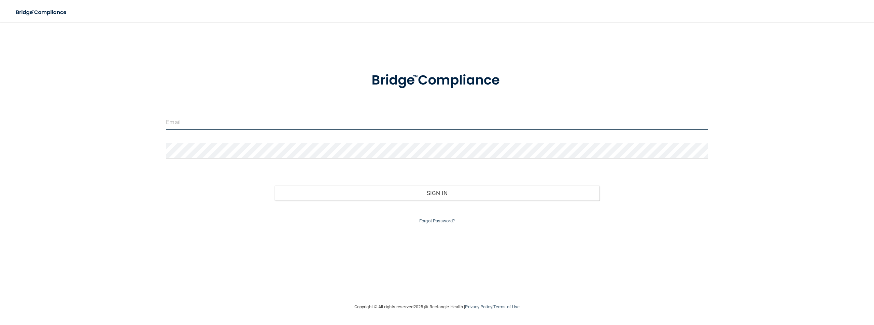
click at [294, 124] on input "email" at bounding box center [437, 122] width 542 height 15
type input "[EMAIL_ADDRESS][DOMAIN_NAME]"
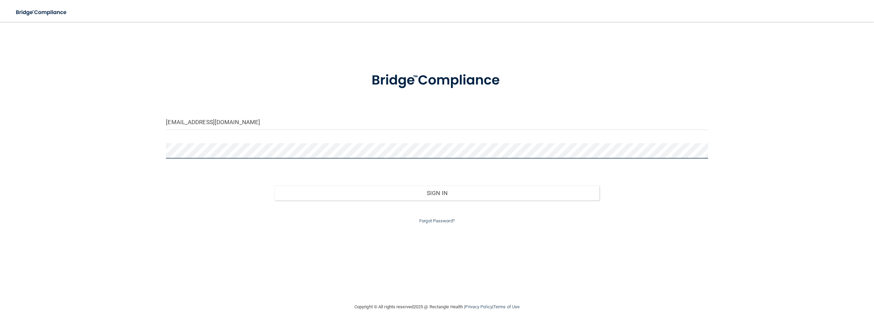
click at [274, 186] on button "Sign In" at bounding box center [436, 193] width 325 height 15
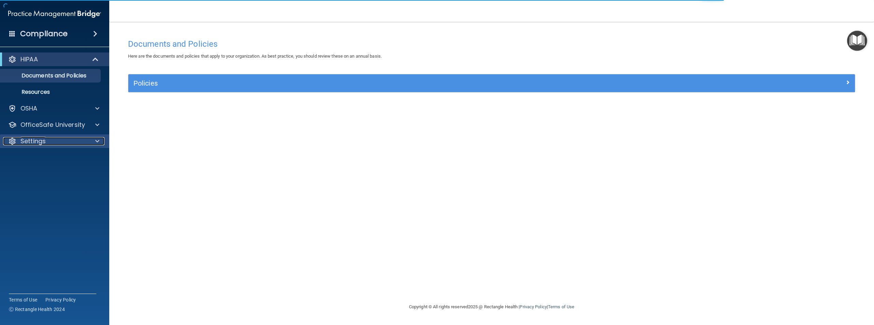
click at [73, 141] on div "Settings" at bounding box center [45, 141] width 85 height 8
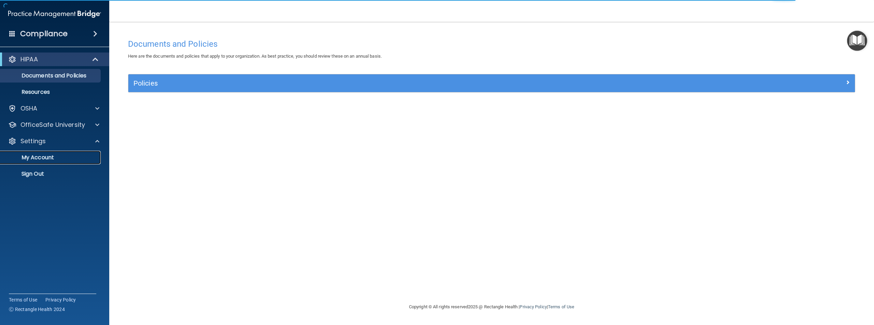
click at [76, 152] on link "My Account" at bounding box center [47, 158] width 108 height 14
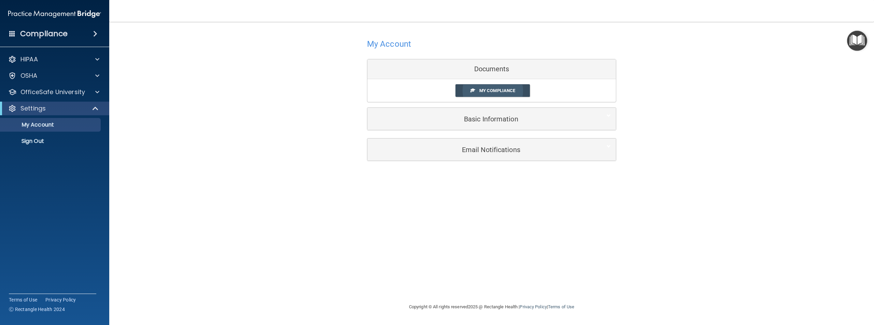
click at [476, 95] on link "My Compliance" at bounding box center [492, 90] width 75 height 13
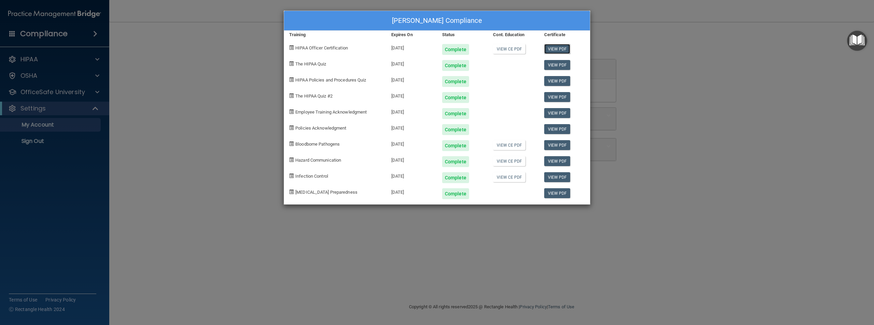
click at [552, 51] on link "View PDF" at bounding box center [557, 49] width 26 height 10
click at [559, 66] on link "View PDF" at bounding box center [557, 65] width 26 height 10
click at [558, 81] on link "View PDF" at bounding box center [557, 81] width 26 height 10
click at [559, 97] on link "View PDF" at bounding box center [557, 97] width 26 height 10
click at [555, 114] on link "View PDF" at bounding box center [557, 113] width 26 height 10
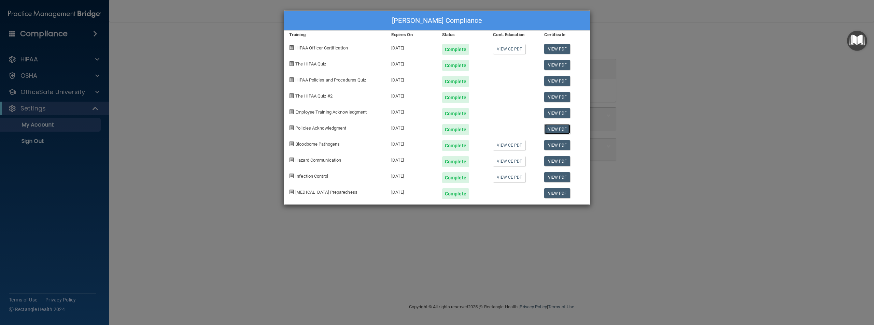
click at [555, 128] on link "View PDF" at bounding box center [557, 129] width 26 height 10
click at [555, 144] on link "View PDF" at bounding box center [557, 145] width 26 height 10
click at [551, 161] on link "View PDF" at bounding box center [557, 161] width 26 height 10
click at [559, 179] on link "View PDF" at bounding box center [557, 177] width 26 height 10
click at [557, 193] on link "View PDF" at bounding box center [557, 193] width 26 height 10
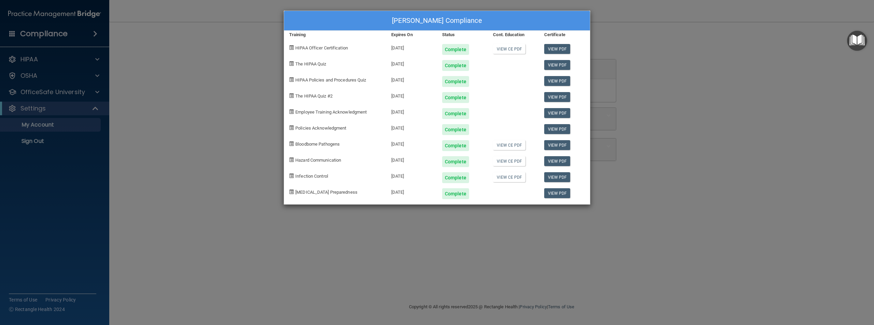
click at [702, 73] on div "[PERSON_NAME] Compliance Training Expires On Status Cont. Education Certificate…" at bounding box center [437, 162] width 874 height 325
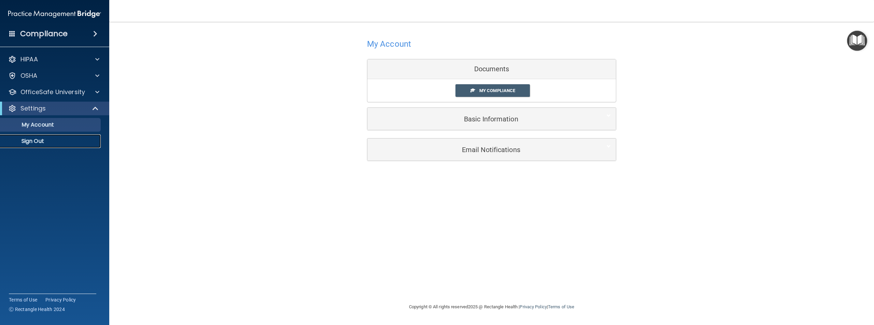
click at [36, 142] on p "Sign Out" at bounding box center [50, 141] width 93 height 7
